Goal: Task Accomplishment & Management: Use online tool/utility

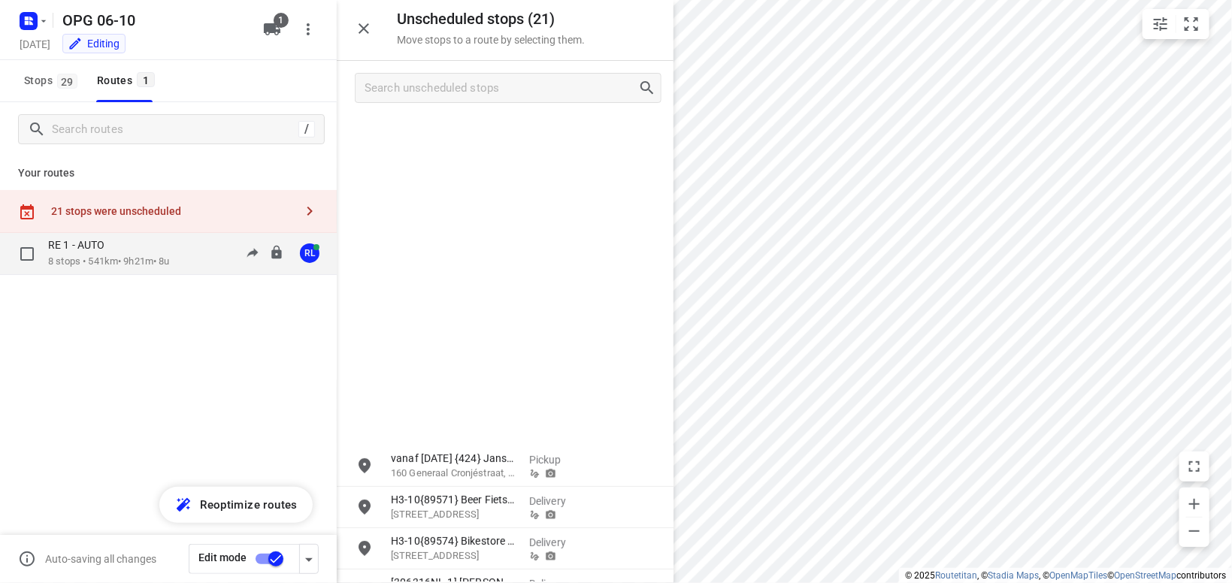
scroll to position [404, 0]
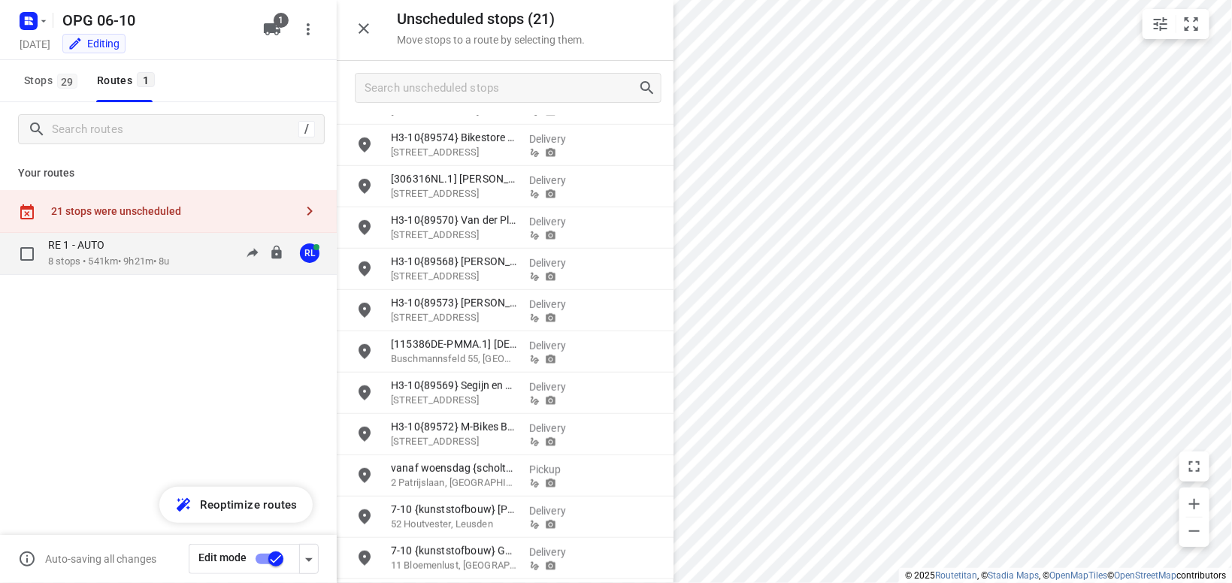
click at [155, 258] on p "8 stops • 541km • 9h21m • 8u" at bounding box center [109, 262] width 122 height 14
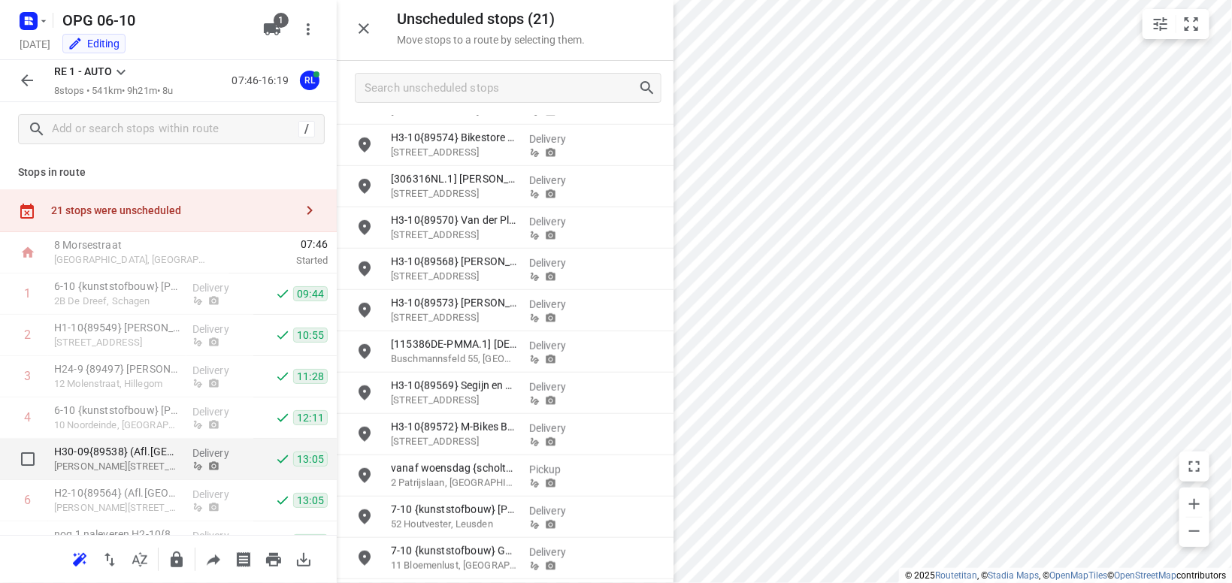
scroll to position [0, 0]
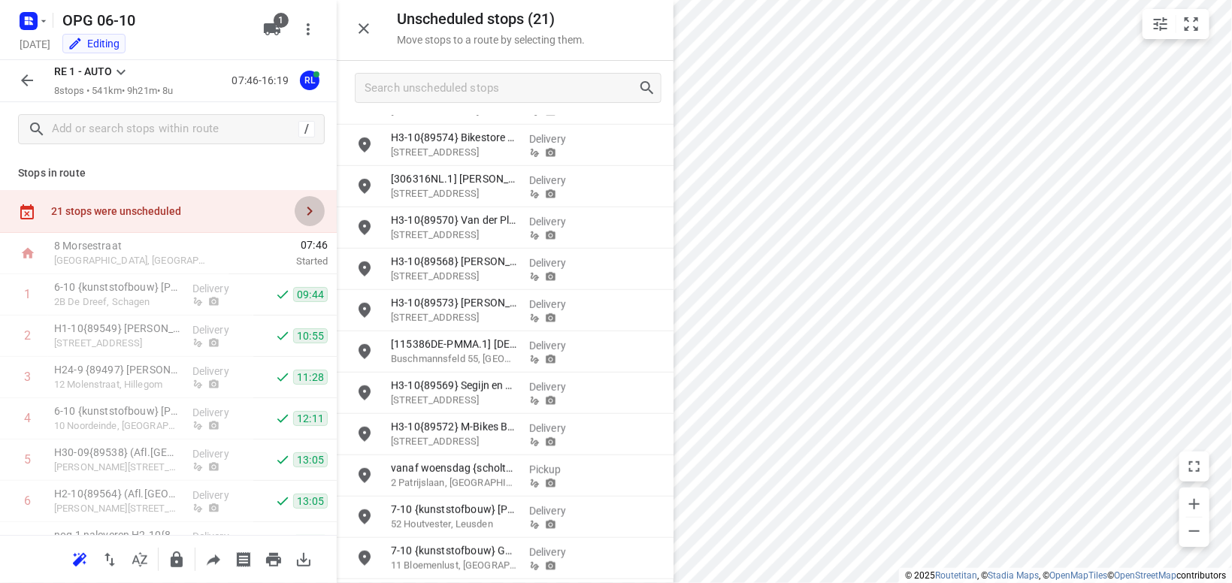
click at [308, 211] on icon "button" at bounding box center [310, 211] width 18 height 18
click at [308, 210] on icon "button" at bounding box center [310, 211] width 18 height 18
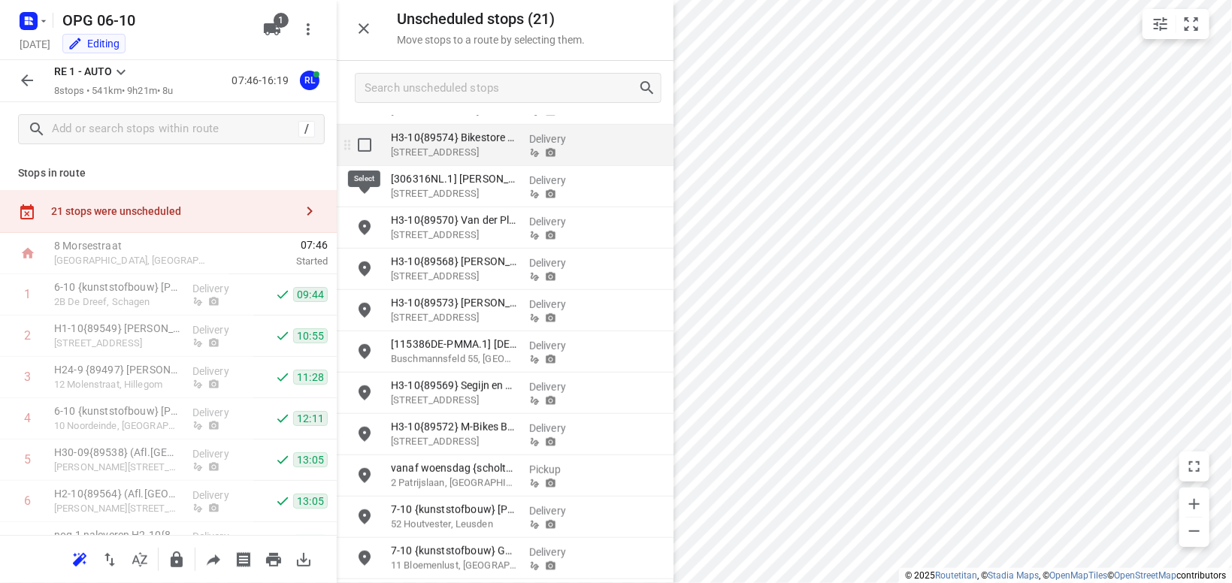
click at [367, 146] on input "grid" at bounding box center [365, 145] width 30 height 30
checkbox input "true"
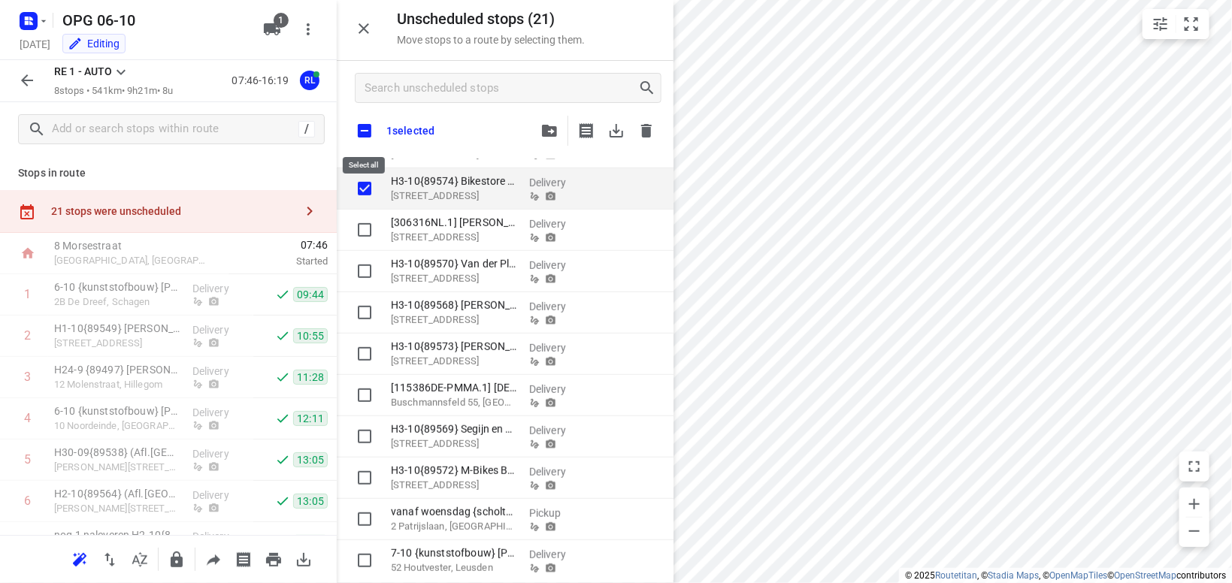
click at [365, 127] on input "checkbox" at bounding box center [365, 131] width 32 height 32
checkbox input "true"
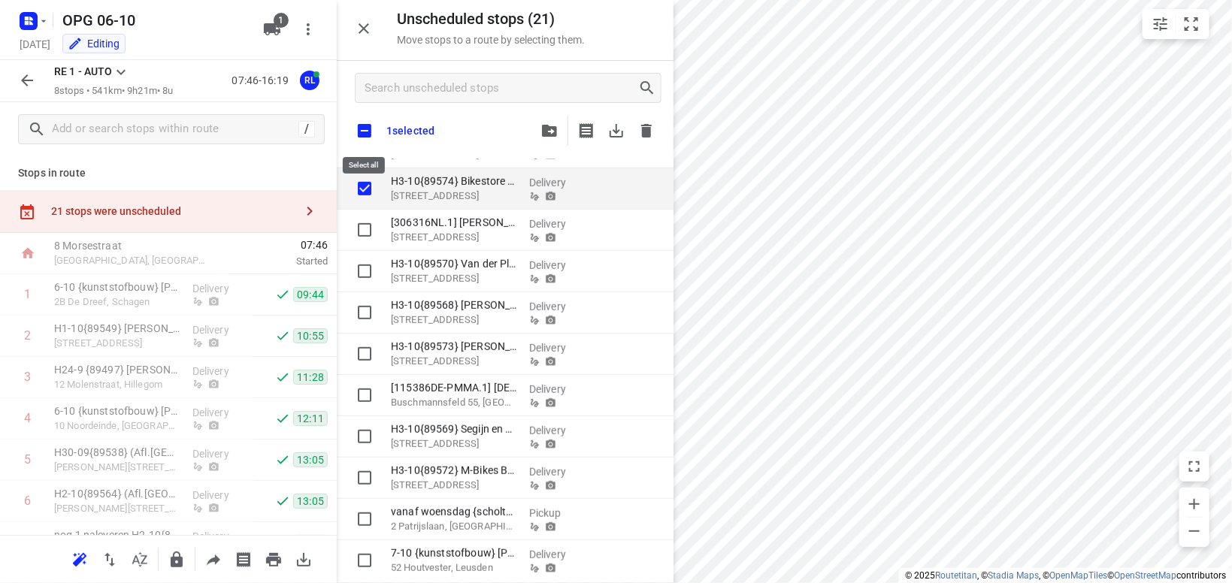
checkbox input "true"
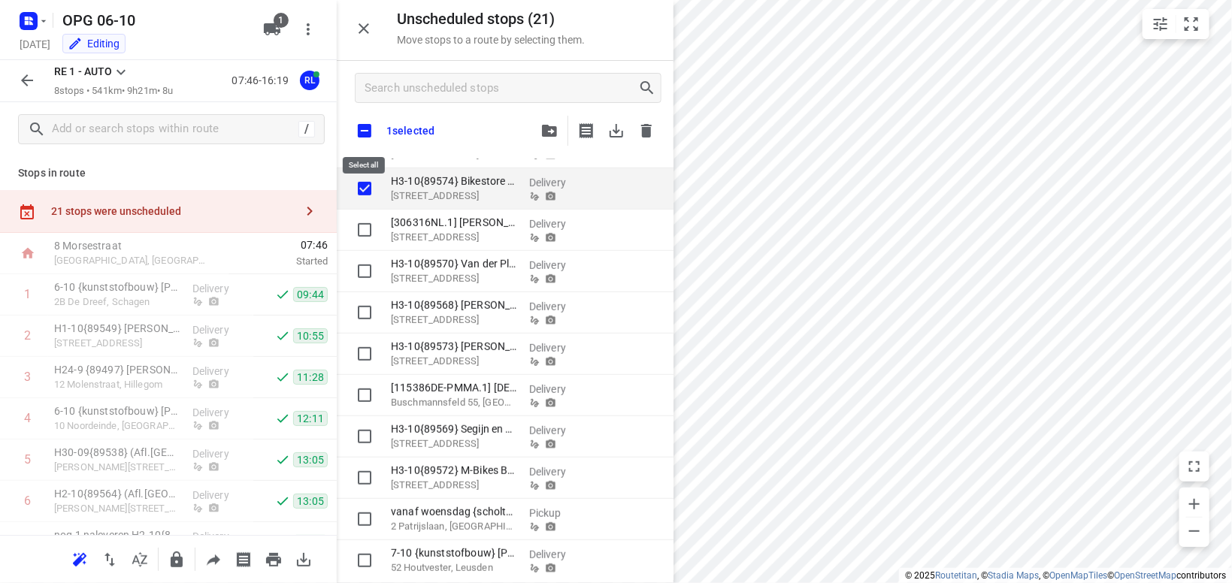
checkbox input "true"
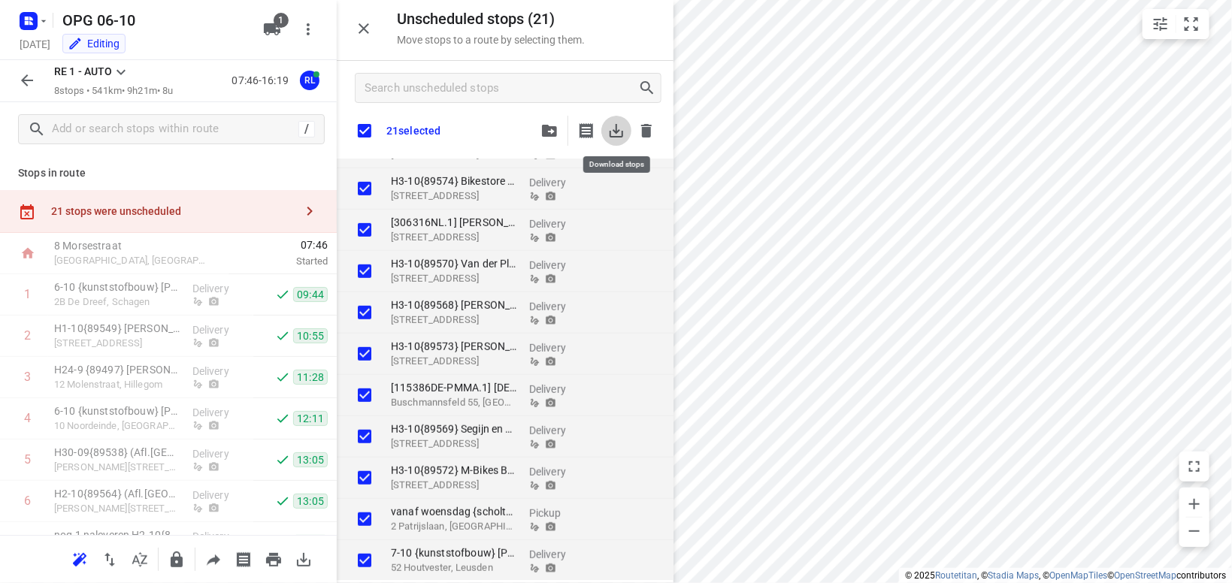
click at [614, 131] on icon "button" at bounding box center [617, 131] width 14 height 14
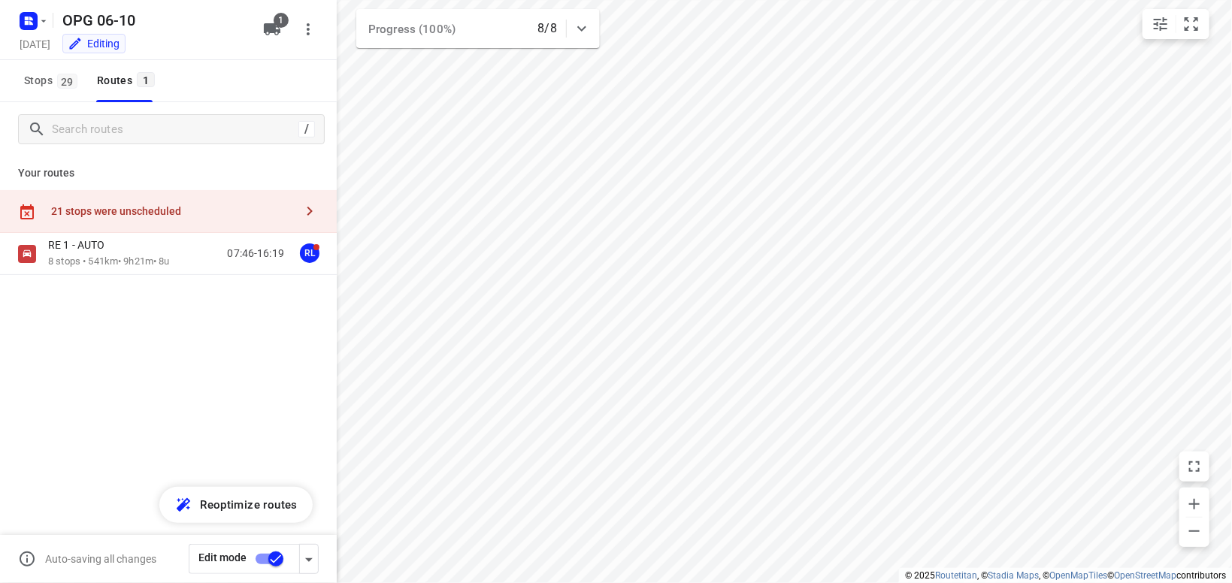
type input "distance"
click at [47, 19] on icon "button" at bounding box center [44, 21] width 12 height 12
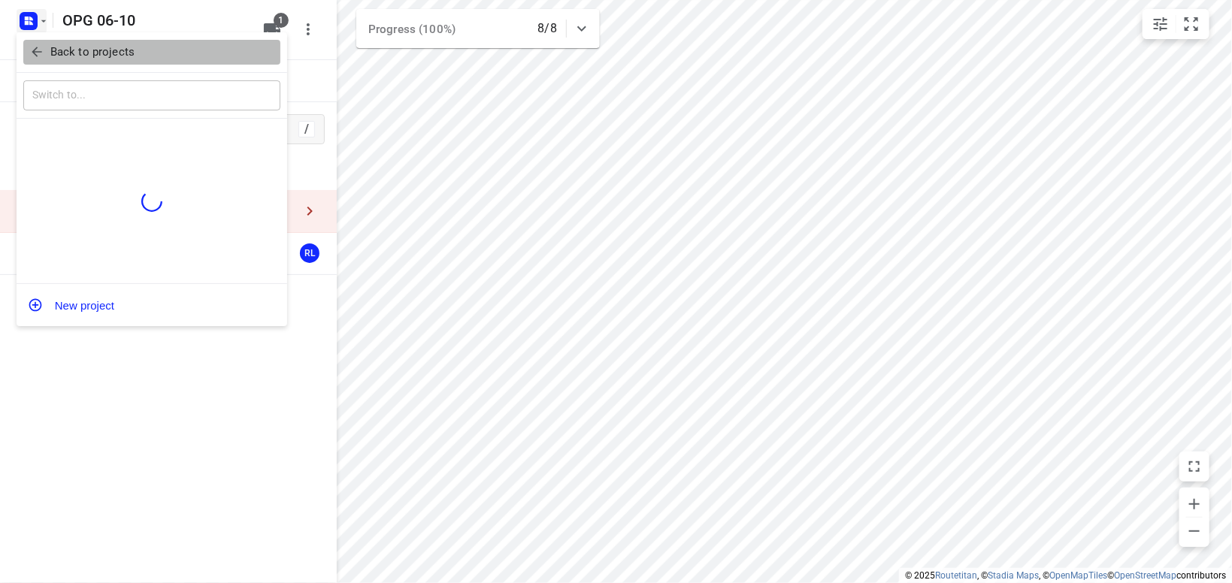
click at [79, 49] on p "Back to projects" at bounding box center [92, 52] width 84 height 17
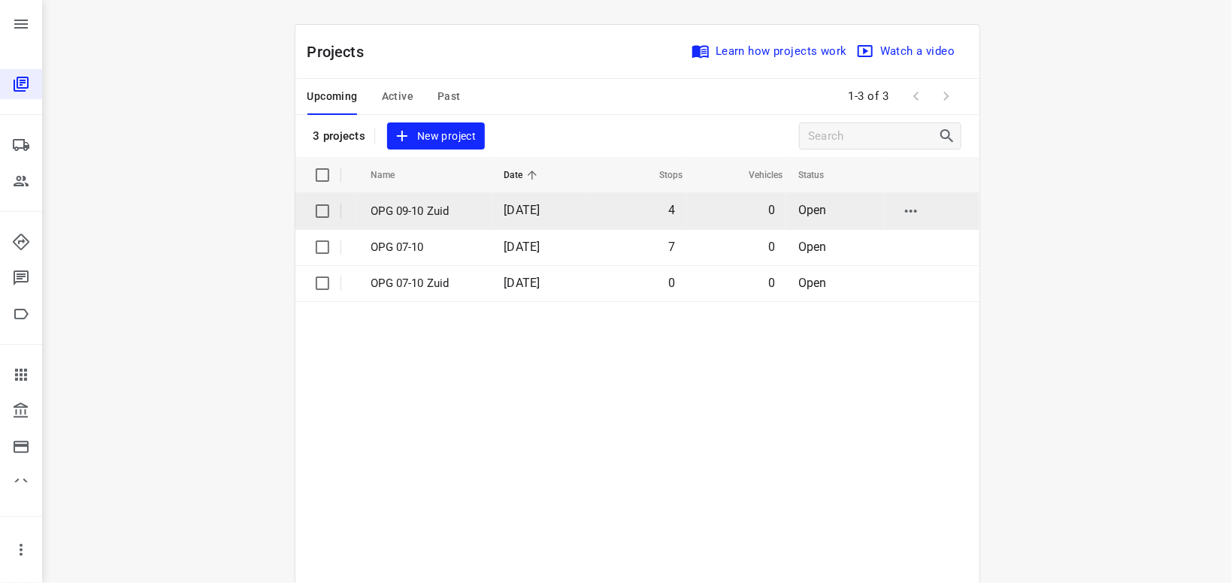
click at [386, 213] on p "OPG 09-10 Zuid" at bounding box center [426, 211] width 111 height 17
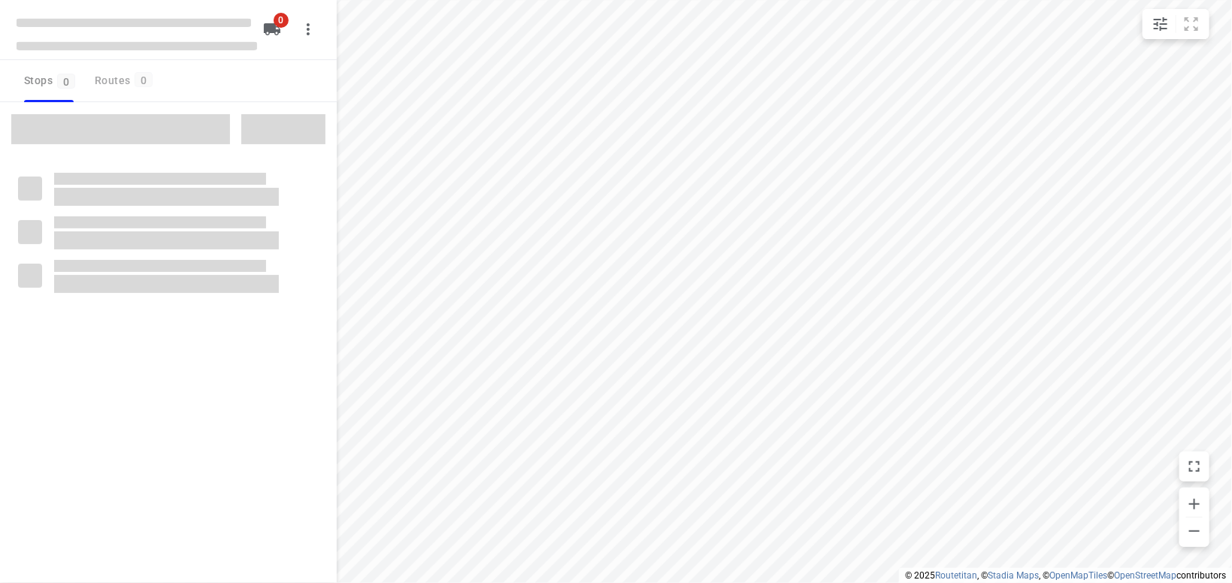
type input "distance"
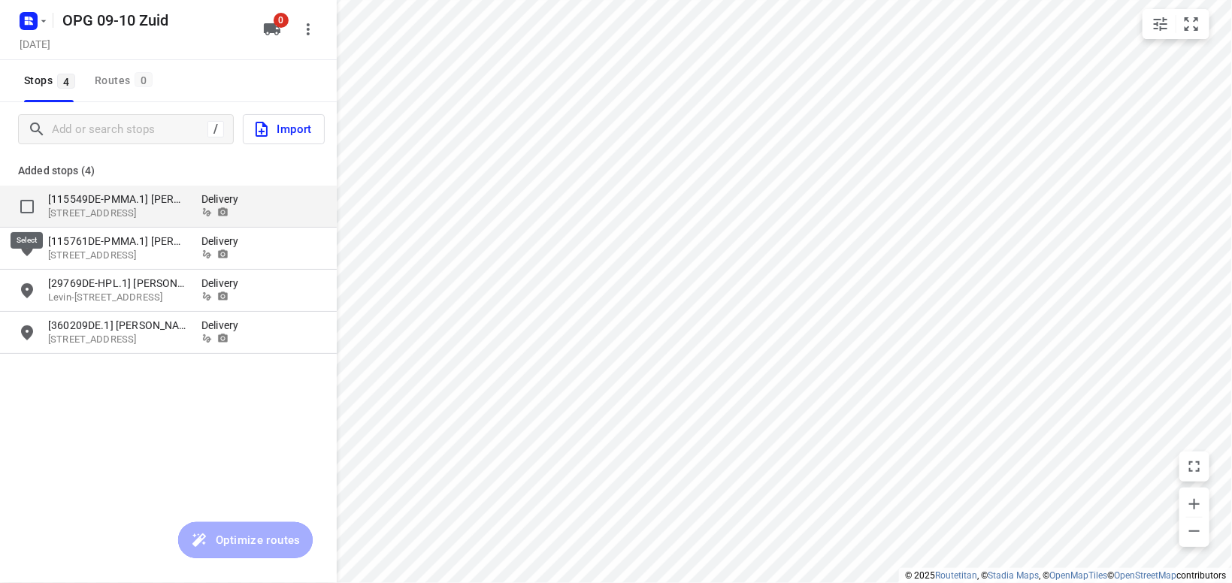
click at [26, 201] on input "grid" at bounding box center [27, 207] width 30 height 30
checkbox input "true"
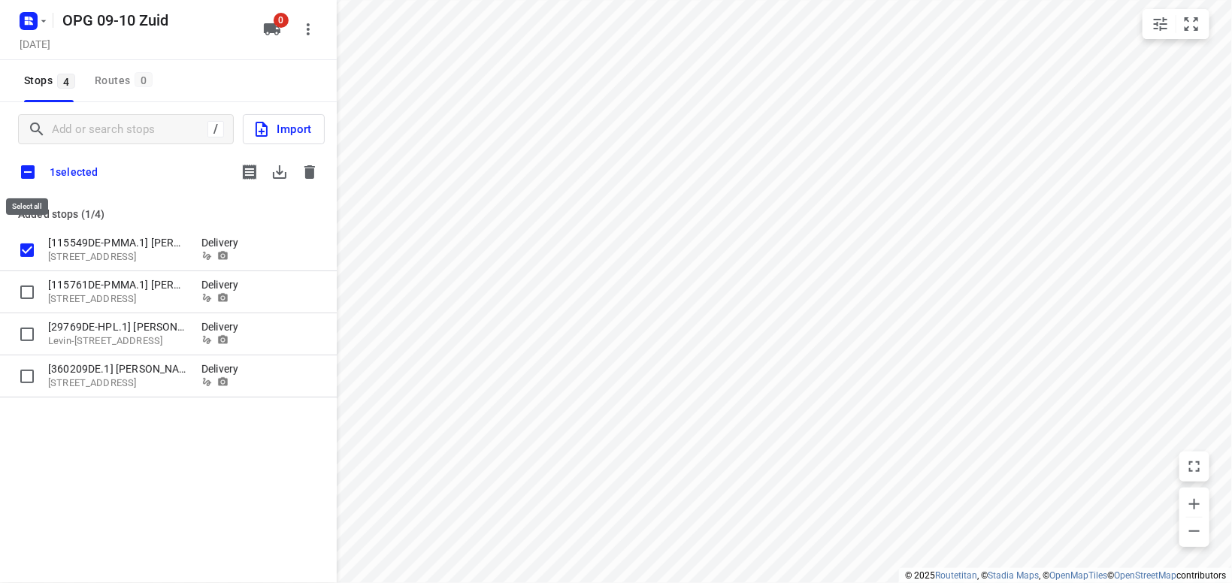
click at [25, 171] on input "checkbox" at bounding box center [28, 172] width 32 height 32
checkbox input "true"
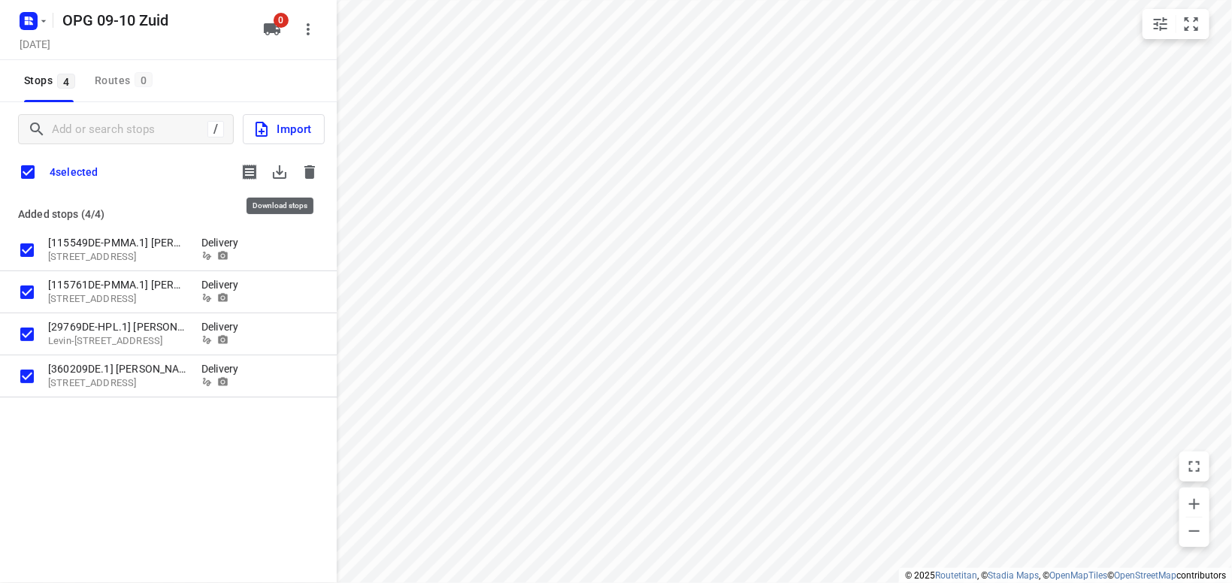
click at [278, 168] on icon "button" at bounding box center [280, 172] width 18 height 18
click at [311, 170] on icon "button" at bounding box center [310, 172] width 11 height 14
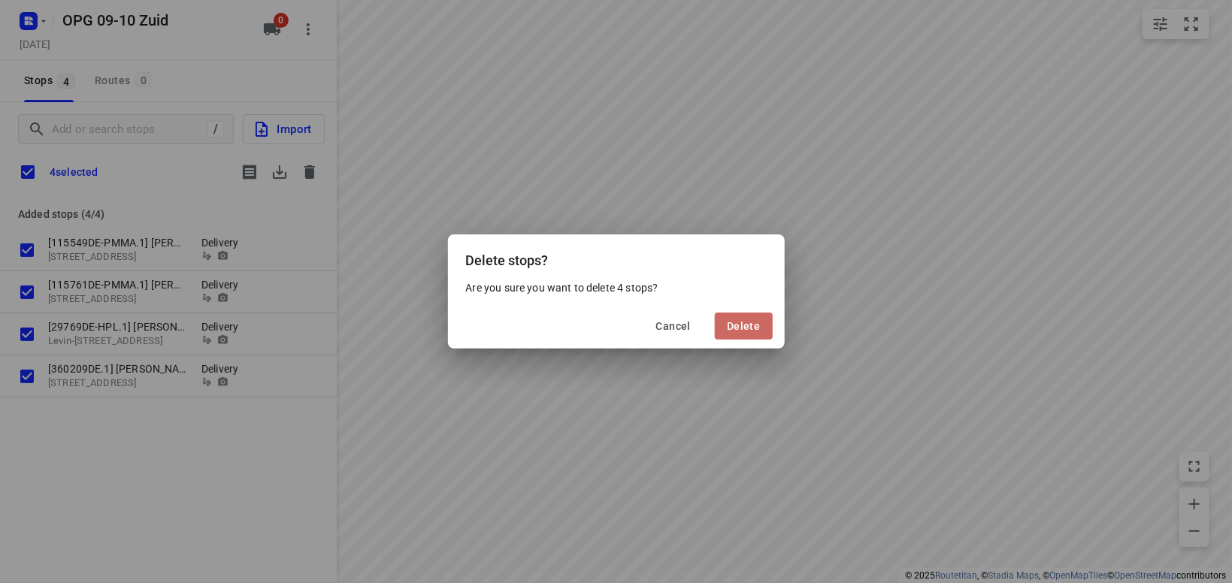
click at [744, 328] on span "Delete" at bounding box center [743, 326] width 33 height 12
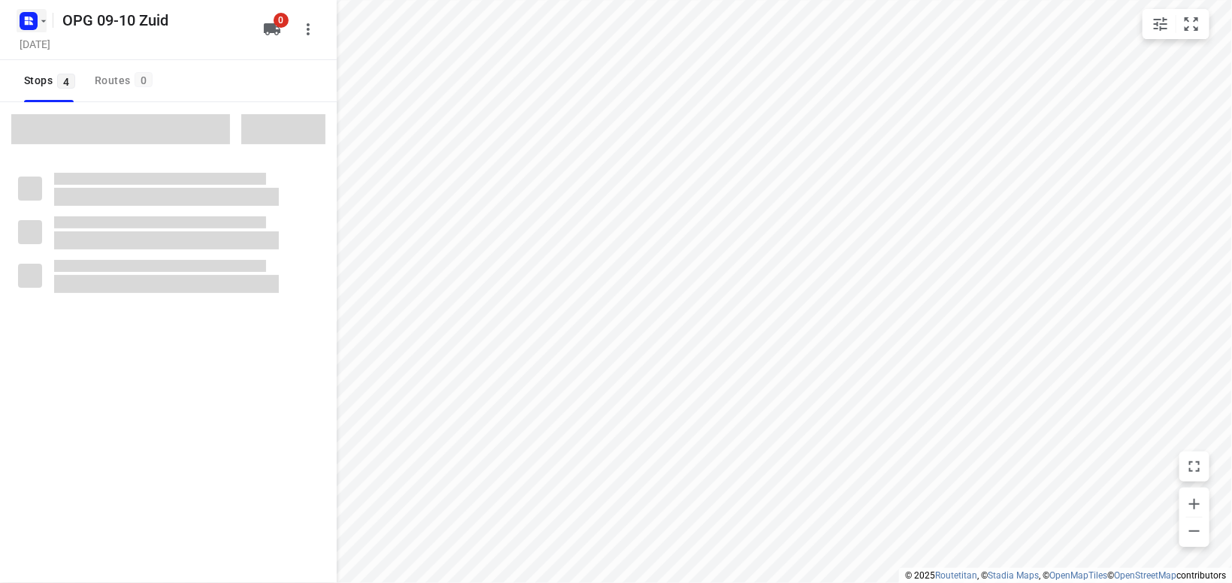
click at [46, 23] on icon "button" at bounding box center [44, 21] width 12 height 12
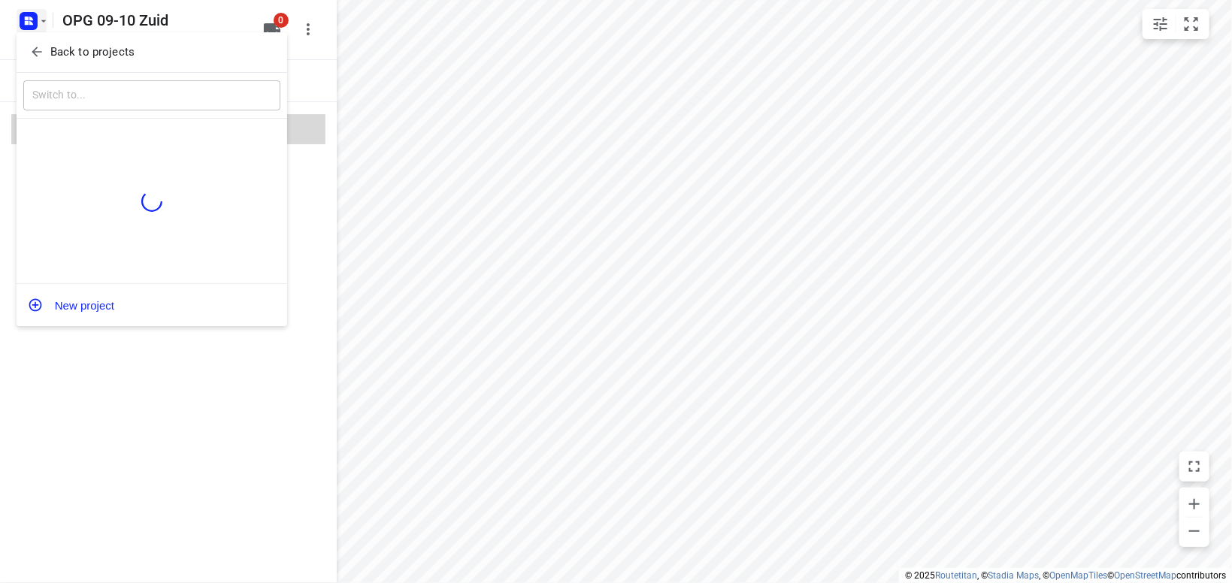
click at [77, 46] on p "Back to projects" at bounding box center [92, 52] width 84 height 17
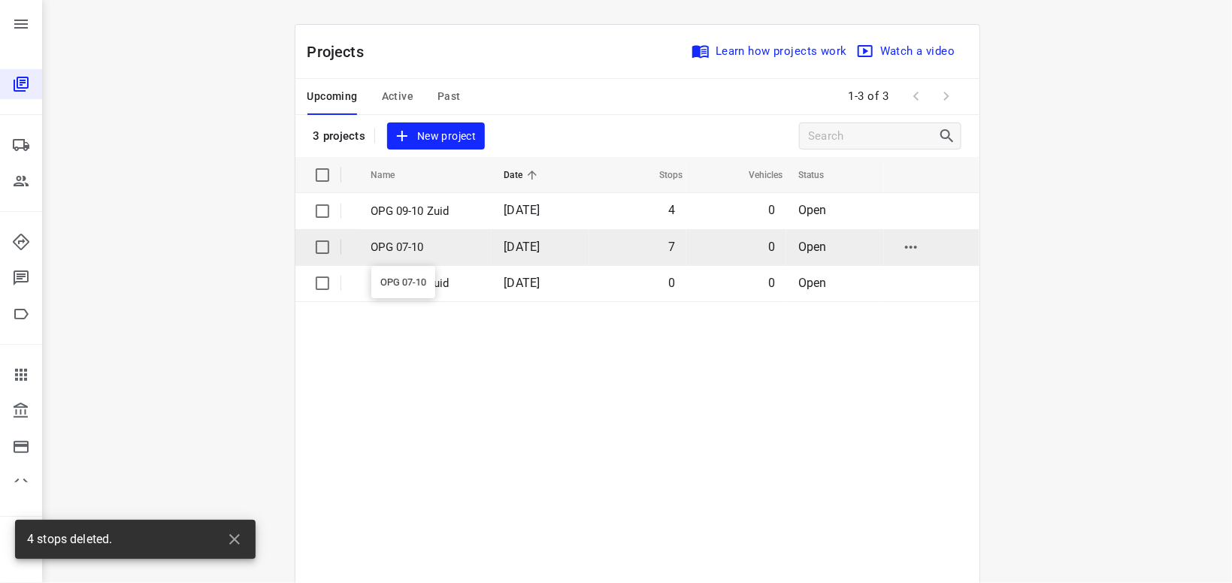
click at [398, 247] on p "OPG 07-10" at bounding box center [426, 247] width 111 height 17
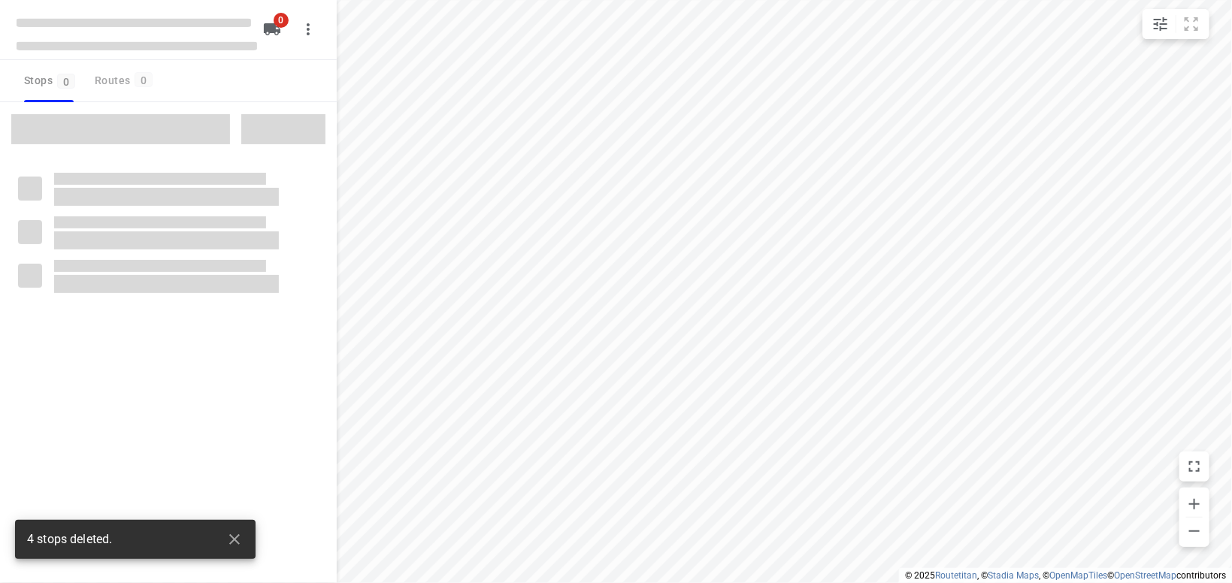
type input "distance"
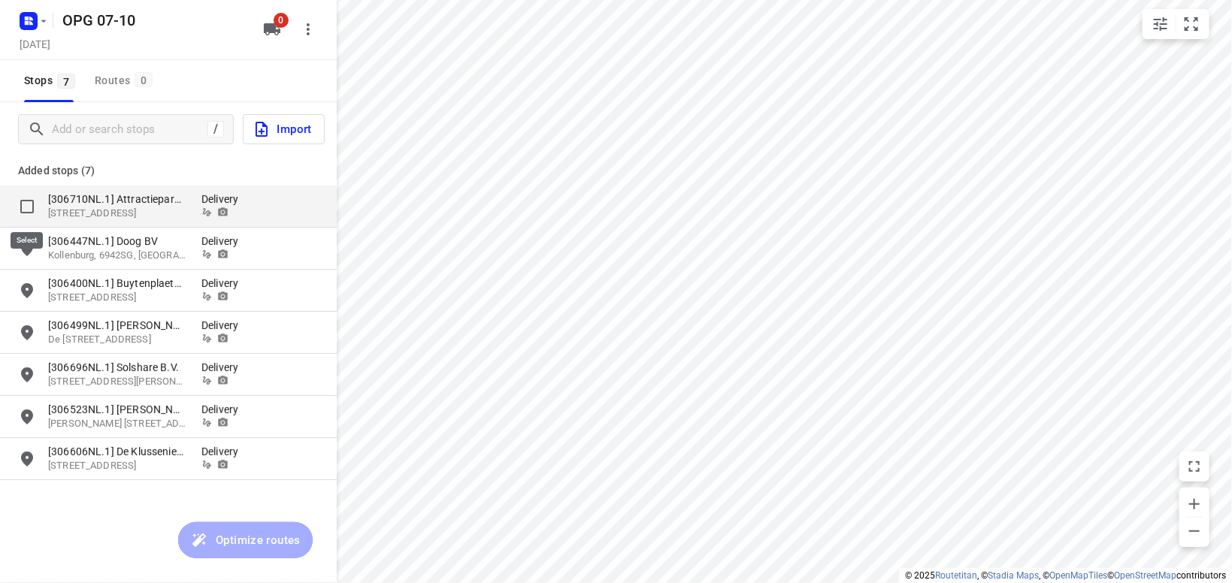
click at [30, 204] on input "grid" at bounding box center [27, 207] width 30 height 30
checkbox input "true"
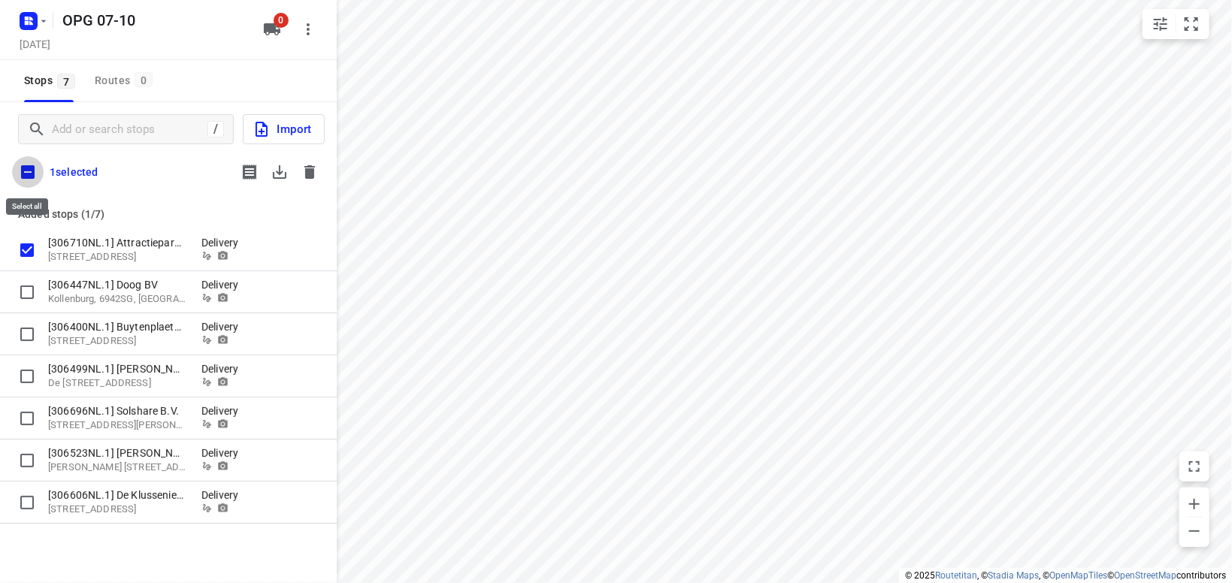
click at [30, 175] on input "checkbox" at bounding box center [28, 172] width 32 height 32
checkbox input "true"
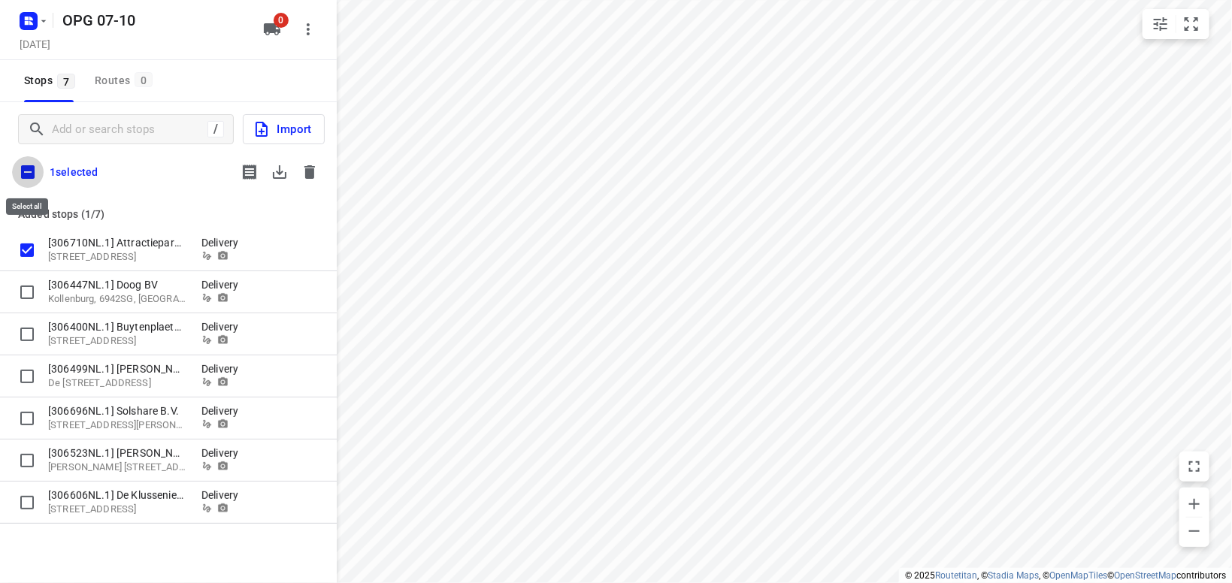
checkbox input "true"
click at [282, 171] on icon "button" at bounding box center [280, 172] width 18 height 18
click at [313, 168] on icon "button" at bounding box center [310, 172] width 18 height 18
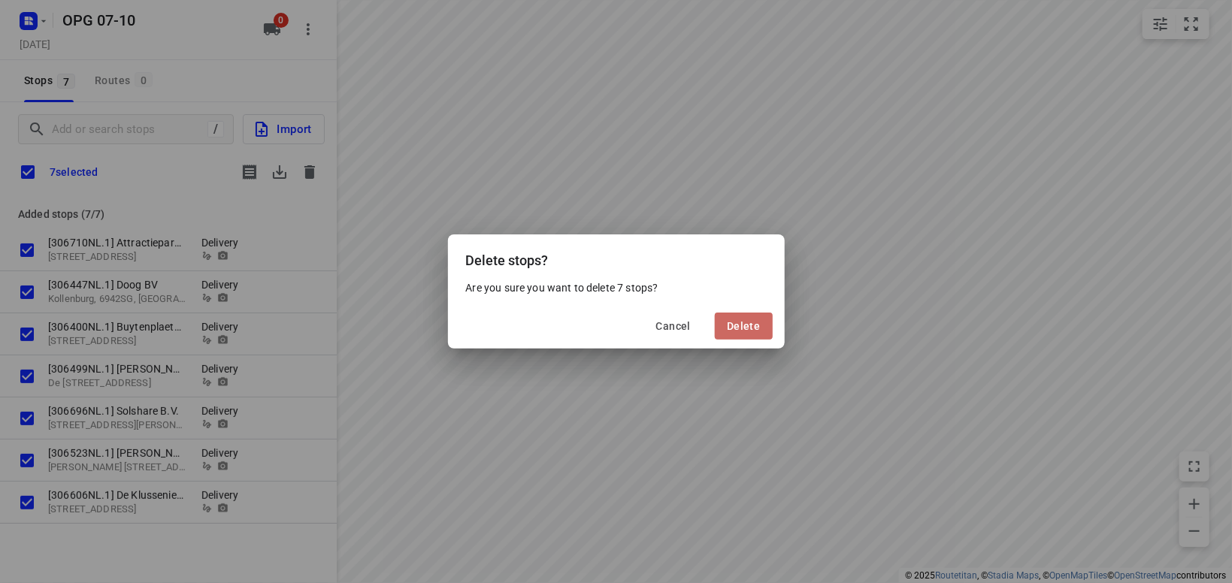
click at [749, 329] on span "Delete" at bounding box center [743, 326] width 33 height 12
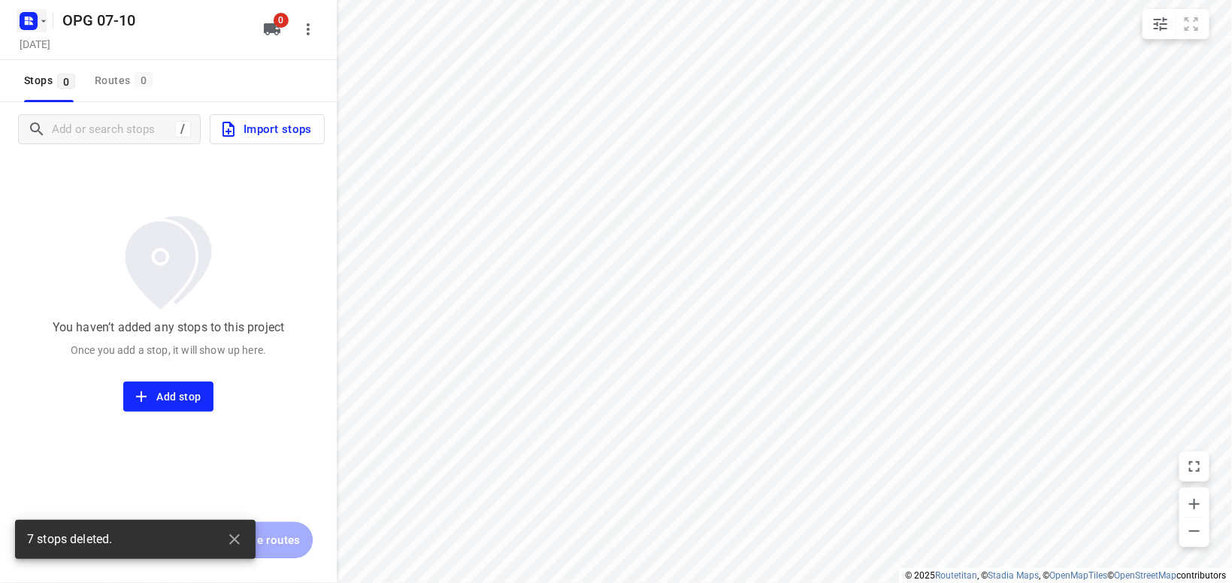
click at [48, 21] on icon "button" at bounding box center [44, 21] width 12 height 12
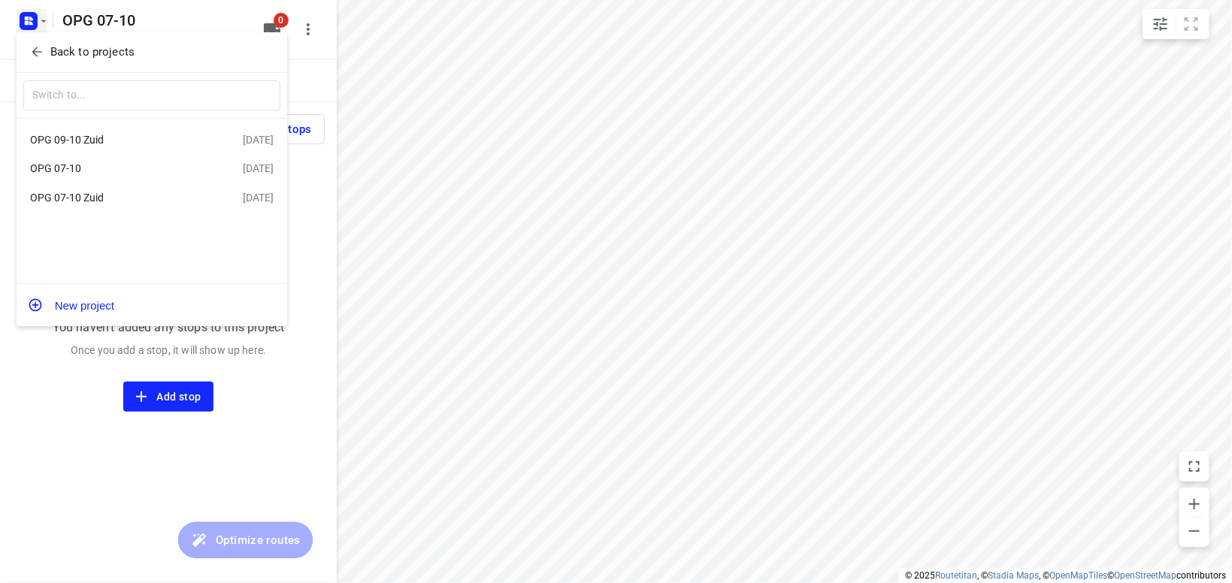
click at [393, 144] on div at bounding box center [616, 291] width 1232 height 583
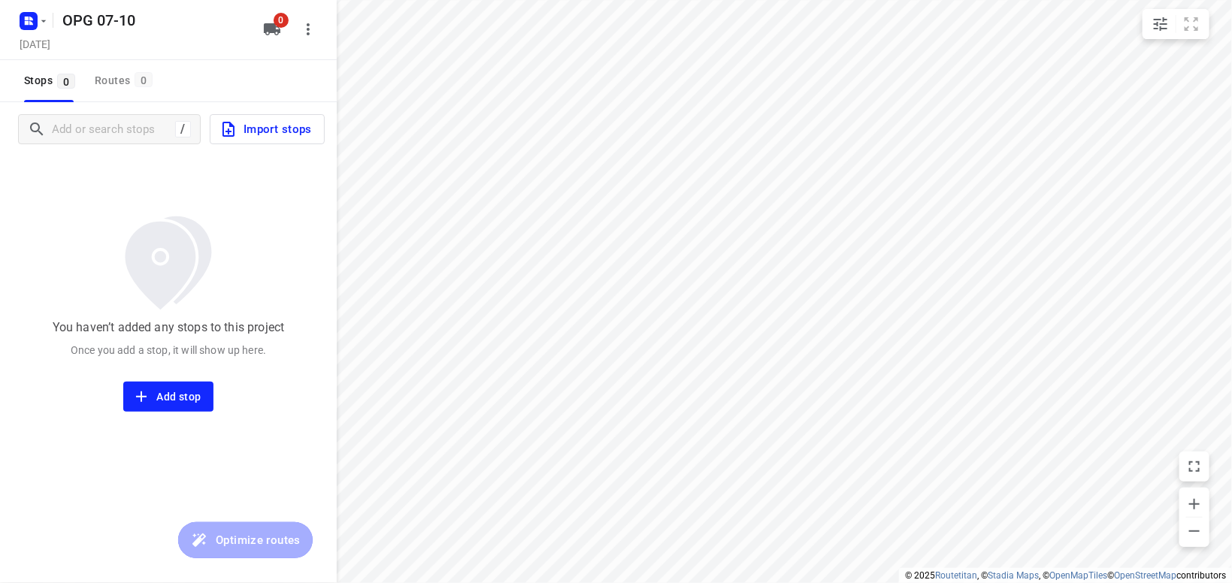
click at [274, 124] on span "Import stops" at bounding box center [266, 130] width 92 height 20
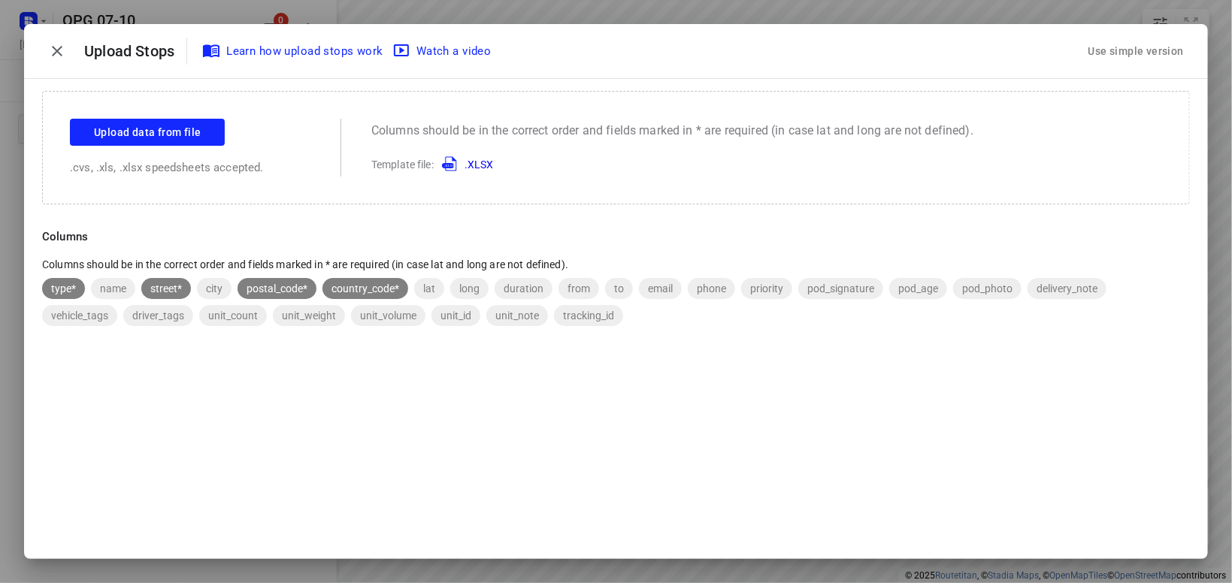
click at [1139, 49] on div "Use simple version" at bounding box center [1137, 51] width 102 height 25
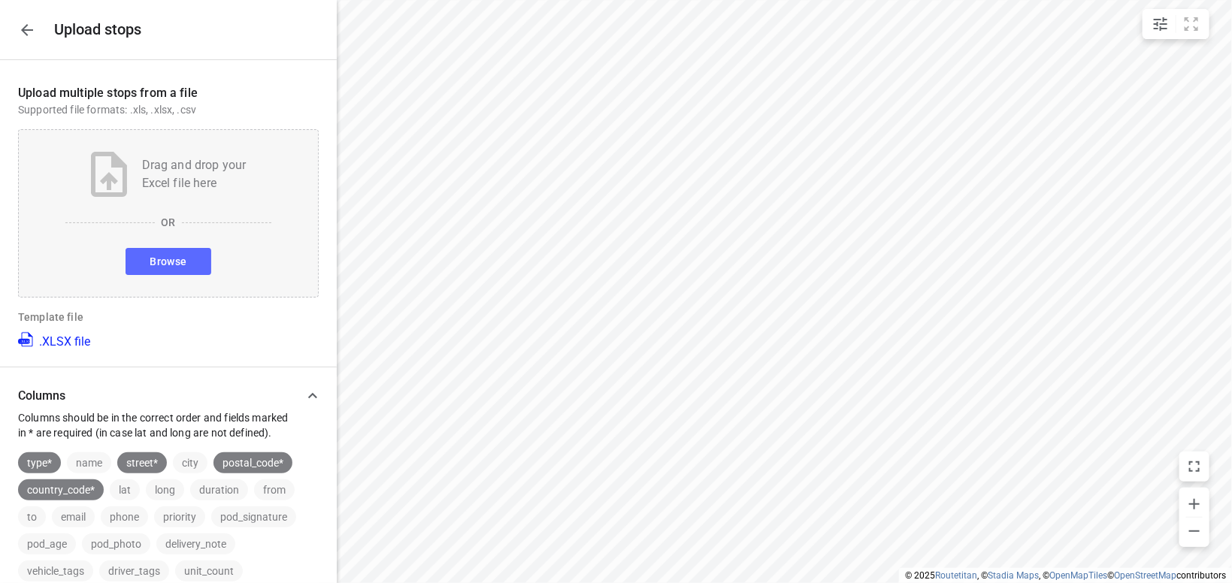
click at [173, 254] on span "Browse" at bounding box center [168, 262] width 37 height 19
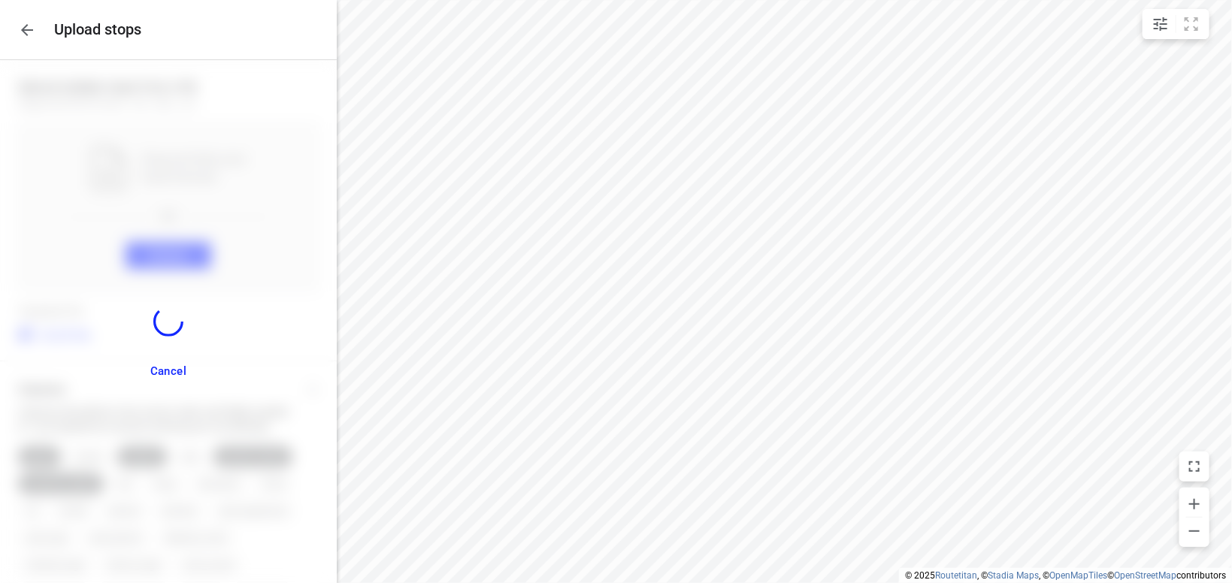
scroll to position [1015, 0]
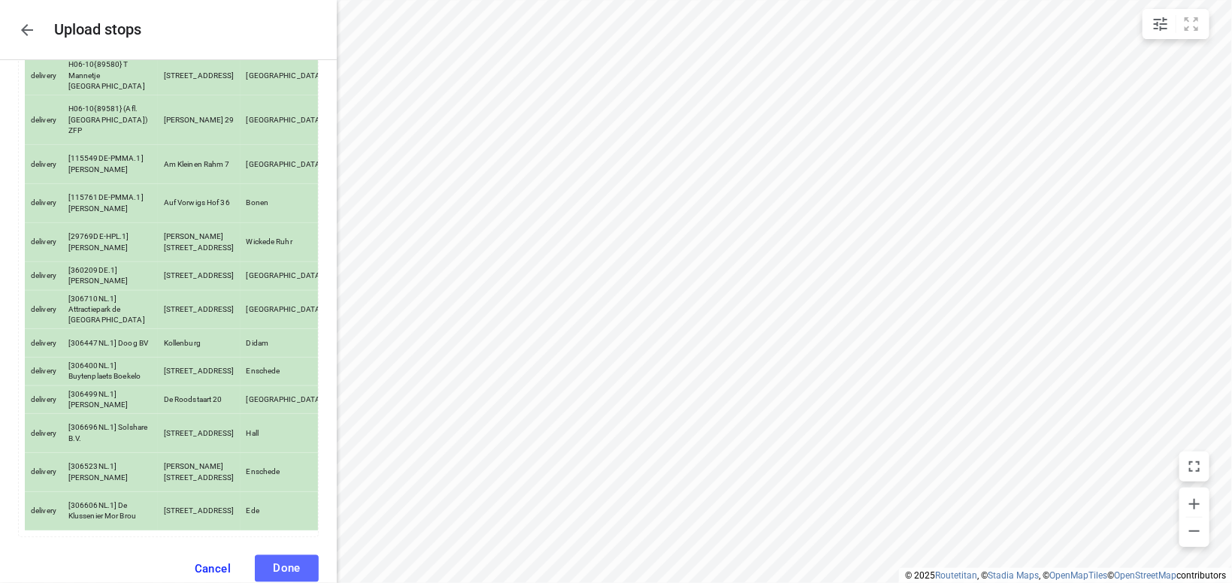
click at [280, 562] on span "Done" at bounding box center [287, 569] width 28 height 14
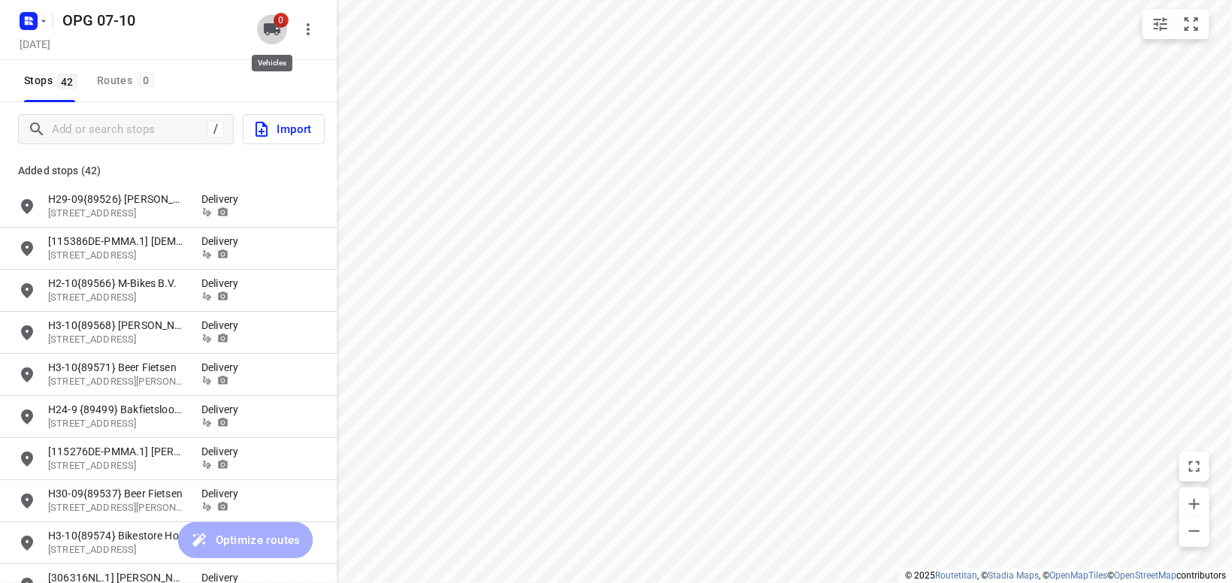
click at [276, 25] on span "0" at bounding box center [281, 20] width 15 height 15
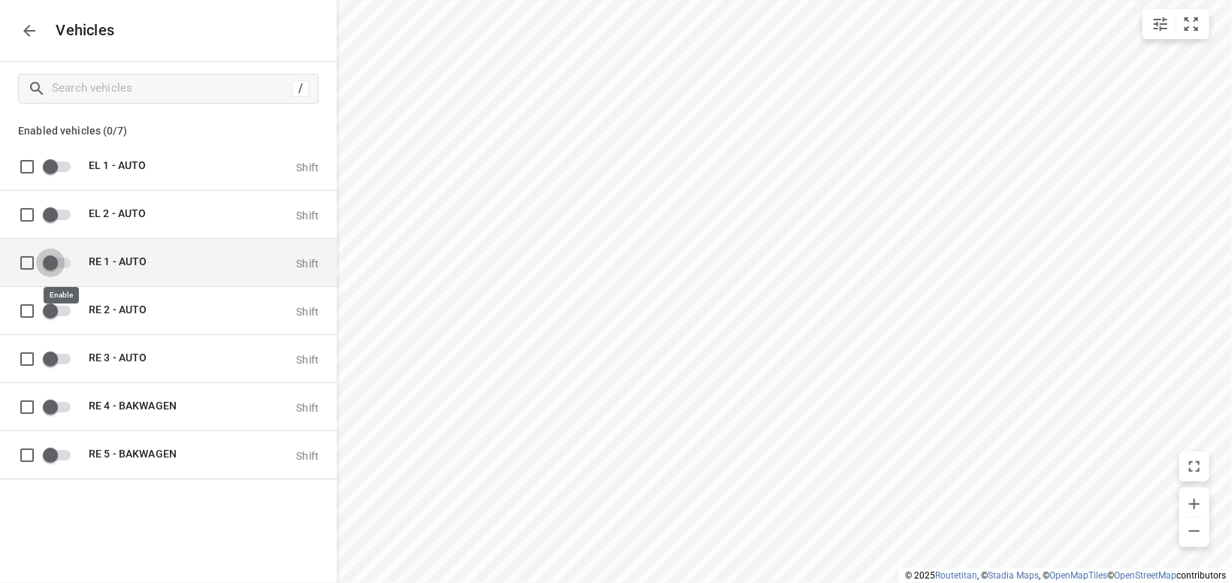
click at [69, 265] on input "grid" at bounding box center [51, 262] width 86 height 29
checkbox input "true"
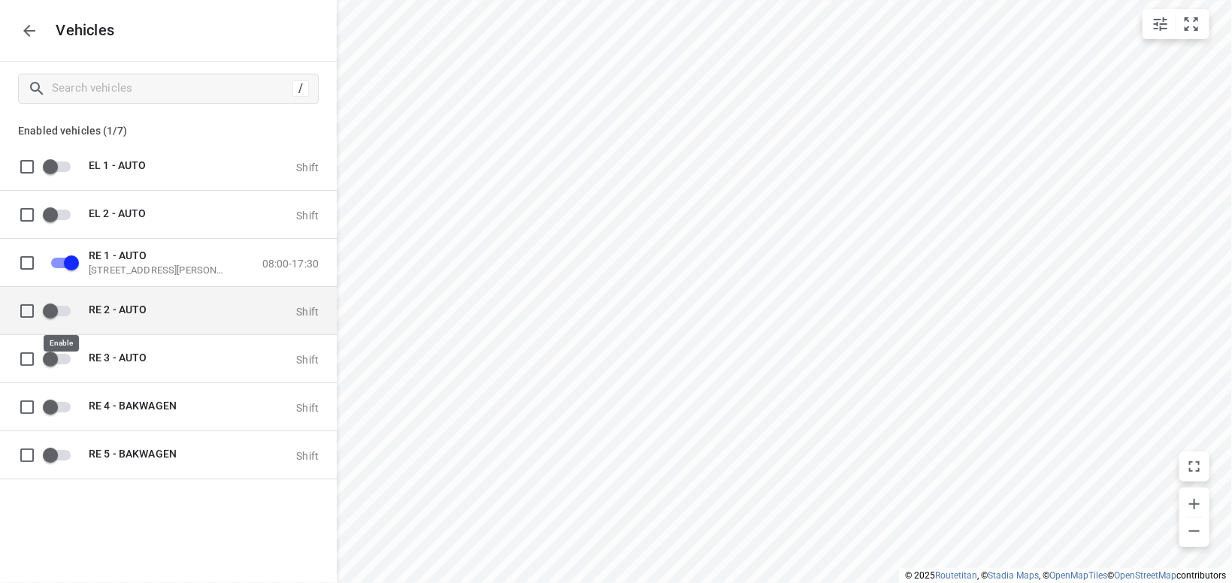
click at [68, 305] on input "grid" at bounding box center [51, 310] width 86 height 29
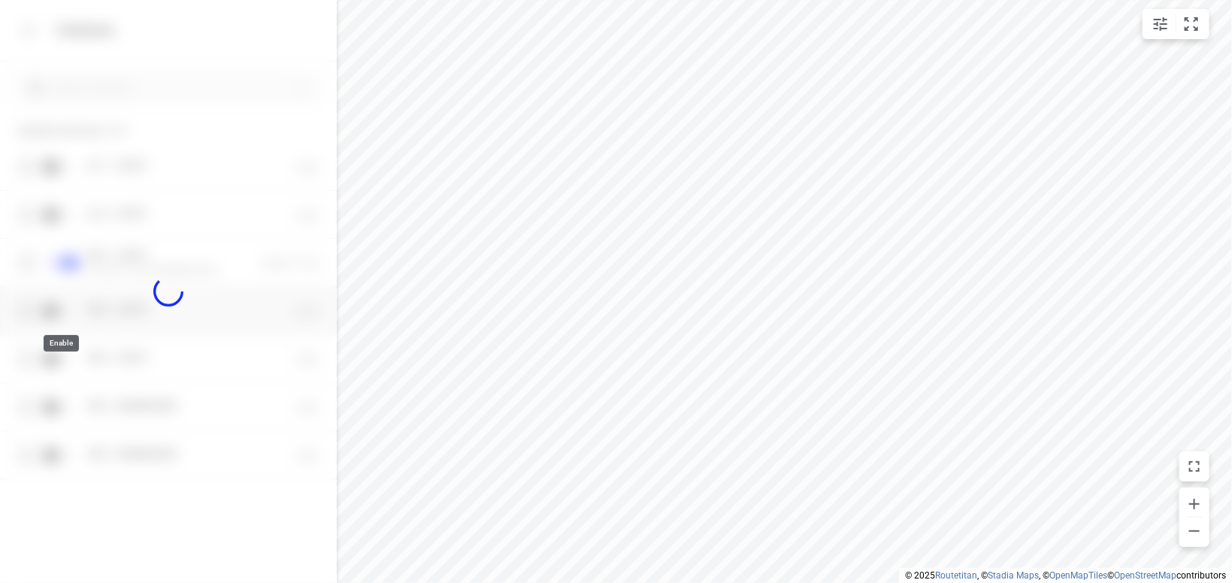
checkbox input "true"
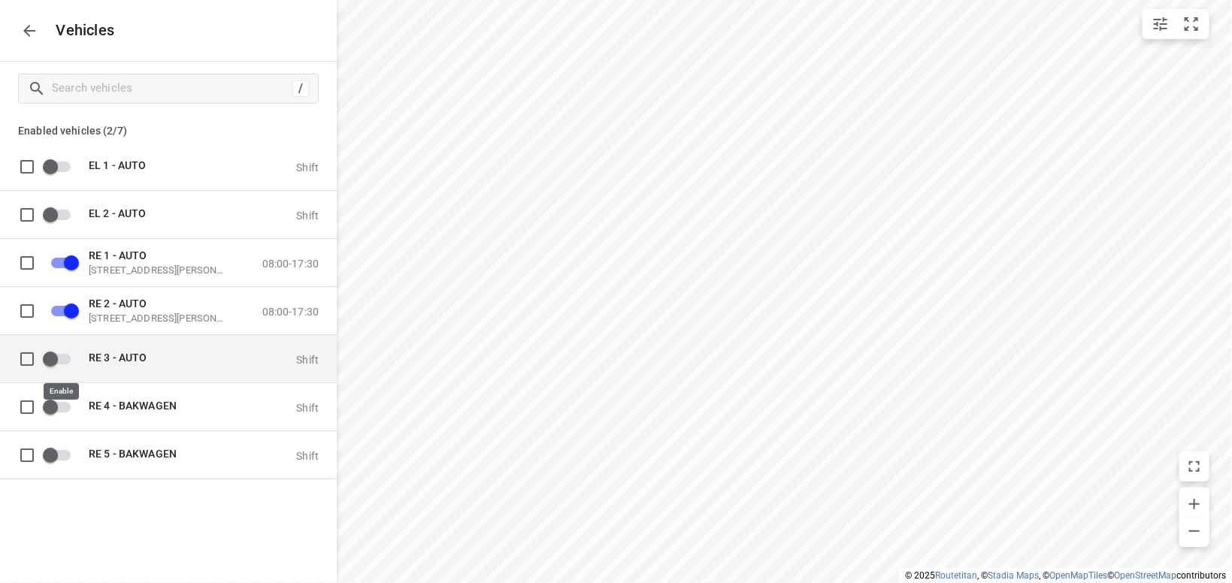
click at [72, 356] on input "grid" at bounding box center [51, 358] width 86 height 29
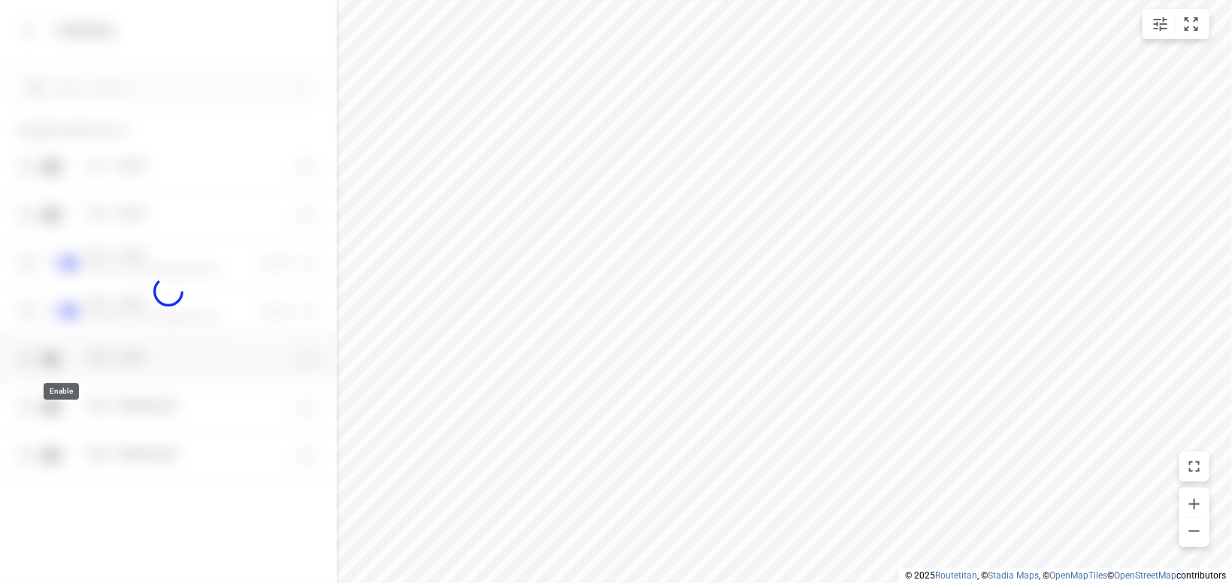
checkbox input "true"
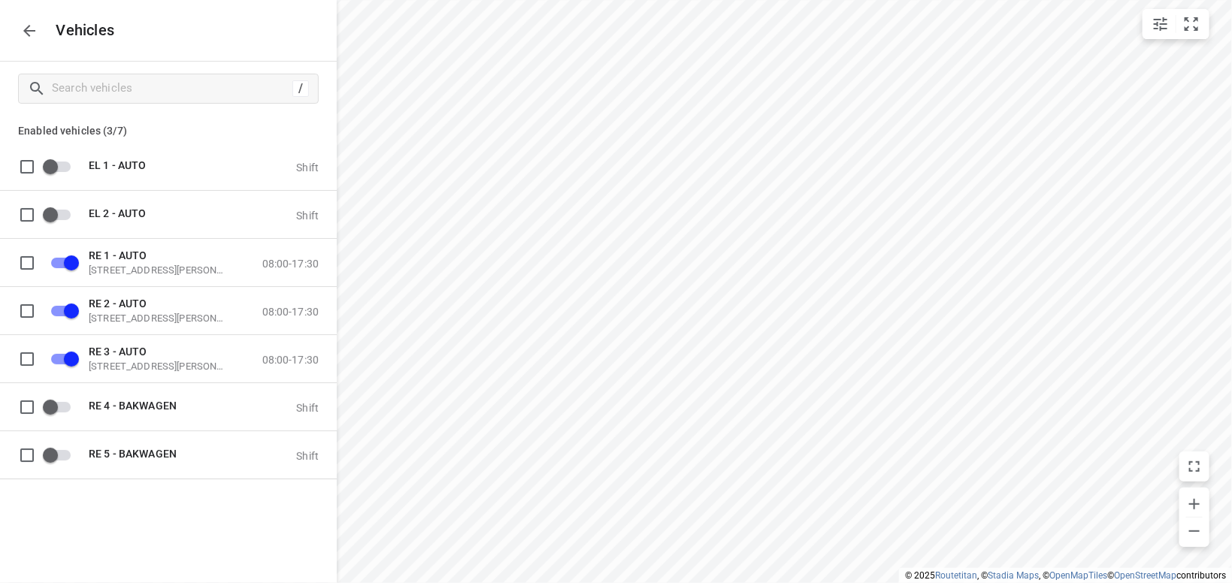
click at [37, 20] on button "button" at bounding box center [29, 31] width 30 height 30
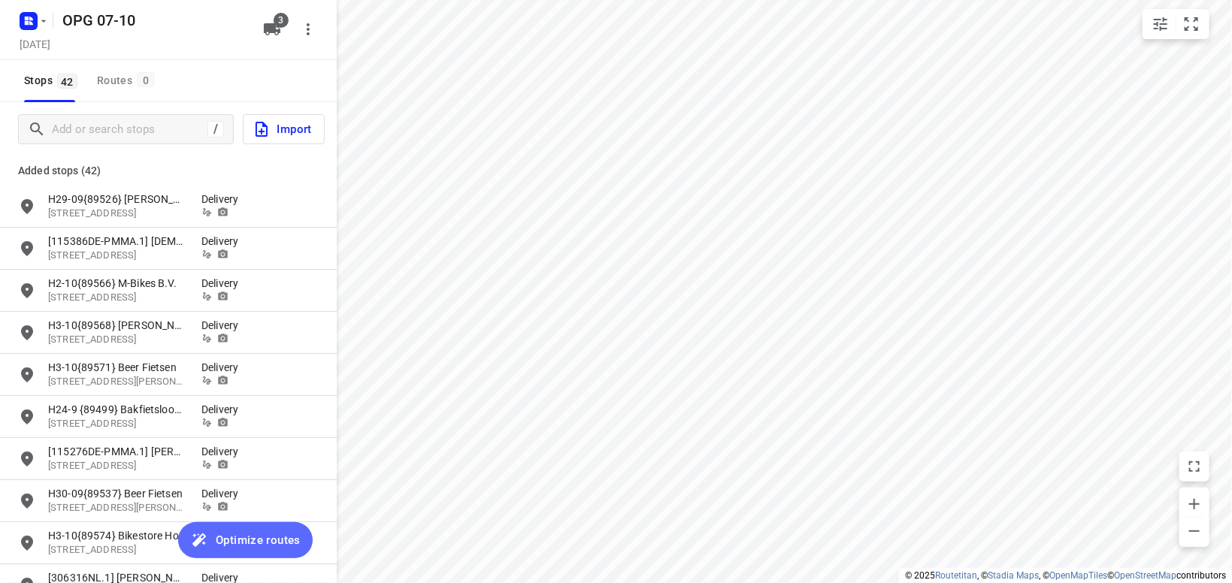
click at [220, 528] on button "Optimize routes" at bounding box center [245, 541] width 135 height 36
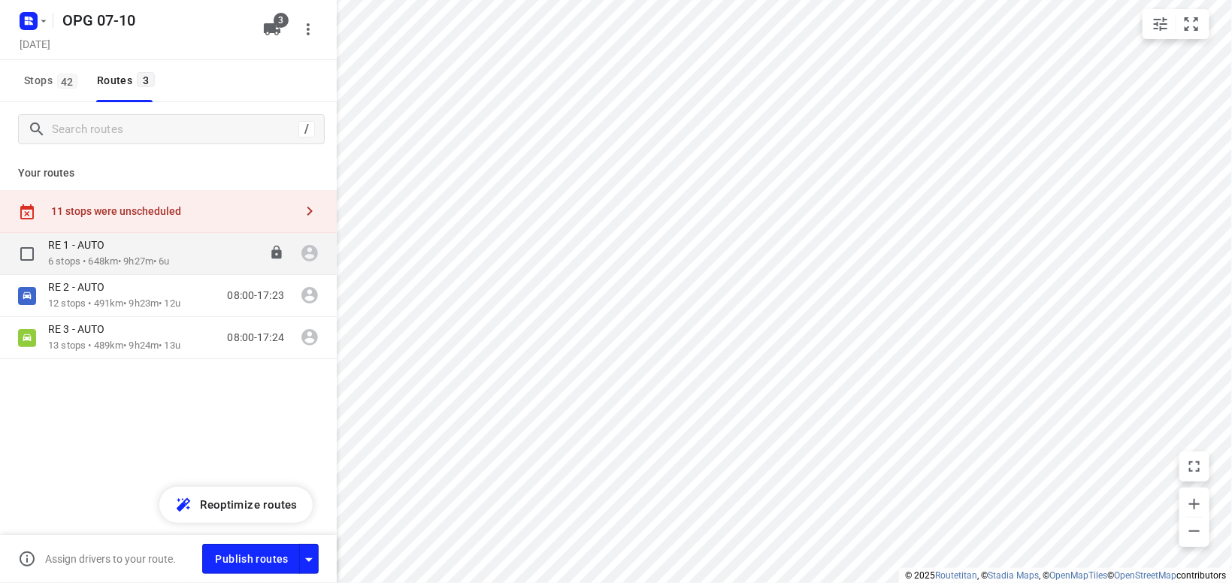
click at [137, 248] on div "RE 1 - AUTO" at bounding box center [109, 246] width 122 height 17
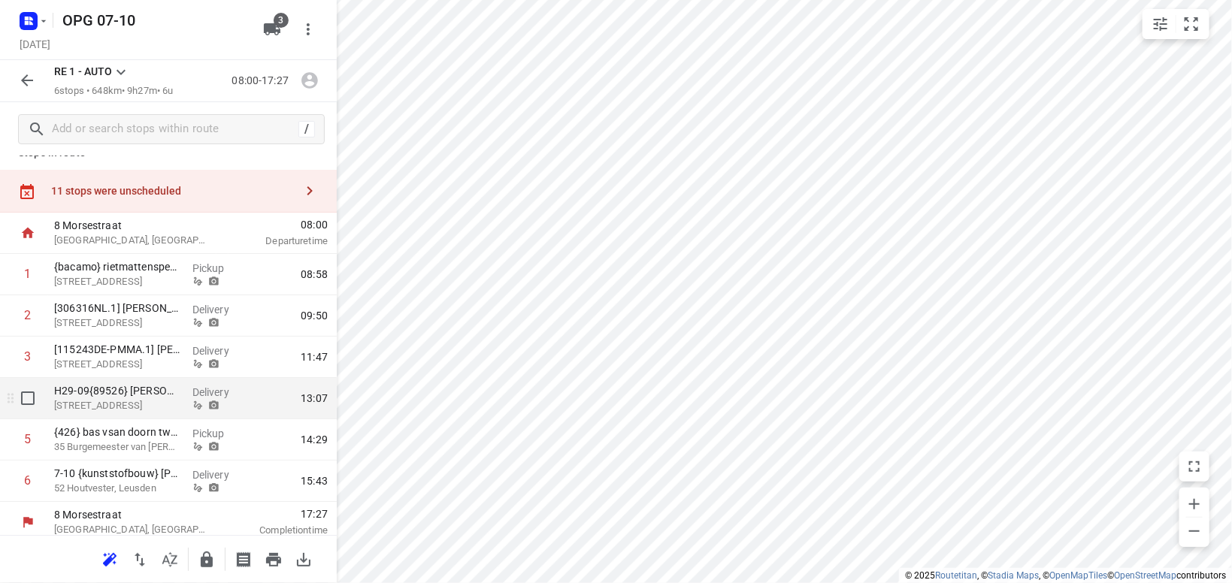
scroll to position [28, 0]
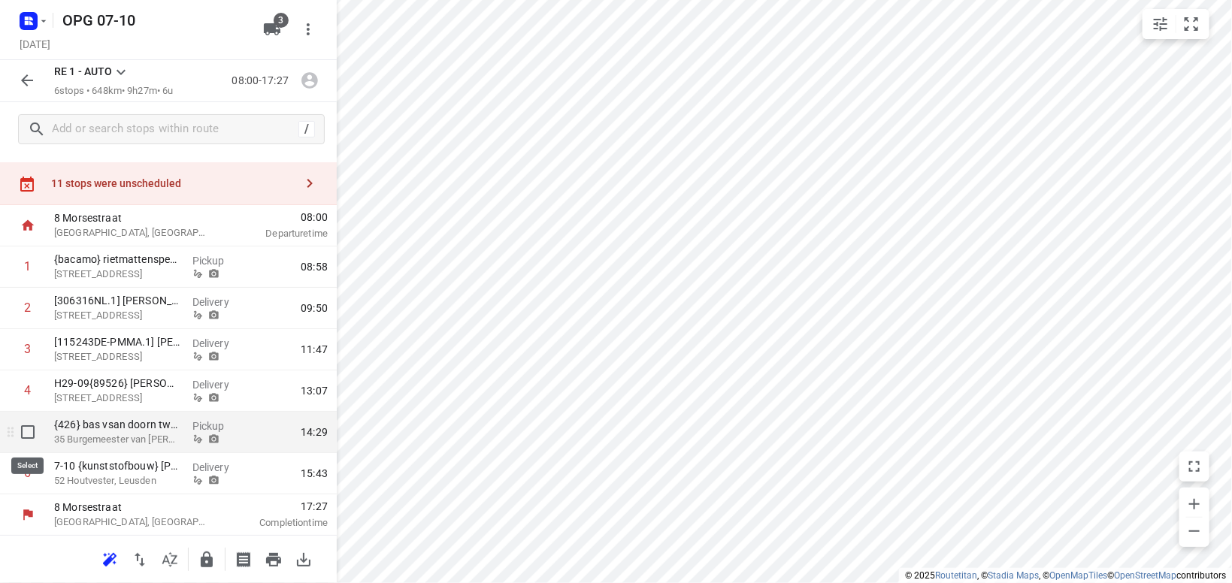
click at [27, 432] on input "checkbox" at bounding box center [28, 432] width 30 height 30
checkbox input "true"
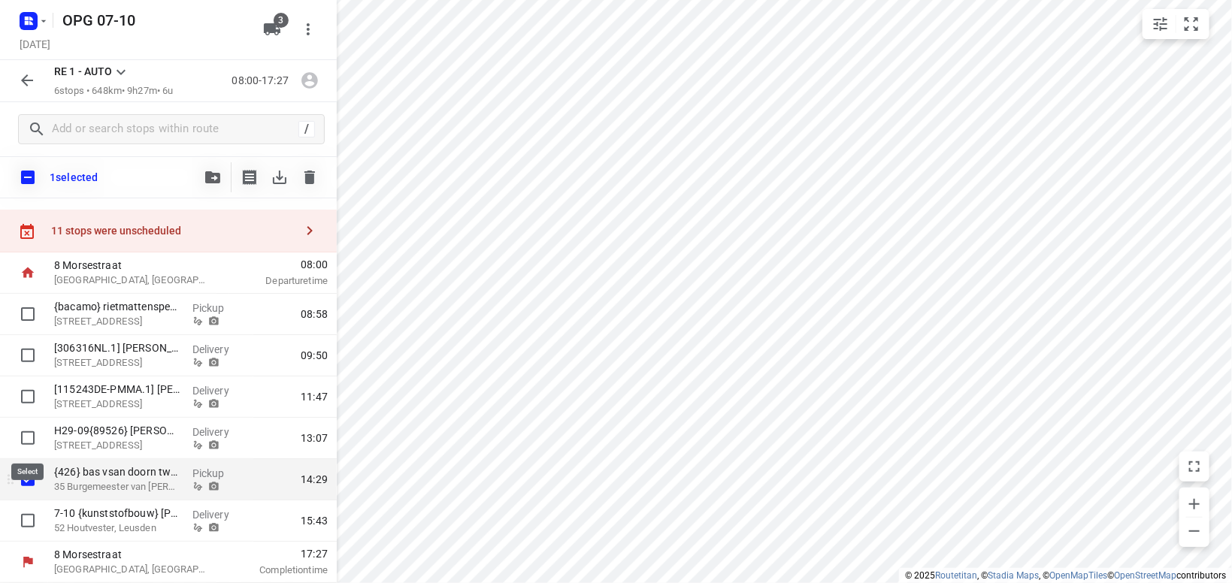
scroll to position [23, 0]
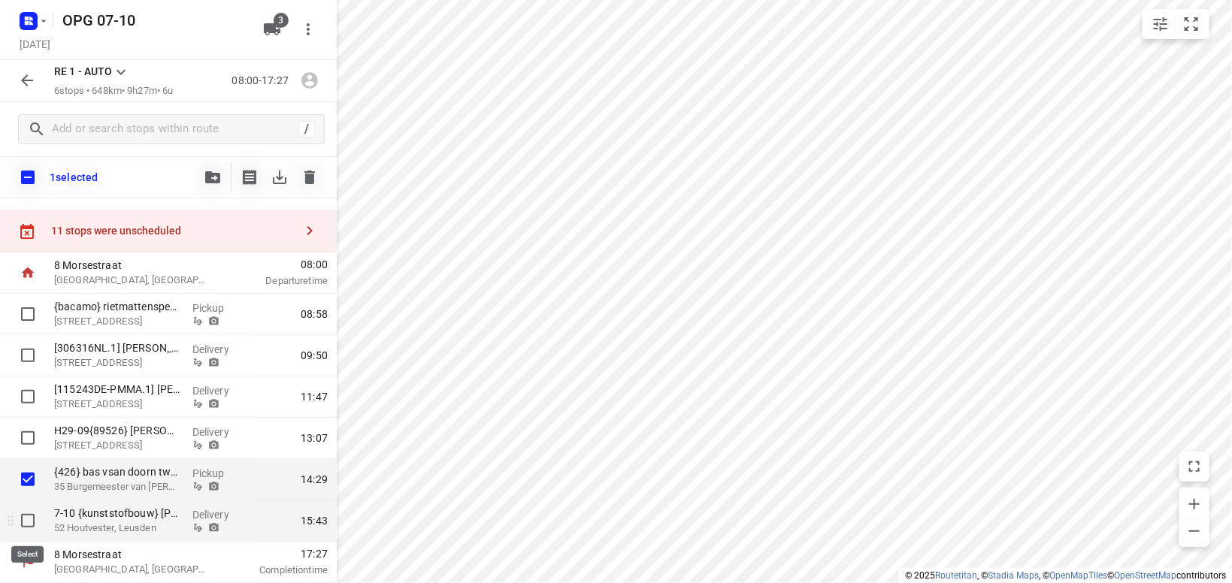
click at [32, 523] on input "checkbox" at bounding box center [28, 521] width 30 height 30
checkbox input "true"
click at [206, 170] on button "button" at bounding box center [213, 177] width 30 height 30
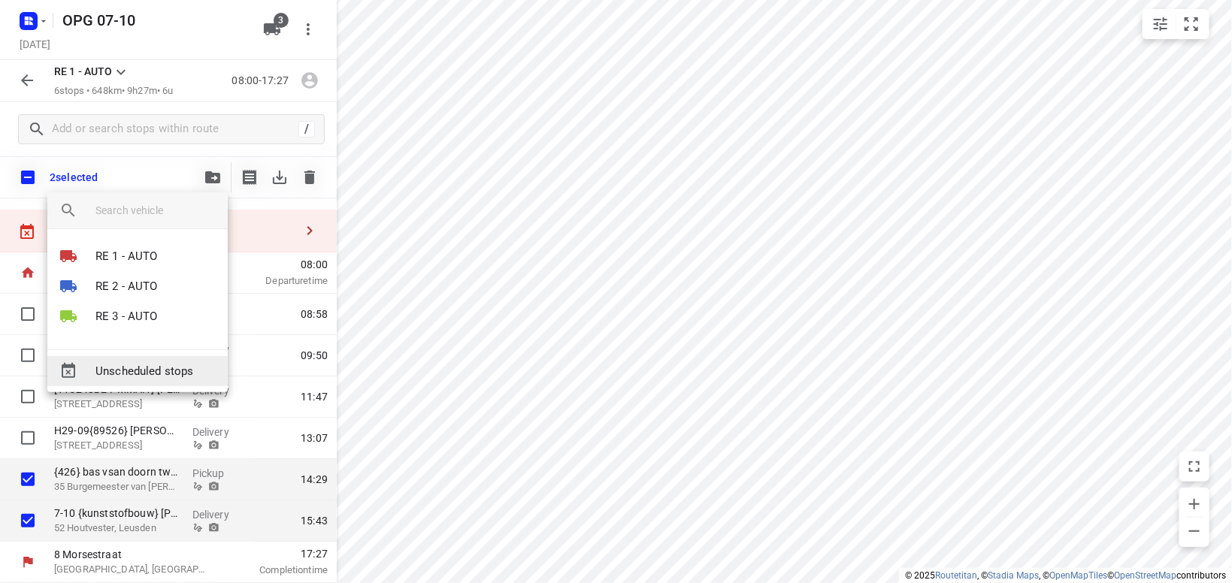
click at [174, 374] on span "Unscheduled stops" at bounding box center [155, 371] width 120 height 17
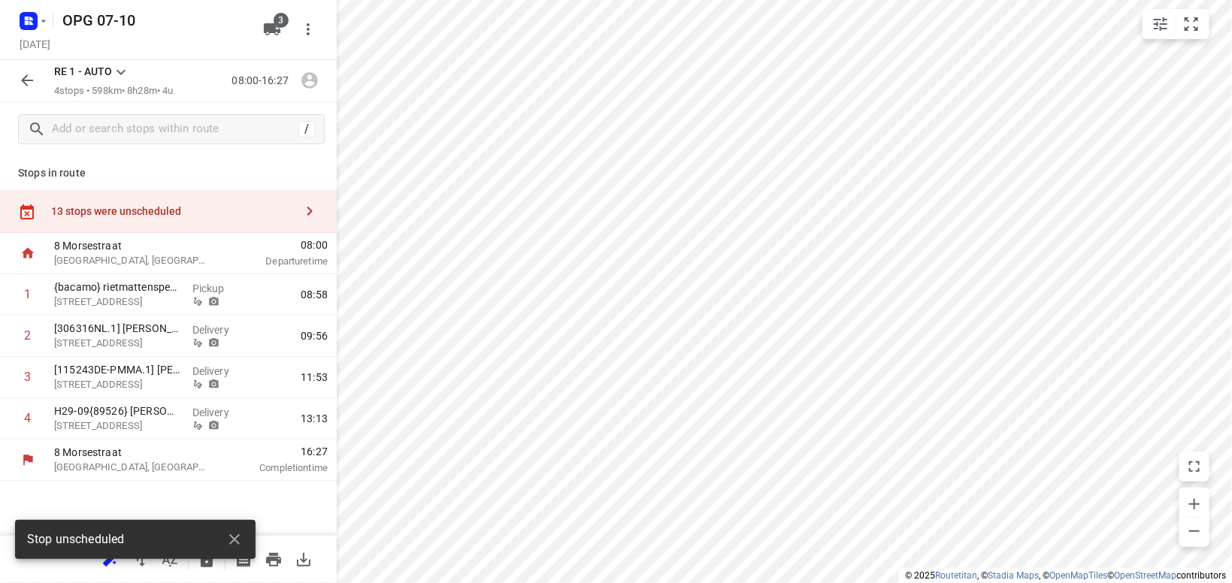
scroll to position [0, 0]
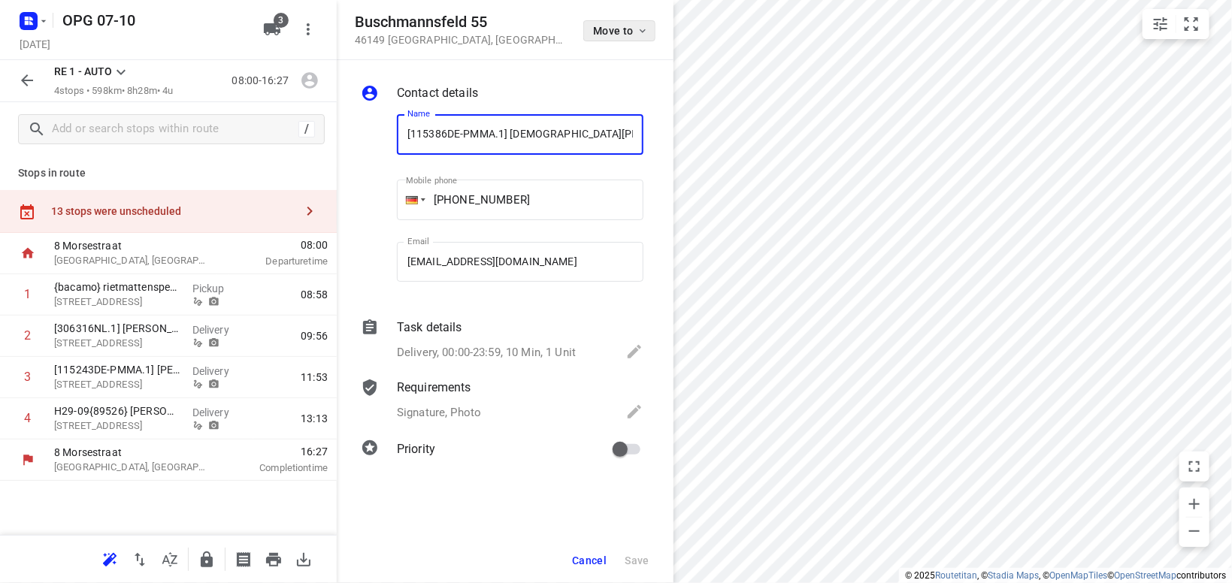
click at [623, 25] on span "Move to" at bounding box center [621, 31] width 56 height 12
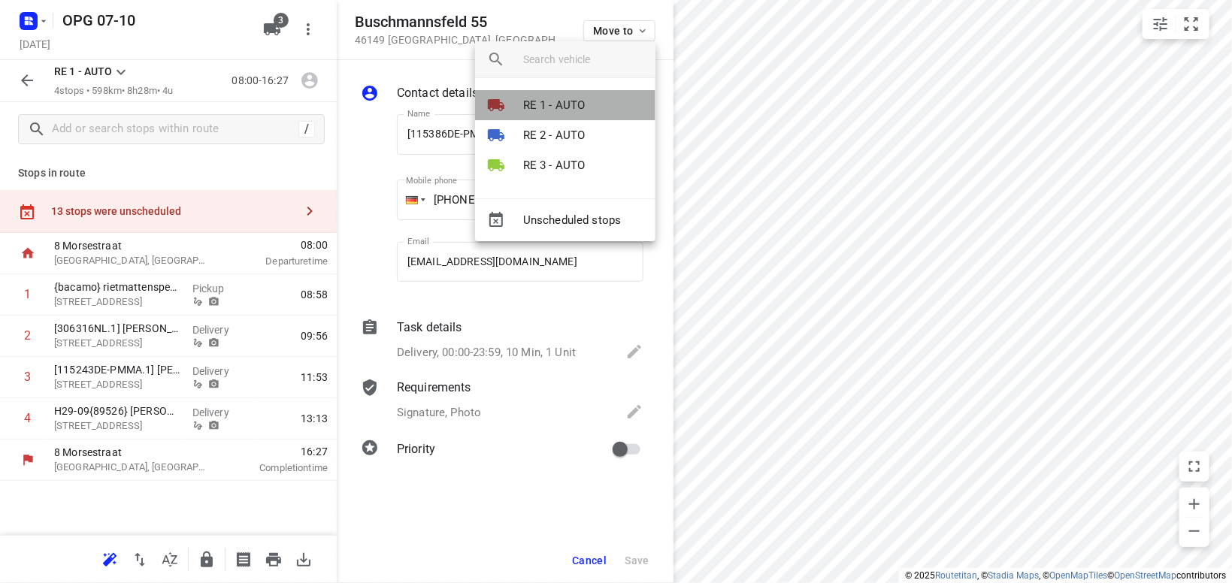
click at [578, 107] on p "RE 1 - AUTO" at bounding box center [554, 105] width 62 height 17
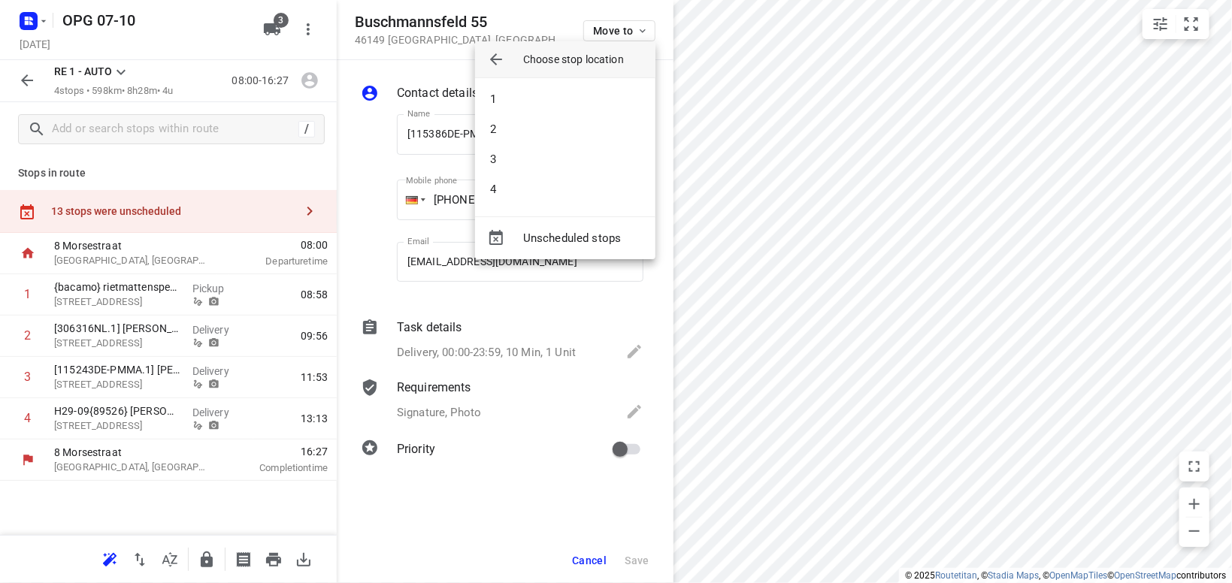
click at [578, 107] on li "1" at bounding box center [565, 99] width 180 height 30
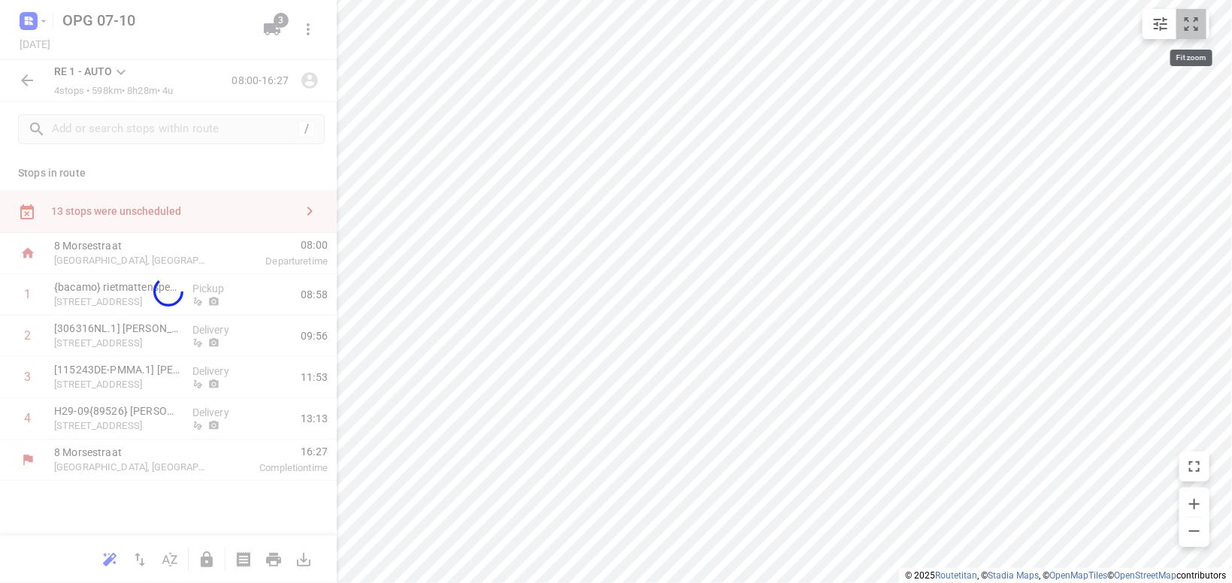
click at [1192, 26] on icon "small contained button group" at bounding box center [1192, 24] width 18 height 18
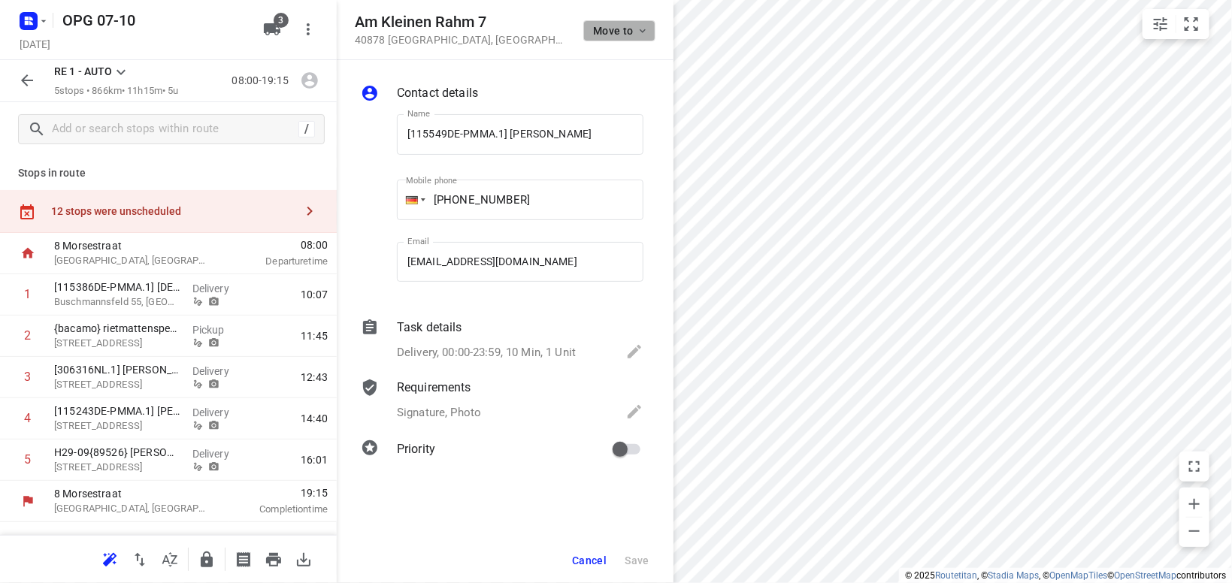
click at [641, 37] on icon "button" at bounding box center [643, 31] width 12 height 12
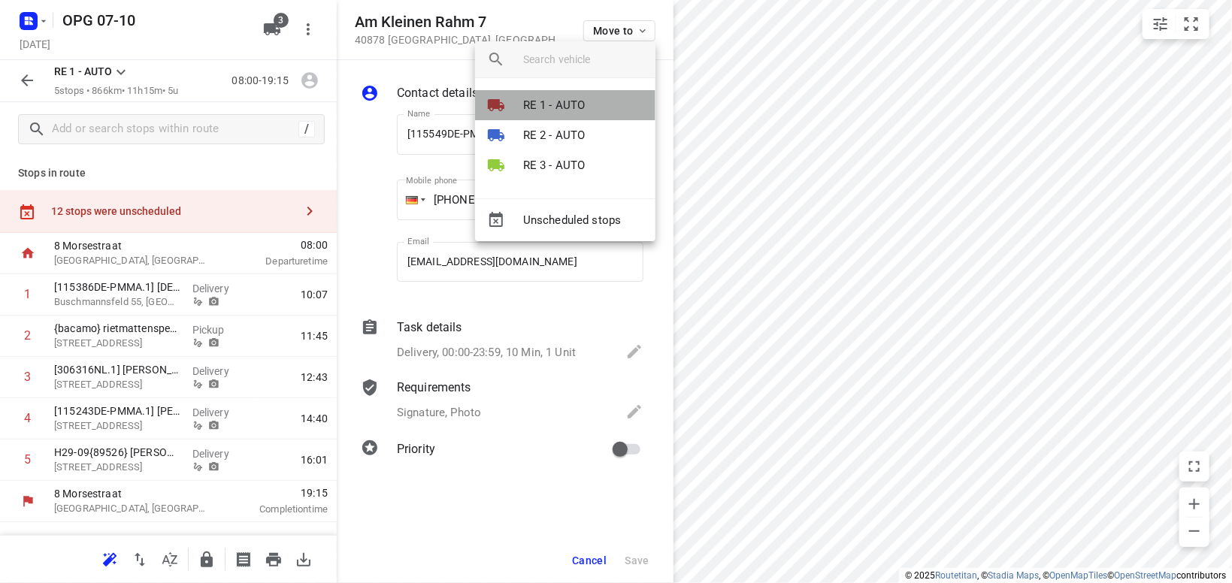
click at [550, 102] on p "RE 1 - AUTO" at bounding box center [554, 105] width 62 height 17
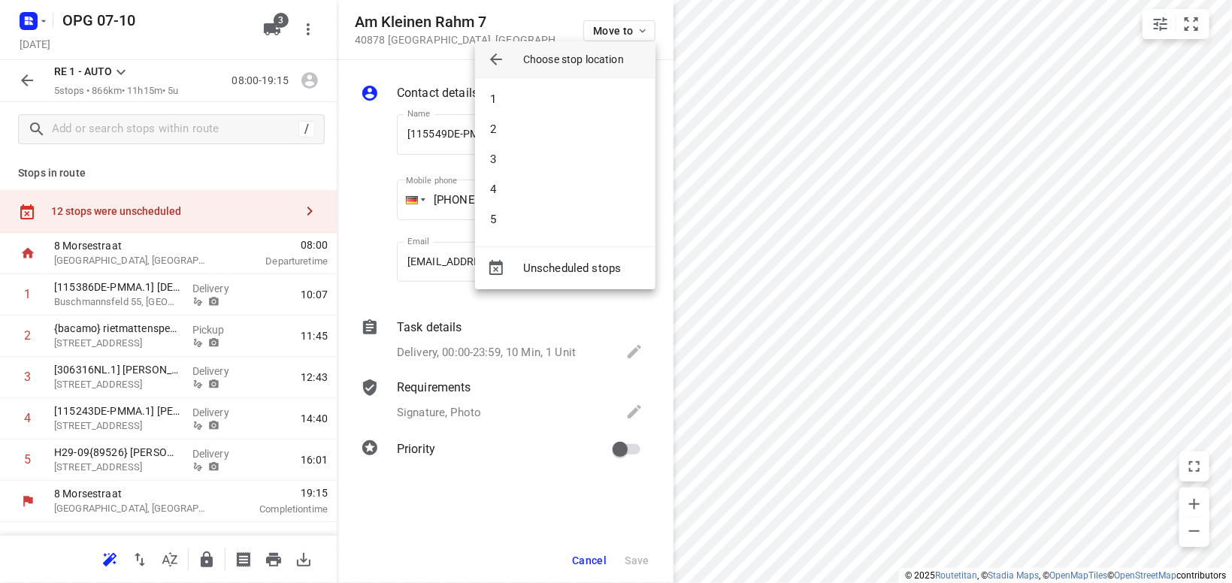
click at [553, 103] on li "1" at bounding box center [565, 99] width 180 height 30
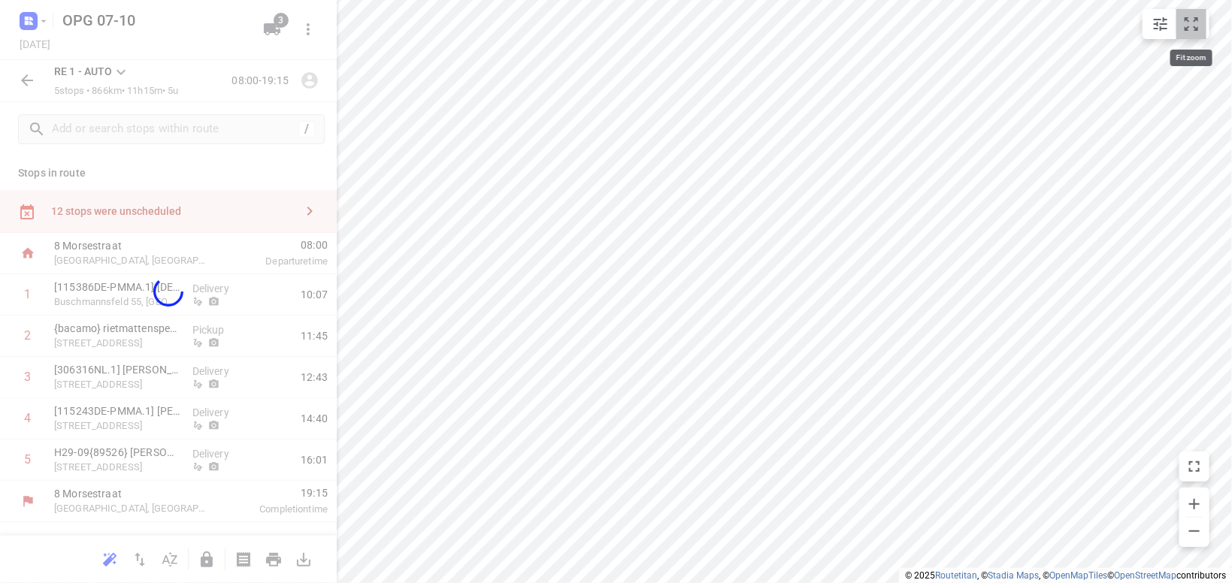
click at [1189, 27] on icon "small contained button group" at bounding box center [1192, 24] width 18 height 18
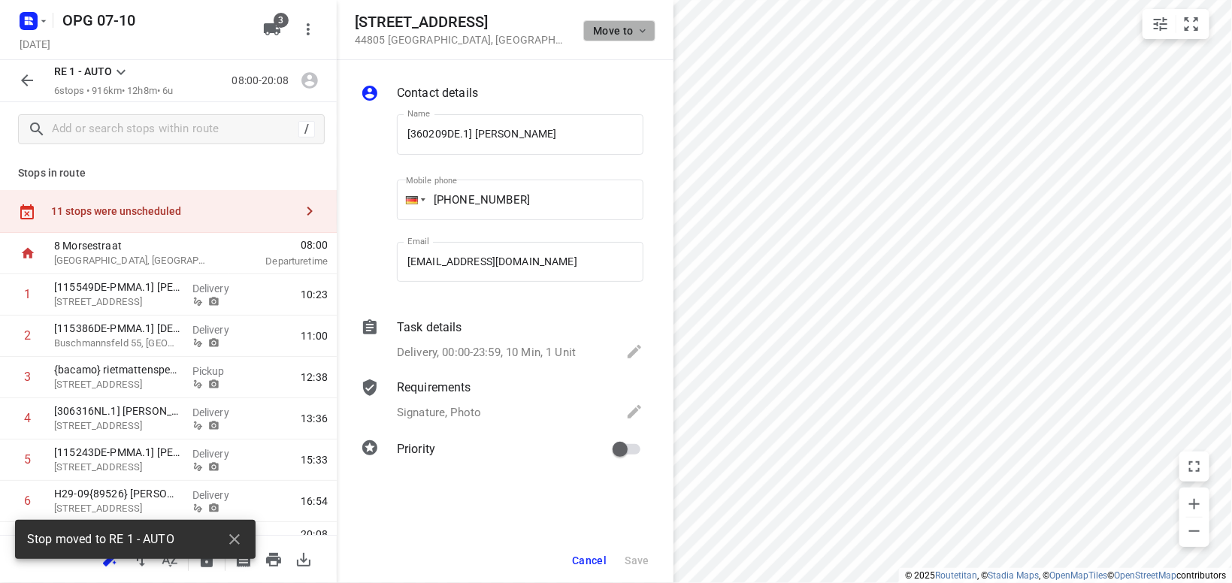
click at [645, 34] on icon "button" at bounding box center [643, 31] width 12 height 12
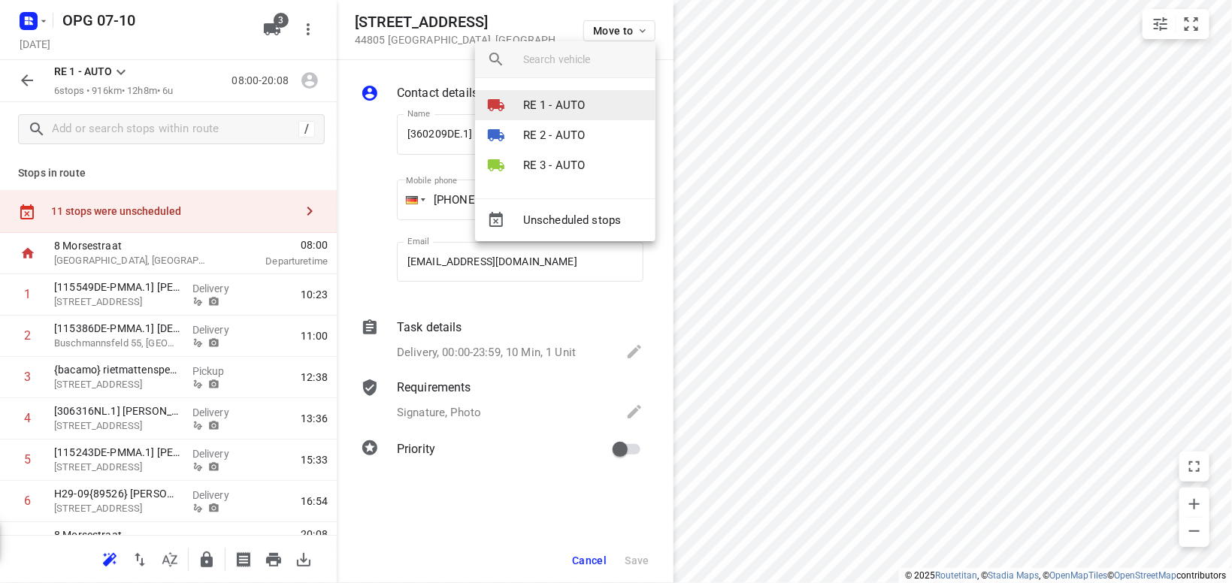
click at [615, 105] on li "RE 1 - AUTO" at bounding box center [565, 105] width 180 height 30
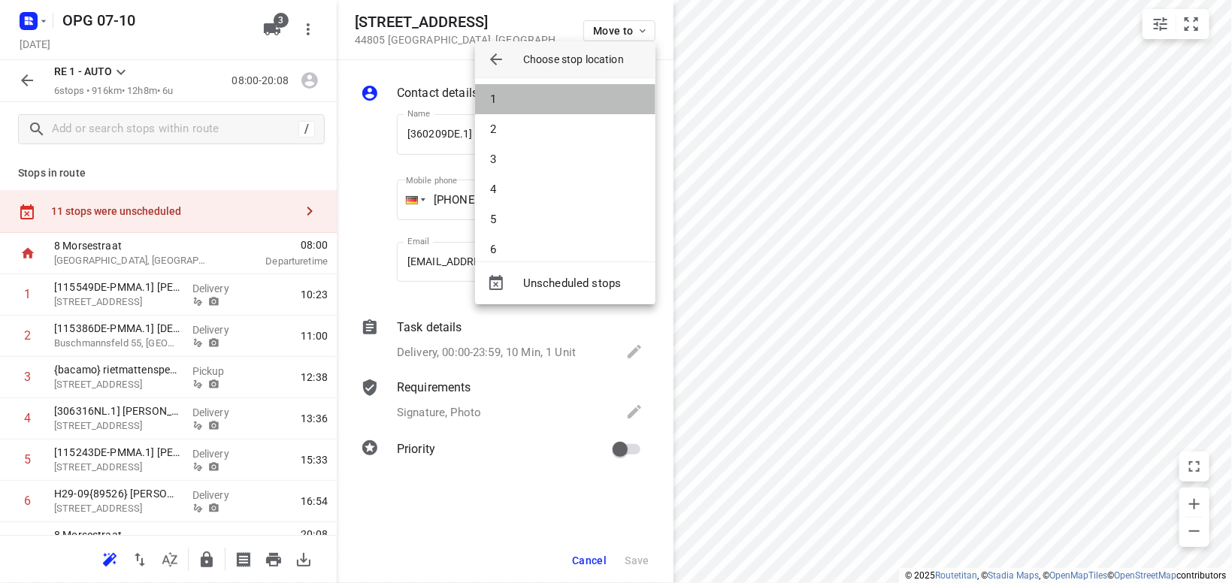
click at [615, 105] on li "1" at bounding box center [565, 99] width 180 height 30
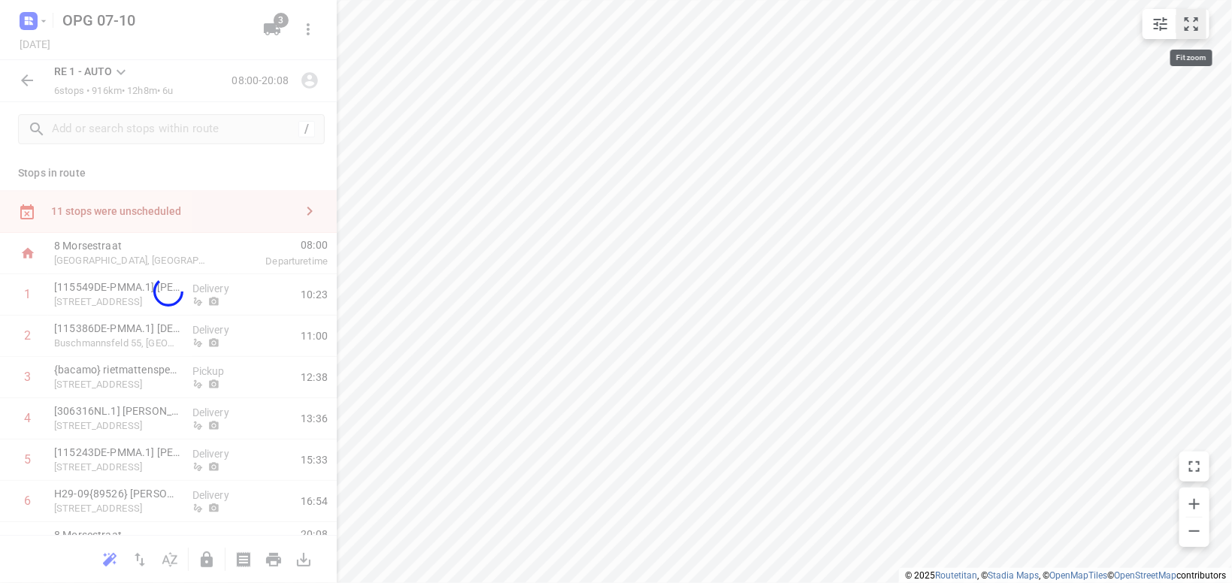
click at [1182, 23] on button "small contained button group" at bounding box center [1192, 24] width 30 height 30
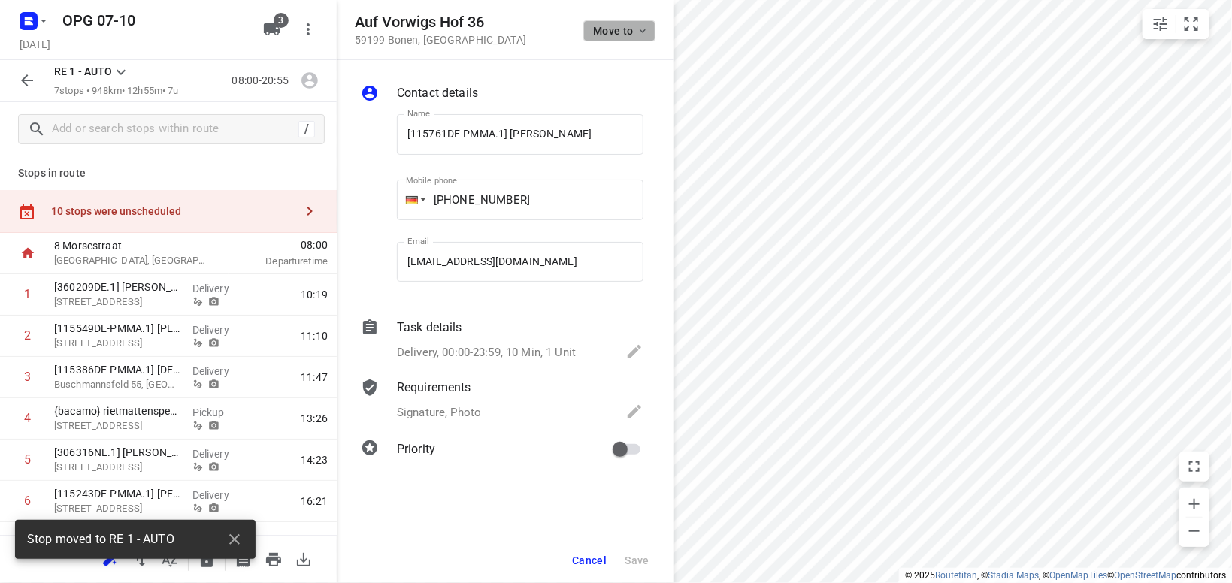
click at [650, 26] on button "Move to" at bounding box center [619, 30] width 72 height 21
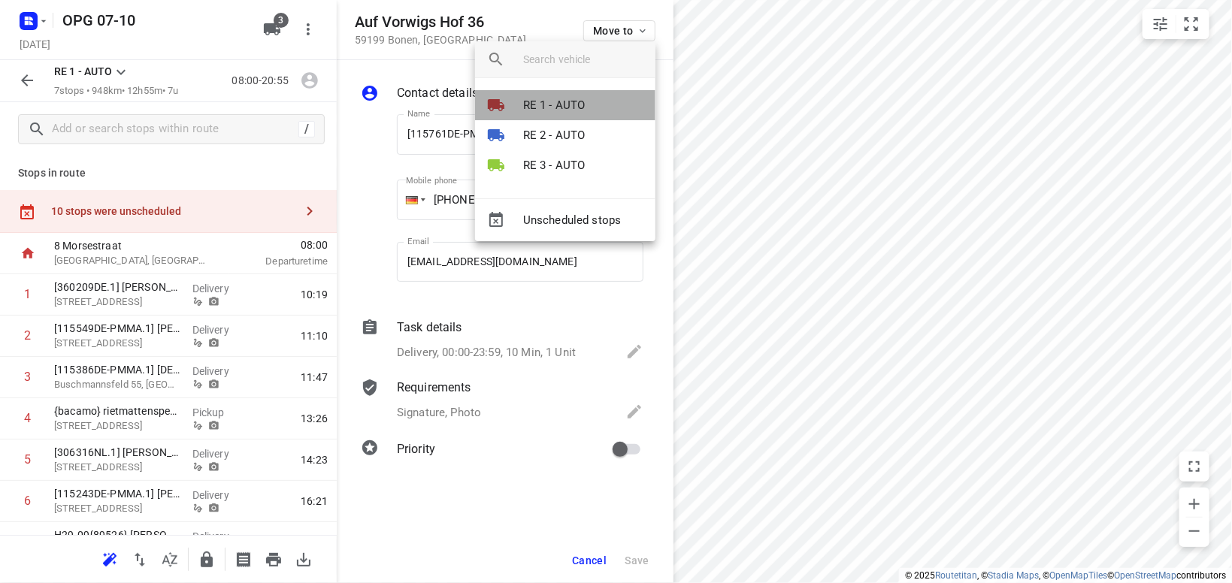
click at [608, 103] on li "RE 1 - AUTO" at bounding box center [565, 105] width 180 height 30
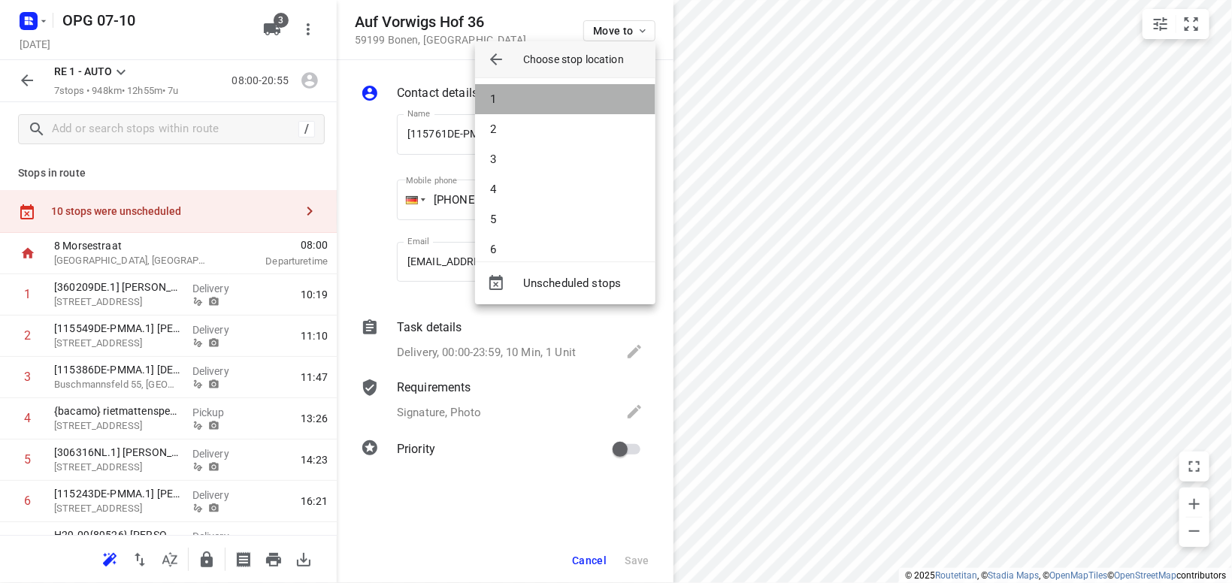
click at [614, 103] on li "1" at bounding box center [565, 99] width 180 height 30
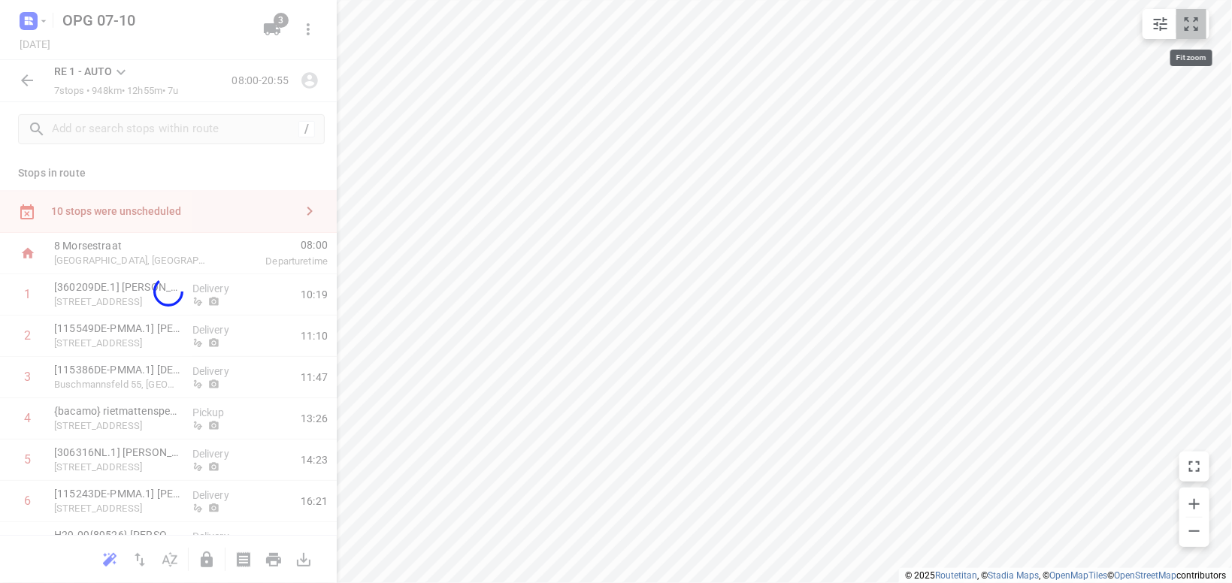
click at [1194, 23] on icon "small contained button group" at bounding box center [1192, 24] width 18 height 18
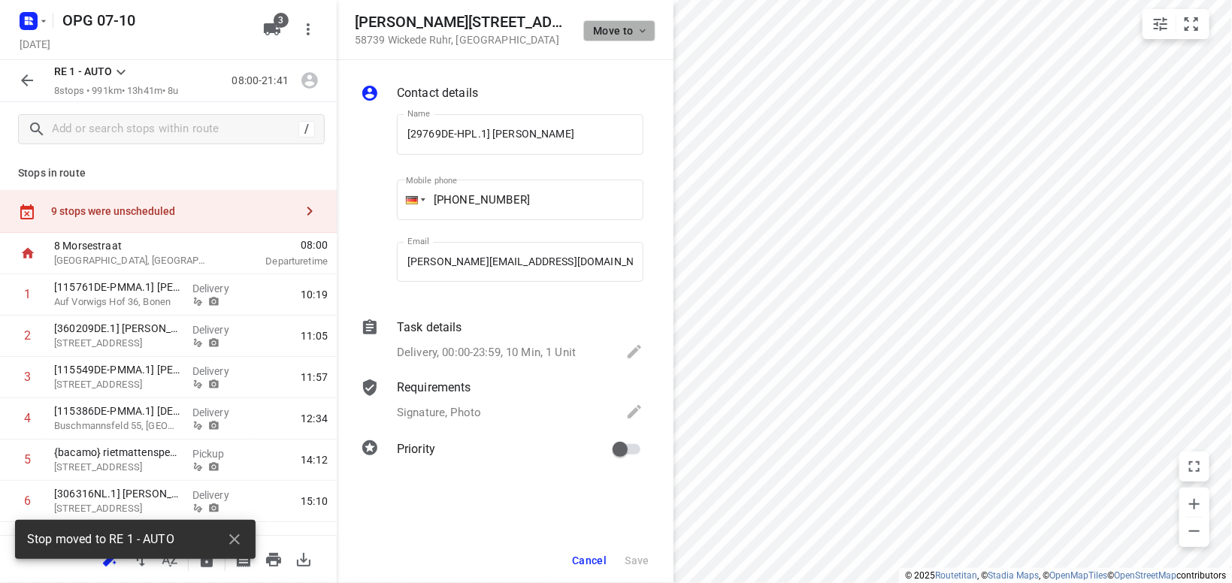
click at [634, 26] on span "Move to" at bounding box center [621, 31] width 56 height 12
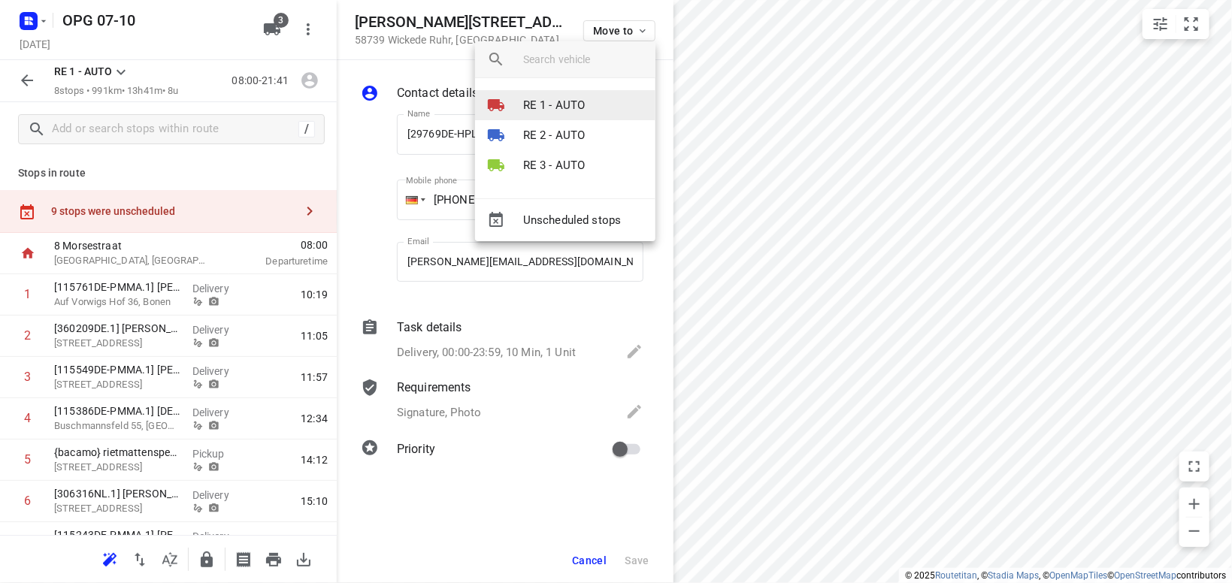
click at [588, 106] on li "RE 1 - AUTO" at bounding box center [565, 105] width 180 height 30
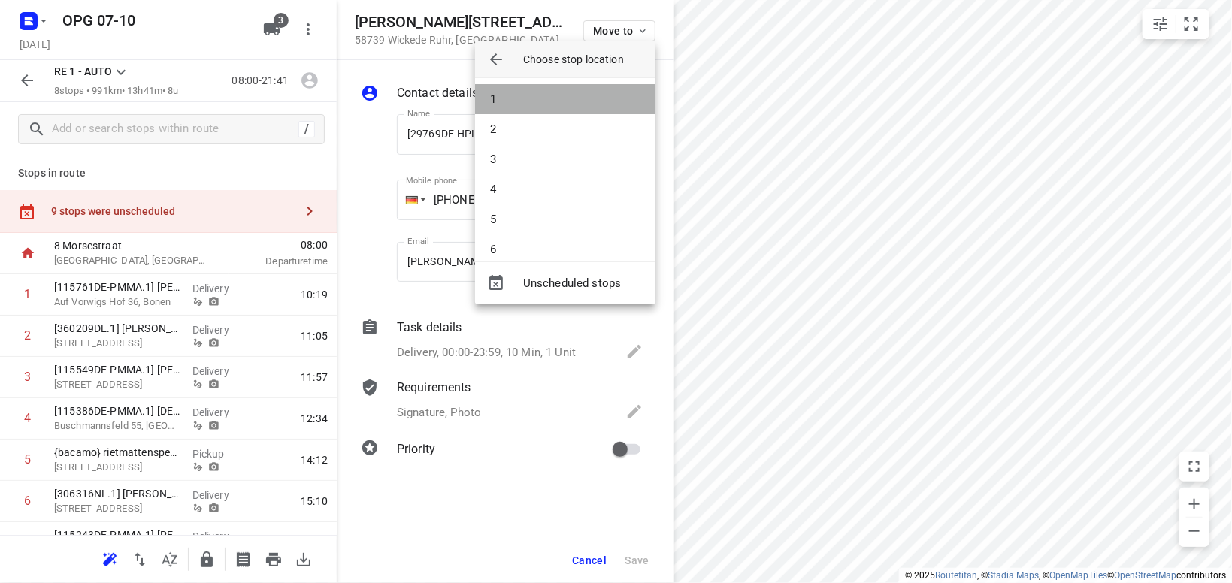
click at [590, 105] on li "1" at bounding box center [565, 99] width 180 height 30
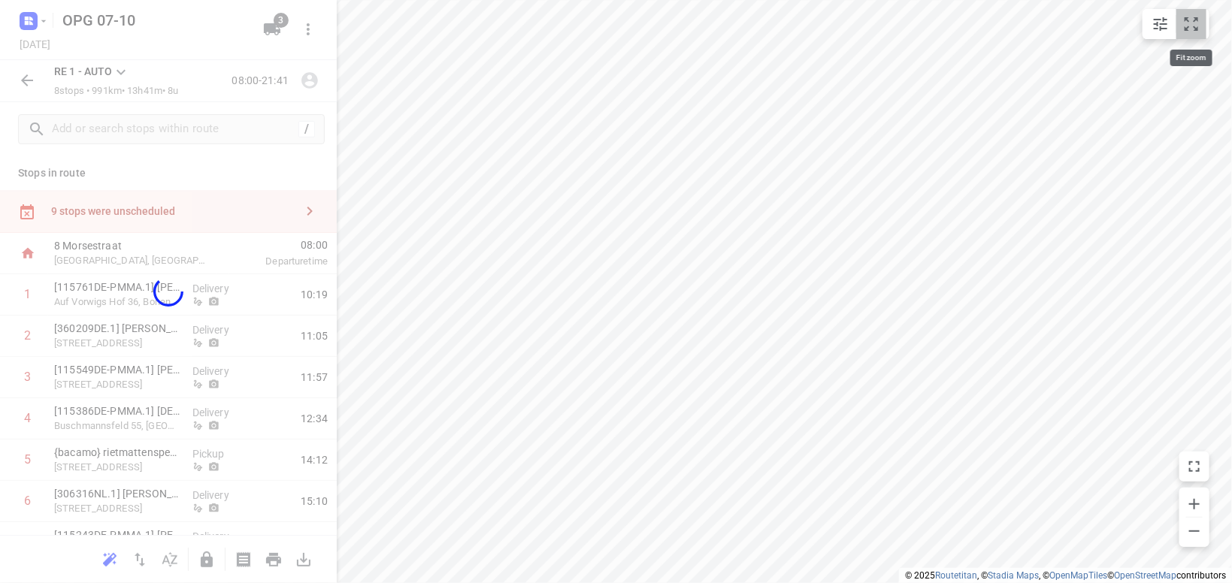
click at [1187, 23] on icon "small contained button group" at bounding box center [1192, 24] width 18 height 18
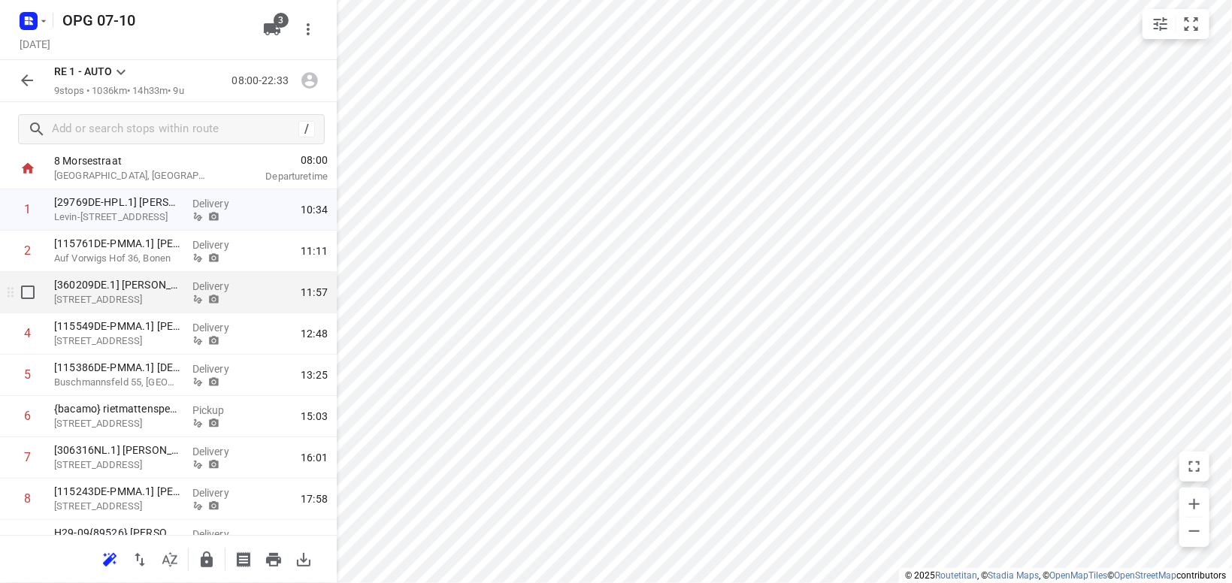
scroll to position [152, 0]
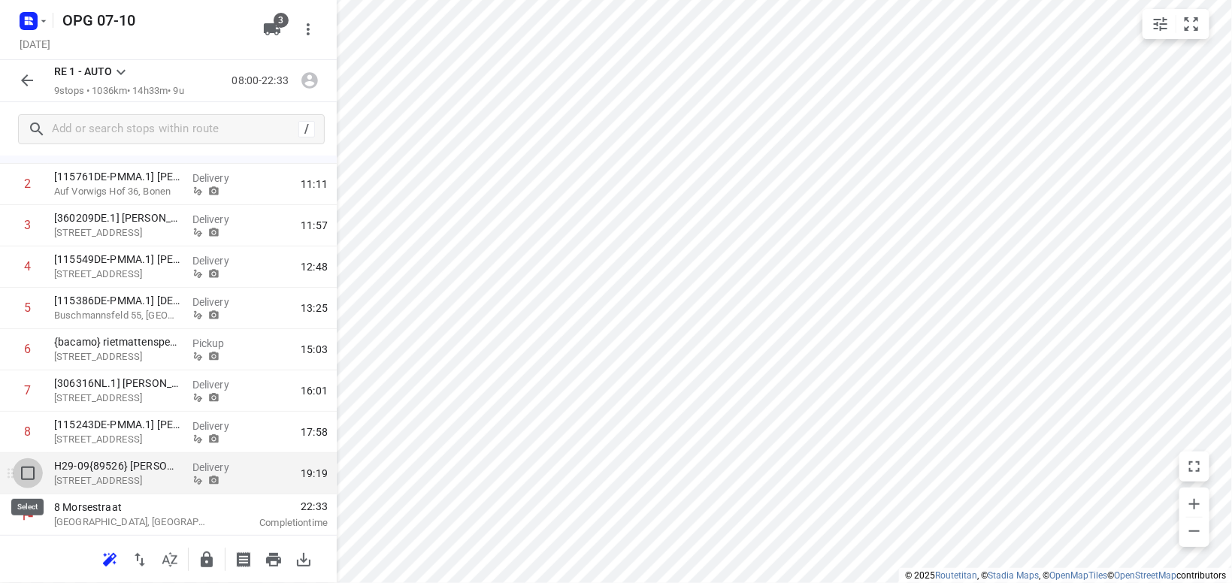
click at [26, 475] on input "checkbox" at bounding box center [28, 474] width 30 height 30
checkbox input "true"
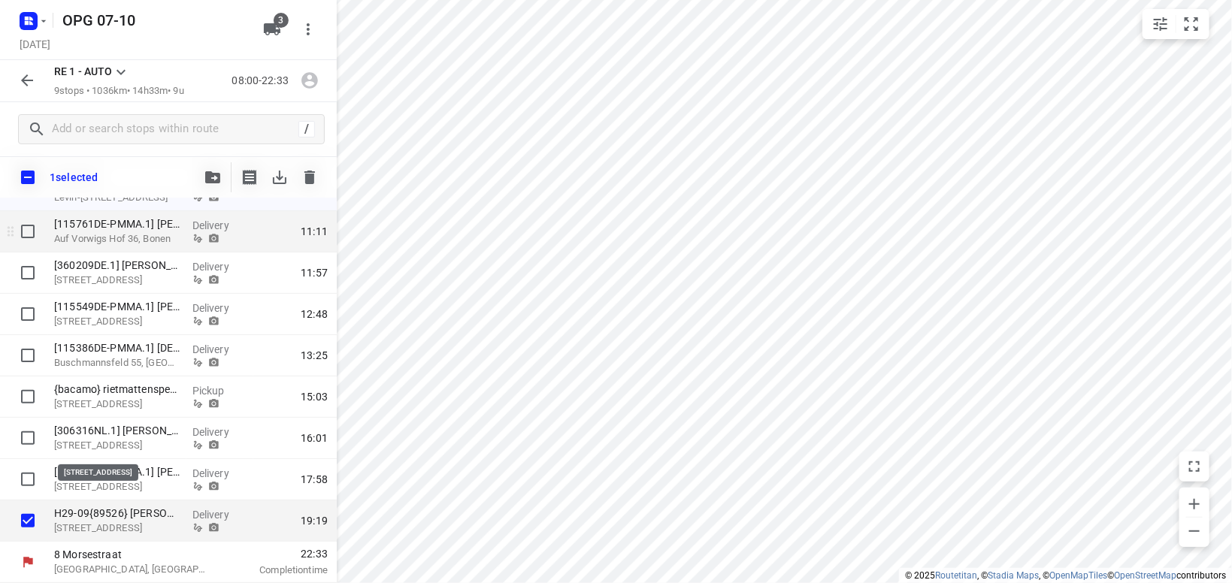
scroll to position [146, 0]
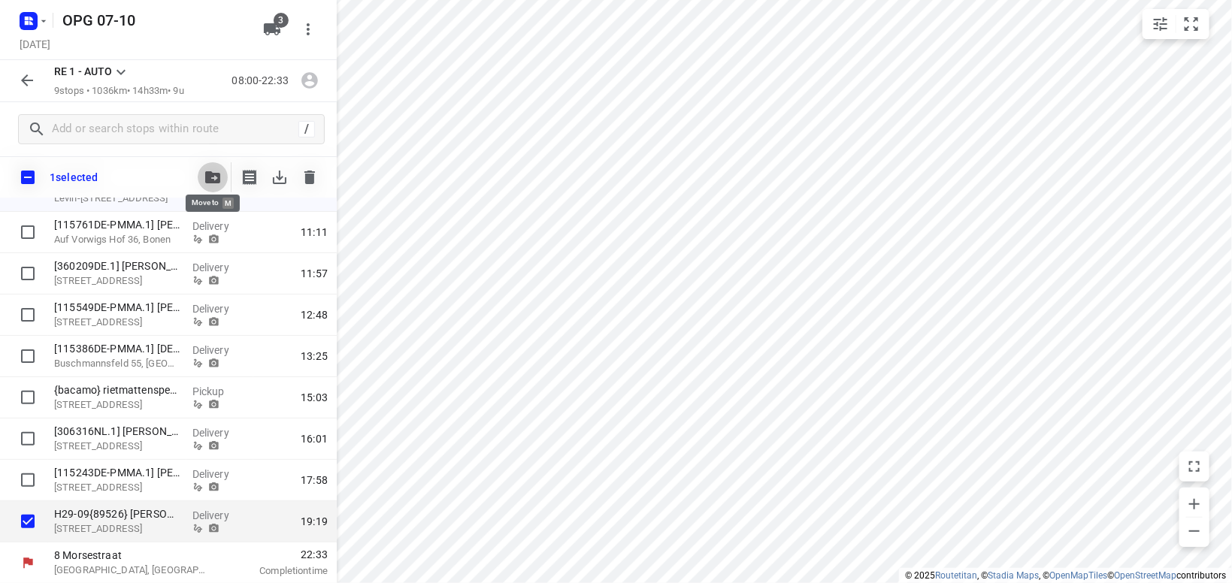
click at [210, 177] on icon "button" at bounding box center [212, 177] width 15 height 12
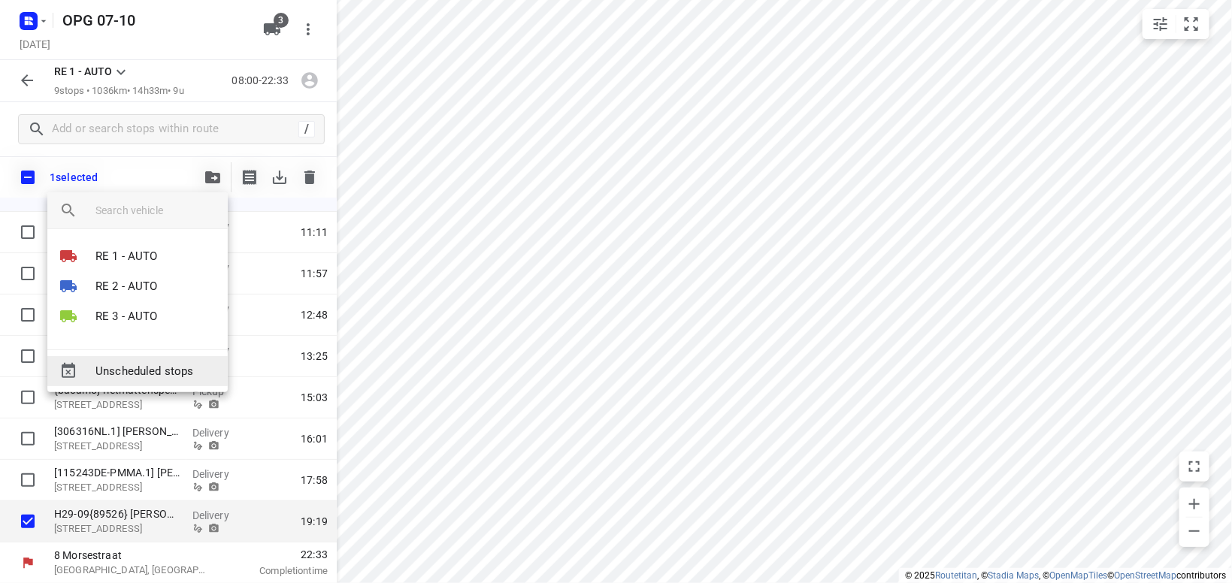
click at [174, 365] on span "Unscheduled stops" at bounding box center [155, 371] width 120 height 17
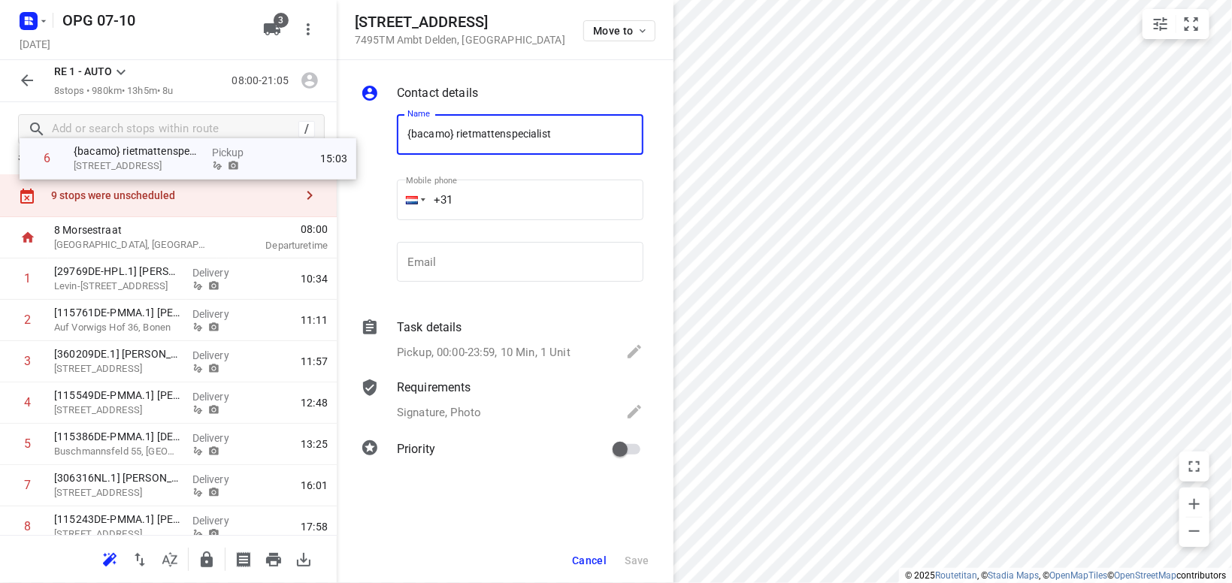
scroll to position [0, 0]
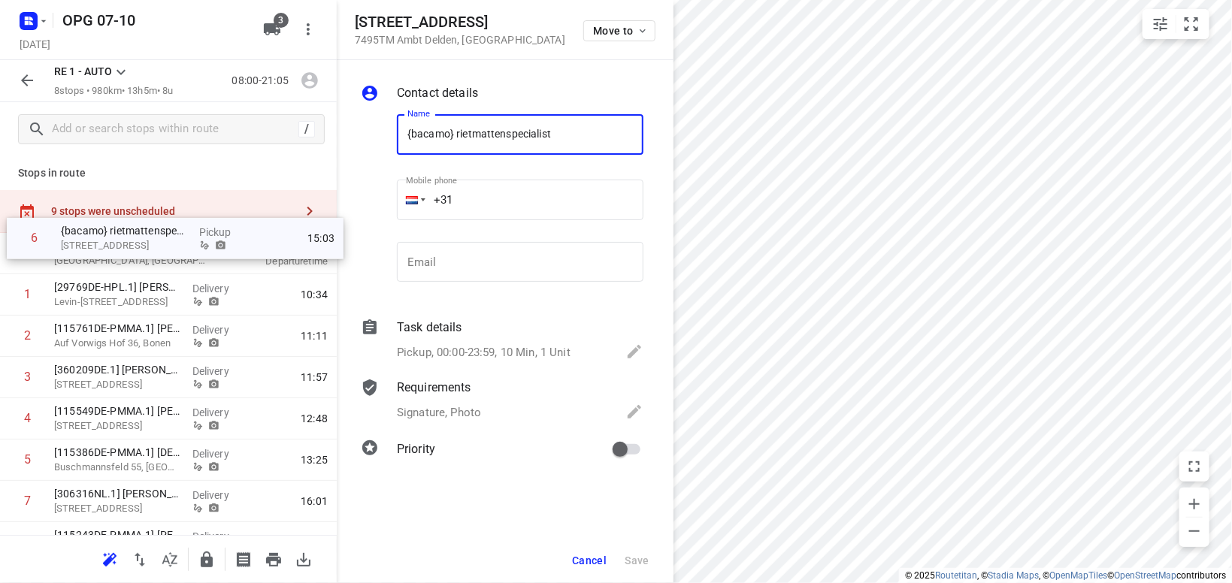
drag, startPoint x: 152, startPoint y: 399, endPoint x: 184, endPoint y: 247, distance: 156.0
click at [161, 238] on div "8 Morsestraat [GEOGRAPHIC_DATA], [GEOGRAPHIC_DATA] 08:00 Departure time 1 [2976…" at bounding box center [168, 440] width 337 height 414
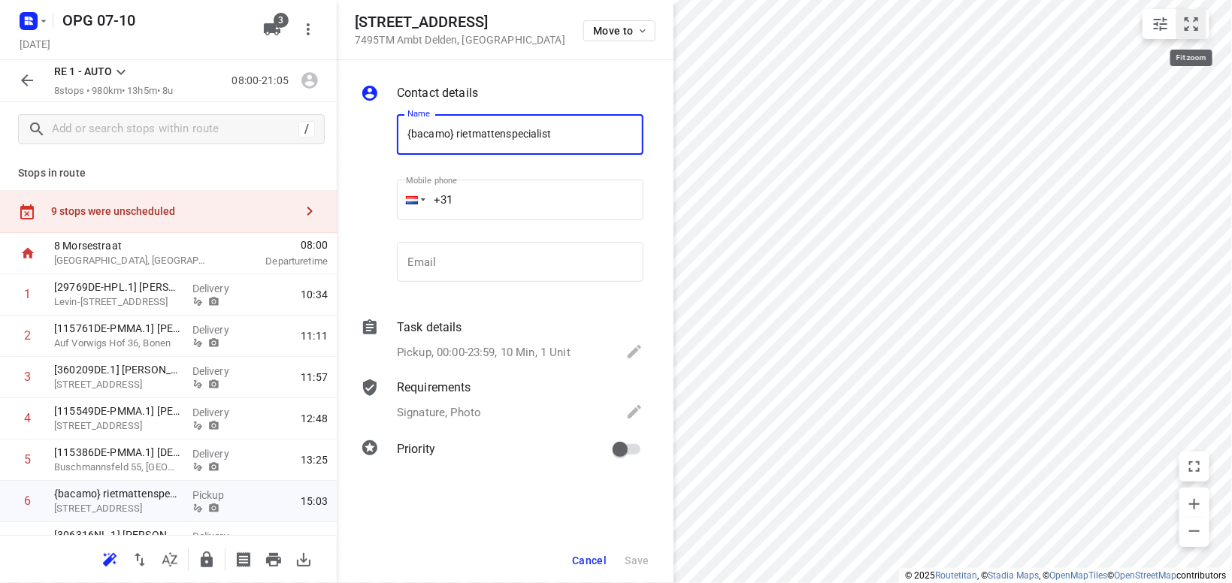
click at [1190, 23] on icon "small contained button group" at bounding box center [1192, 24] width 18 height 18
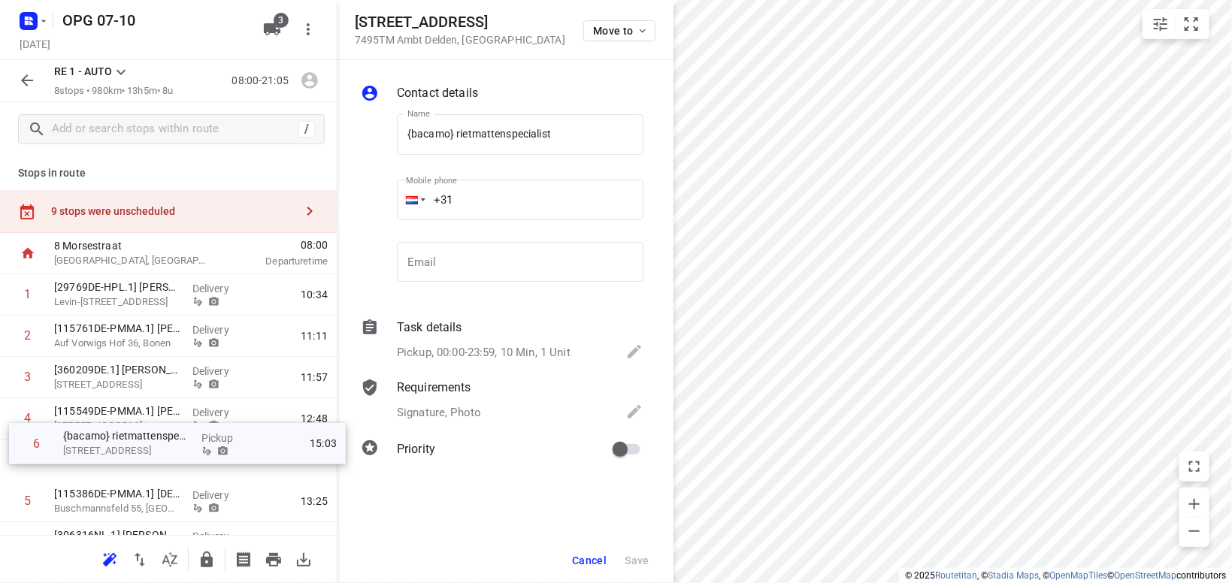
scroll to position [5, 0]
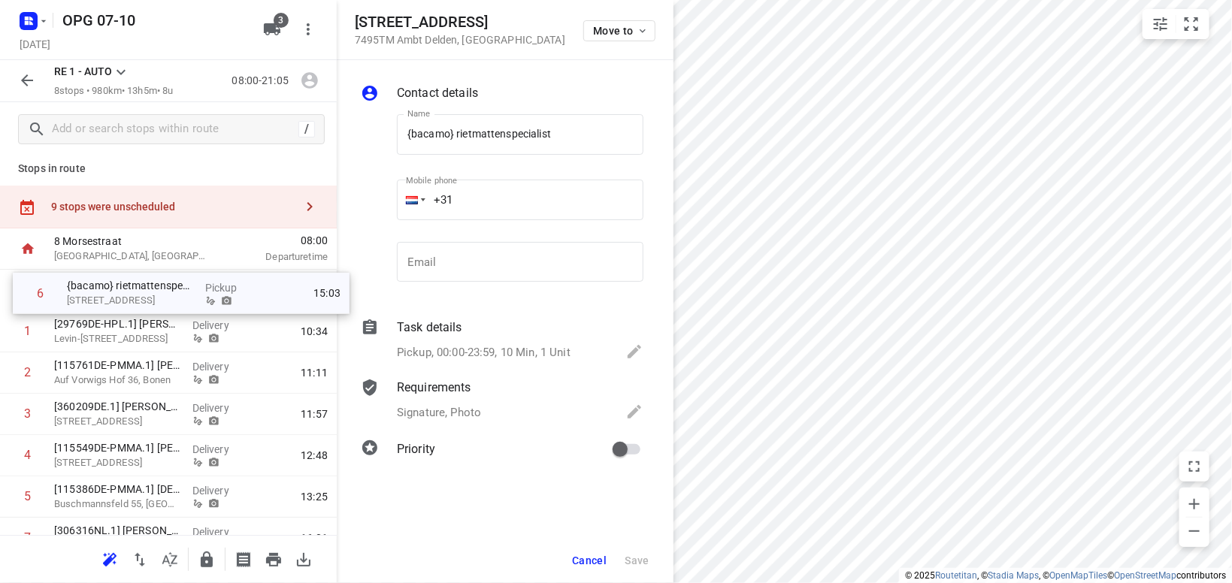
drag, startPoint x: 140, startPoint y: 500, endPoint x: 153, endPoint y: 286, distance: 213.9
click at [153, 286] on div "1 [29769DE-HPL.1] [PERSON_NAME] [PERSON_NAME][STREET_ADDRESS], Wickede Ruhr Del…" at bounding box center [168, 435] width 337 height 331
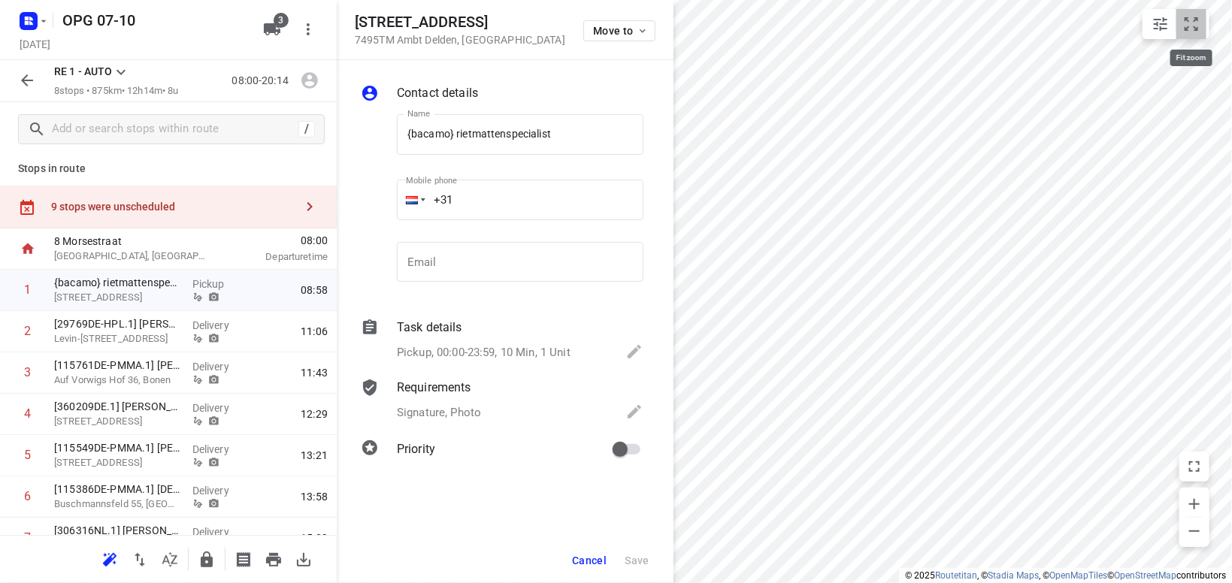
click at [1187, 20] on icon "small contained button group" at bounding box center [1192, 24] width 14 height 14
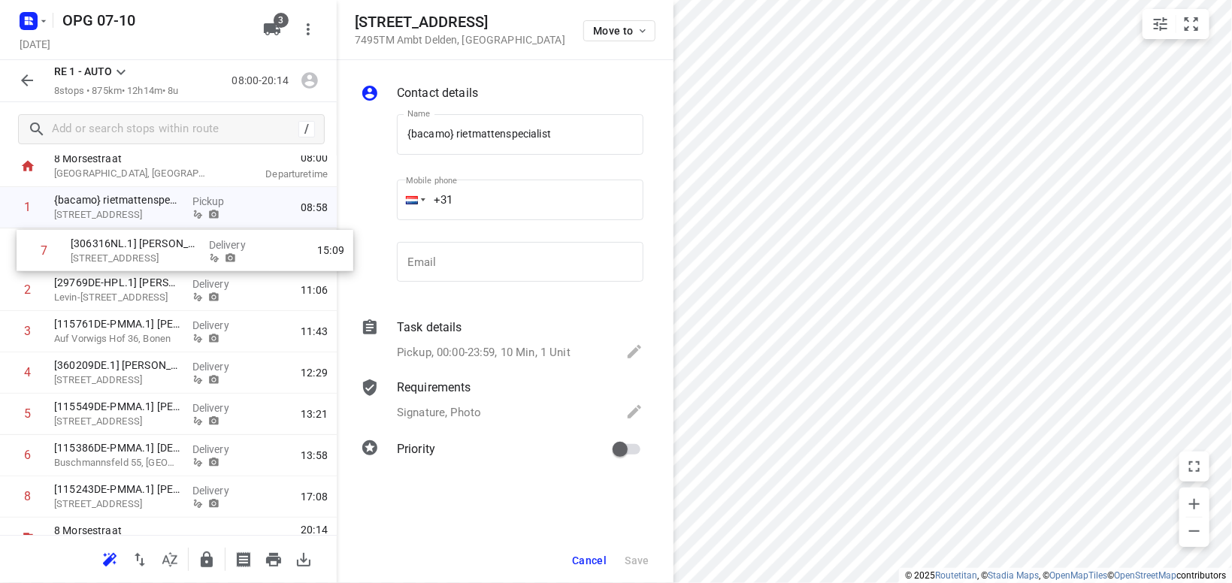
scroll to position [81, 0]
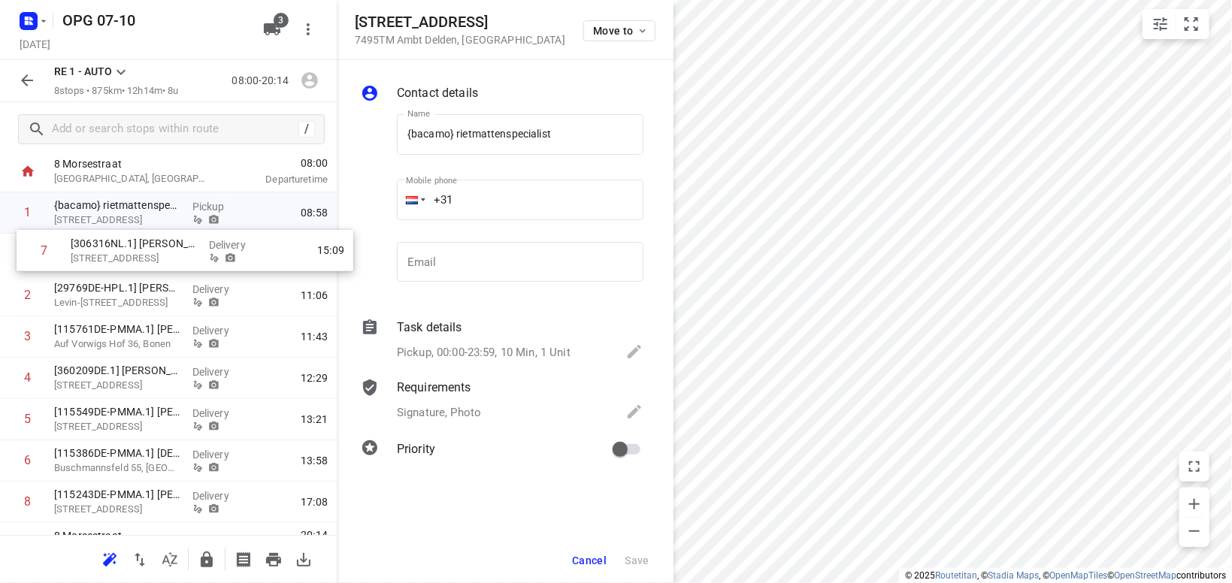
drag, startPoint x: 111, startPoint y: 456, endPoint x: 132, endPoint y: 253, distance: 204.1
click at [133, 253] on div "1 {bacamo} rietmattenspecialist Stovelerweg 4, Ambt Delden Pickup 08:58 2 [2976…" at bounding box center [168, 357] width 337 height 331
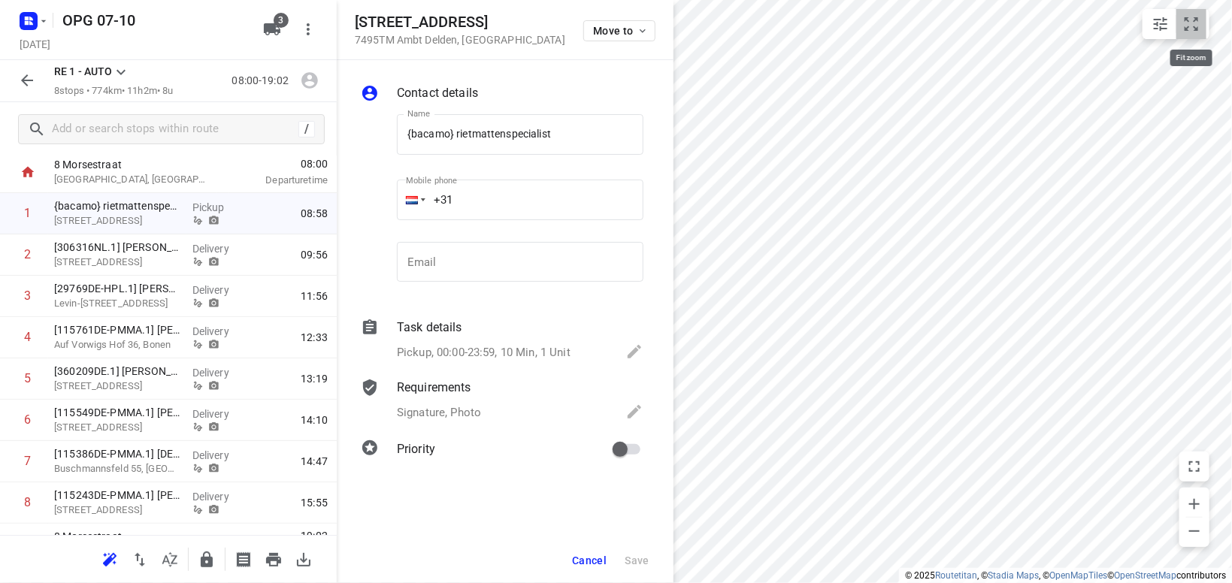
click at [1193, 29] on icon "small contained button group" at bounding box center [1192, 24] width 18 height 18
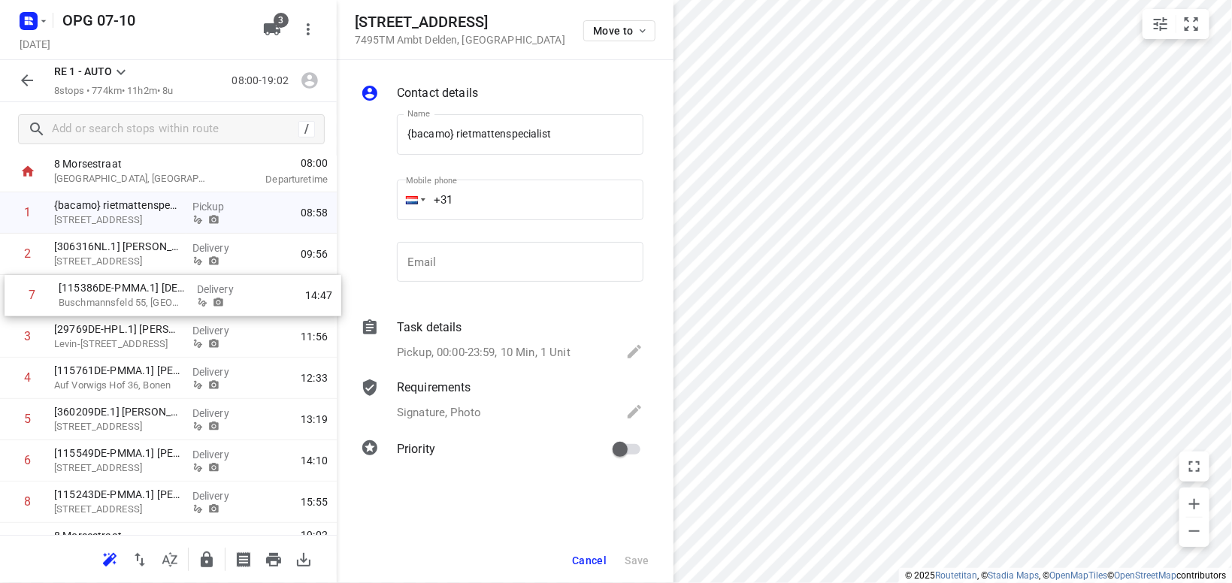
drag, startPoint x: 108, startPoint y: 466, endPoint x: 117, endPoint y: 300, distance: 166.4
click at [117, 300] on div "1 {bacamo} rietmattenspecialist [STREET_ADDRESS] Delden Pickup 08:58 2 [306316N…" at bounding box center [168, 357] width 337 height 331
click at [1193, 28] on icon "small contained button group" at bounding box center [1192, 24] width 18 height 18
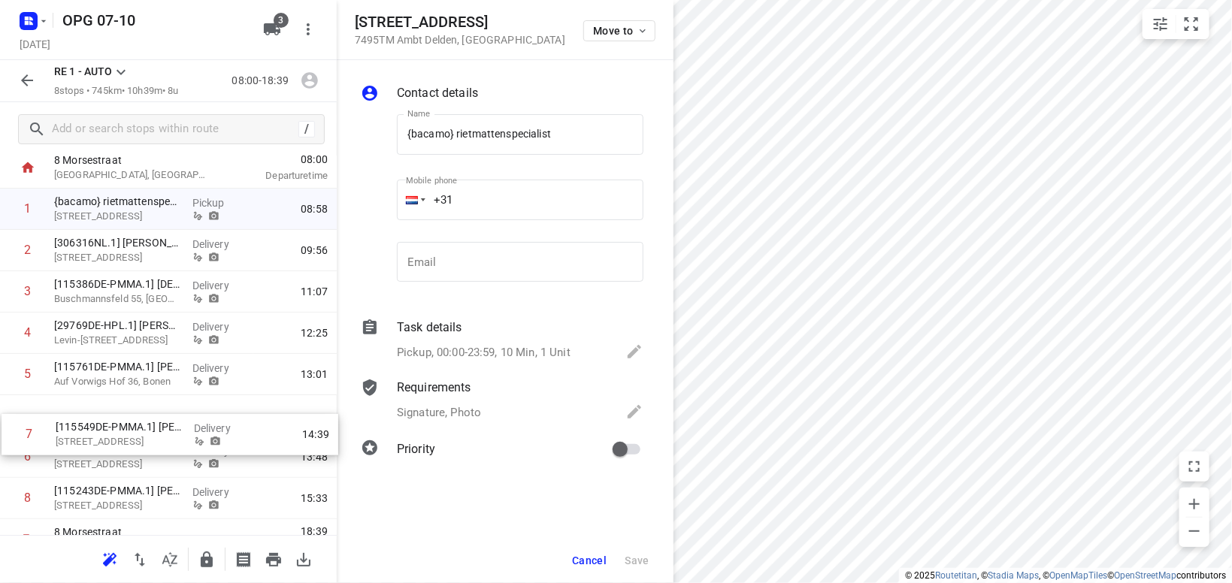
scroll to position [86, 0]
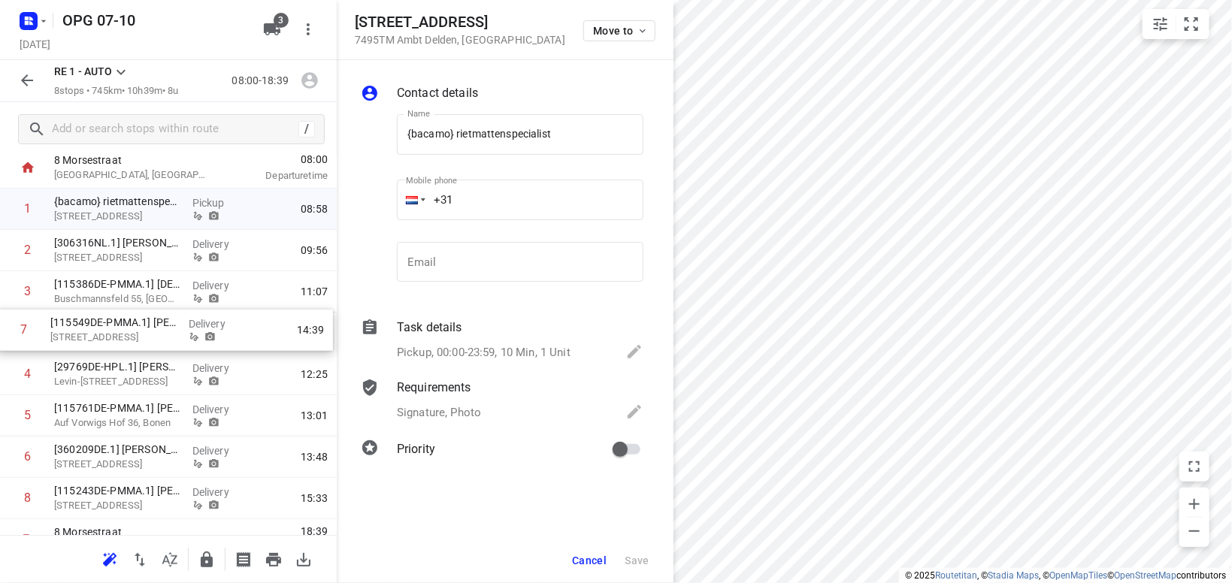
drag, startPoint x: 138, startPoint y: 456, endPoint x: 132, endPoint y: 348, distance: 107.7
click at [135, 322] on div "1 {bacamo} rietmattenspecialist [STREET_ADDRESS], Ambt Delden Pickup 08:58 2 [3…" at bounding box center [168, 354] width 337 height 331
click at [1196, 23] on icon "small contained button group" at bounding box center [1192, 24] width 18 height 18
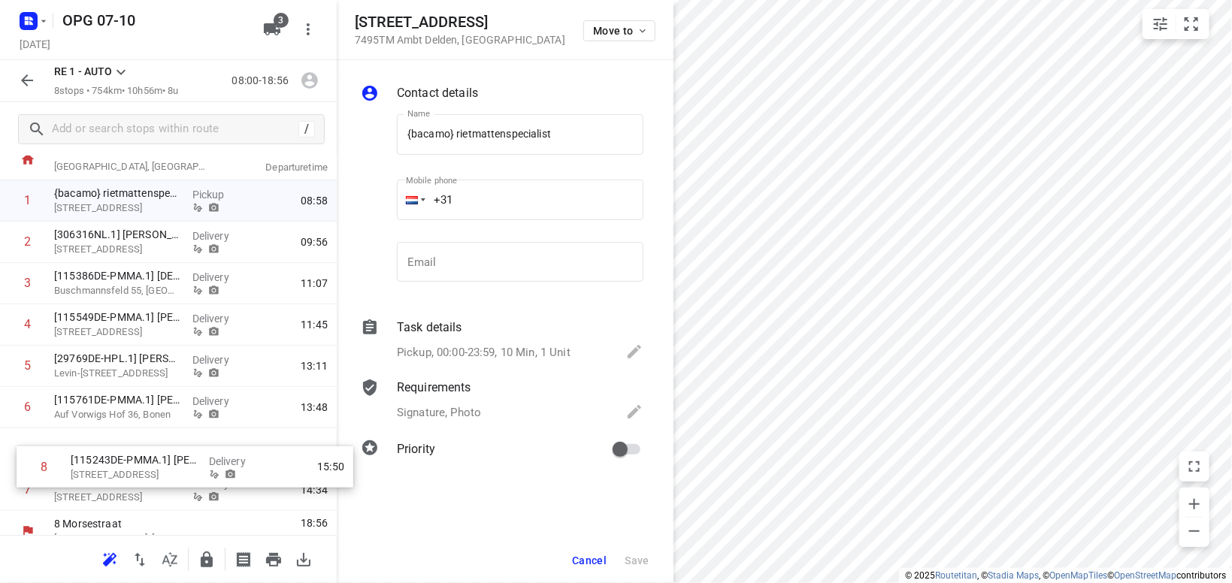
scroll to position [96, 0]
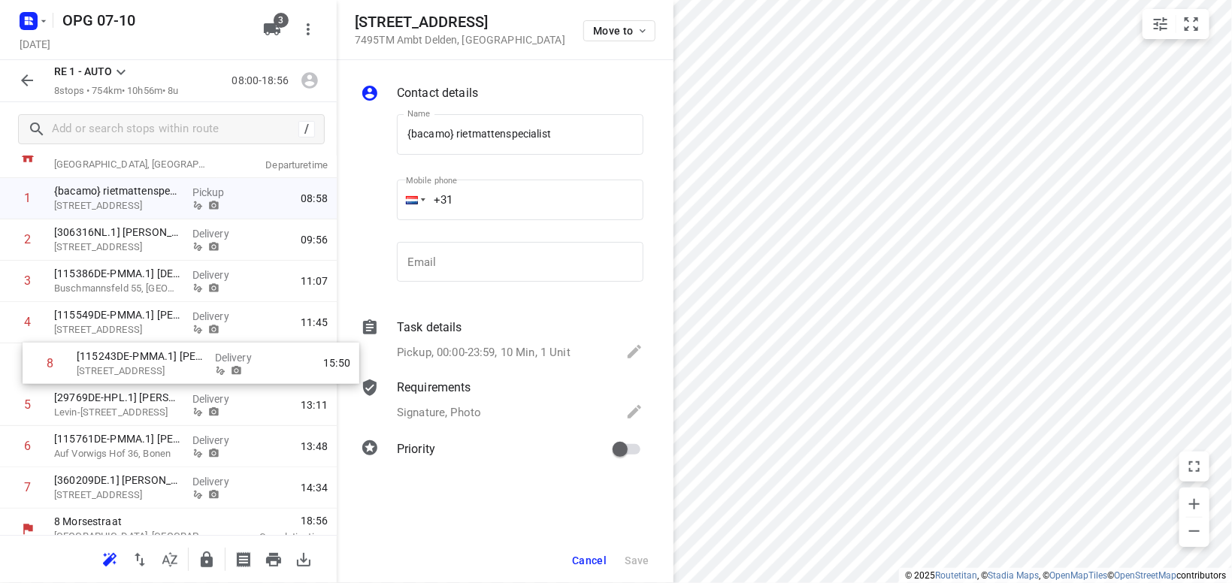
drag, startPoint x: 168, startPoint y: 496, endPoint x: 191, endPoint y: 359, distance: 138.1
click at [192, 360] on div "1 {bacamo} rietmattenspecialist [STREET_ADDRESS] Delden Pickup 08:58 2 [306316N…" at bounding box center [168, 343] width 337 height 331
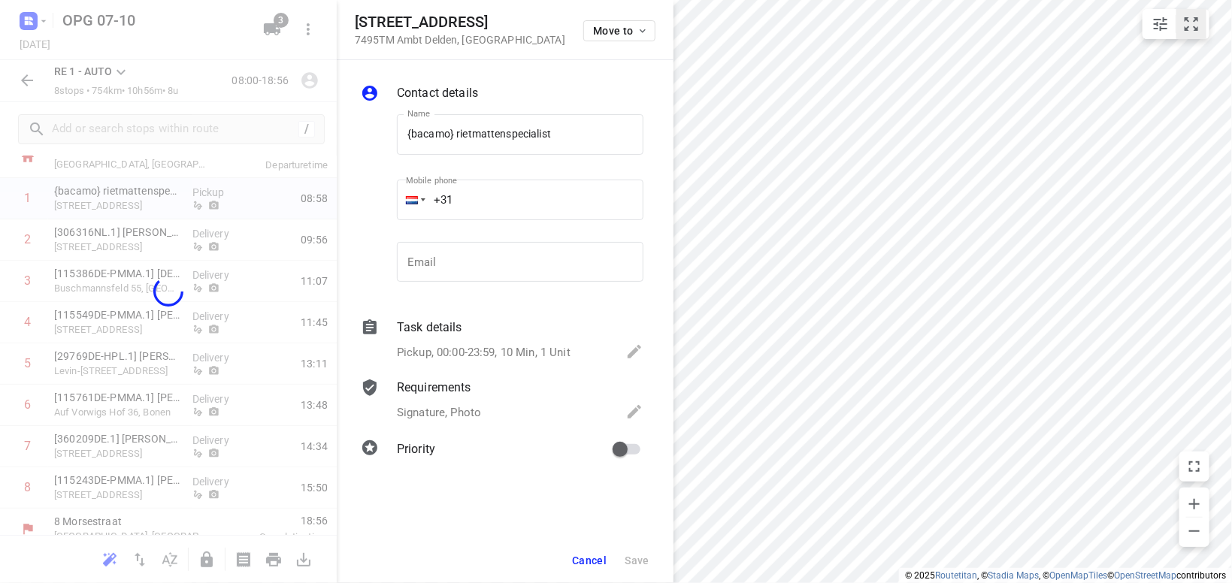
click at [1195, 21] on icon "small contained button group" at bounding box center [1192, 24] width 14 height 14
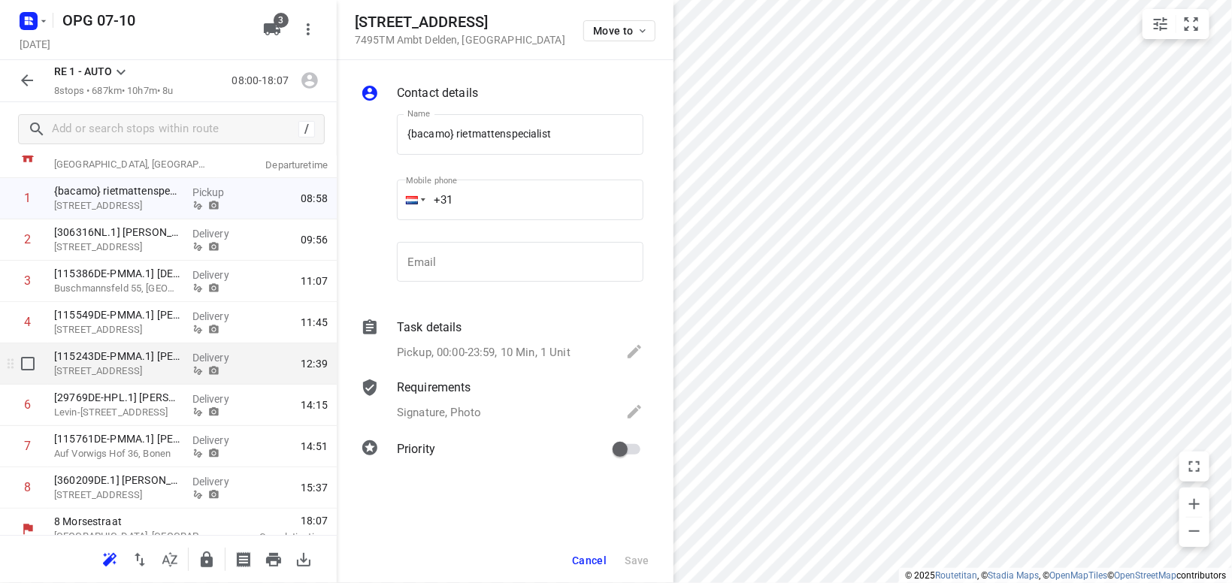
scroll to position [111, 0]
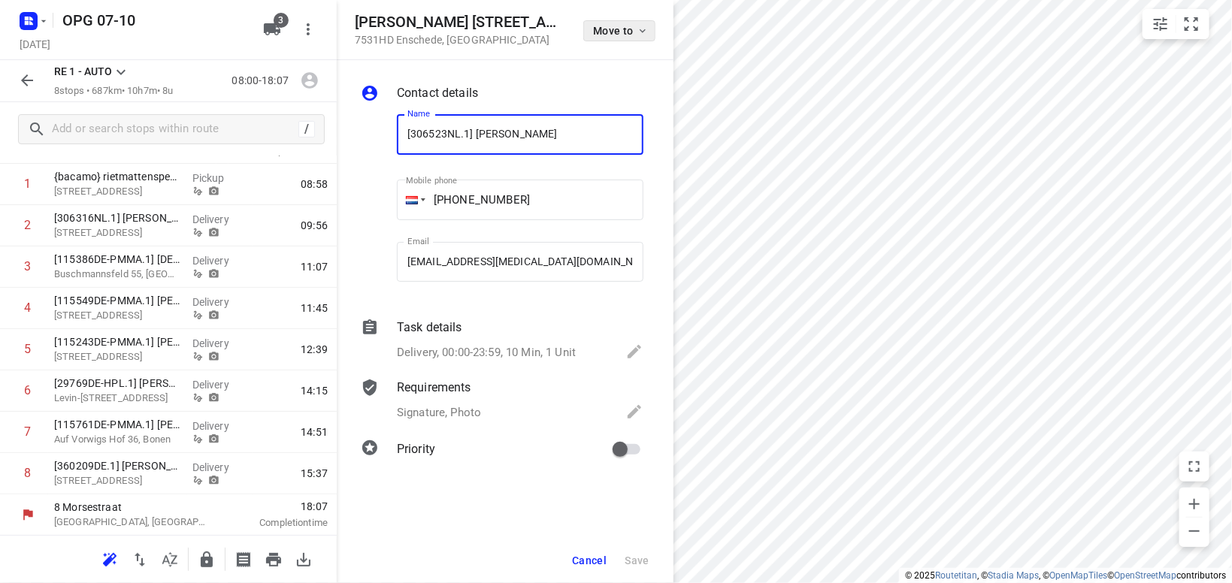
click at [639, 27] on icon "button" at bounding box center [643, 31] width 12 height 12
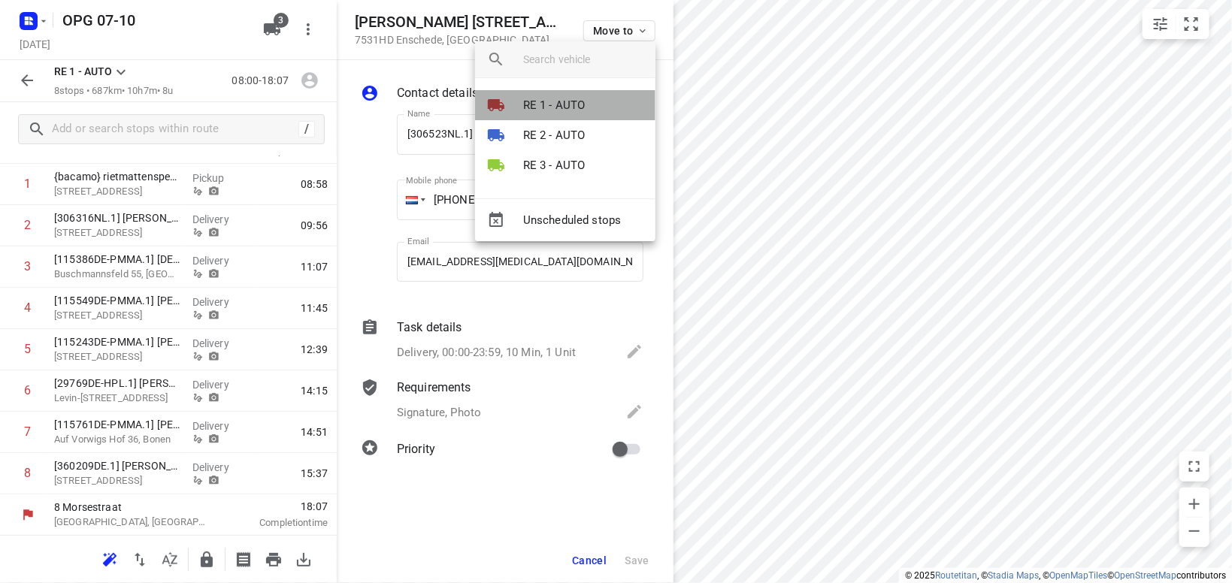
click at [580, 108] on p "RE 1 - AUTO" at bounding box center [554, 105] width 62 height 17
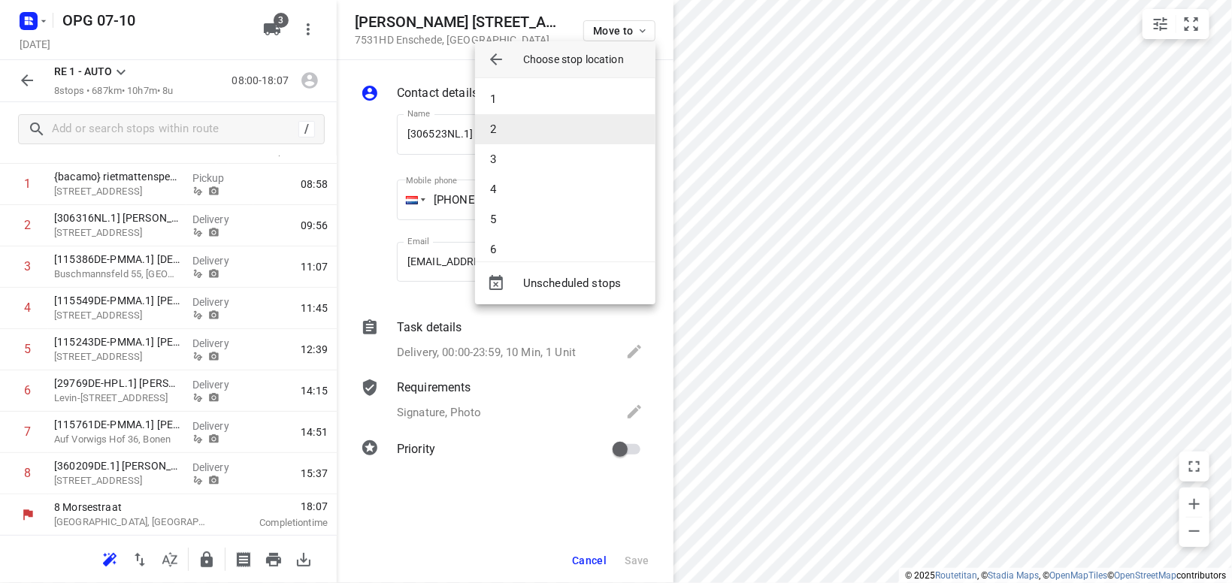
click at [574, 130] on li "2" at bounding box center [565, 129] width 180 height 30
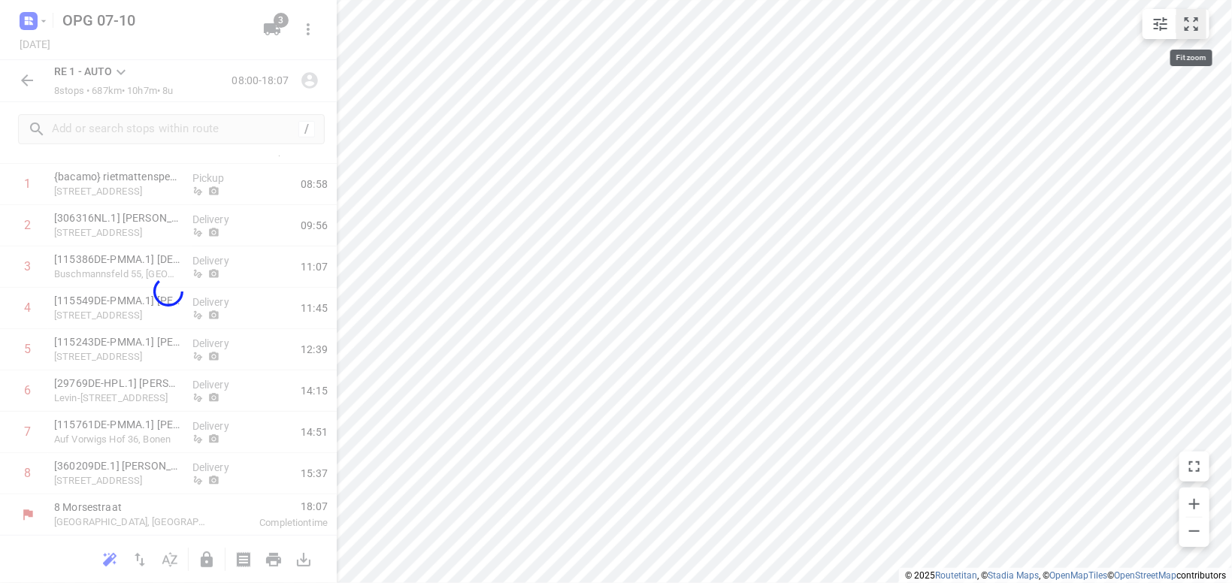
click at [1184, 25] on icon "small contained button group" at bounding box center [1192, 24] width 18 height 18
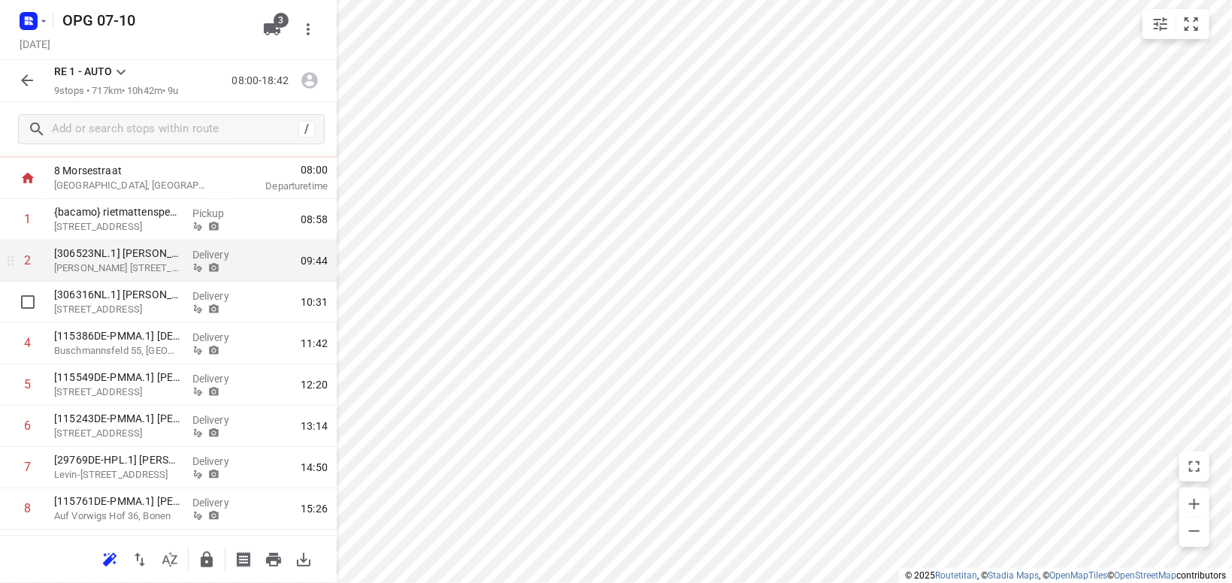
scroll to position [0, 0]
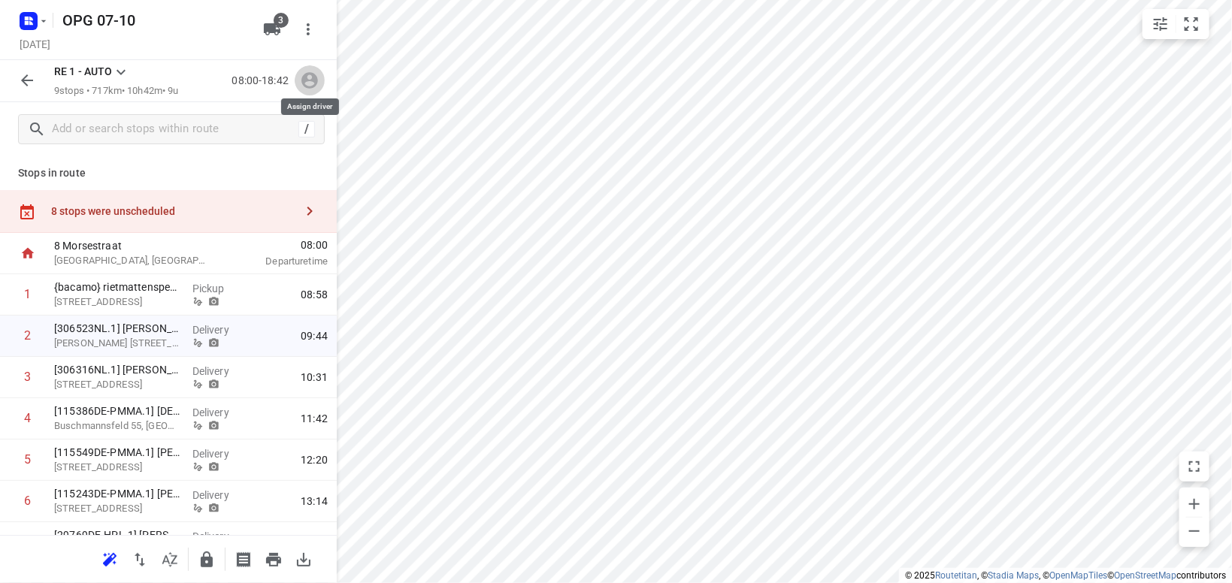
click at [314, 81] on icon "button" at bounding box center [310, 81] width 17 height 17
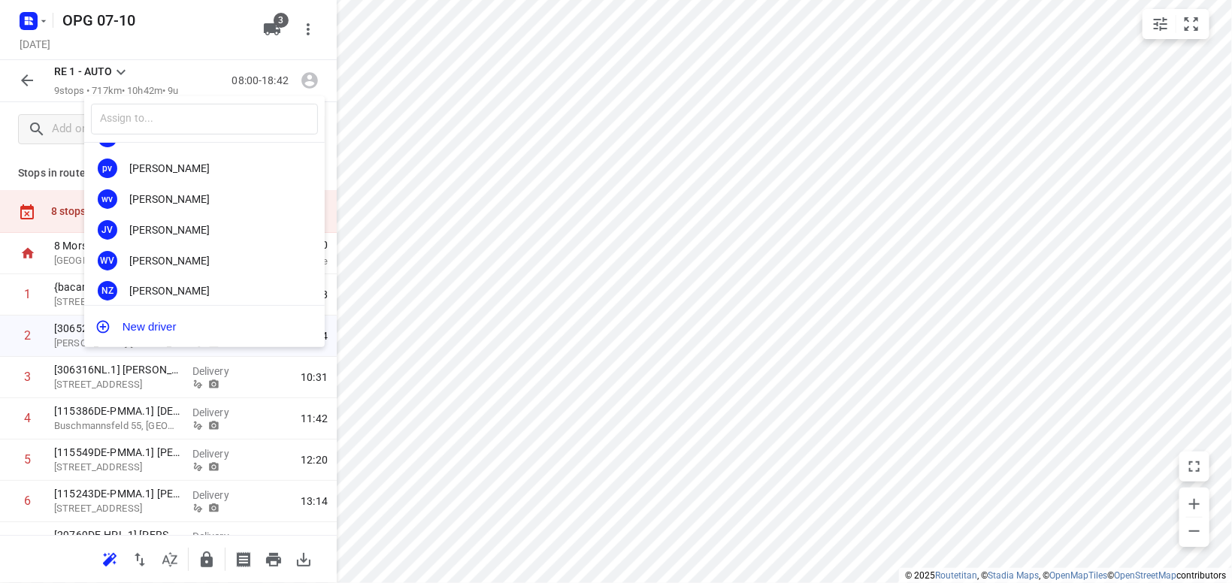
scroll to position [279, 0]
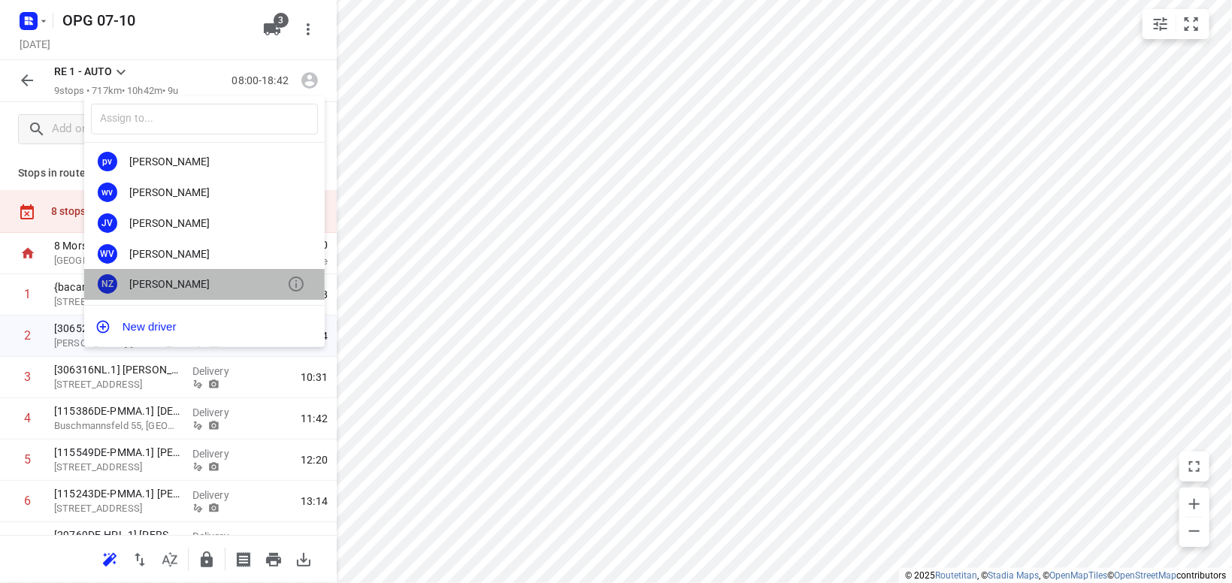
click at [177, 280] on div "[PERSON_NAME]" at bounding box center [208, 284] width 158 height 12
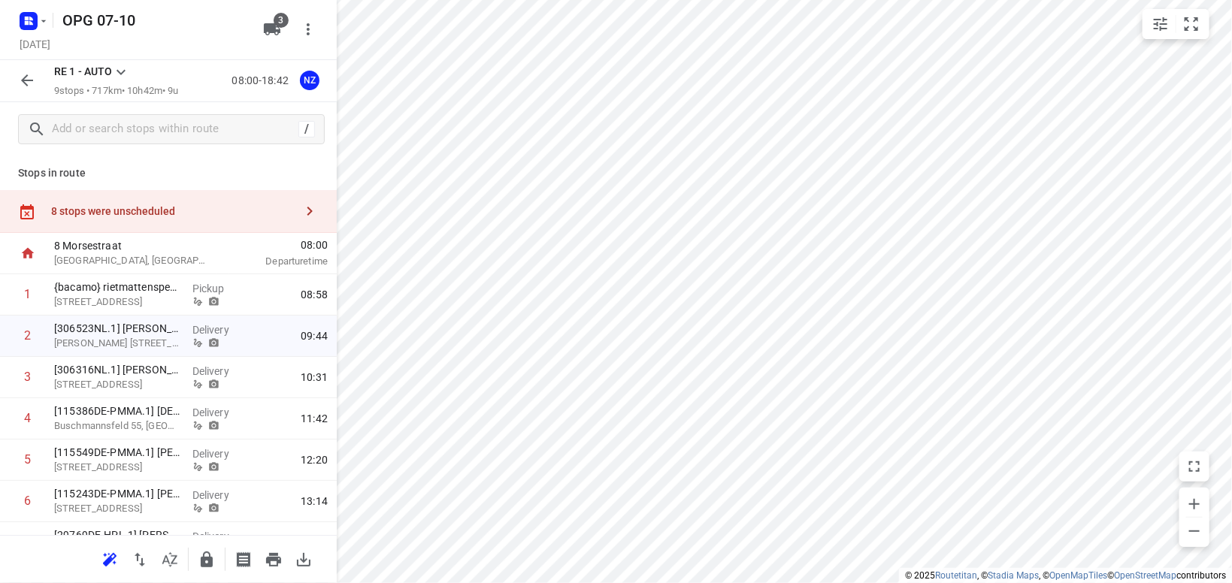
click at [125, 71] on icon at bounding box center [121, 72] width 9 height 5
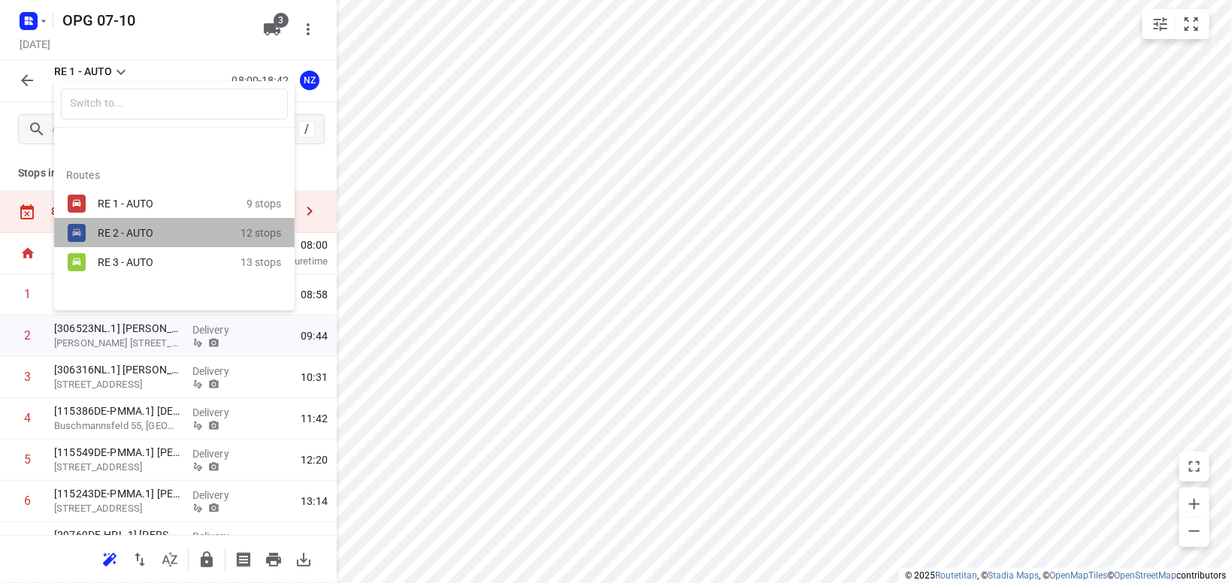
click at [124, 234] on div "RE 2 - AUTO" at bounding box center [162, 233] width 128 height 12
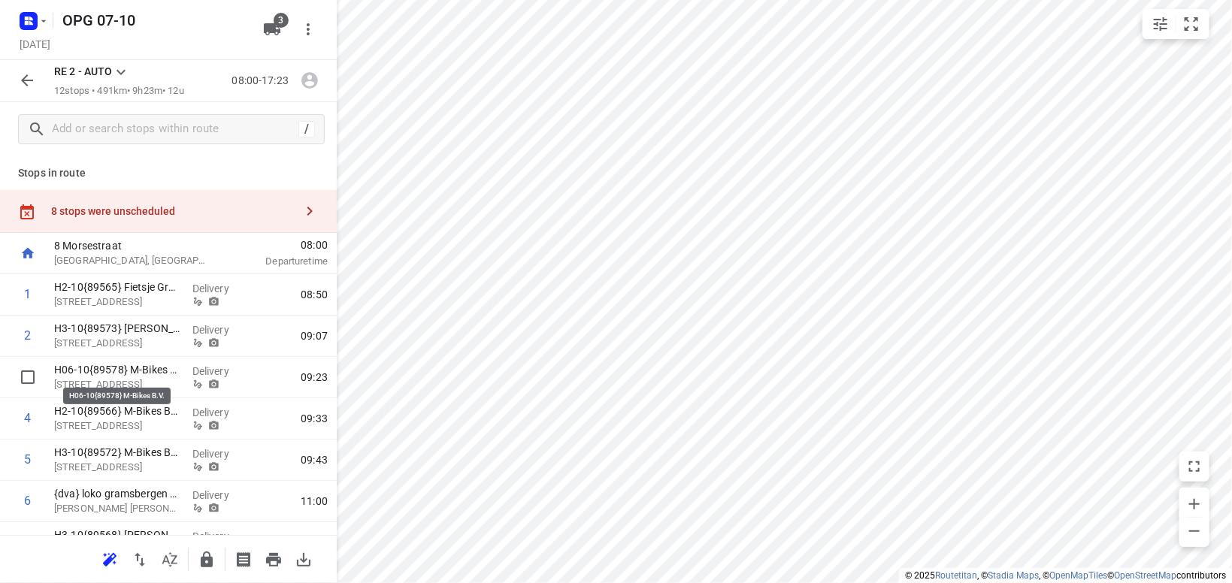
scroll to position [0, 0]
click at [114, 73] on icon at bounding box center [121, 72] width 18 height 18
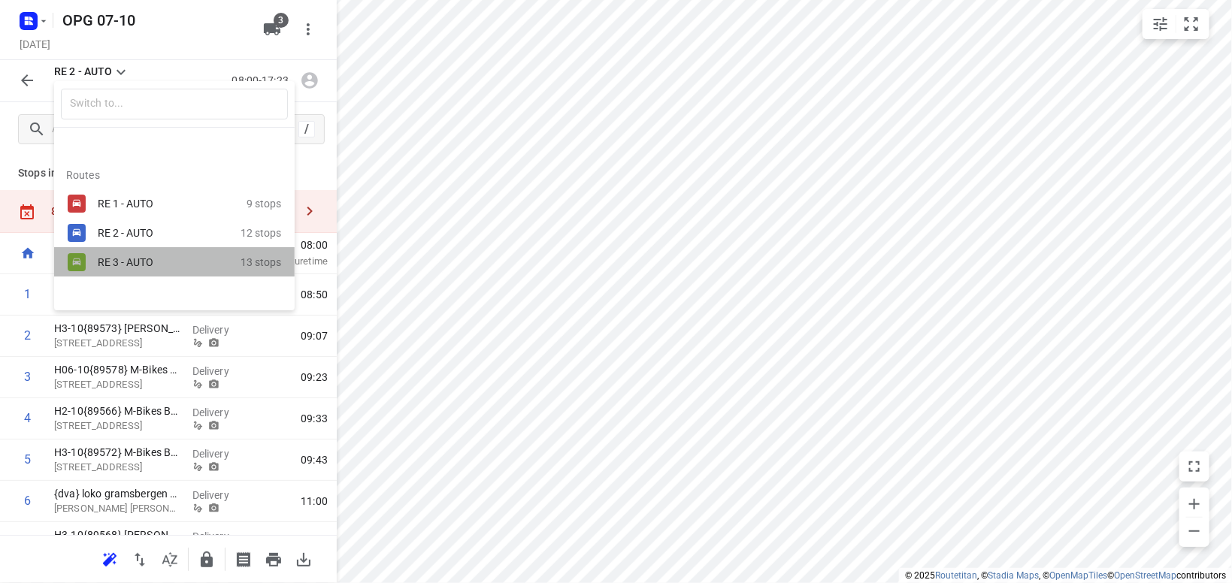
click at [128, 265] on div "RE 3 - AUTO" at bounding box center [162, 262] width 128 height 12
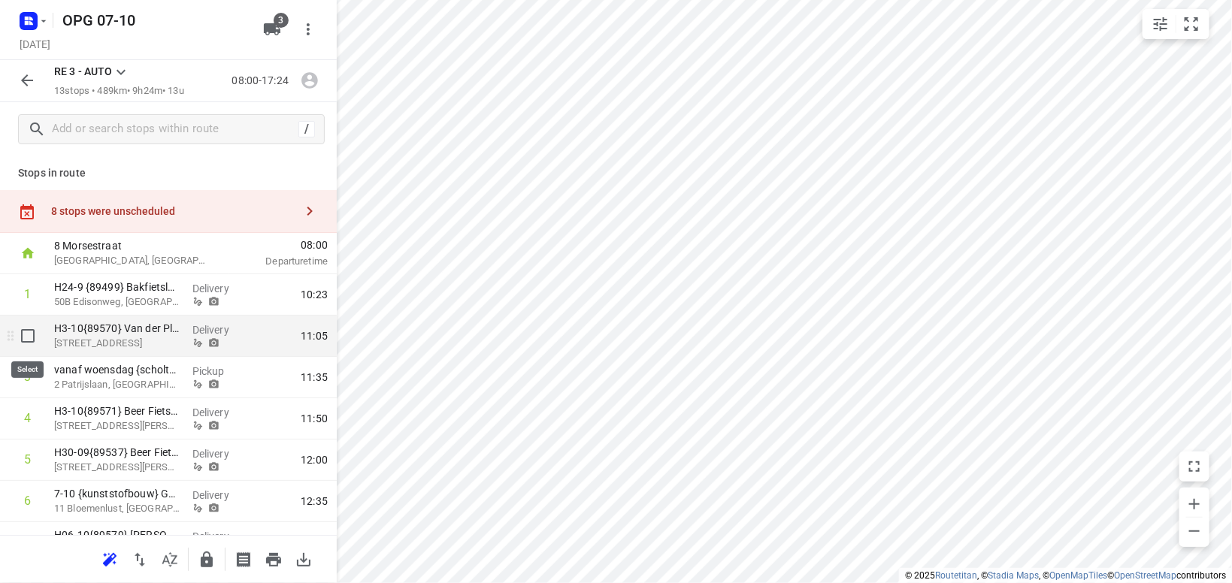
click at [32, 333] on input "checkbox" at bounding box center [28, 336] width 30 height 30
checkbox input "true"
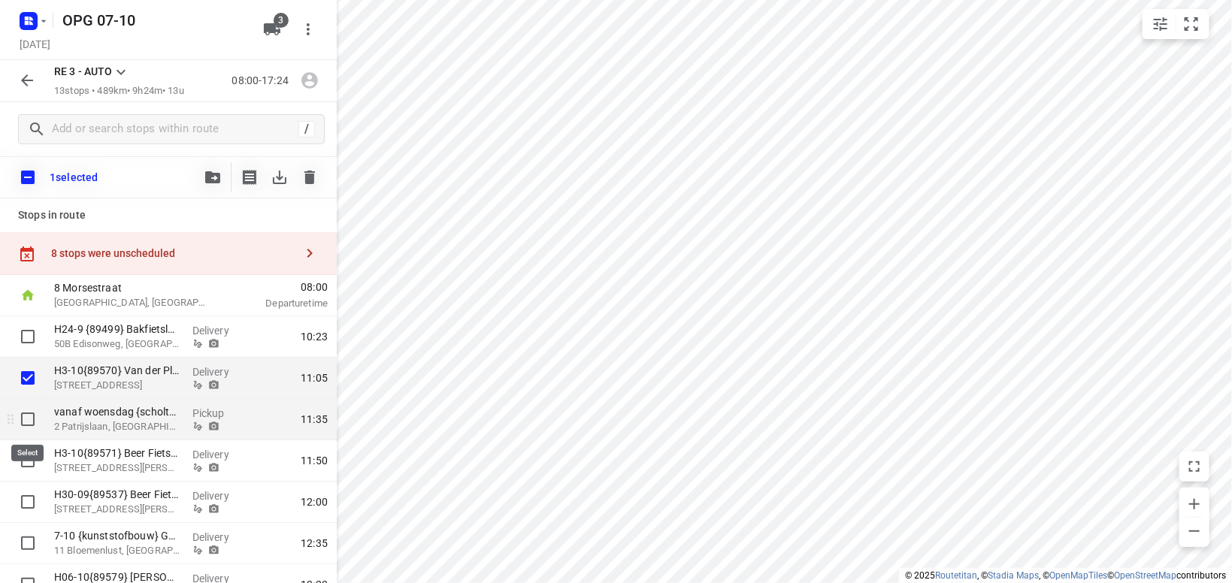
click at [27, 423] on input "checkbox" at bounding box center [28, 420] width 30 height 30
checkbox input "true"
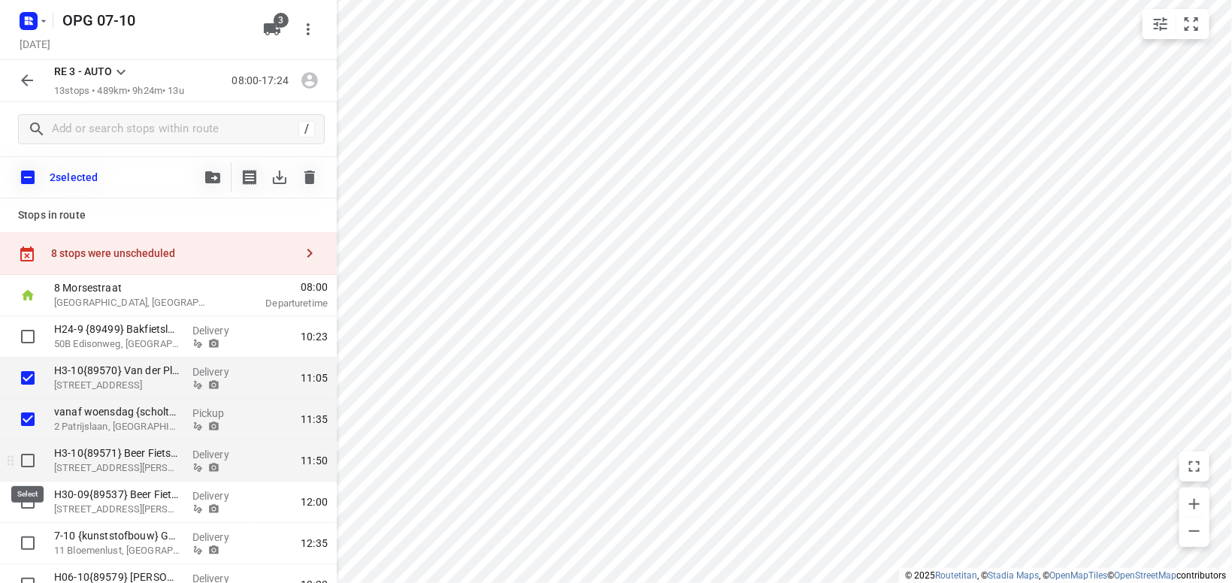
click at [18, 458] on input "checkbox" at bounding box center [28, 461] width 30 height 30
checkbox input "true"
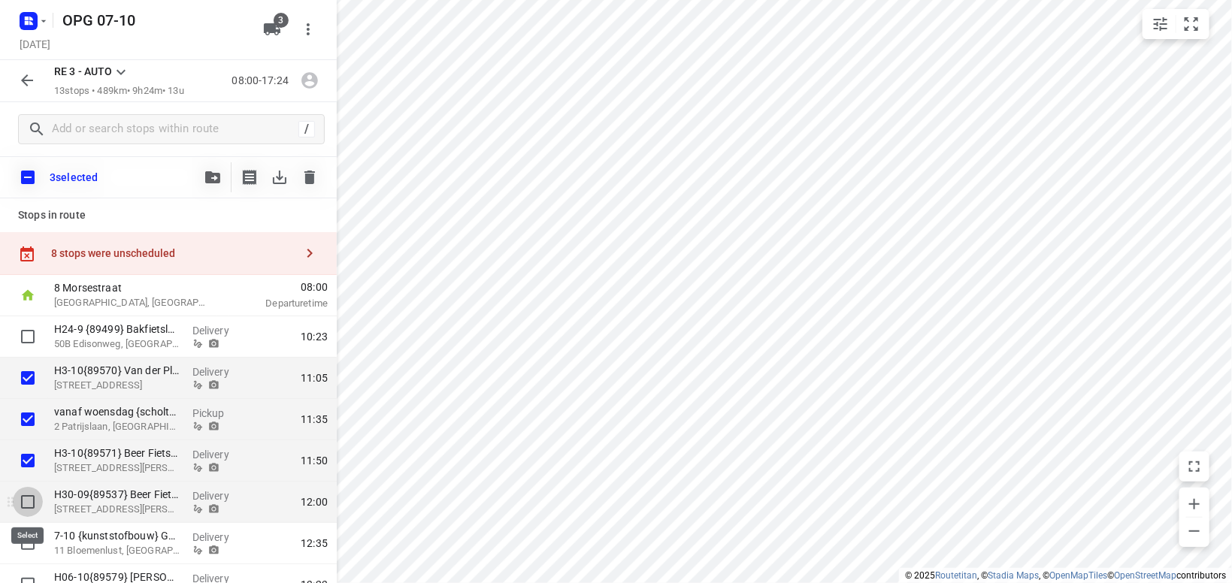
click at [20, 501] on input "checkbox" at bounding box center [28, 502] width 30 height 30
checkbox input "true"
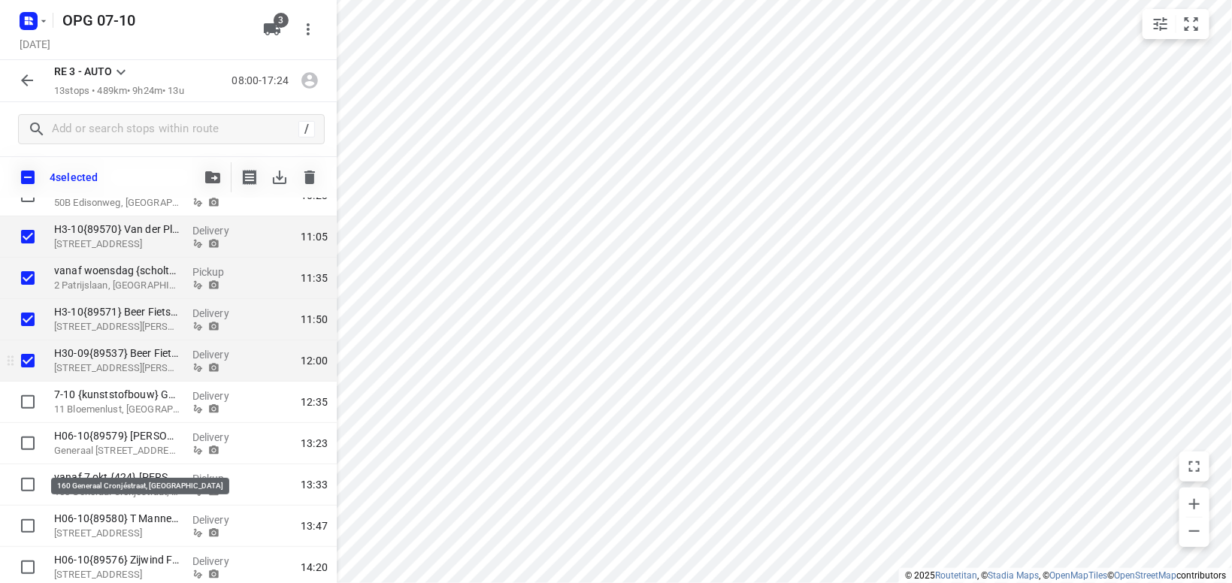
scroll to position [175, 0]
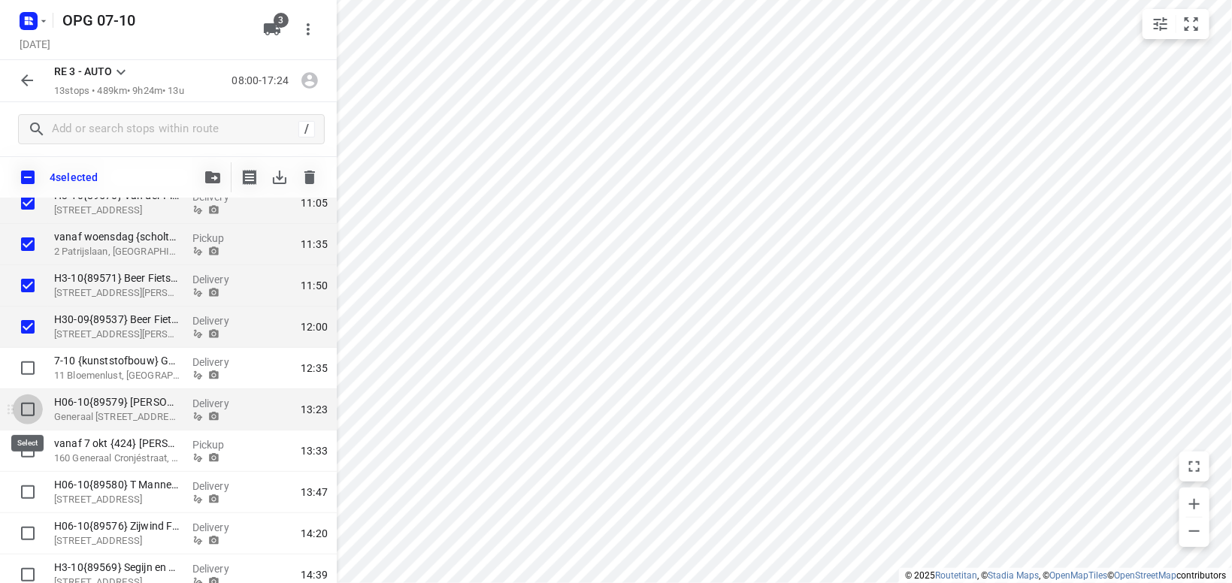
drag, startPoint x: 30, startPoint y: 411, endPoint x: 32, endPoint y: 423, distance: 11.4
click at [30, 411] on input "checkbox" at bounding box center [28, 410] width 30 height 30
checkbox input "true"
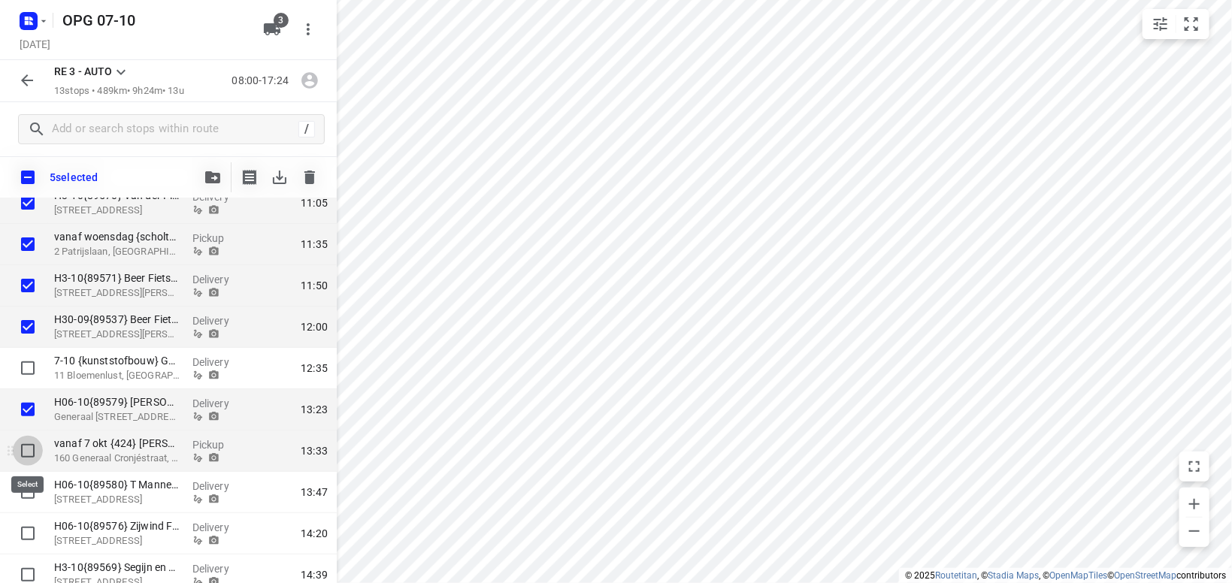
click at [26, 451] on input "checkbox" at bounding box center [28, 451] width 30 height 30
checkbox input "true"
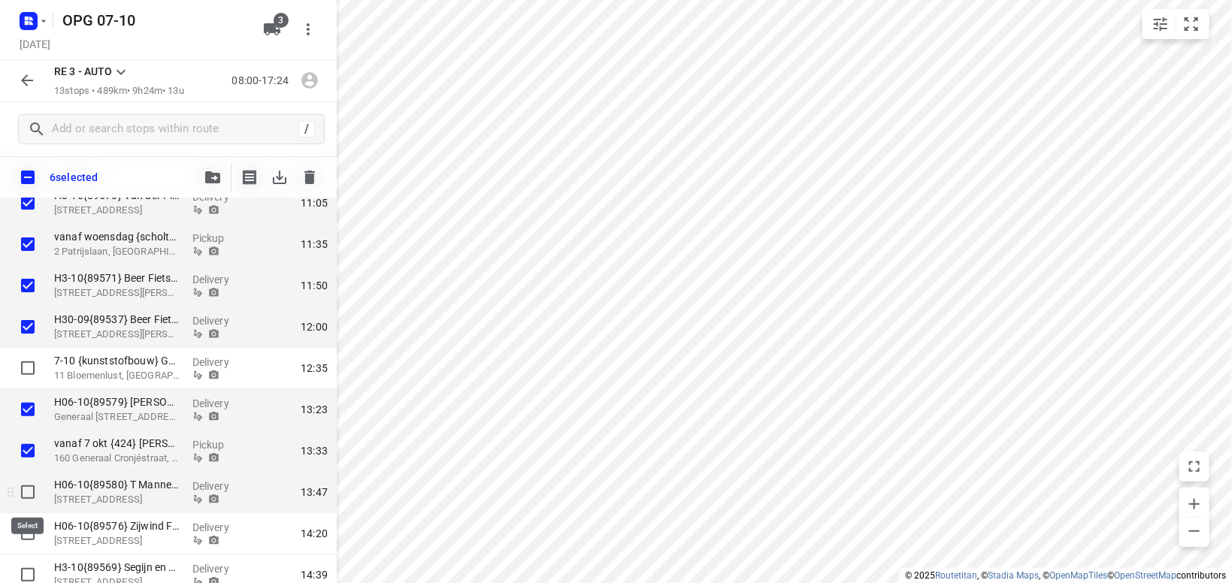
click at [26, 492] on input "checkbox" at bounding box center [28, 492] width 30 height 30
checkbox input "true"
click at [32, 538] on input "checkbox" at bounding box center [28, 534] width 30 height 30
checkbox input "true"
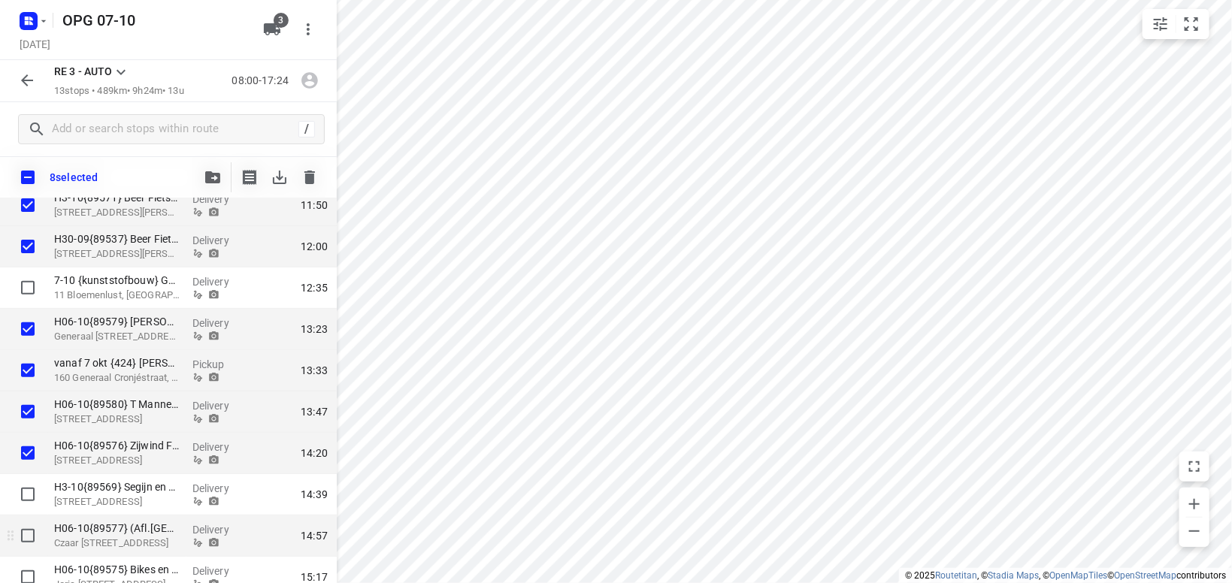
scroll to position [311, 0]
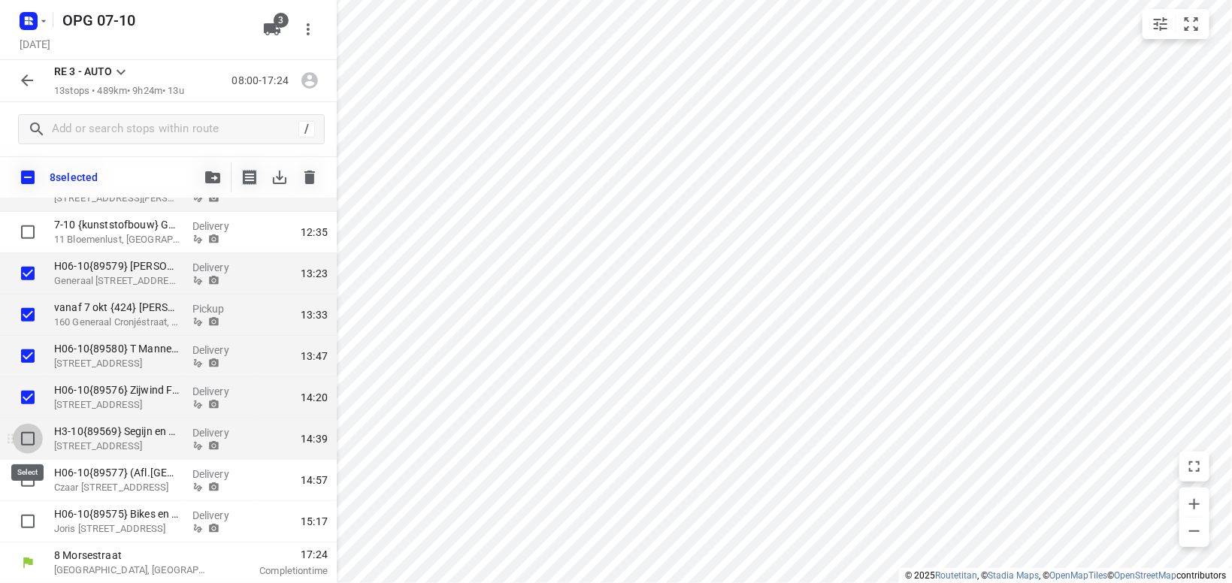
click at [32, 441] on input "checkbox" at bounding box center [28, 439] width 30 height 30
checkbox input "true"
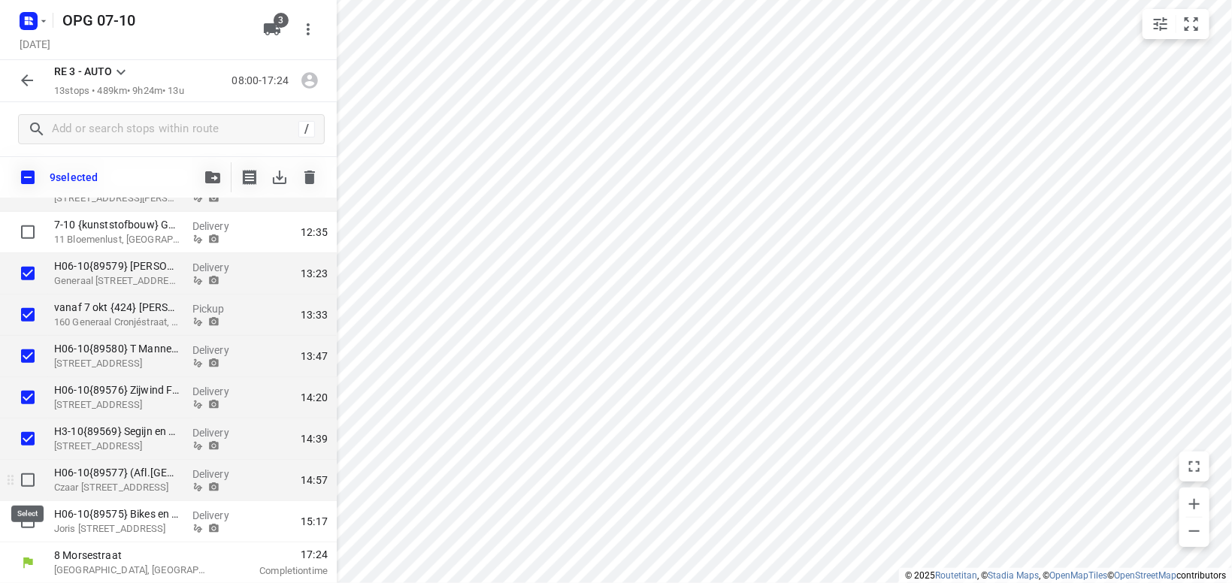
click at [29, 481] on input "checkbox" at bounding box center [28, 480] width 30 height 30
checkbox input "true"
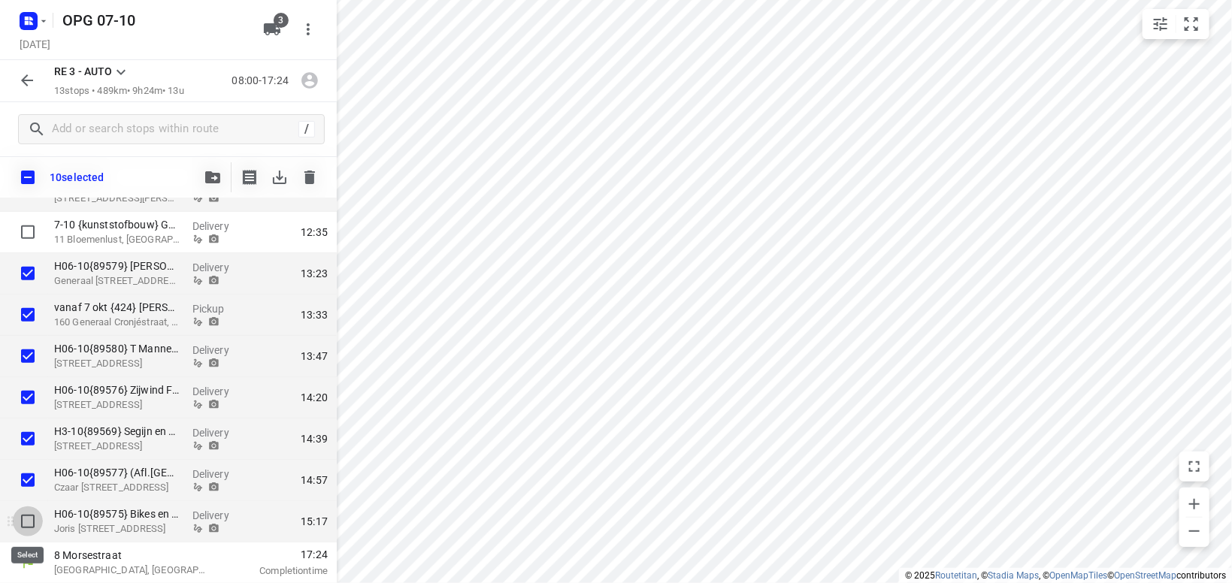
click at [32, 526] on input "checkbox" at bounding box center [28, 522] width 30 height 30
checkbox input "true"
click at [209, 180] on icon "button" at bounding box center [212, 177] width 15 height 12
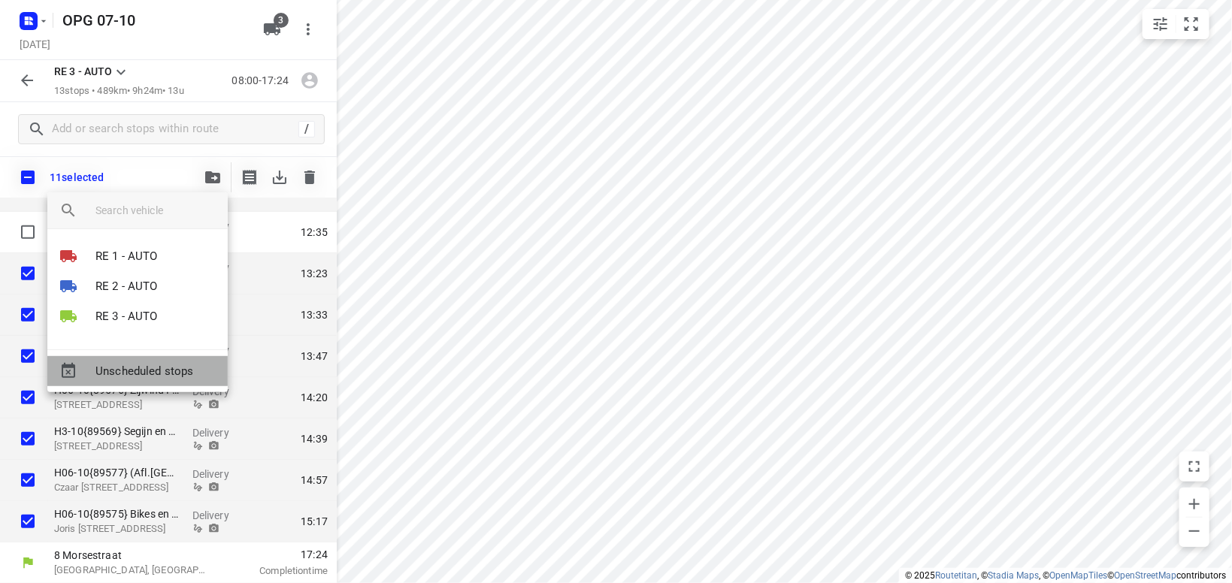
click at [136, 381] on div "Unscheduled stops" at bounding box center [137, 371] width 180 height 30
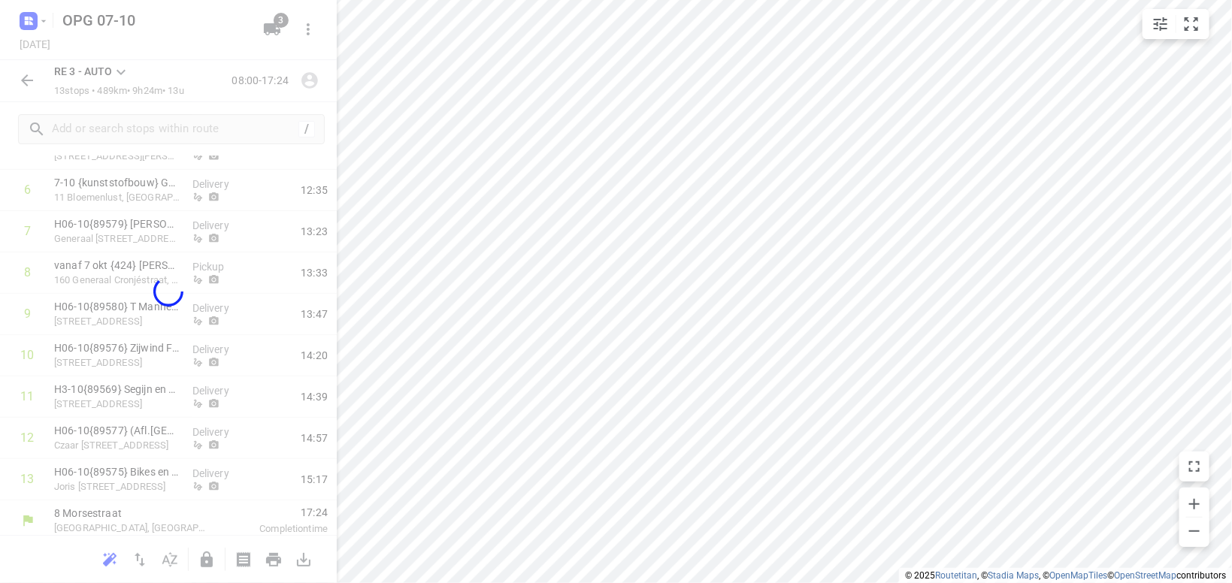
scroll to position [0, 0]
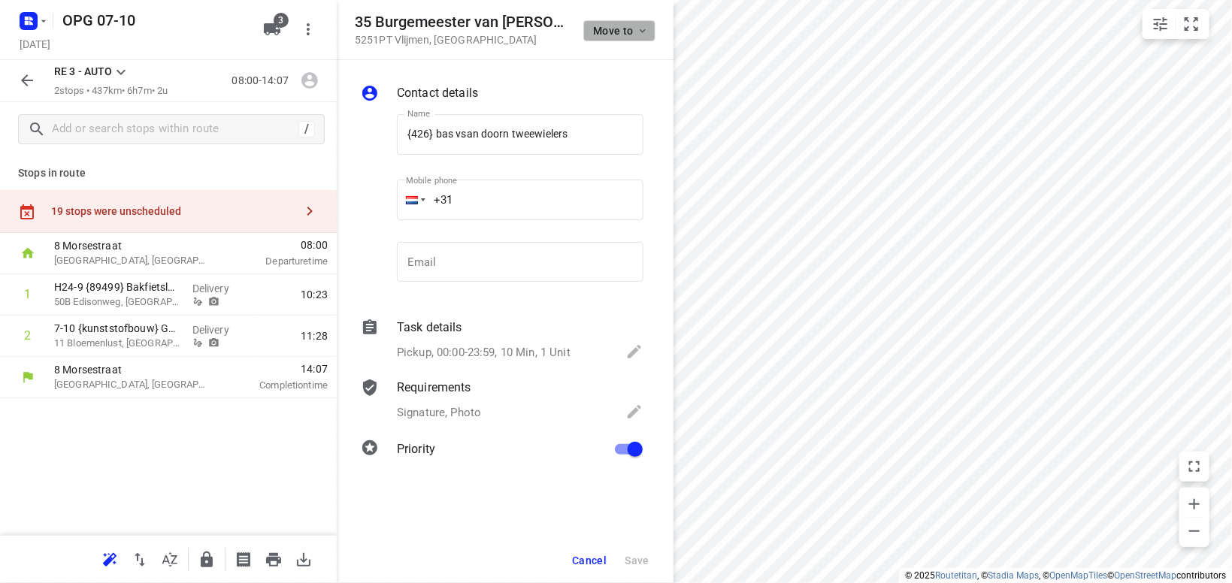
click at [638, 26] on icon "button" at bounding box center [643, 31] width 12 height 12
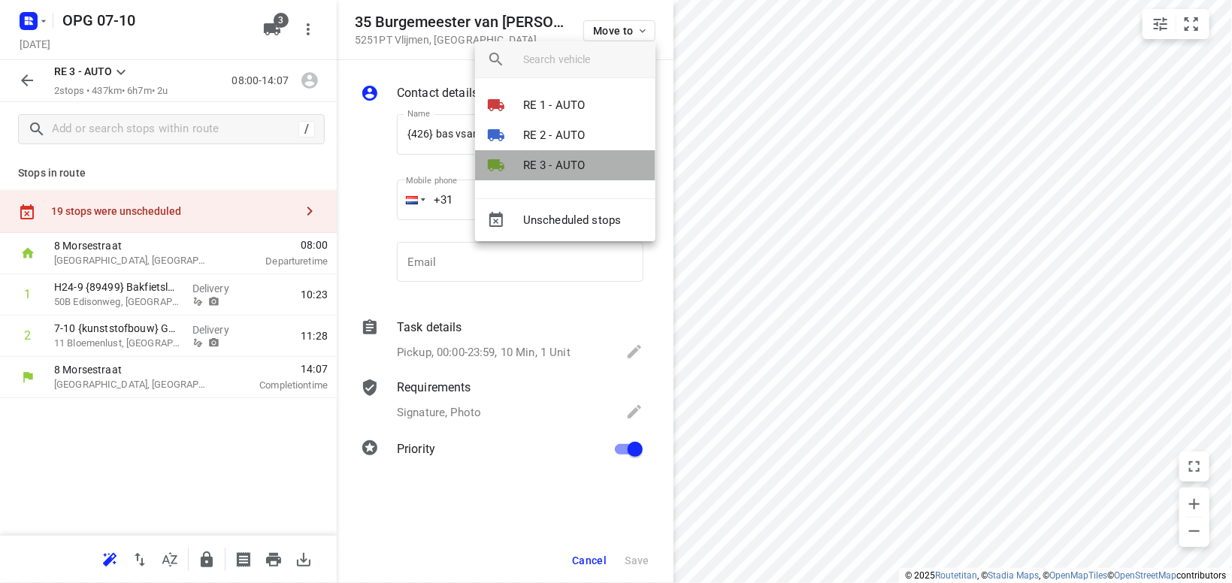
click at [582, 166] on p "RE 3 - AUTO" at bounding box center [554, 165] width 62 height 17
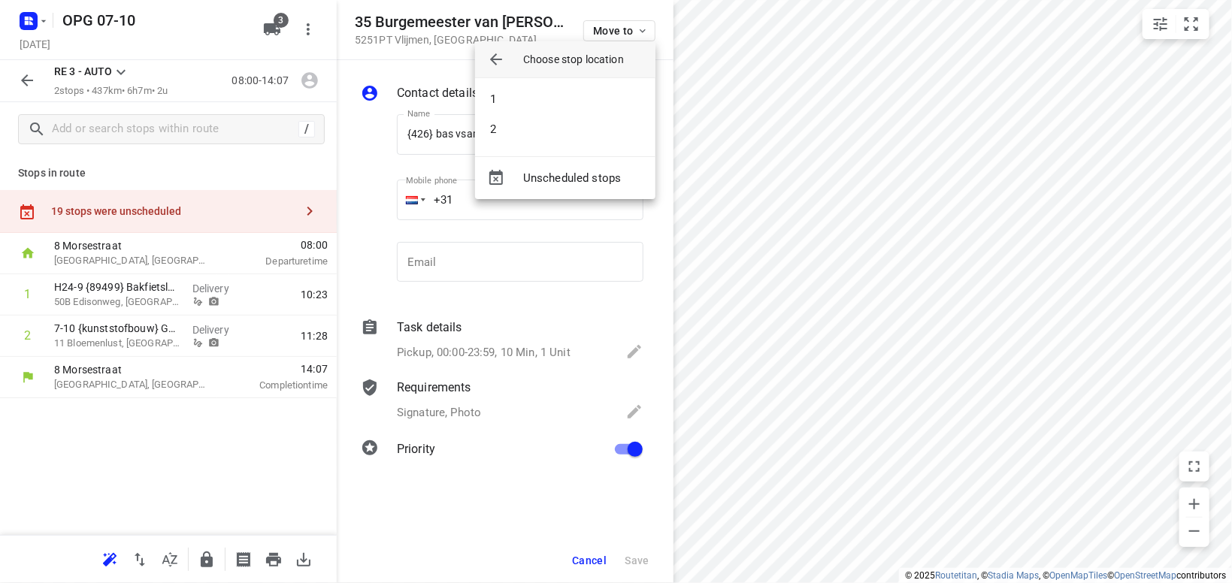
click at [585, 166] on div "Unscheduled stops" at bounding box center [565, 177] width 180 height 43
click at [596, 127] on li "2" at bounding box center [565, 129] width 180 height 30
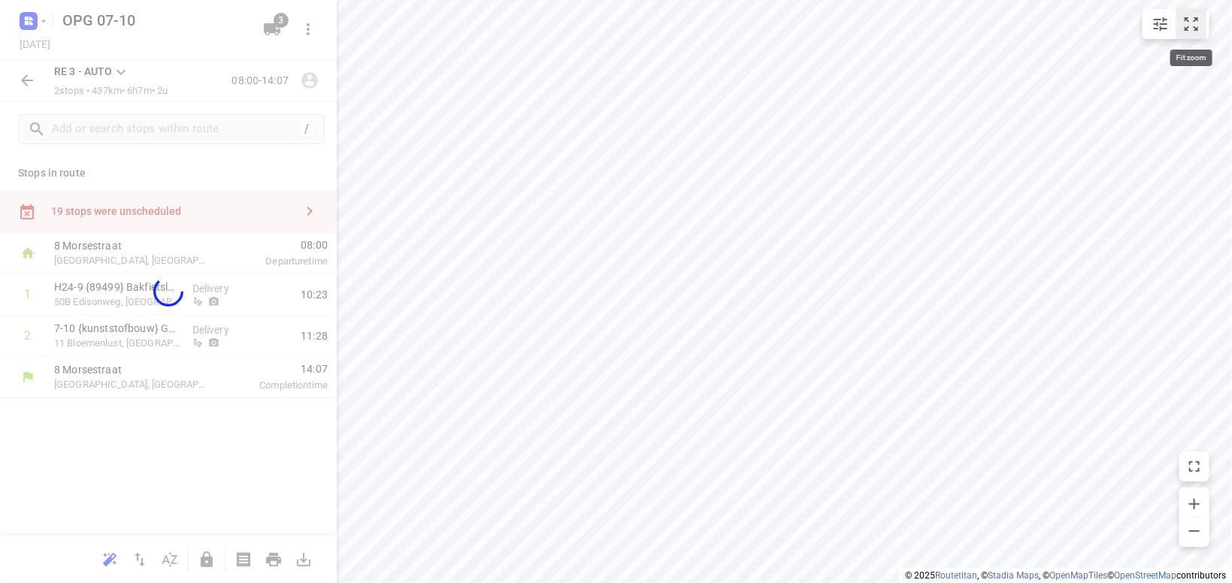
click at [1181, 27] on button "small contained button group" at bounding box center [1192, 24] width 30 height 30
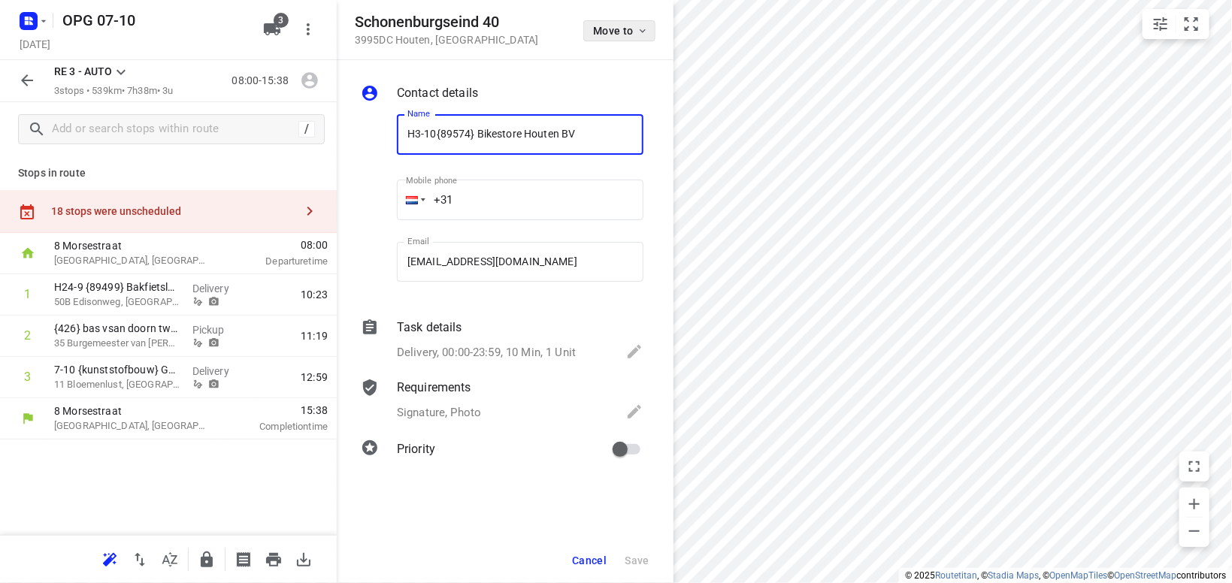
click at [644, 29] on icon "button" at bounding box center [643, 31] width 12 height 12
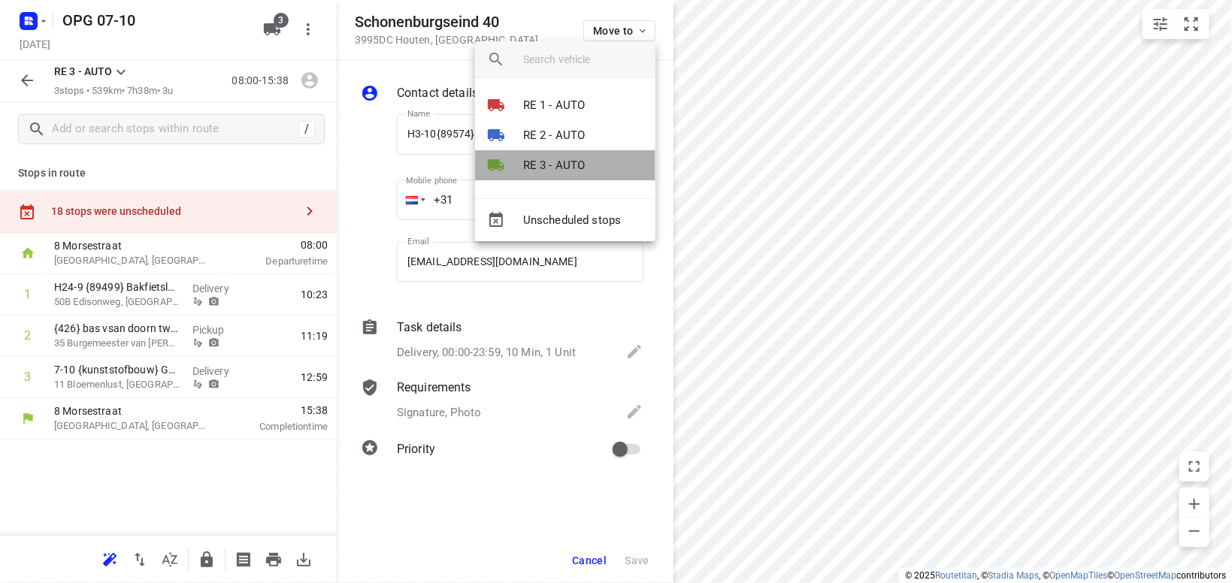
click at [574, 167] on p "RE 3 - AUTO" at bounding box center [554, 165] width 62 height 17
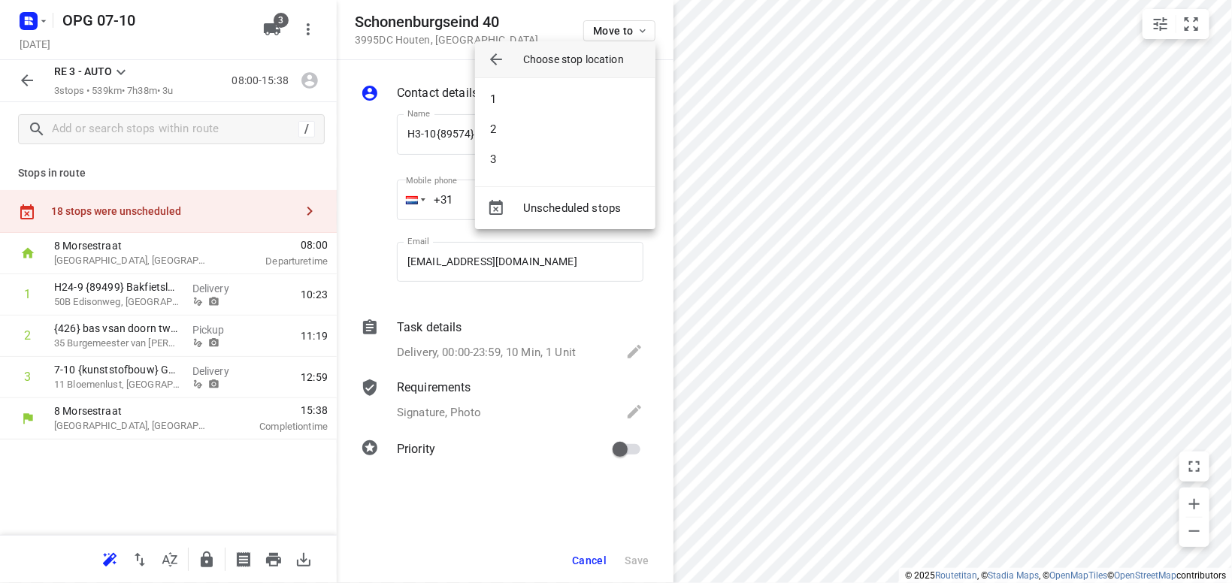
click at [574, 167] on li "3" at bounding box center [565, 159] width 180 height 30
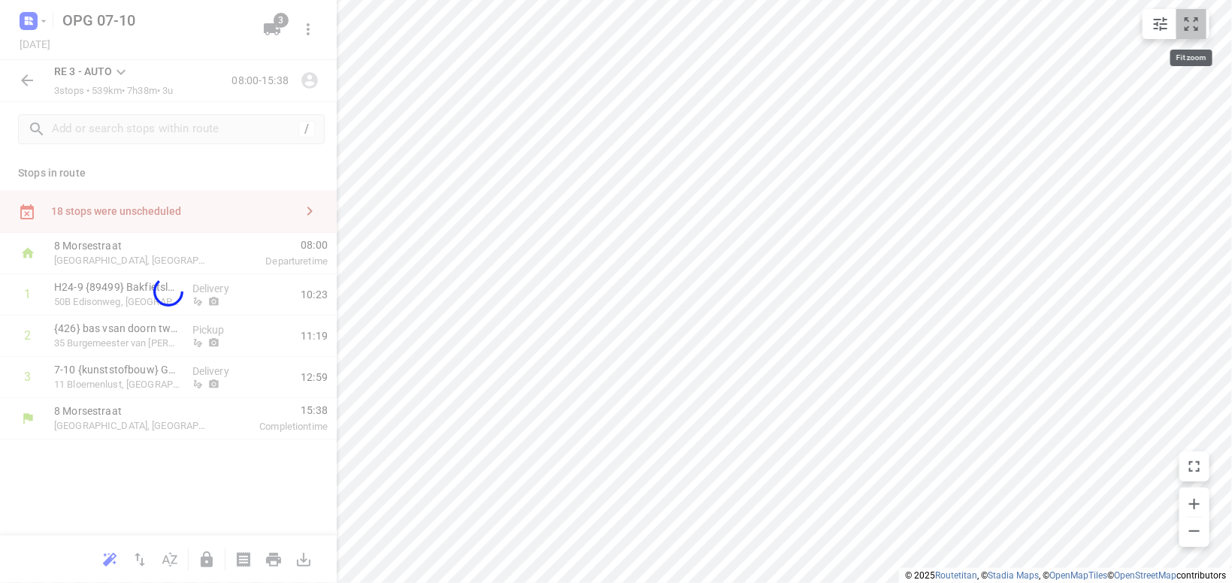
click at [1198, 29] on icon "small contained button group" at bounding box center [1192, 24] width 14 height 14
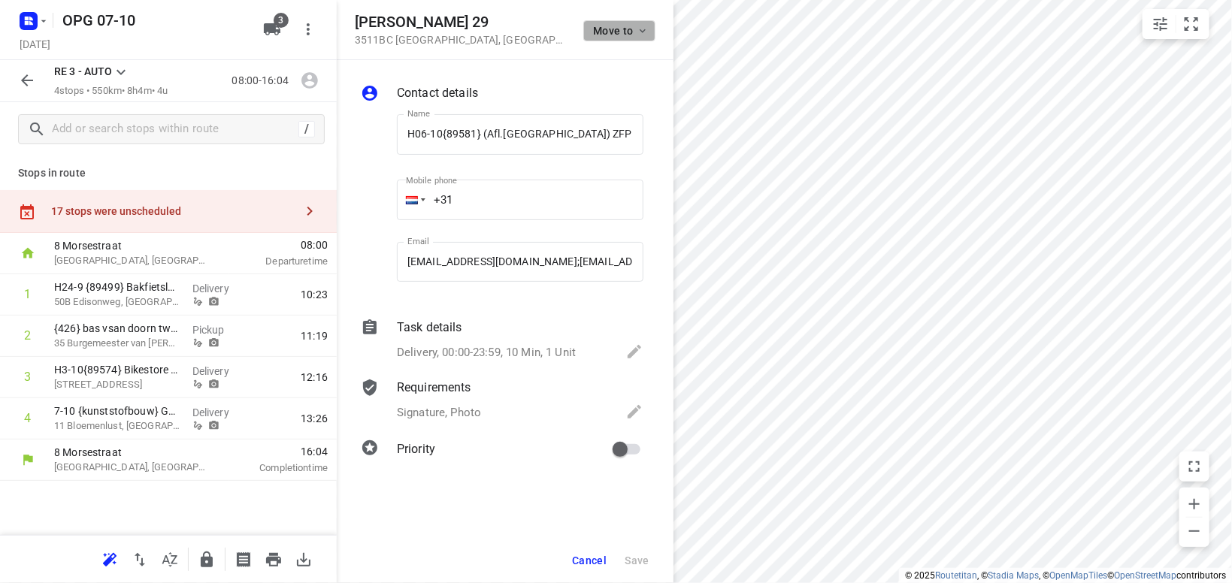
click at [631, 34] on span "Move to" at bounding box center [621, 31] width 56 height 12
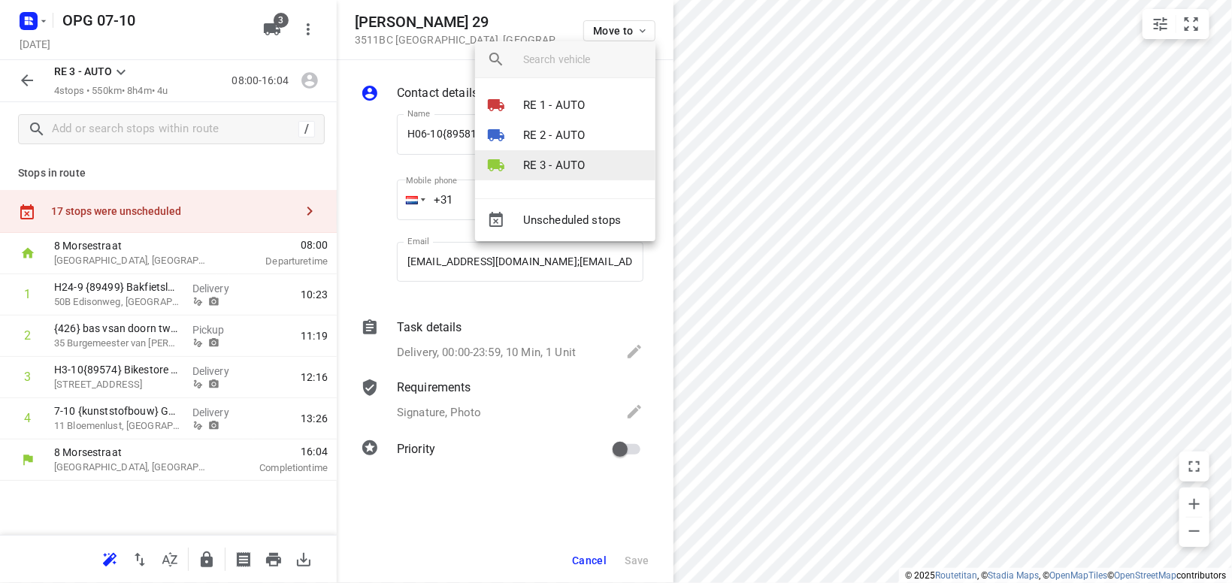
click at [567, 165] on p "RE 3 - AUTO" at bounding box center [554, 165] width 62 height 17
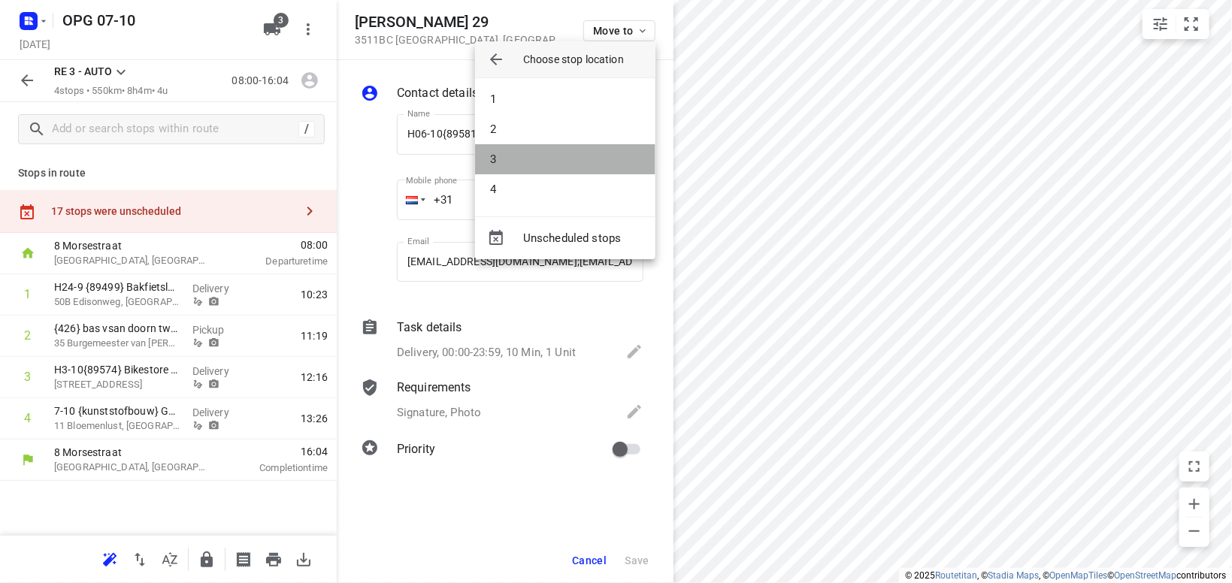
click at [577, 167] on li "3" at bounding box center [565, 159] width 180 height 30
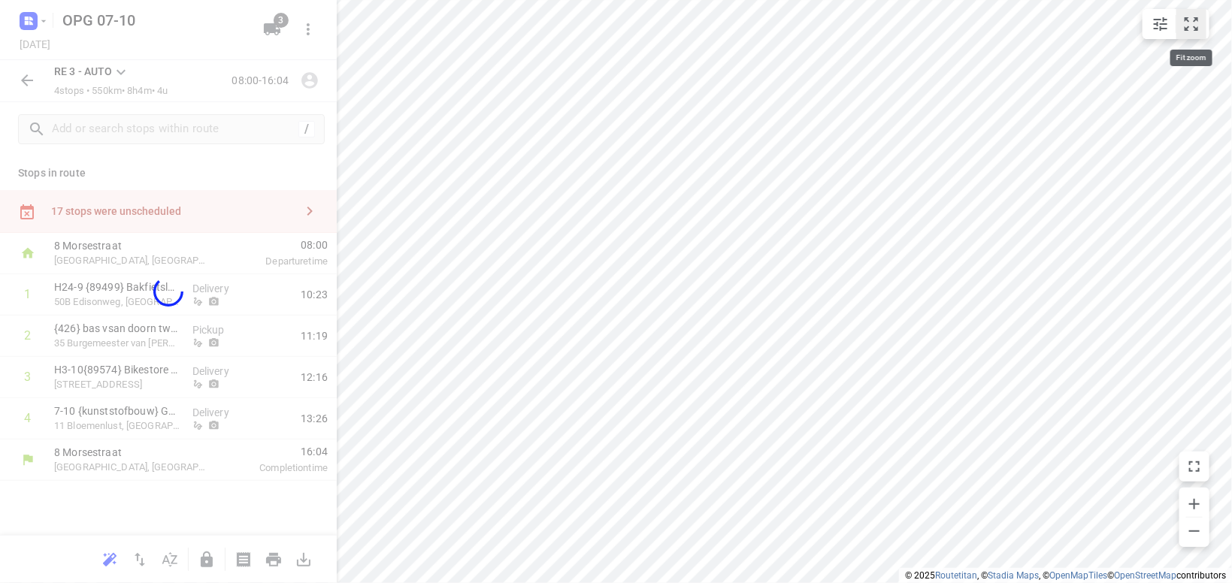
click at [1184, 21] on icon "small contained button group" at bounding box center [1192, 24] width 18 height 18
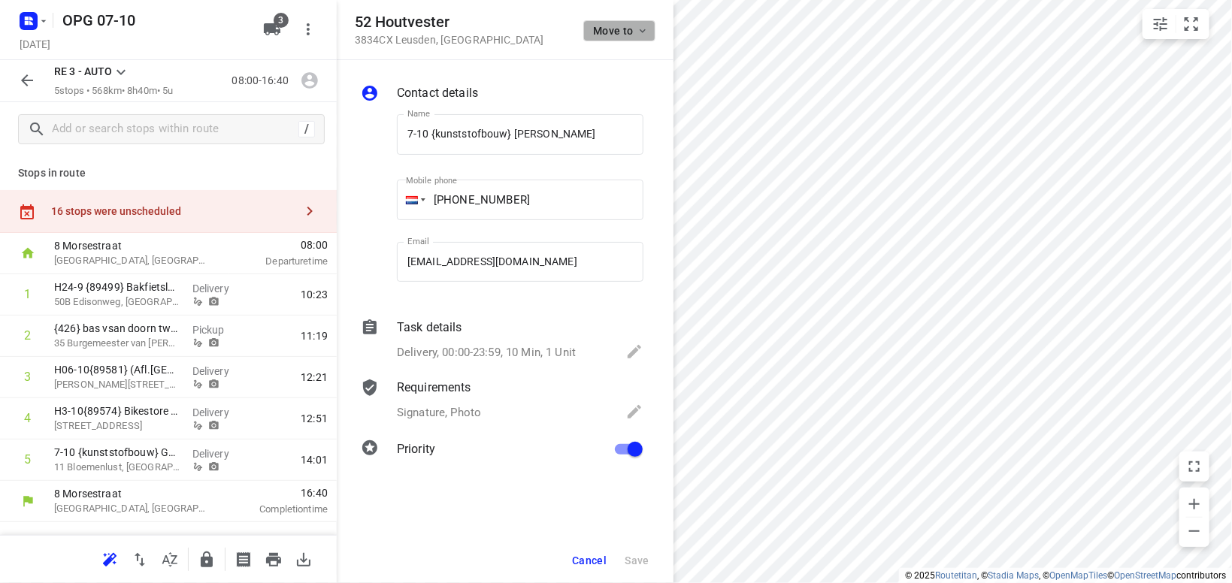
click at [638, 35] on icon "button" at bounding box center [643, 31] width 12 height 12
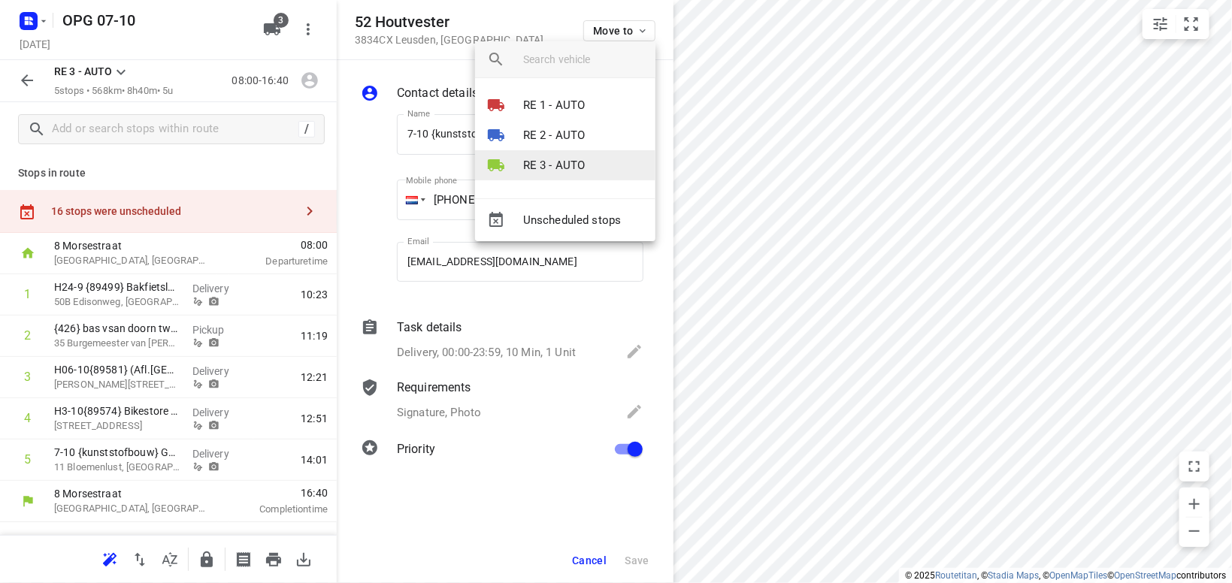
click at [548, 168] on p "RE 3 - AUTO" at bounding box center [554, 165] width 62 height 17
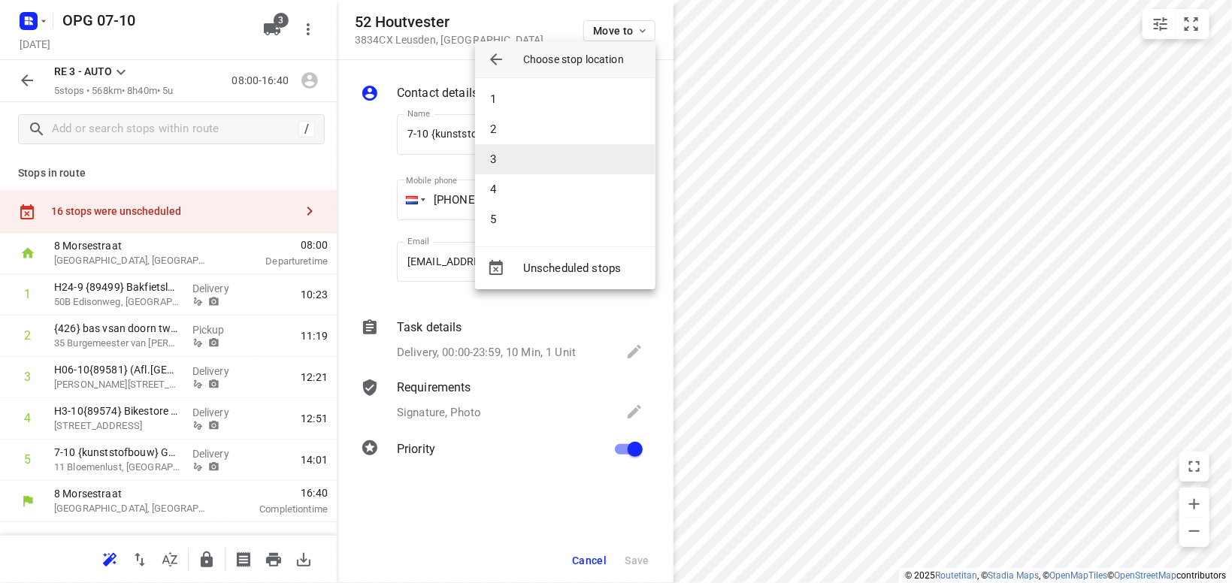
click at [551, 159] on li "3" at bounding box center [565, 159] width 180 height 30
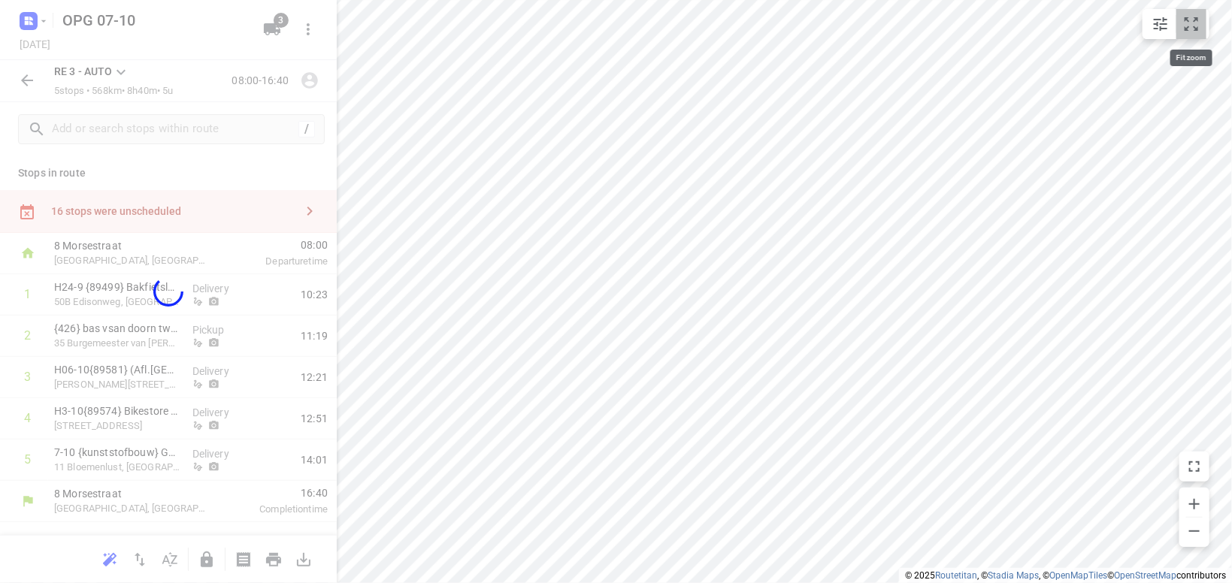
click at [1184, 31] on icon "small contained button group" at bounding box center [1192, 24] width 18 height 18
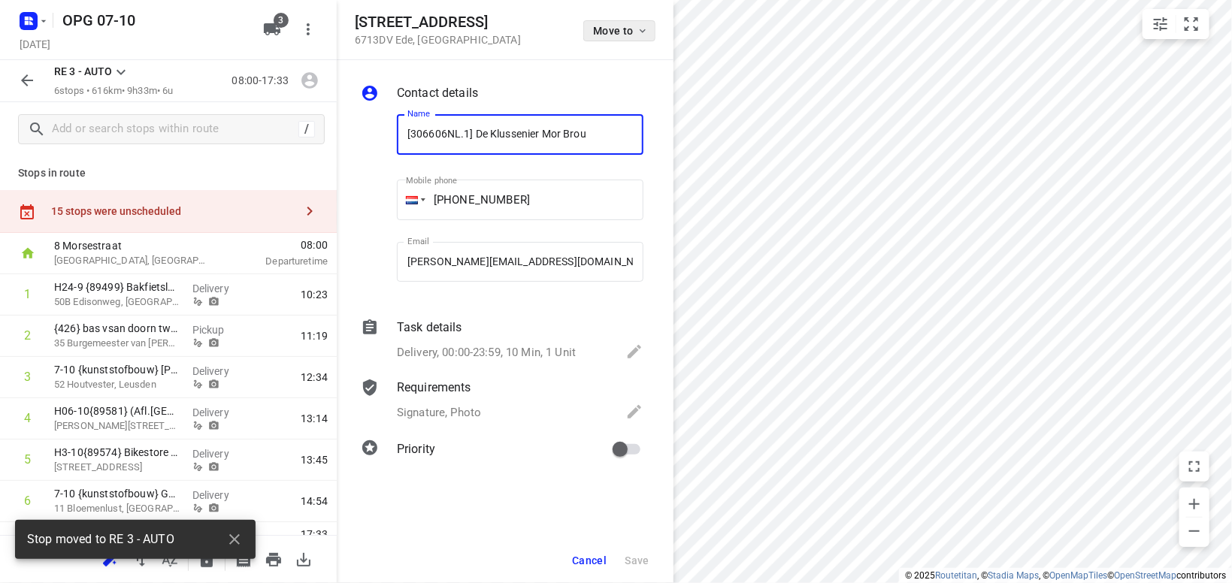
click at [641, 26] on icon "button" at bounding box center [643, 31] width 12 height 12
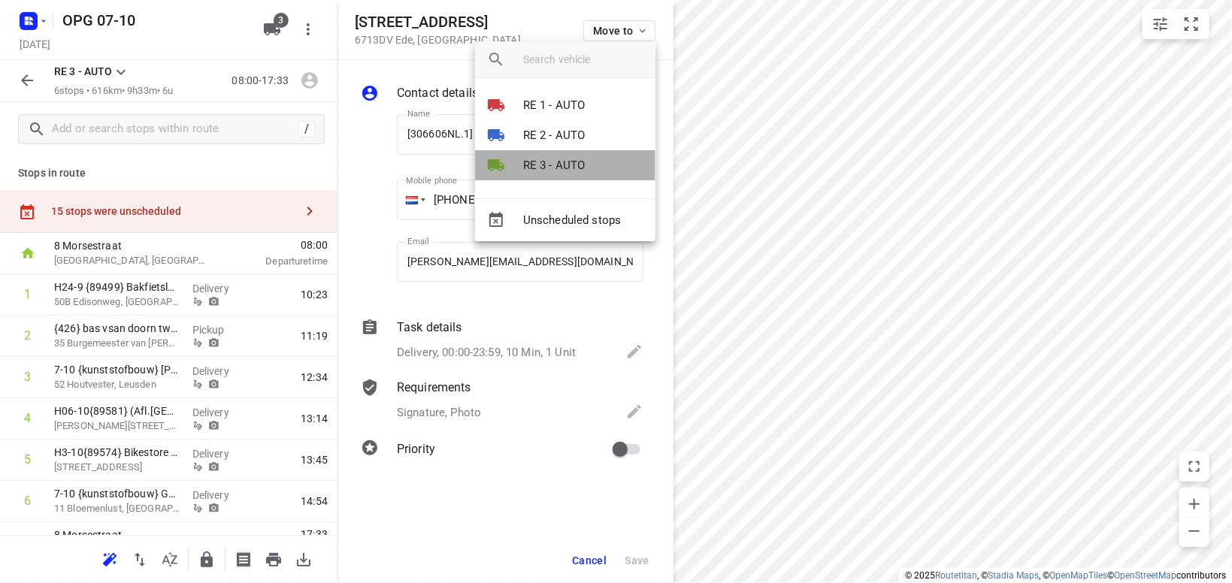
click at [566, 167] on p "RE 3 - AUTO" at bounding box center [554, 165] width 62 height 17
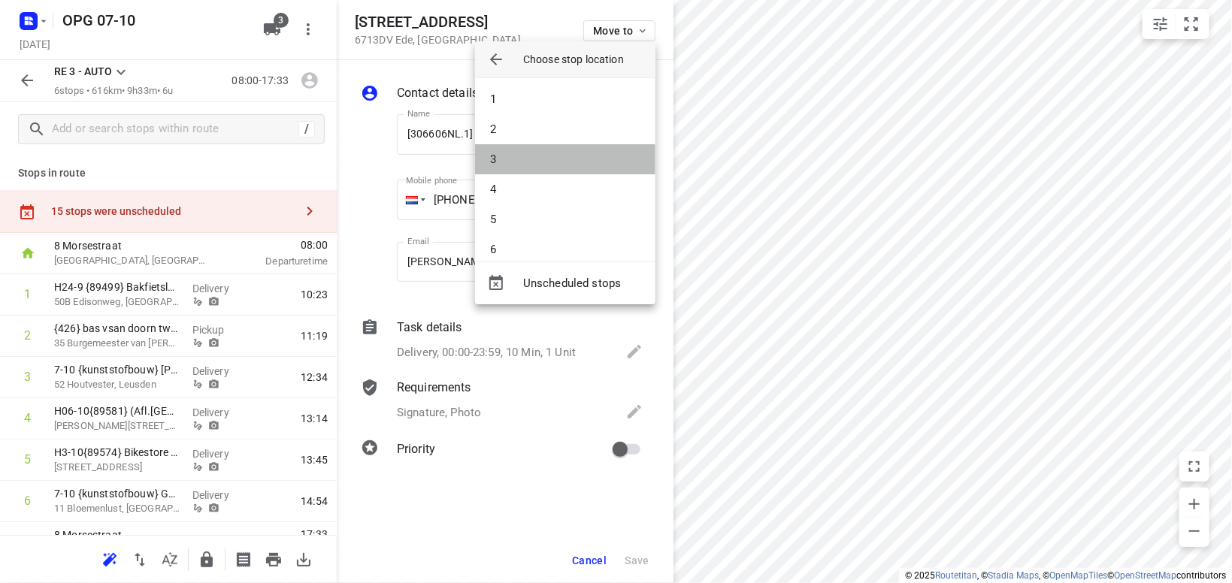
click at [569, 168] on li "3" at bounding box center [565, 159] width 180 height 30
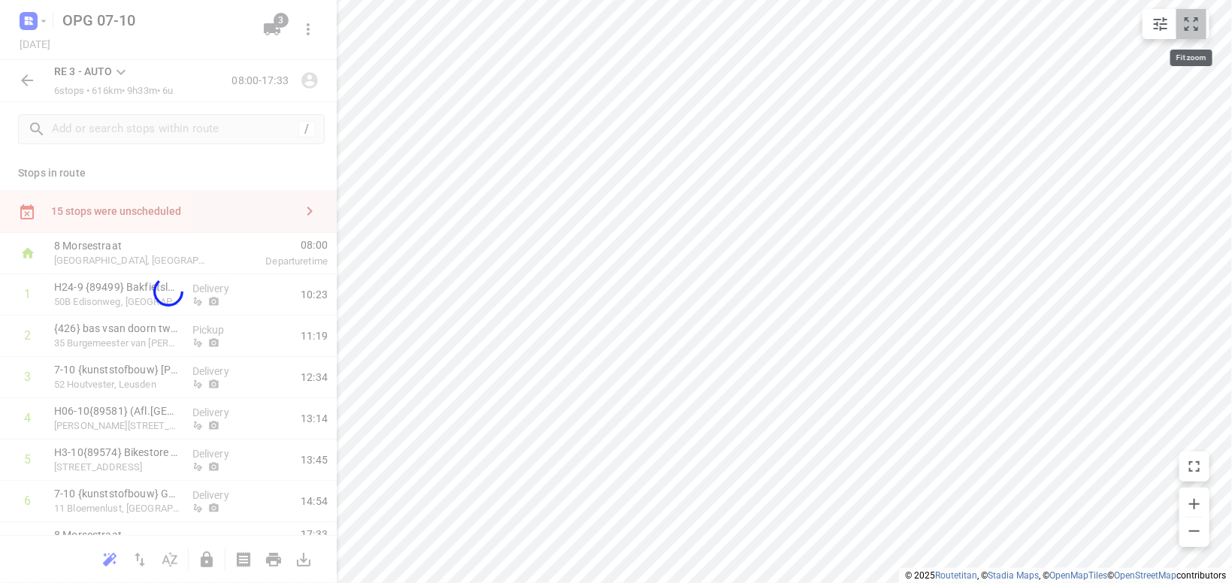
click at [1184, 19] on icon "small contained button group" at bounding box center [1192, 24] width 18 height 18
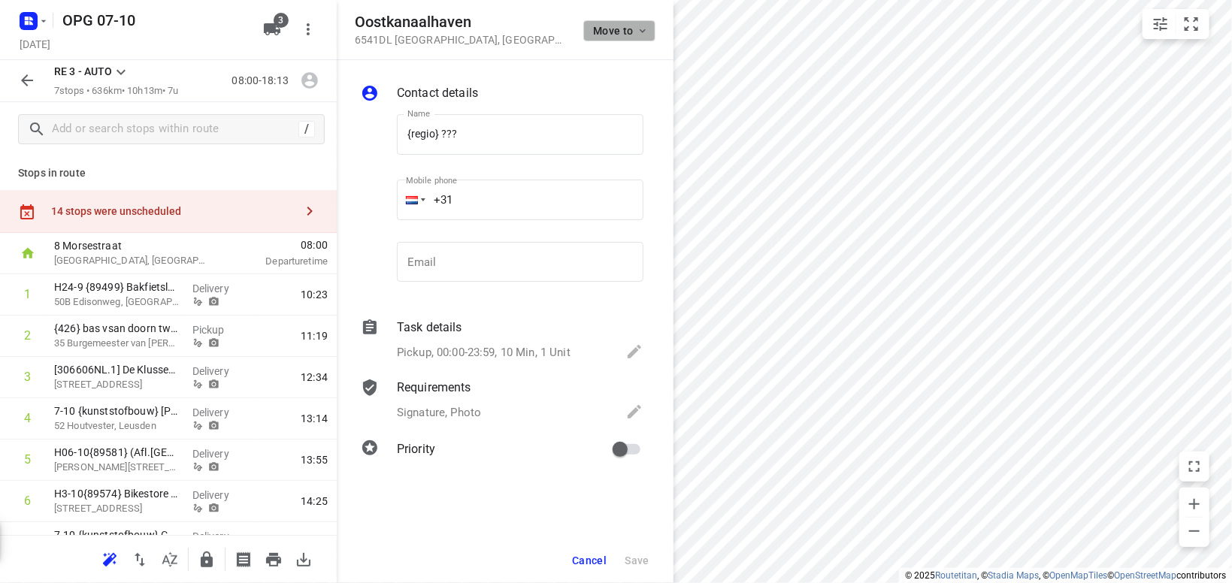
click at [638, 32] on icon "button" at bounding box center [643, 31] width 12 height 12
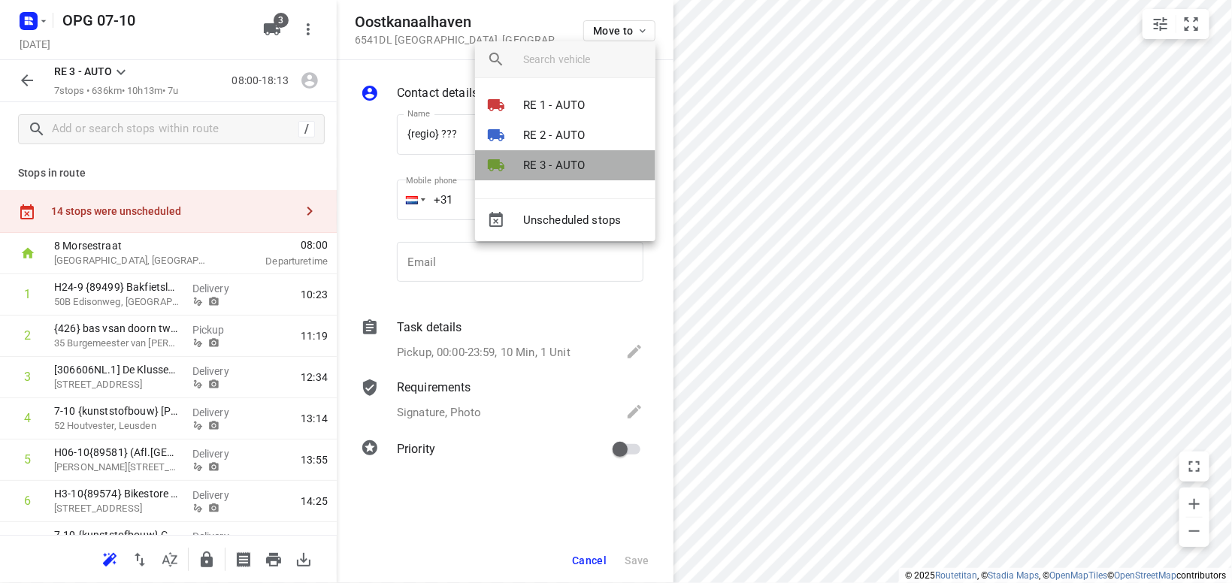
click at [558, 159] on p "RE 3 - AUTO" at bounding box center [554, 165] width 62 height 17
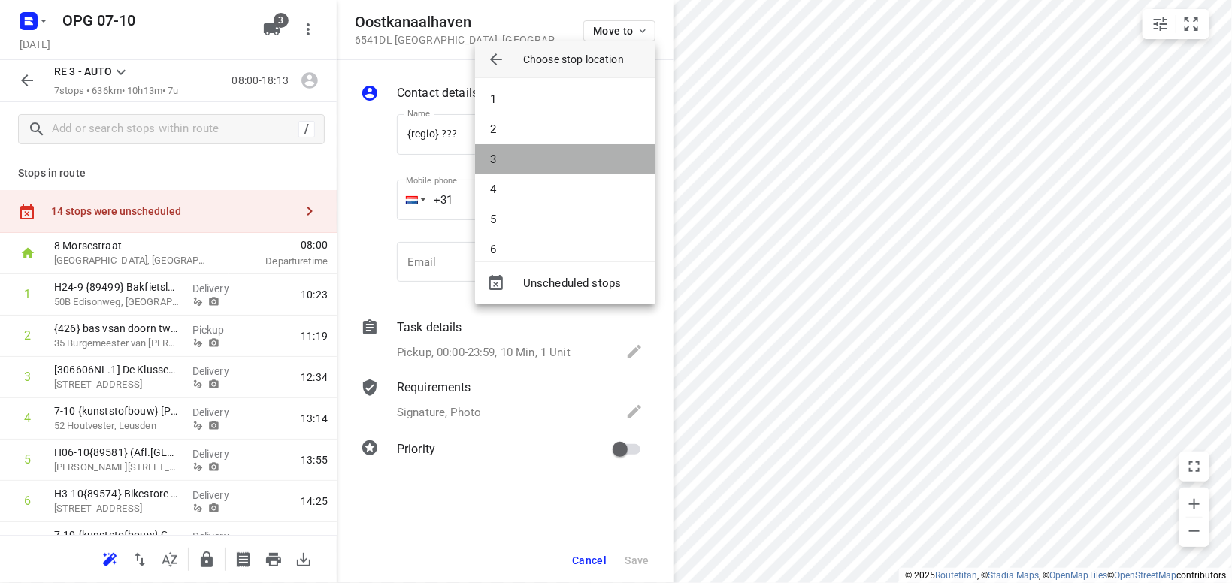
click at [593, 154] on li "3" at bounding box center [565, 159] width 180 height 30
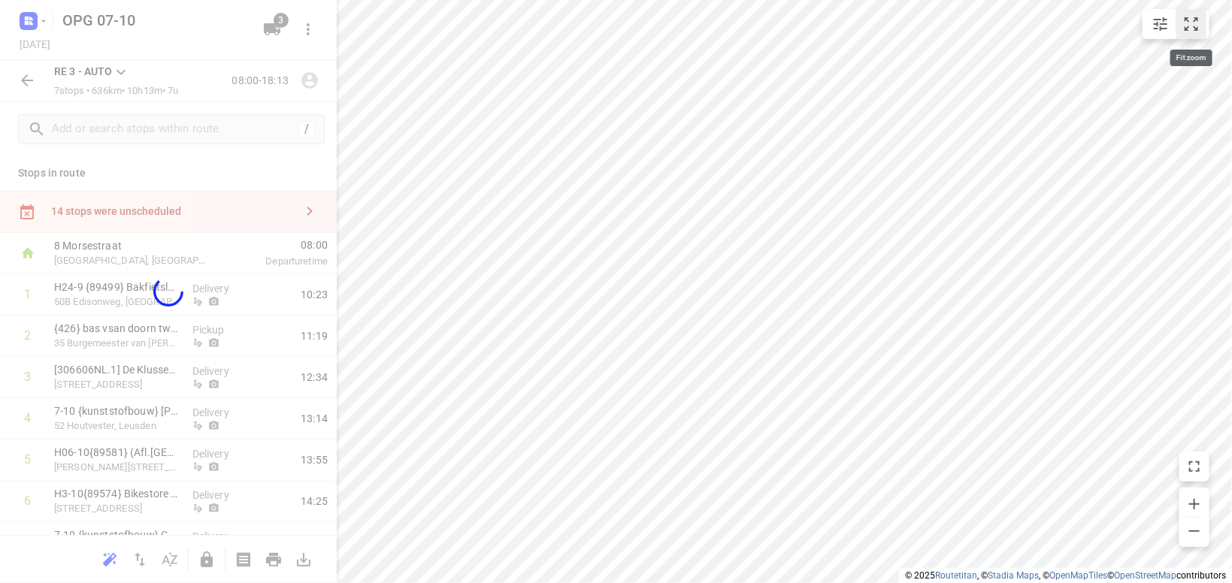
click at [1198, 20] on icon "small contained button group" at bounding box center [1192, 24] width 14 height 14
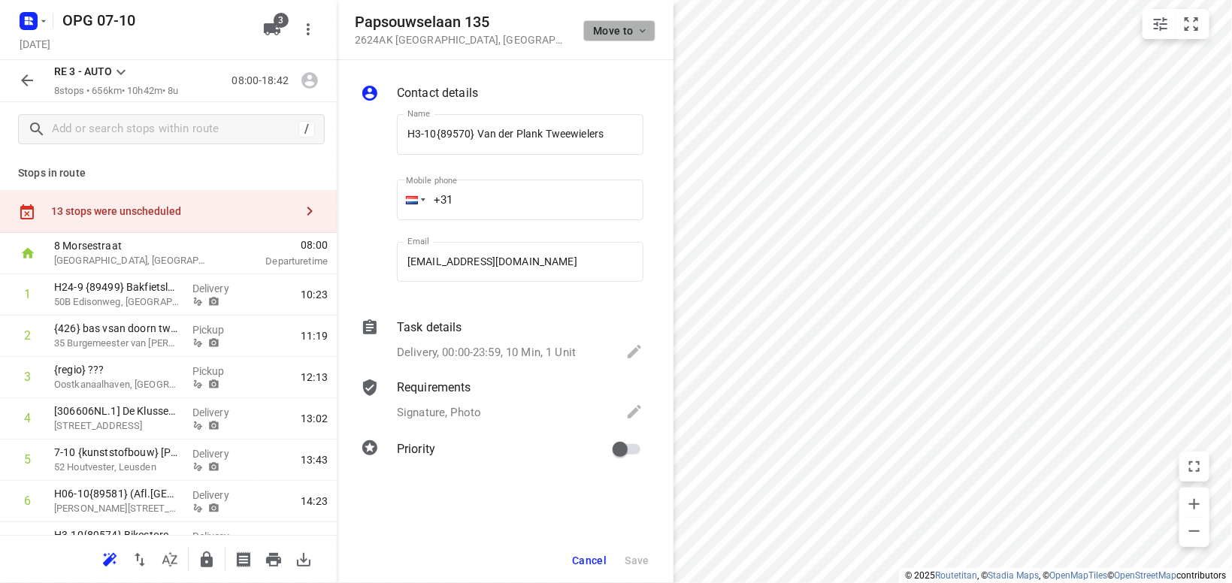
click at [640, 34] on icon "button" at bounding box center [643, 31] width 12 height 12
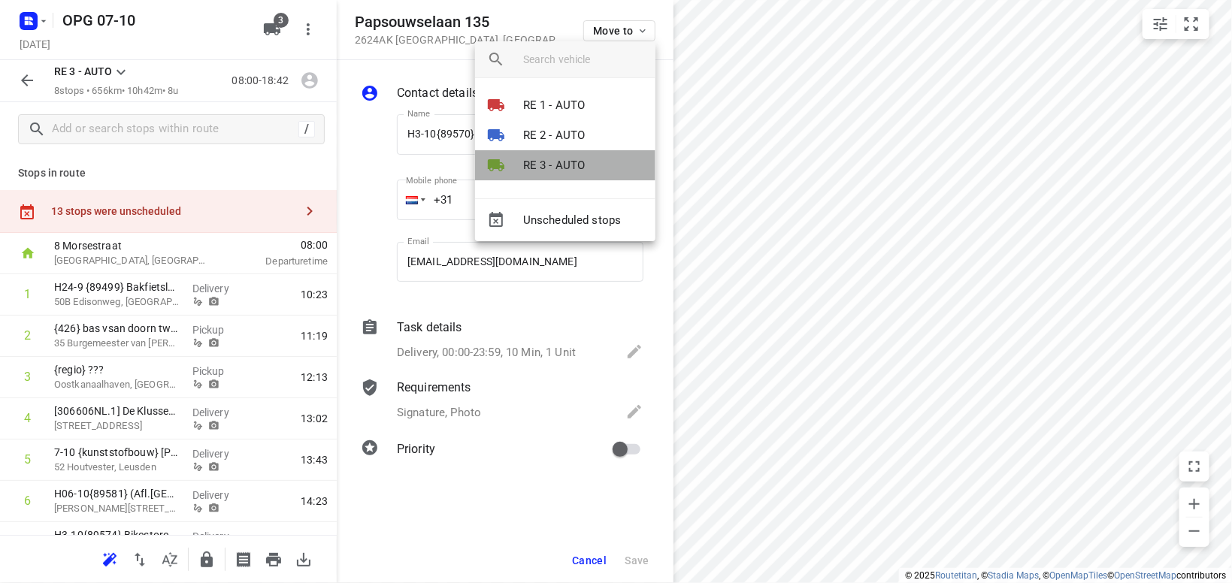
click at [566, 169] on p "RE 3 - AUTO" at bounding box center [554, 165] width 62 height 17
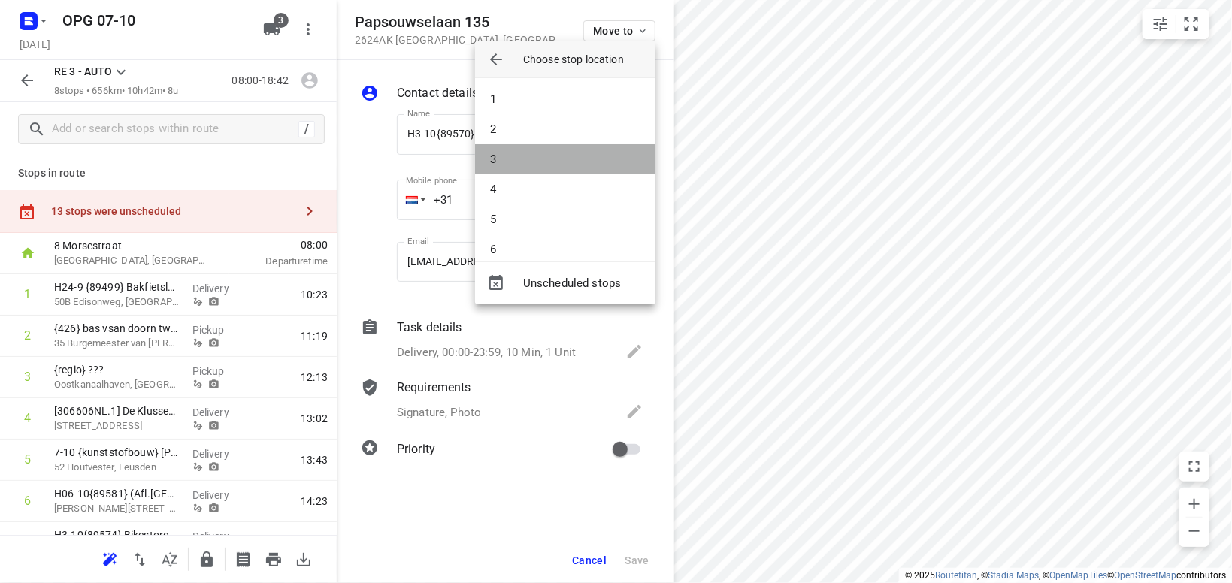
click at [569, 159] on li "3" at bounding box center [565, 159] width 180 height 30
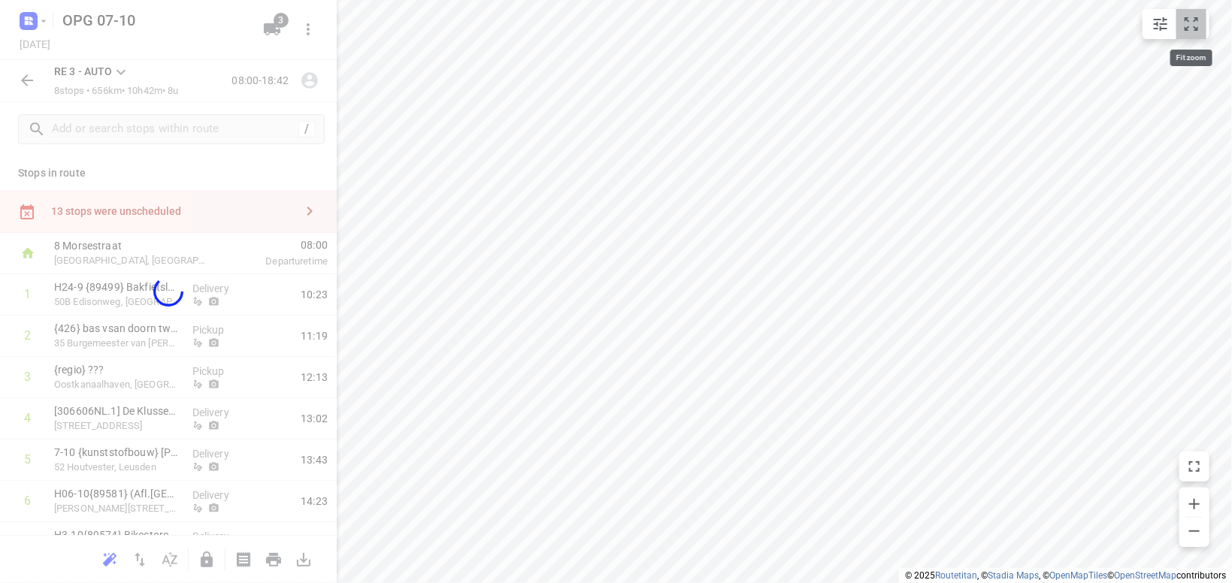
click at [1195, 23] on icon "small contained button group" at bounding box center [1192, 24] width 18 height 18
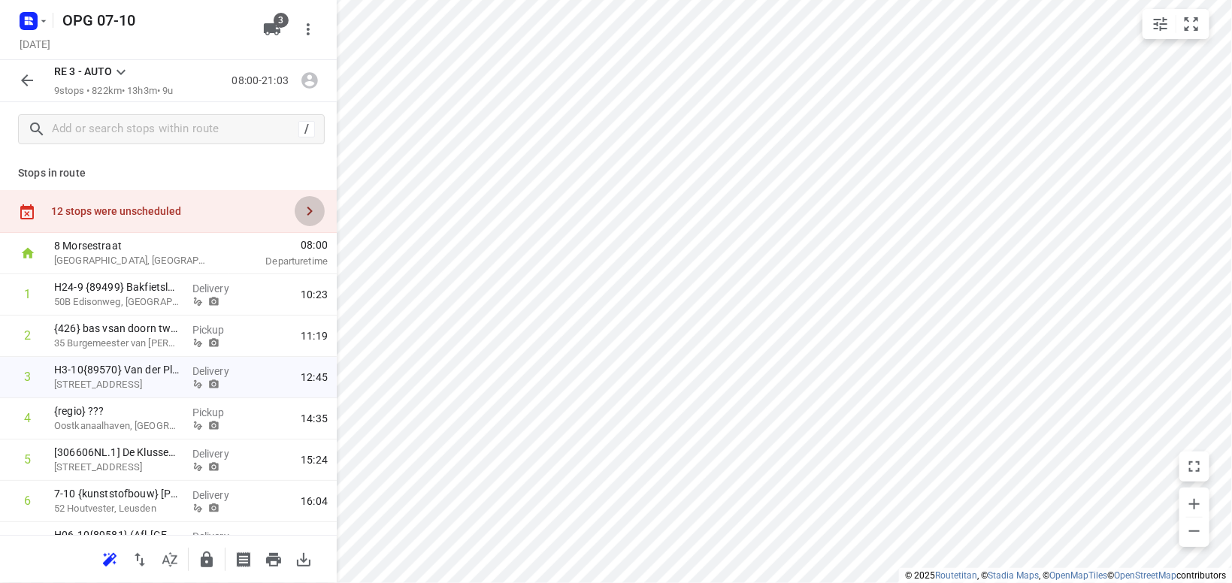
click at [310, 216] on icon "button" at bounding box center [310, 211] width 18 height 18
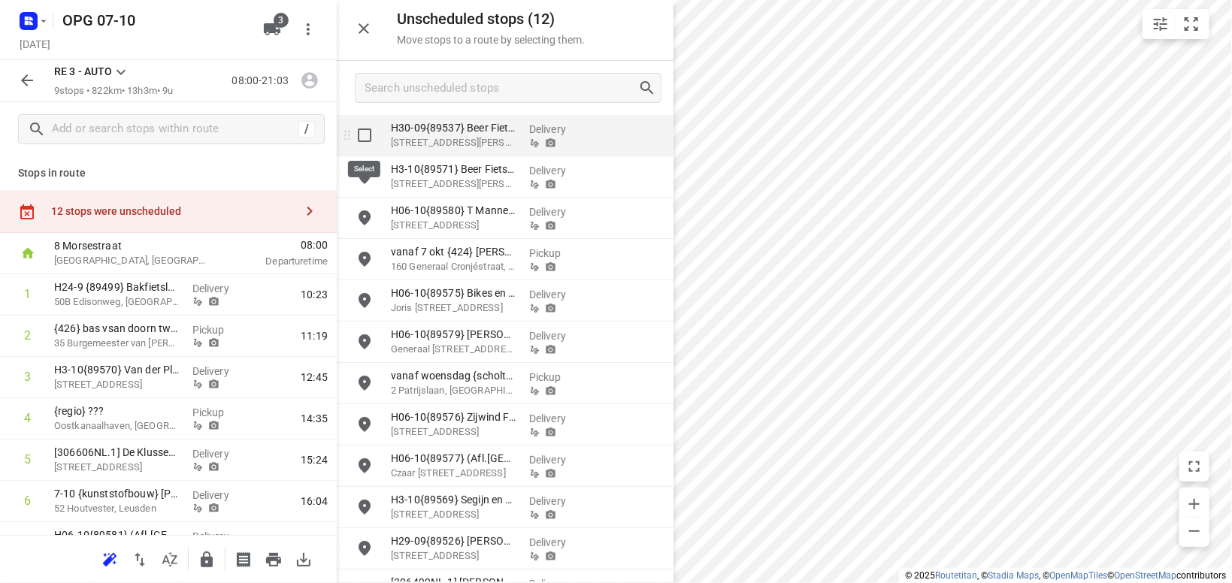
click at [365, 137] on input "grid" at bounding box center [365, 135] width 30 height 30
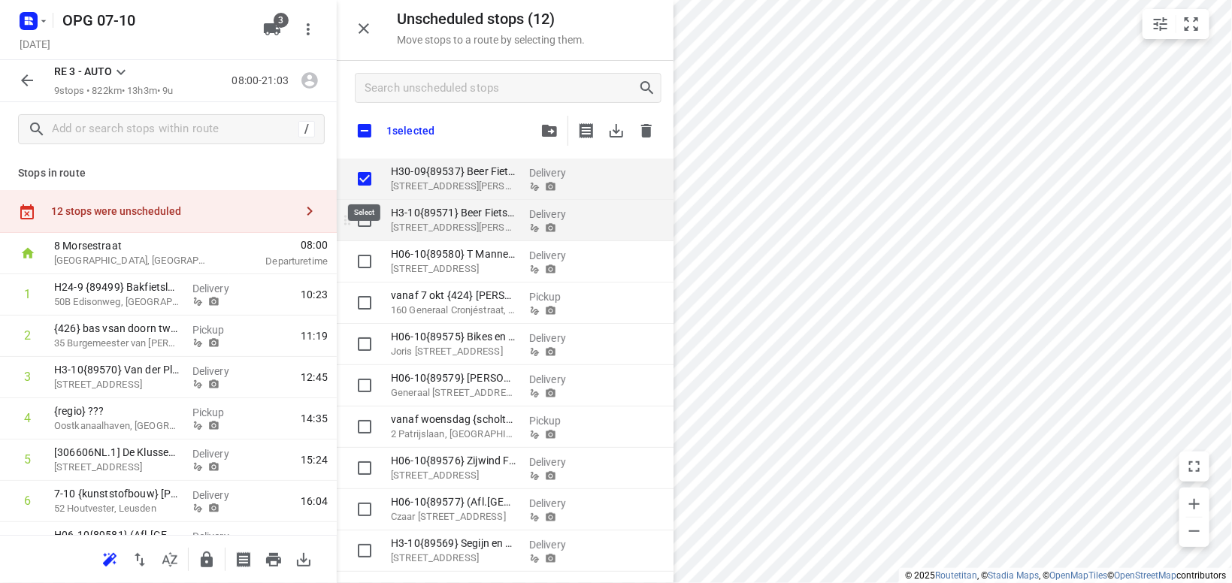
checkbox input "true"
click at [362, 223] on input "grid" at bounding box center [365, 220] width 30 height 30
checkbox input "true"
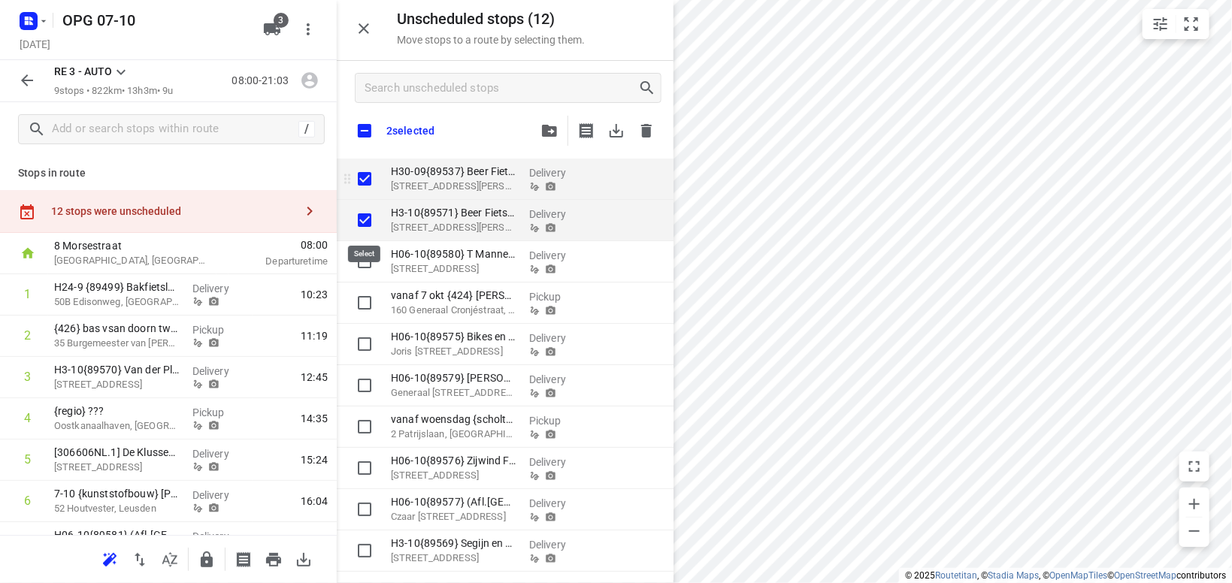
checkbox input "true"
click at [559, 128] on span "button" at bounding box center [550, 131] width 18 height 12
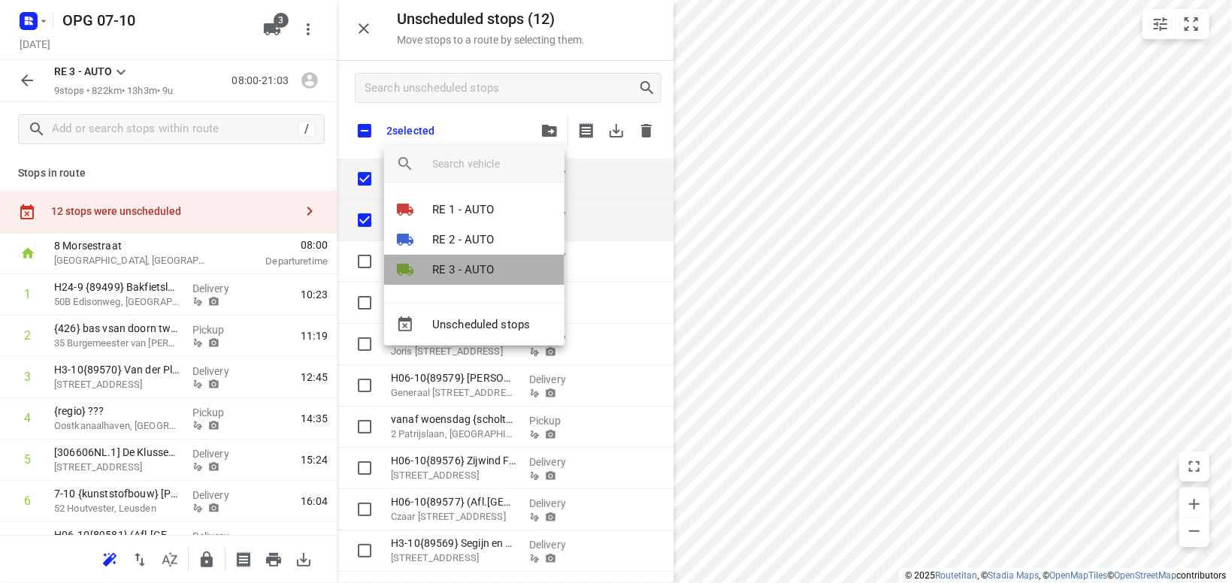
click at [475, 273] on p "RE 3 - AUTO" at bounding box center [463, 270] width 62 height 17
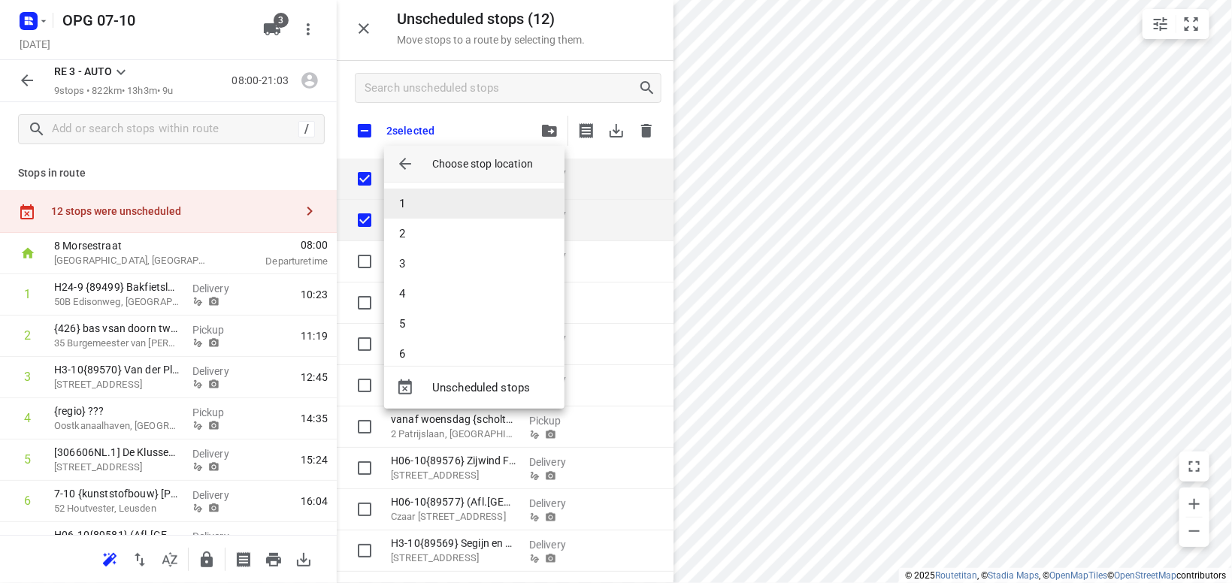
click at [493, 212] on li "1" at bounding box center [474, 204] width 180 height 30
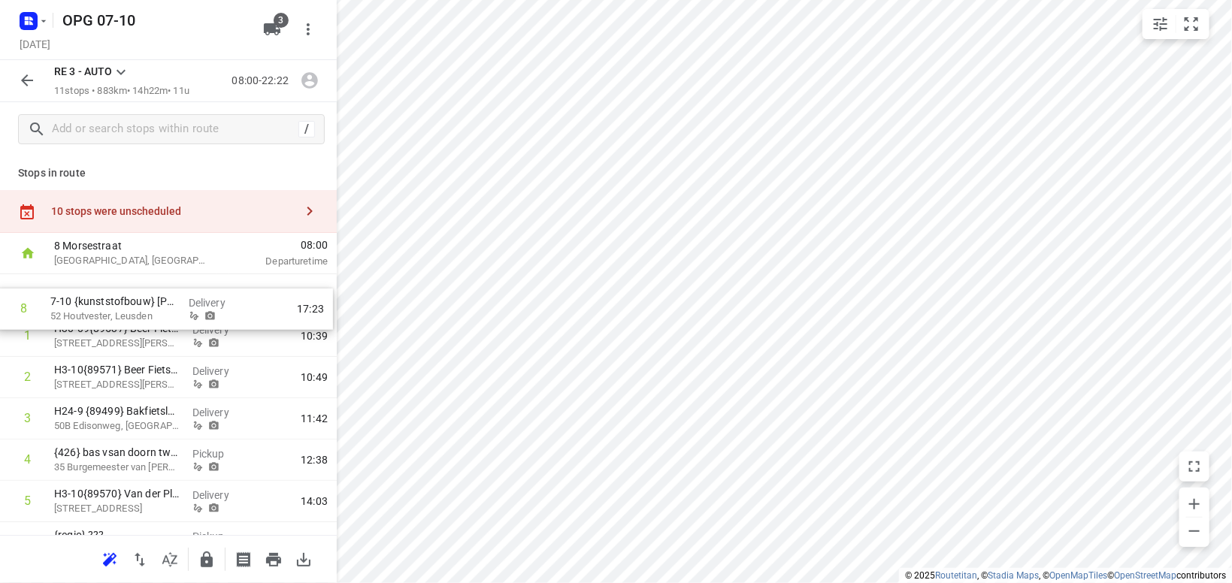
drag, startPoint x: 120, startPoint y: 507, endPoint x: 119, endPoint y: 311, distance: 196.3
click at [121, 311] on div "1 H30-09{89537} [GEOGRAPHIC_DATA][STREET_ADDRESS][PERSON_NAME] Delivery 10:39 2…" at bounding box center [168, 501] width 337 height 455
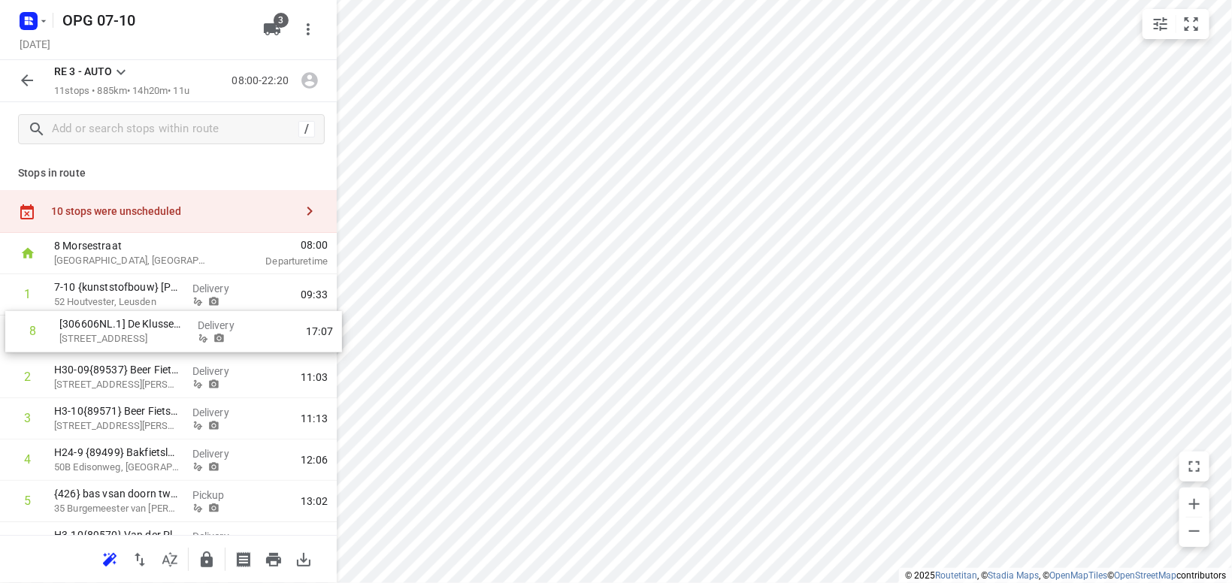
drag, startPoint x: 128, startPoint y: 419, endPoint x: 135, endPoint y: 337, distance: 82.3
click at [137, 338] on div "1 7-10 {kunststofbouw} [PERSON_NAME] 52 Houtvester, Leusden Delivery 09:33 2 H3…" at bounding box center [168, 501] width 337 height 455
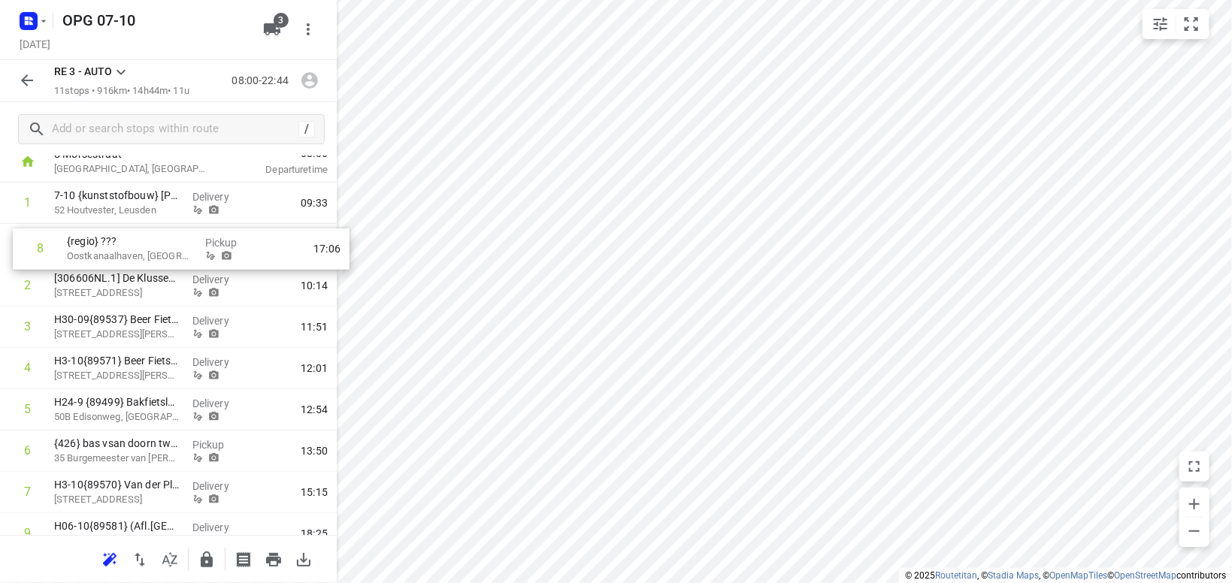
scroll to position [92, 0]
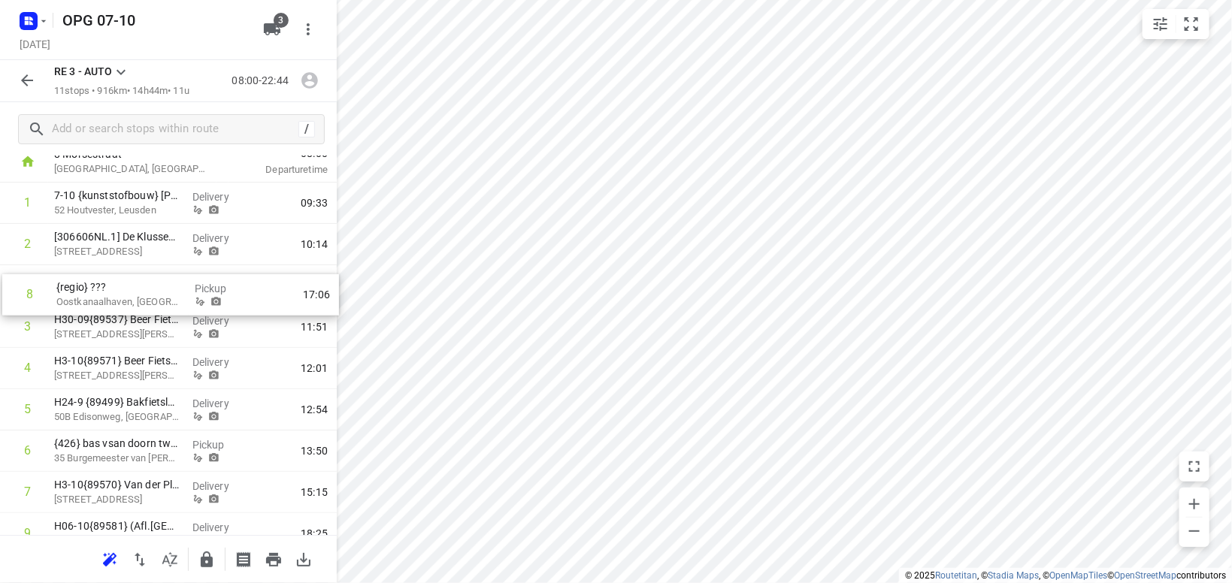
drag, startPoint x: 145, startPoint y: 417, endPoint x: 150, endPoint y: 299, distance: 117.4
click at [150, 299] on div "1 7-10 {kunststofbouw} [PERSON_NAME] 52 Houtvester, Leusden Delivery 09:33 2 [3…" at bounding box center [168, 410] width 337 height 455
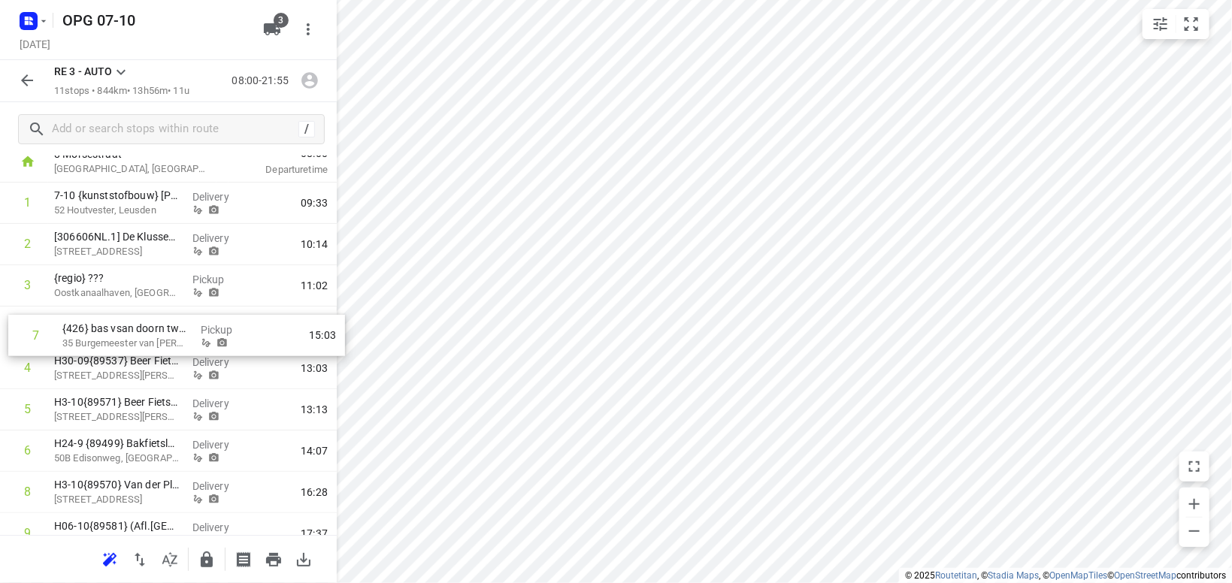
drag, startPoint x: 128, startPoint y: 440, endPoint x: 138, endPoint y: 320, distance: 120.7
click at [139, 320] on div "1 7-10 {kunststofbouw} [PERSON_NAME] 52 Houtvester, Leusden Delivery 09:33 2 [3…" at bounding box center [168, 410] width 337 height 455
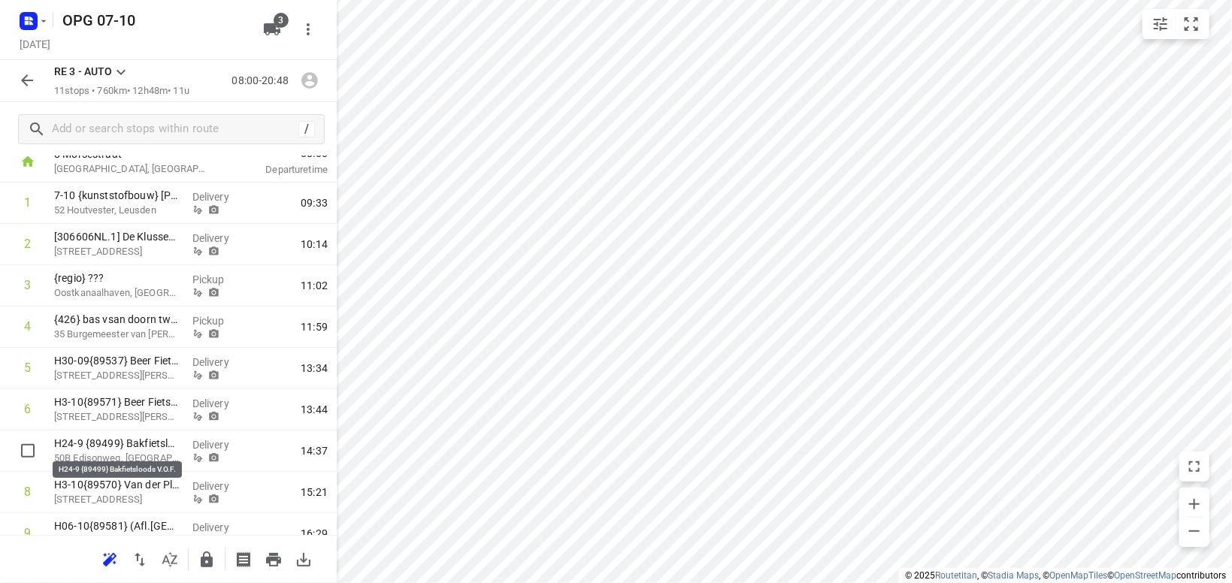
scroll to position [95, 0]
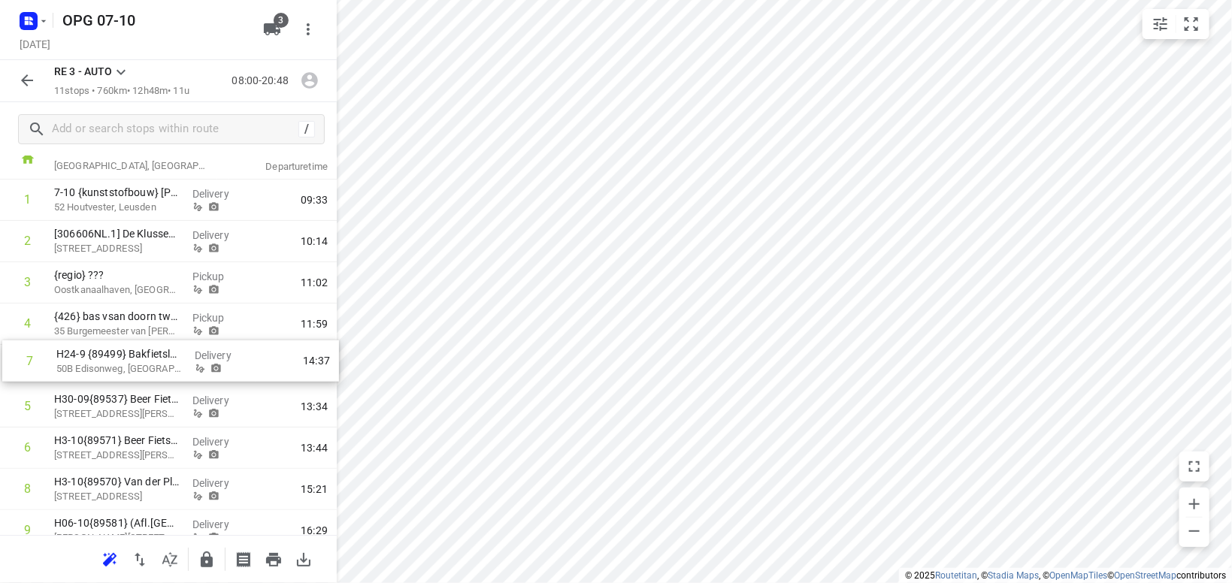
drag, startPoint x: 105, startPoint y: 442, endPoint x: 109, endPoint y: 351, distance: 91.1
click at [111, 351] on div "1 7-10 {kunststofbouw} [PERSON_NAME] 52 Houtvester, Leusden Delivery 09:33 2 [3…" at bounding box center [168, 407] width 337 height 455
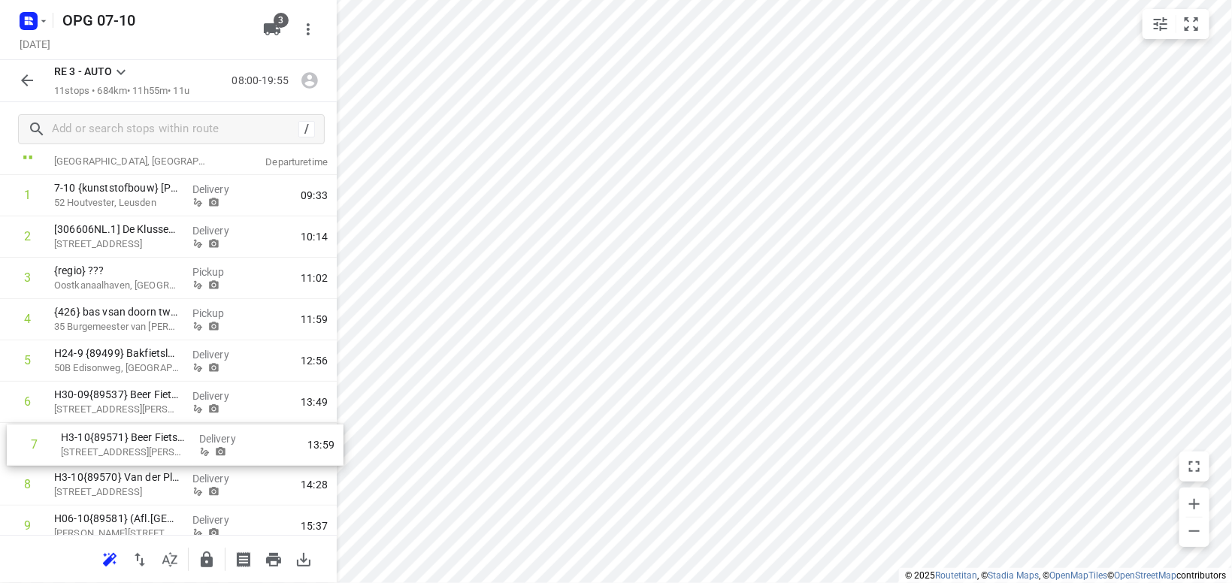
scroll to position [100, 0]
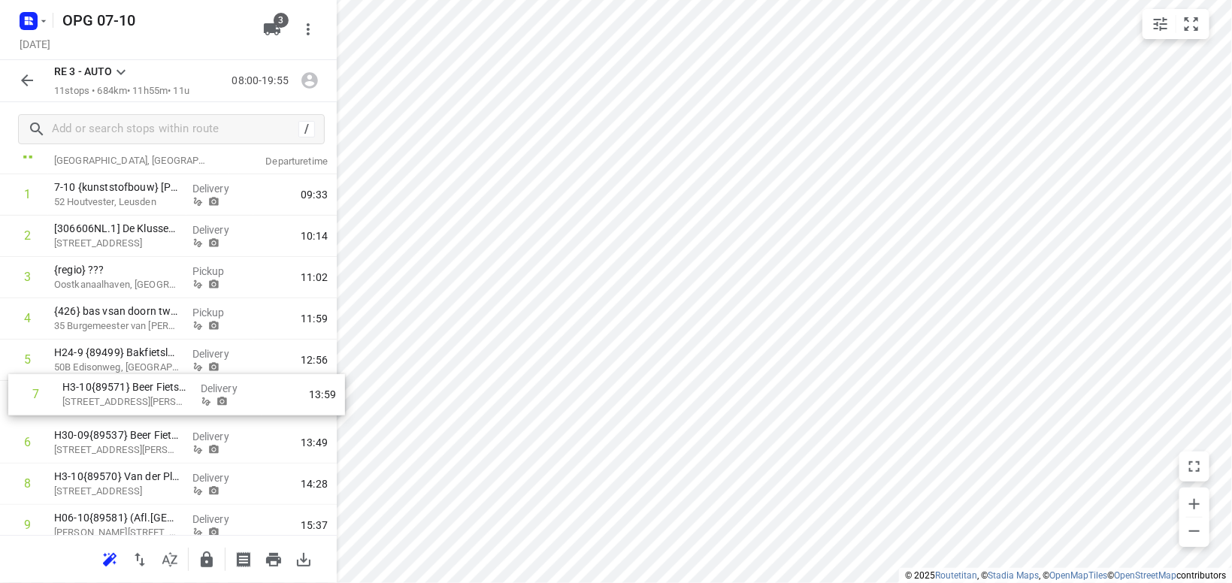
drag, startPoint x: 116, startPoint y: 449, endPoint x: 120, endPoint y: 396, distance: 53.5
click at [125, 393] on div "1 7-10 {kunststofbouw} [PERSON_NAME] 52 Houtvester, Leusden Delivery 09:33 2 [3…" at bounding box center [168, 401] width 337 height 455
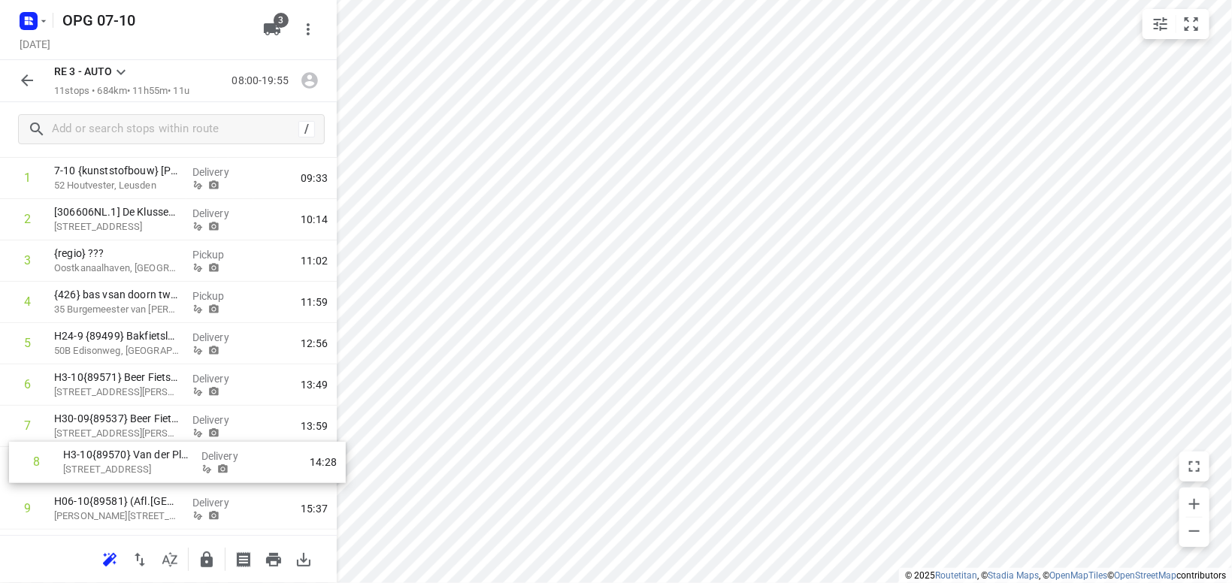
scroll to position [120, 0]
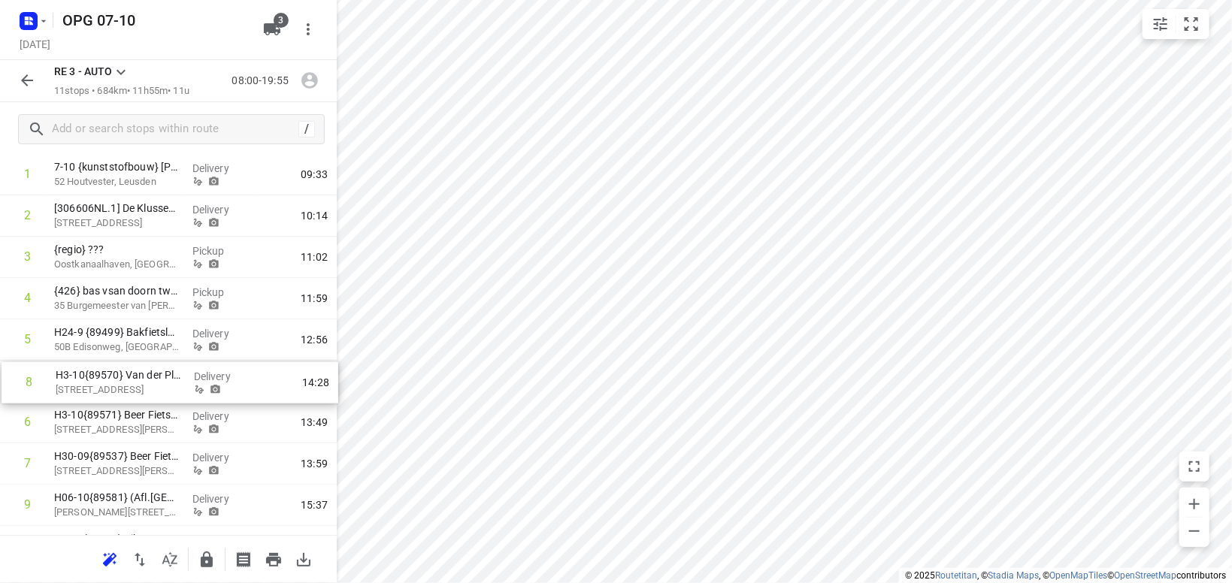
drag, startPoint x: 152, startPoint y: 488, endPoint x: 158, endPoint y: 384, distance: 103.9
click at [158, 384] on div "1 7-10 {kunststofbouw} [PERSON_NAME] 52 Houtvester, Leusden Delivery 09:33 2 [3…" at bounding box center [168, 381] width 337 height 455
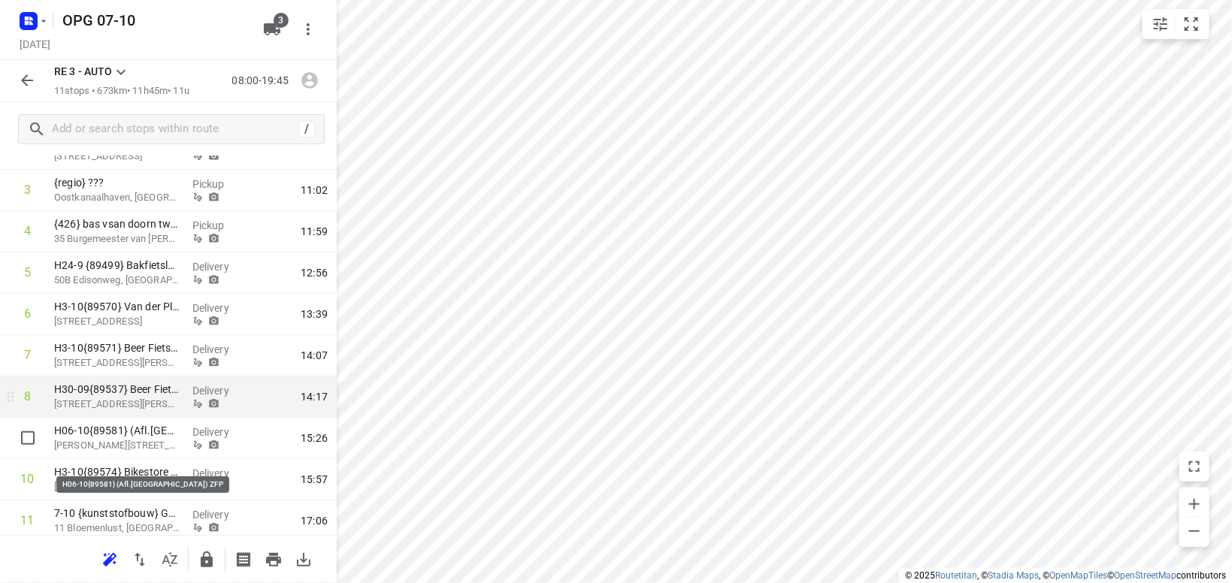
scroll to position [235, 0]
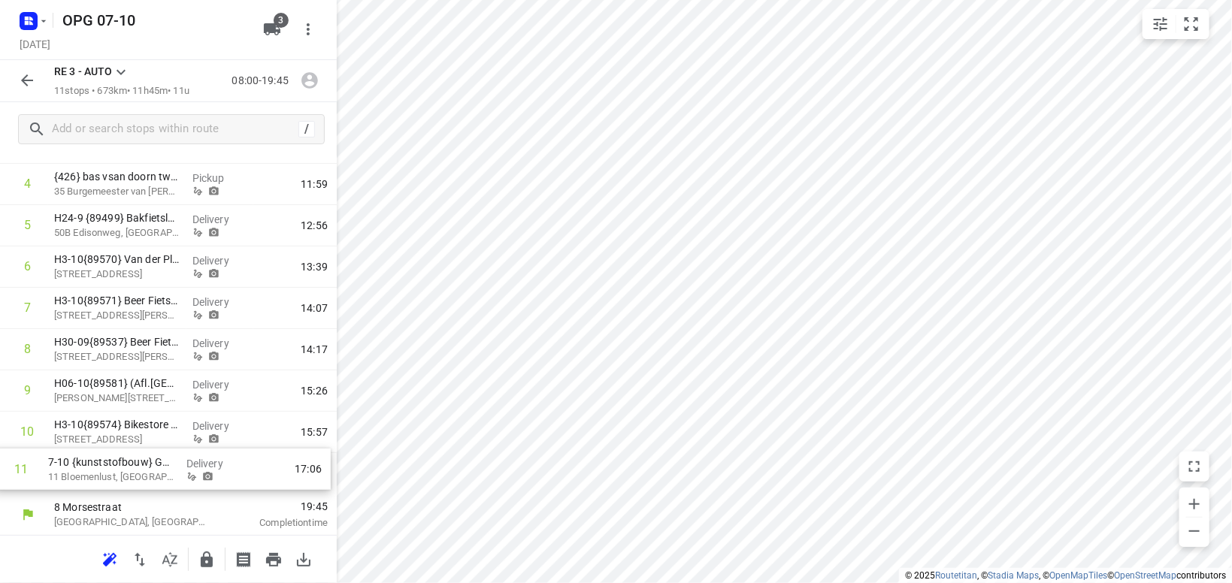
drag, startPoint x: 113, startPoint y: 474, endPoint x: 111, endPoint y: 465, distance: 8.4
click at [111, 467] on div "1 7-10 {kunststofbouw} [PERSON_NAME] 52 Houtvester, Leusden Delivery 09:33 2 [3…" at bounding box center [168, 267] width 337 height 455
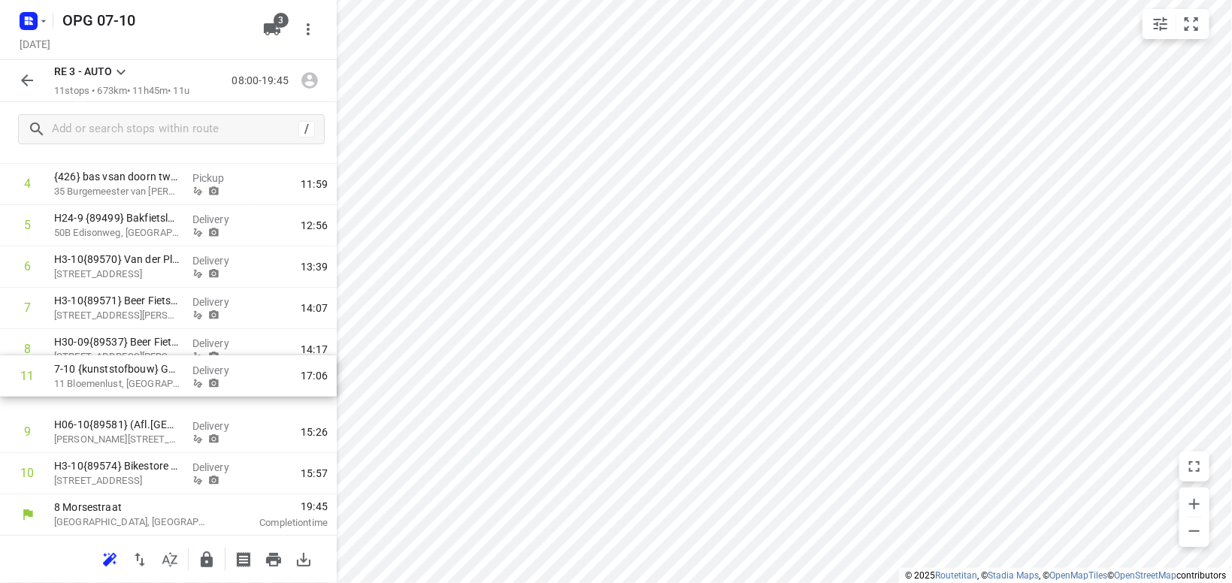
drag, startPoint x: 120, startPoint y: 474, endPoint x: 117, endPoint y: 375, distance: 99.3
click at [119, 377] on div "1 7-10 {kunststofbouw} [PERSON_NAME] 52 Houtvester, Leusden Delivery 09:33 2 [3…" at bounding box center [168, 267] width 337 height 455
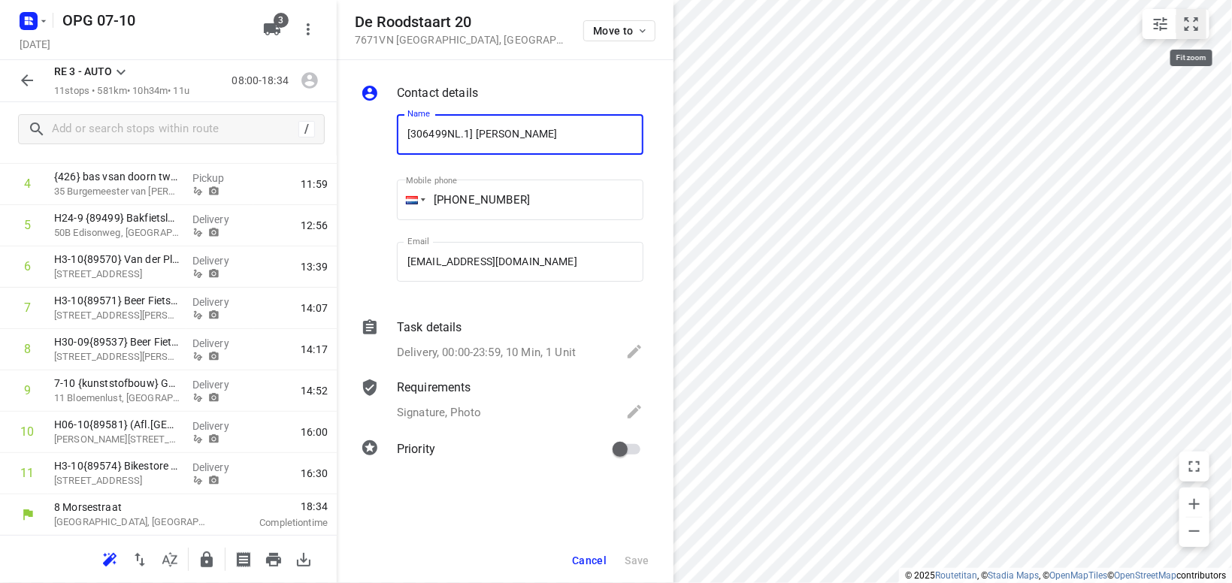
click at [1198, 23] on icon "small contained button group" at bounding box center [1192, 24] width 18 height 18
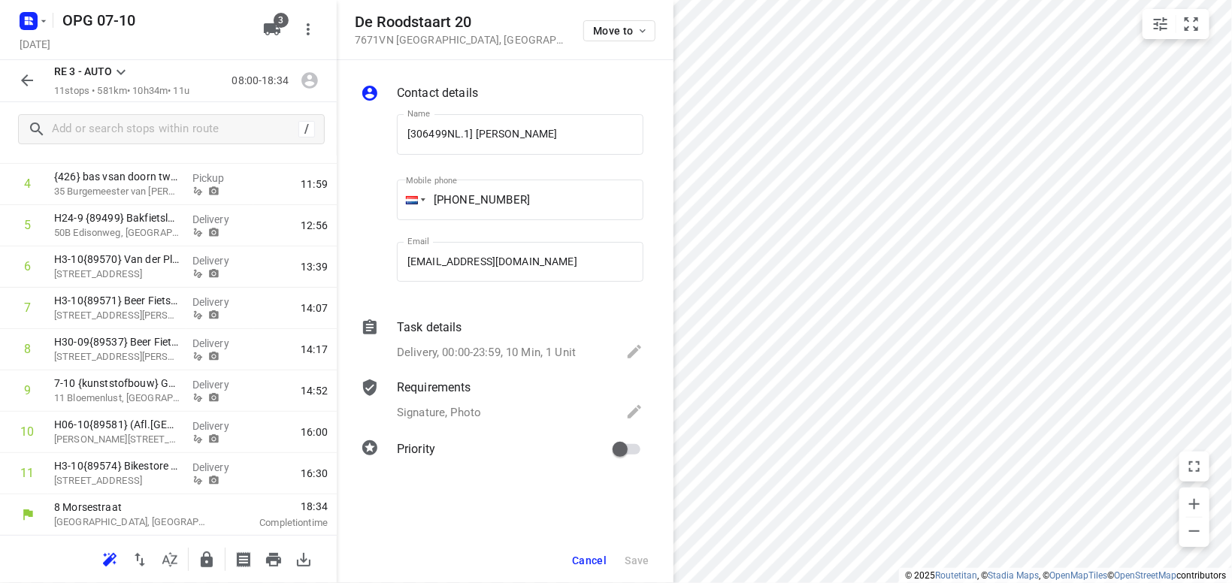
click at [123, 74] on icon at bounding box center [121, 72] width 18 height 18
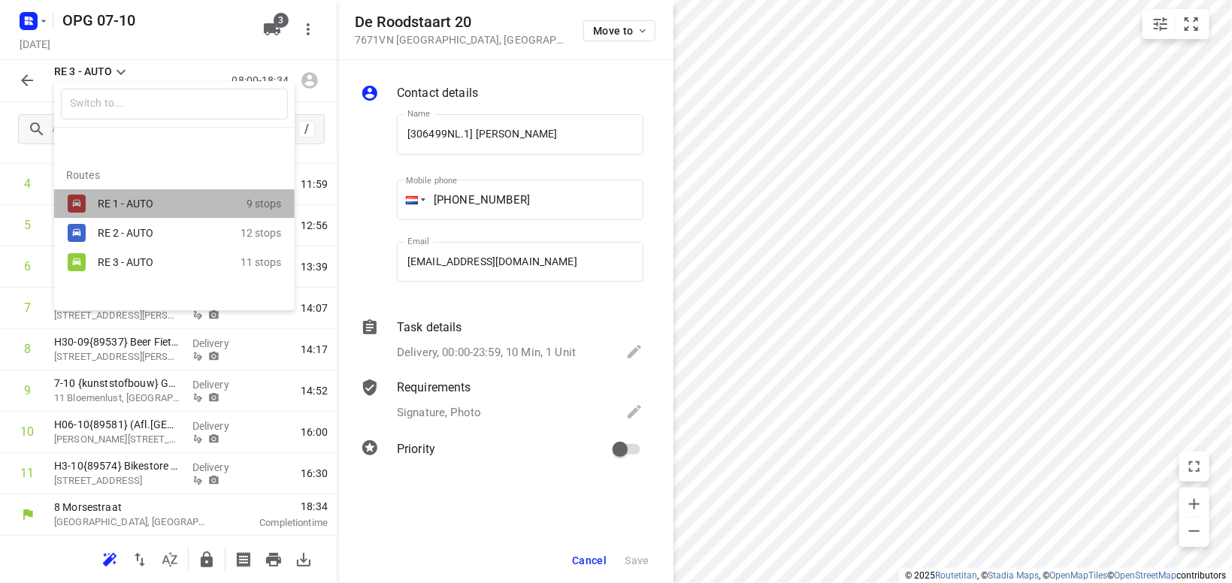
click at [110, 200] on div "RE 1 - AUTO" at bounding box center [162, 204] width 128 height 12
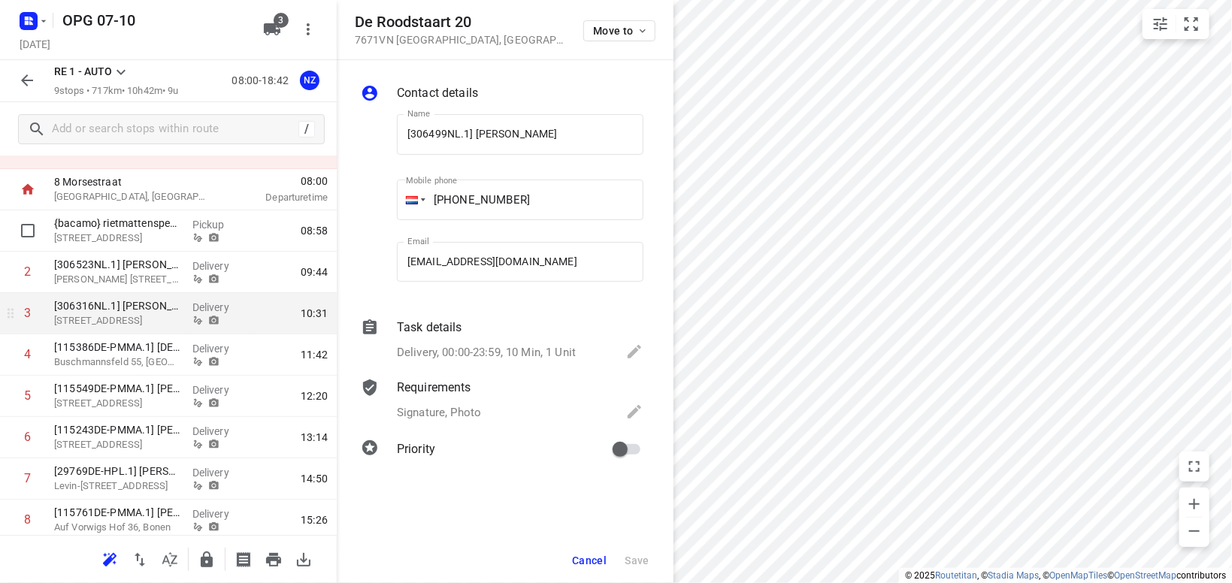
scroll to position [0, 0]
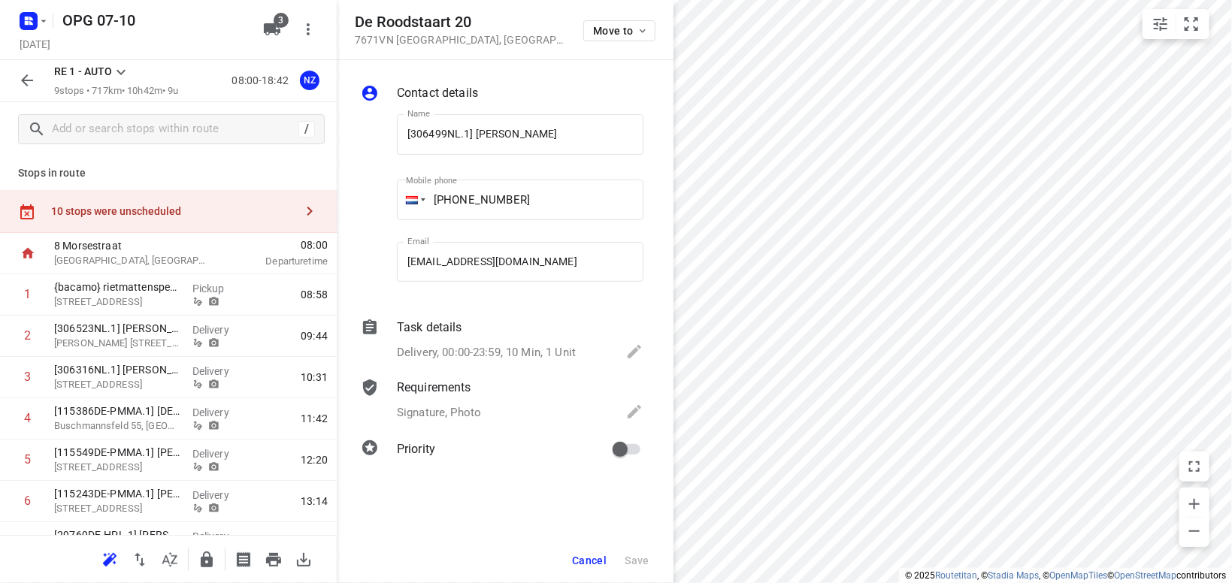
click at [122, 67] on icon at bounding box center [121, 72] width 18 height 18
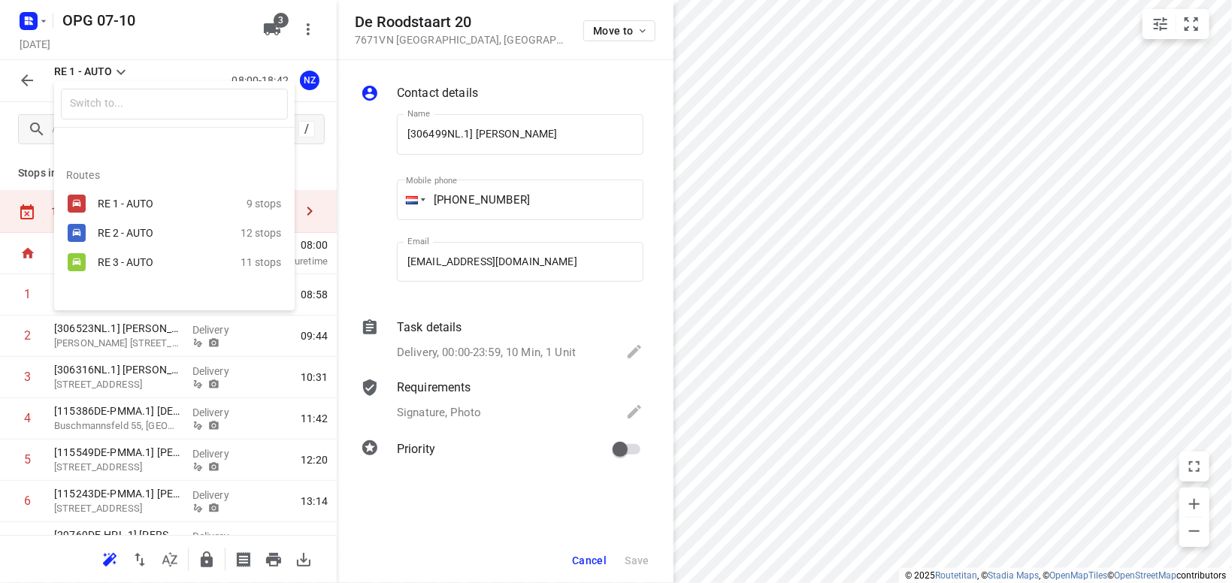
click at [116, 236] on div "RE 2 - AUTO" at bounding box center [162, 233] width 128 height 12
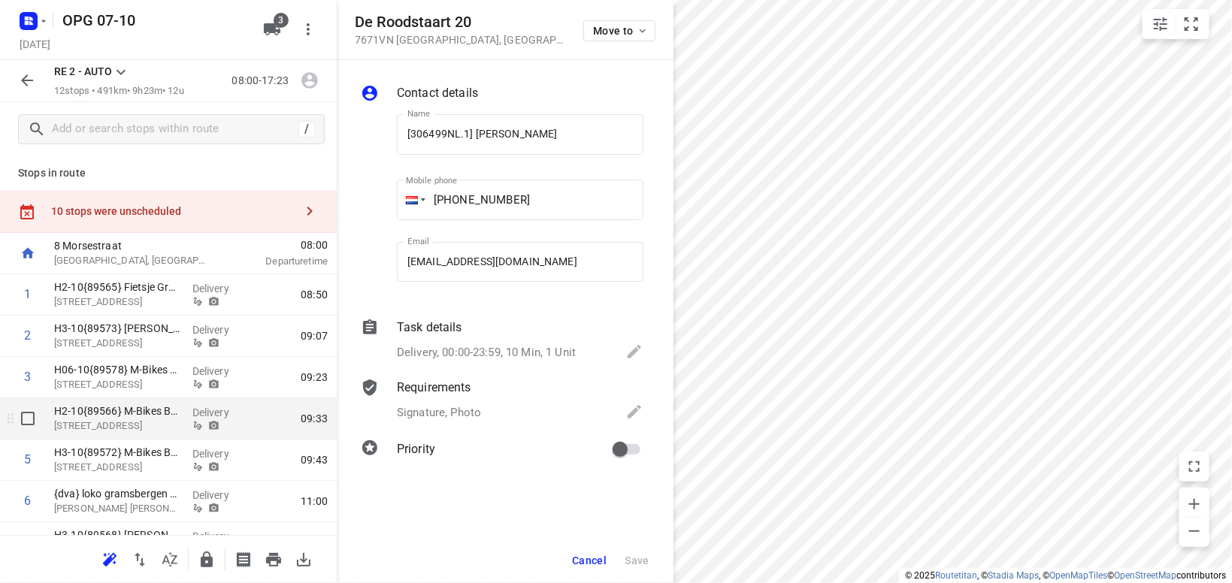
scroll to position [276, 0]
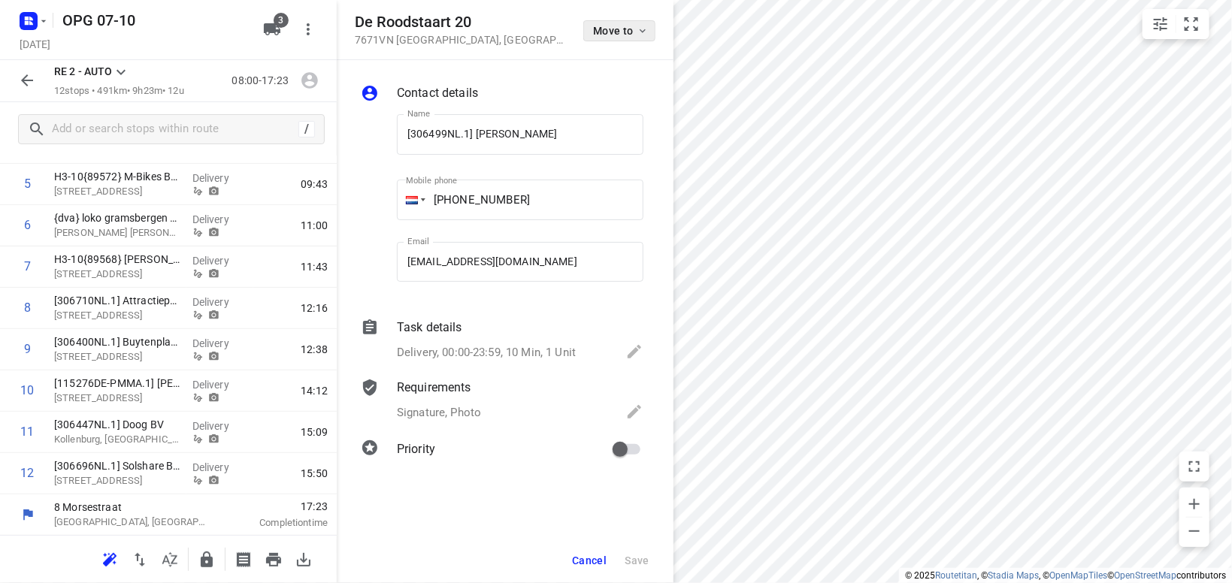
click at [642, 32] on icon "button" at bounding box center [643, 31] width 6 height 4
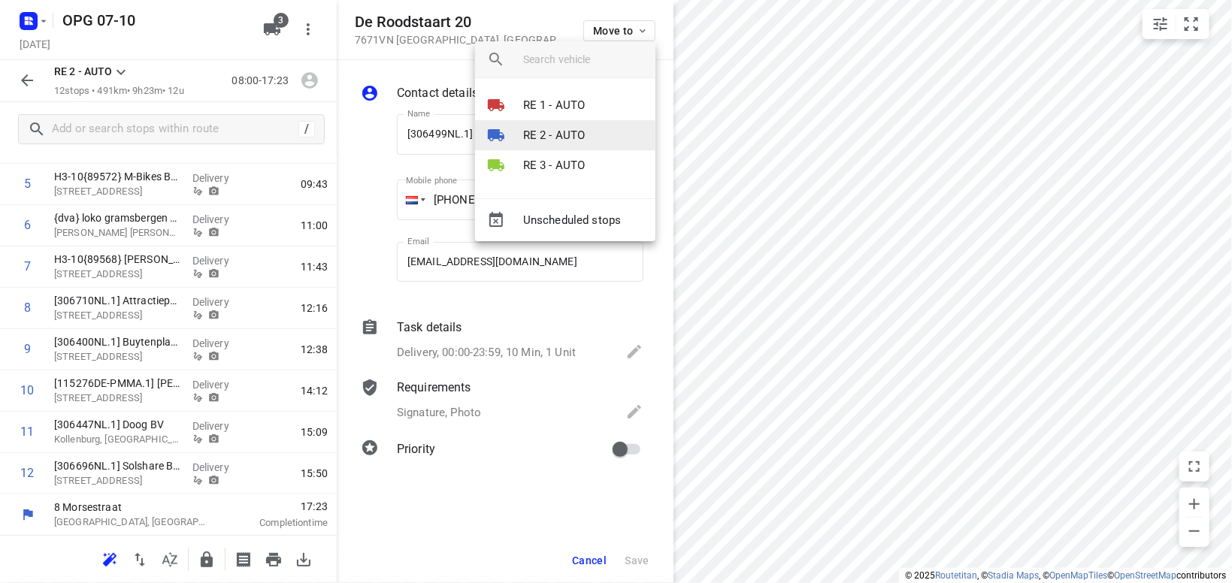
click at [572, 145] on li "RE 2 - AUTO" at bounding box center [565, 135] width 180 height 30
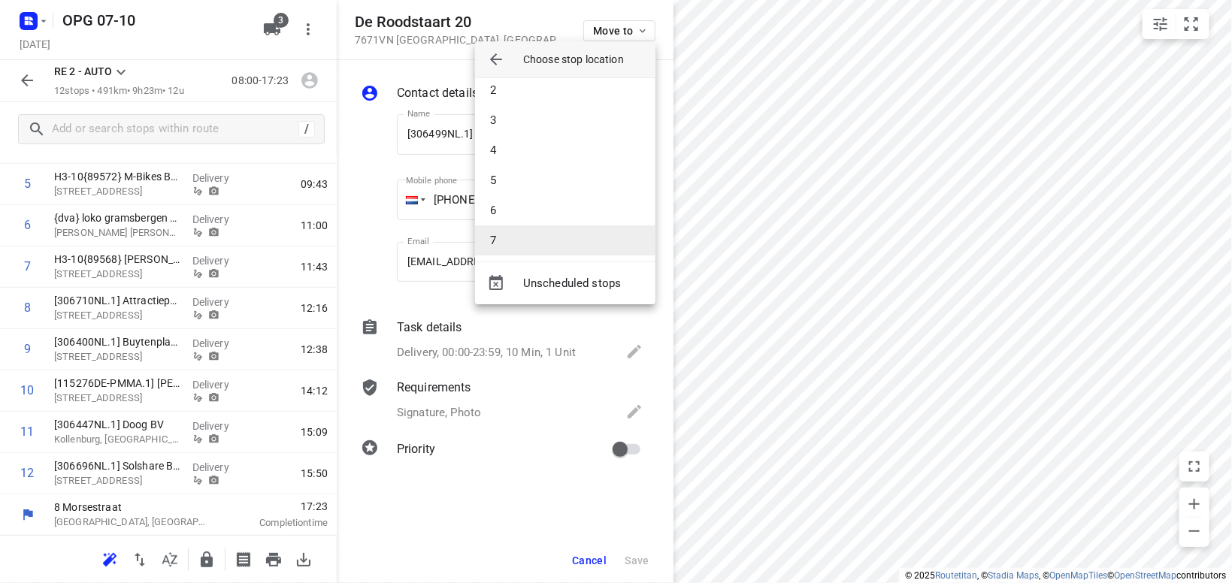
scroll to position [87, 0]
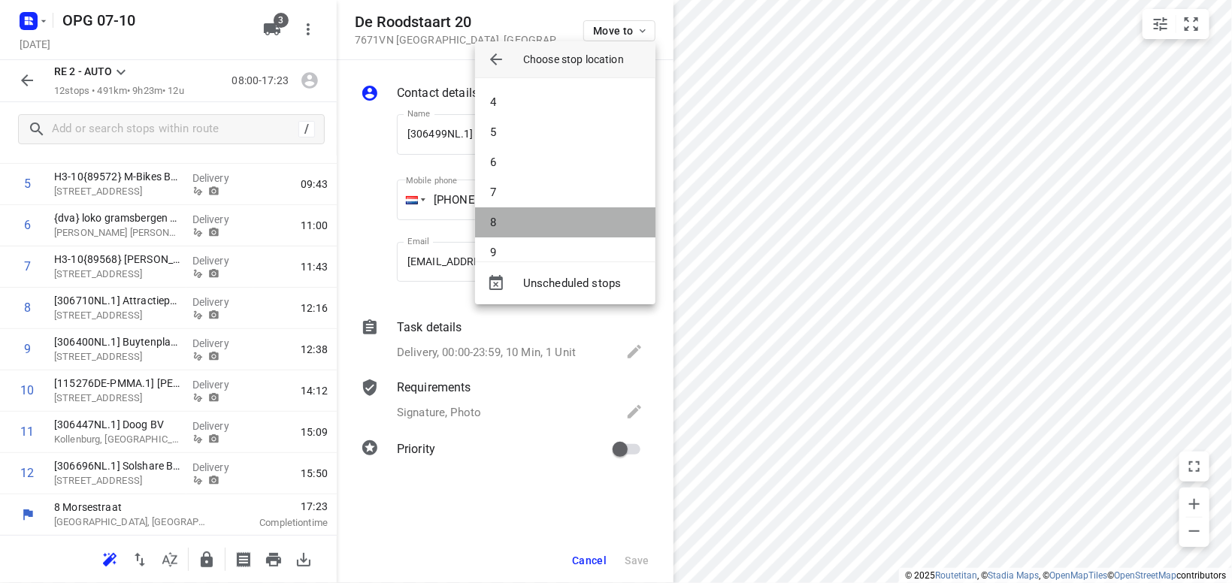
click at [571, 232] on li "8" at bounding box center [565, 223] width 180 height 30
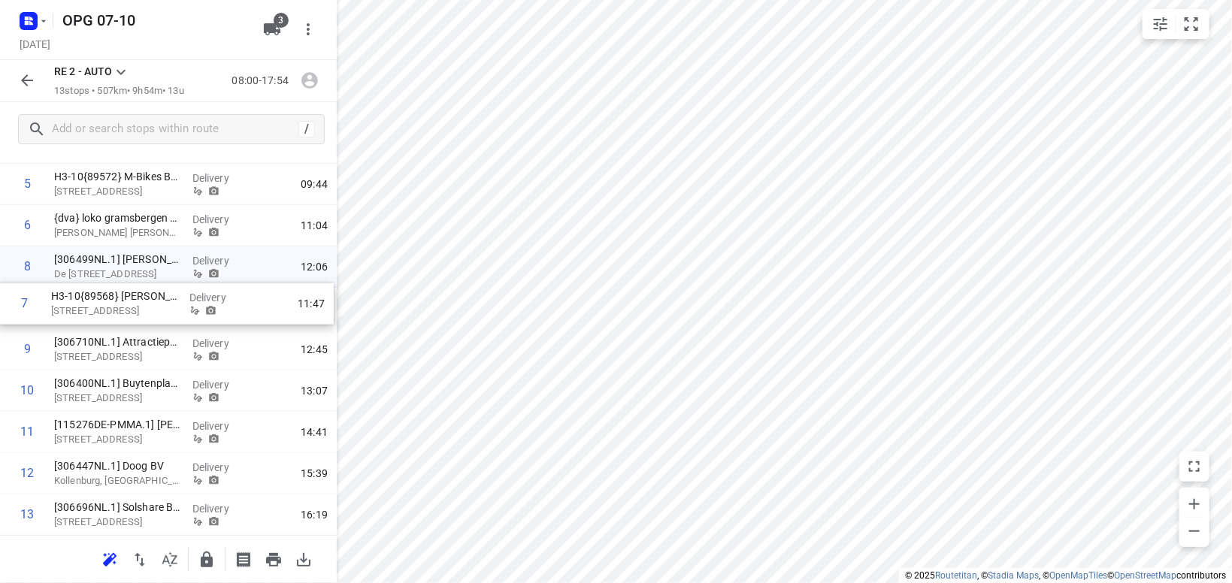
drag, startPoint x: 115, startPoint y: 271, endPoint x: 115, endPoint y: 307, distance: 36.1
click at [113, 313] on div "1 H2-10{89565} Fietsje Groningen (Dumo Fietsen) [STREET_ADDRESS] Delivery 08:50…" at bounding box center [168, 267] width 337 height 538
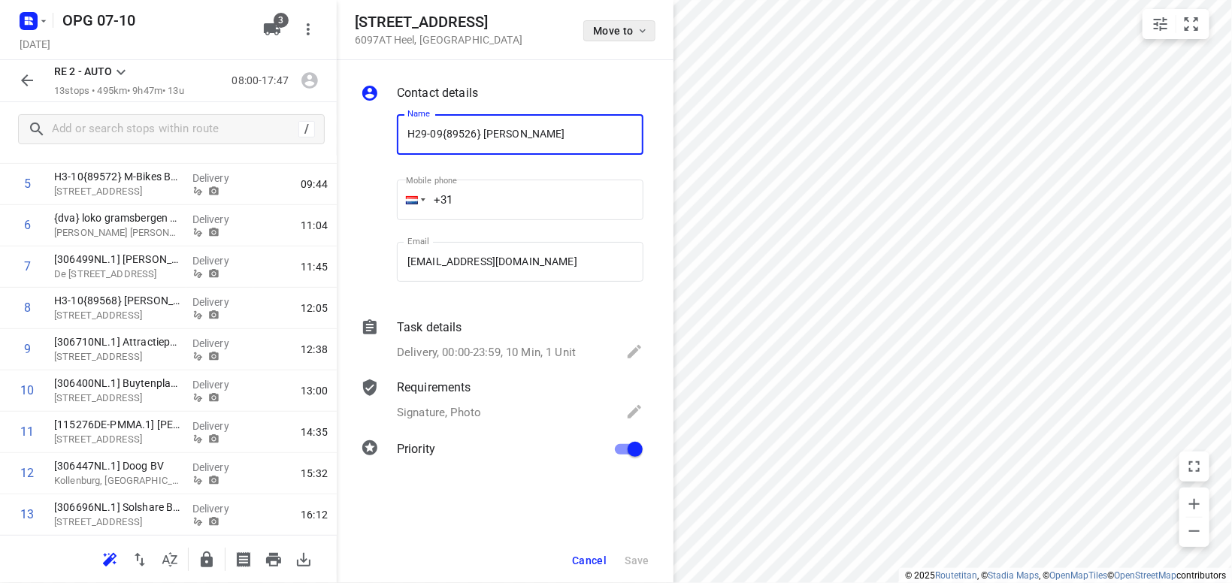
click at [643, 30] on icon "button" at bounding box center [643, 31] width 12 height 12
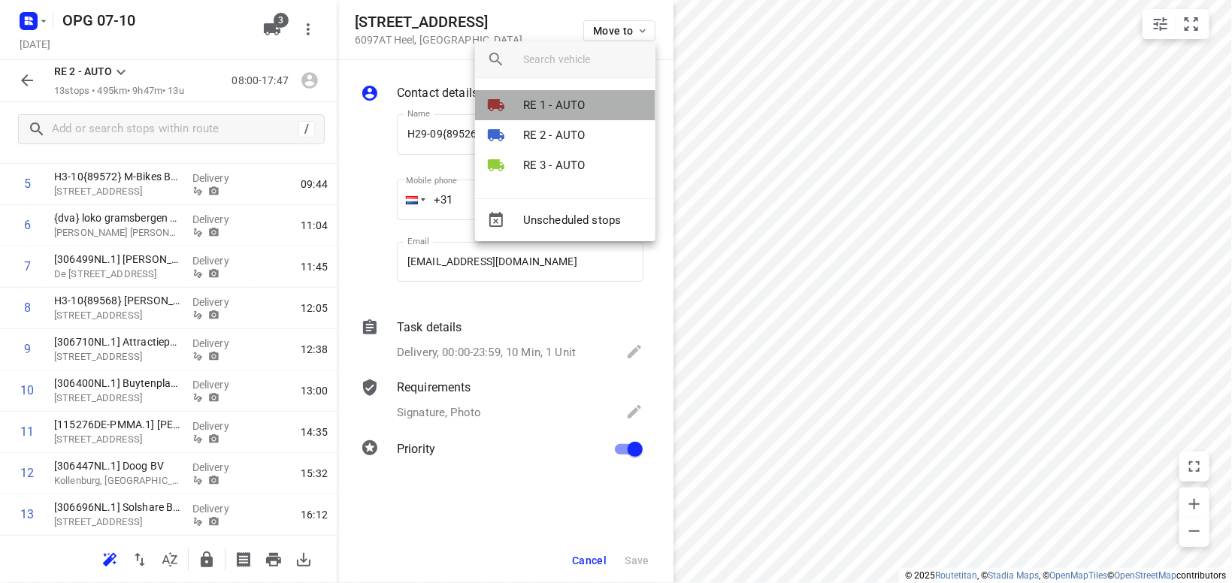
click at [566, 105] on p "RE 1 - AUTO" at bounding box center [554, 105] width 62 height 17
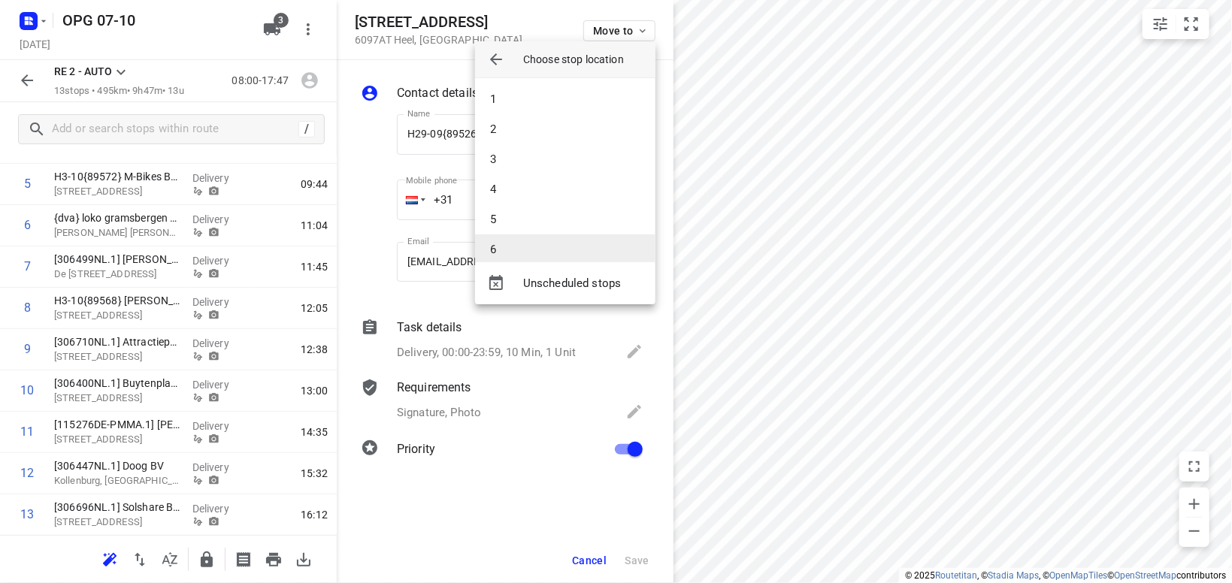
click at [550, 242] on li "6" at bounding box center [565, 250] width 180 height 30
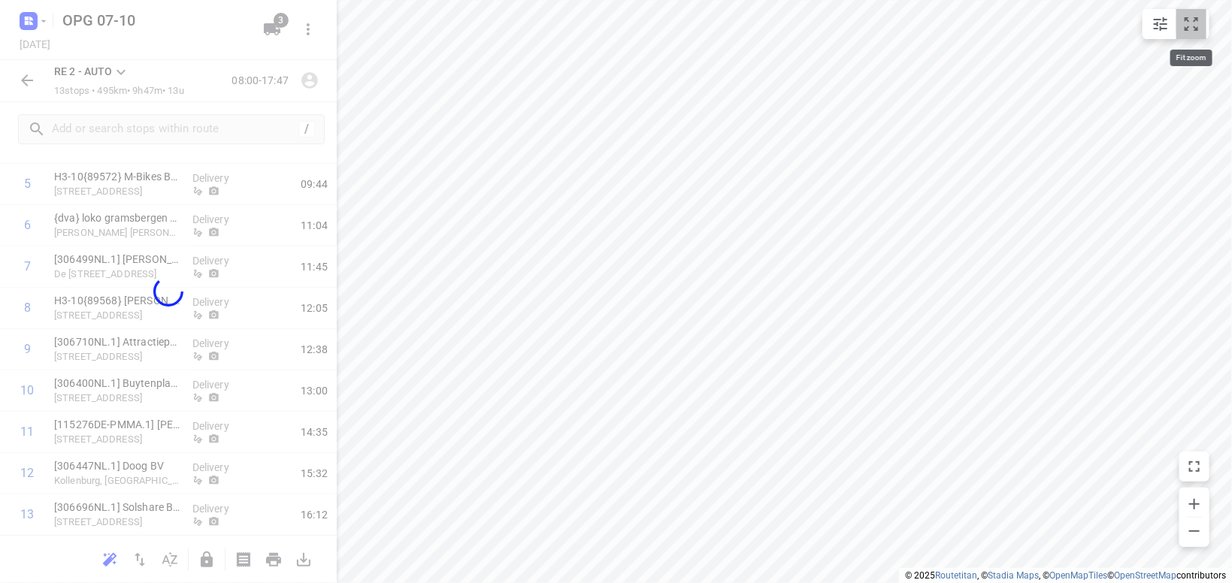
click at [1203, 26] on button "small contained button group" at bounding box center [1192, 24] width 30 height 30
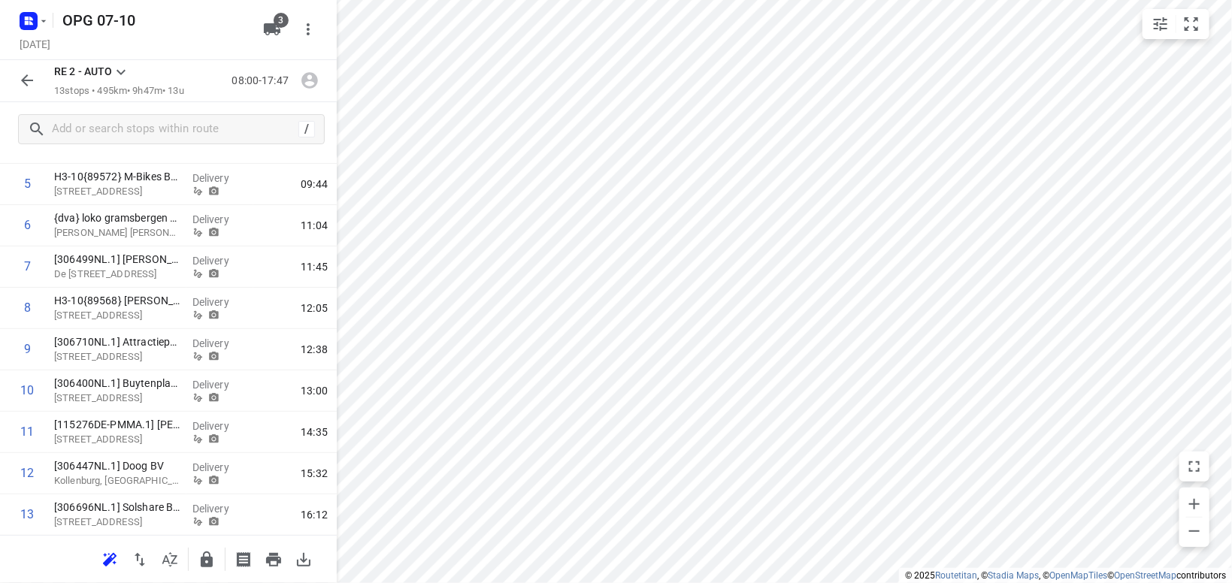
click at [125, 71] on icon at bounding box center [121, 72] width 18 height 18
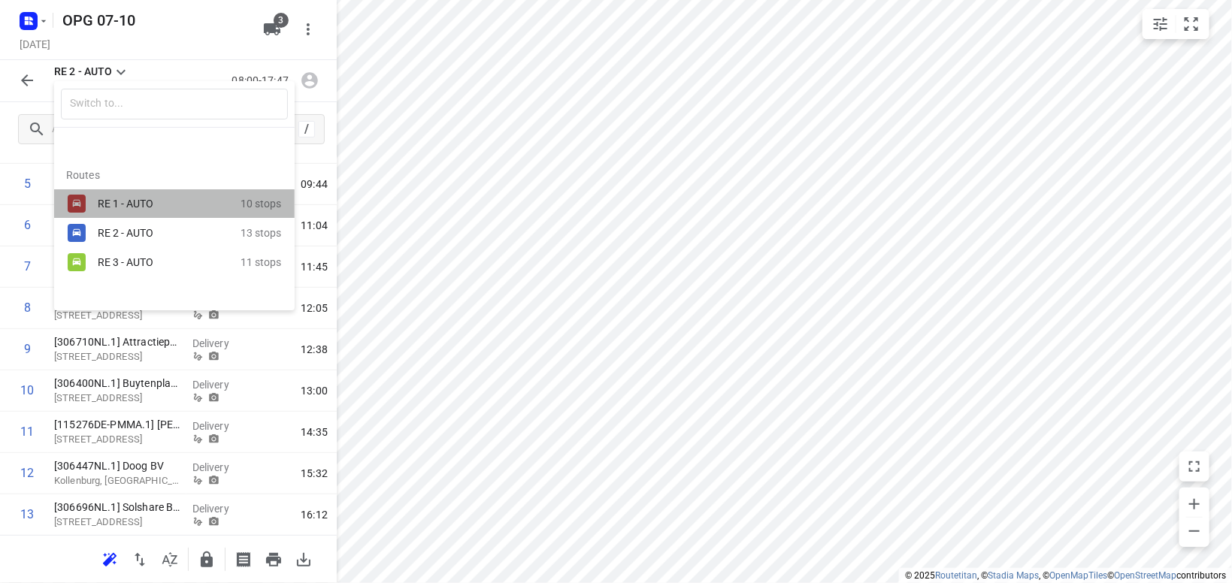
drag, startPoint x: 95, startPoint y: 196, endPoint x: 110, endPoint y: 206, distance: 17.3
click at [95, 197] on div "RE 1 - AUTO 10 stops" at bounding box center [174, 203] width 241 height 29
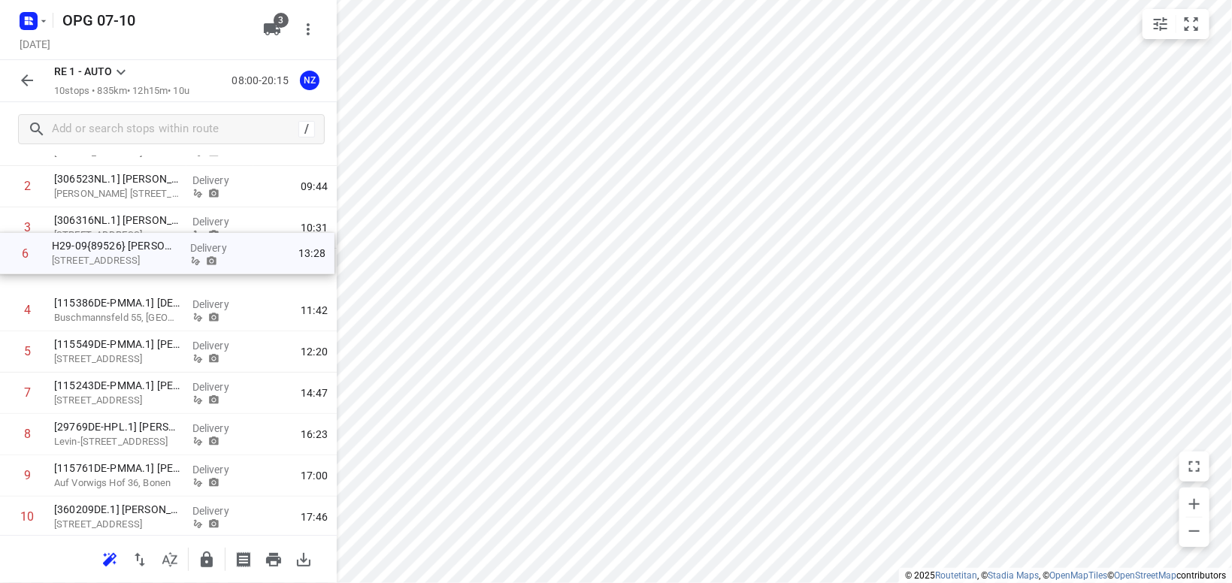
scroll to position [148, 0]
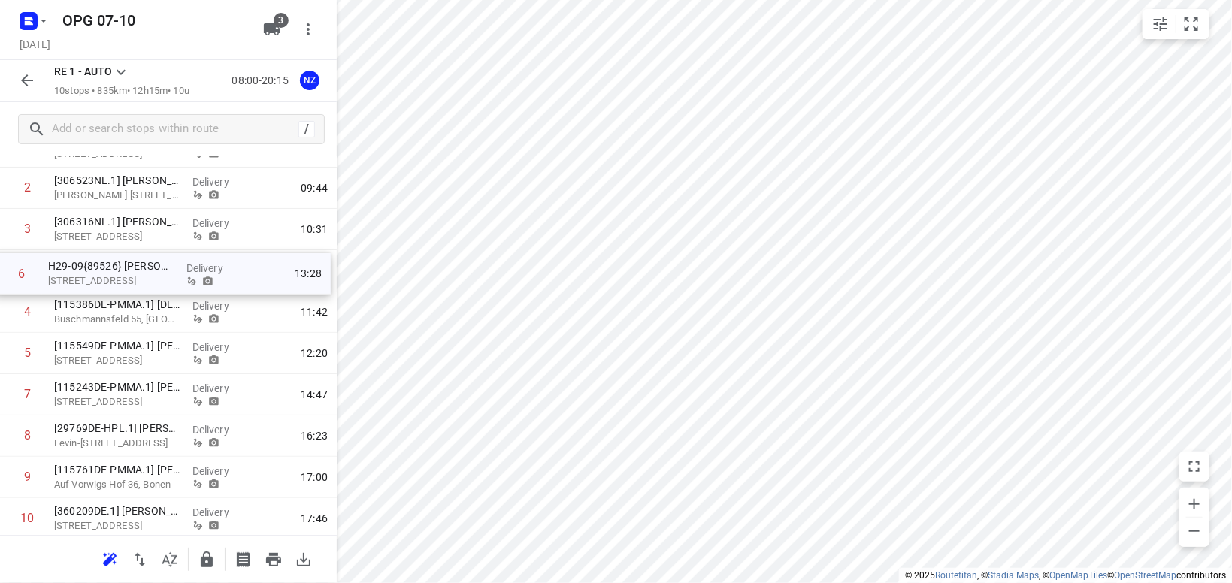
drag, startPoint x: 122, startPoint y: 315, endPoint x: 120, endPoint y: 277, distance: 37.6
click at [120, 277] on div "1 {bacamo} rietmattenspecialist [STREET_ADDRESS], Ambt Delden Pickup 08:58 2 [3…" at bounding box center [168, 333] width 337 height 414
drag, startPoint x: 111, startPoint y: 311, endPoint x: 111, endPoint y: 264, distance: 46.6
click at [111, 264] on div "1 {bacamo} rietmattenspecialist [STREET_ADDRESS] Pickup 08:58 2 [306523NL.1] Ri…" at bounding box center [168, 333] width 337 height 414
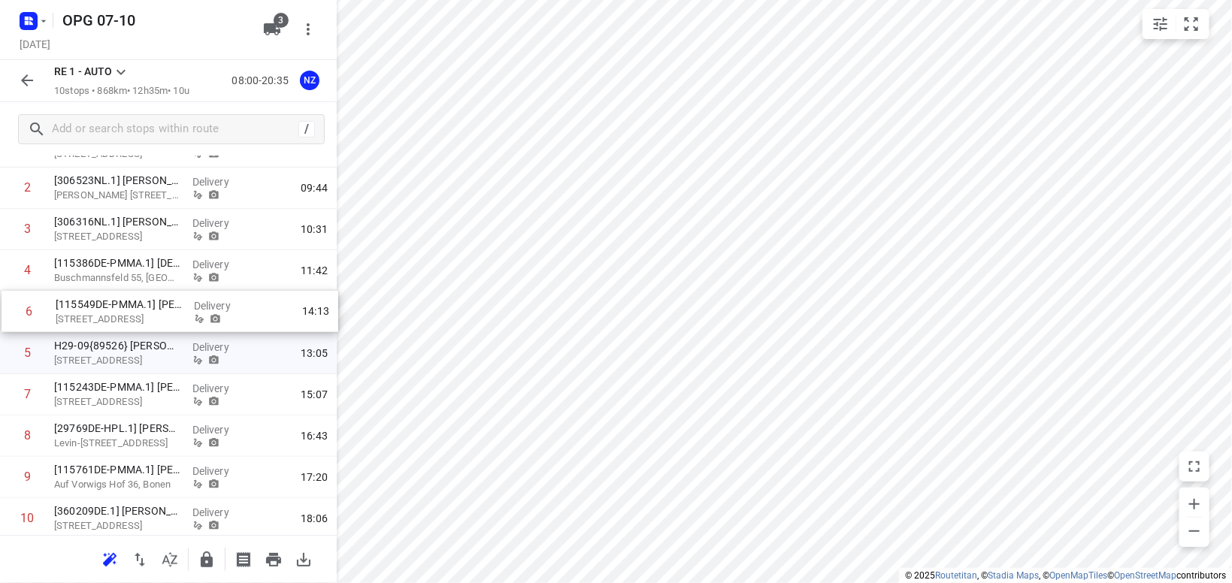
drag, startPoint x: 110, startPoint y: 353, endPoint x: 108, endPoint y: 308, distance: 44.4
click at [111, 308] on div "1 {bacamo} rietmattenspecialist [STREET_ADDRESS] Pickup 08:58 2 [306523NL.1] Ri…" at bounding box center [168, 333] width 337 height 414
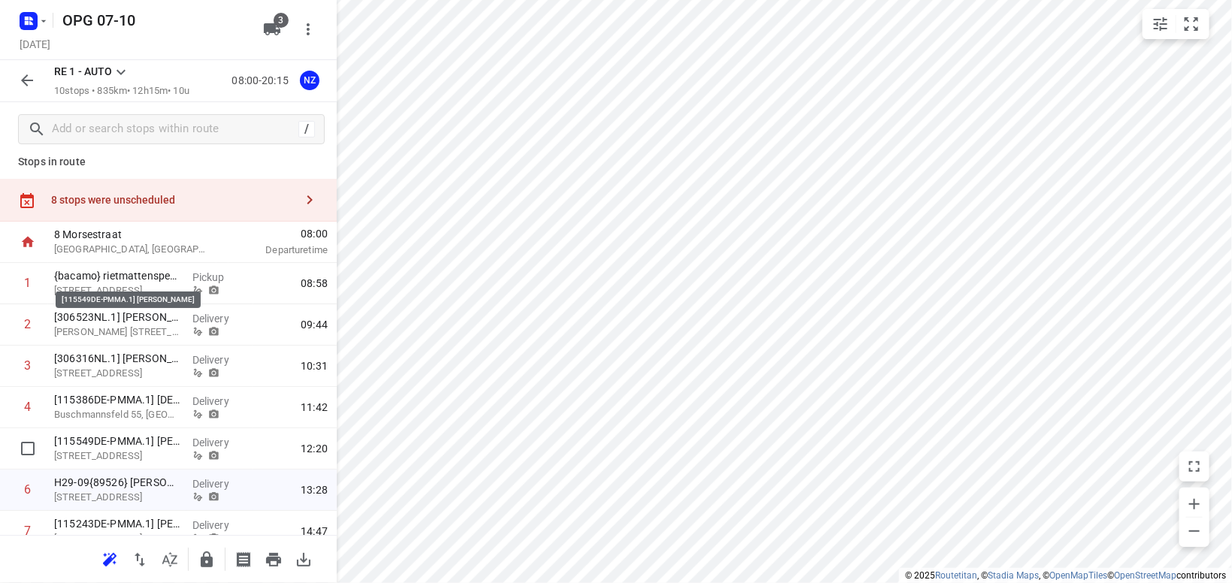
scroll to position [0, 0]
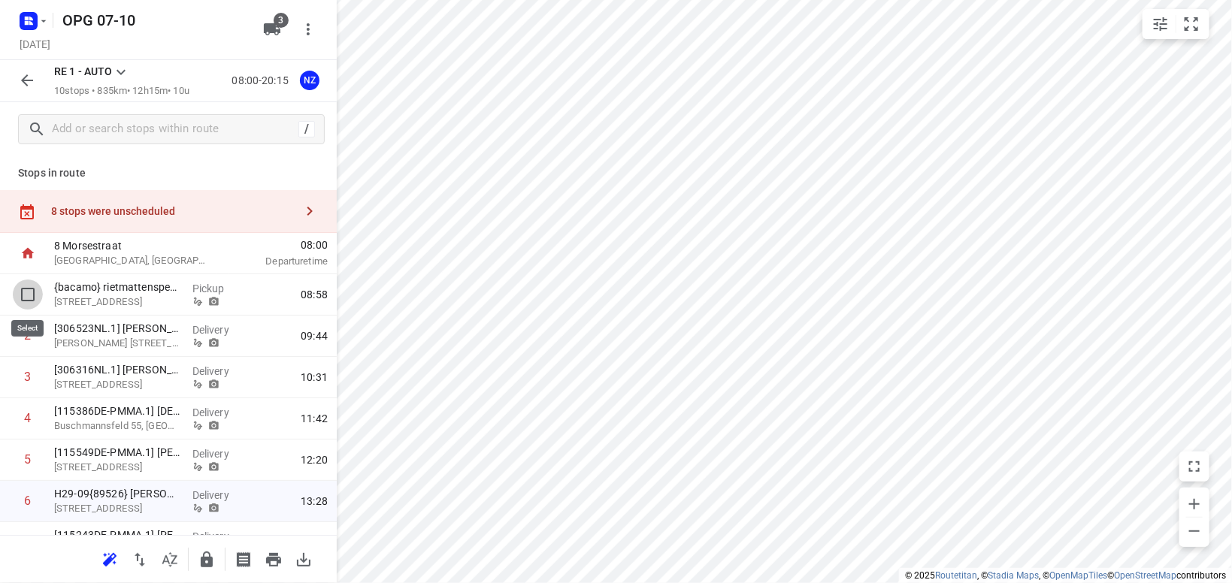
click at [29, 296] on input "checkbox" at bounding box center [28, 295] width 30 height 30
checkbox input "true"
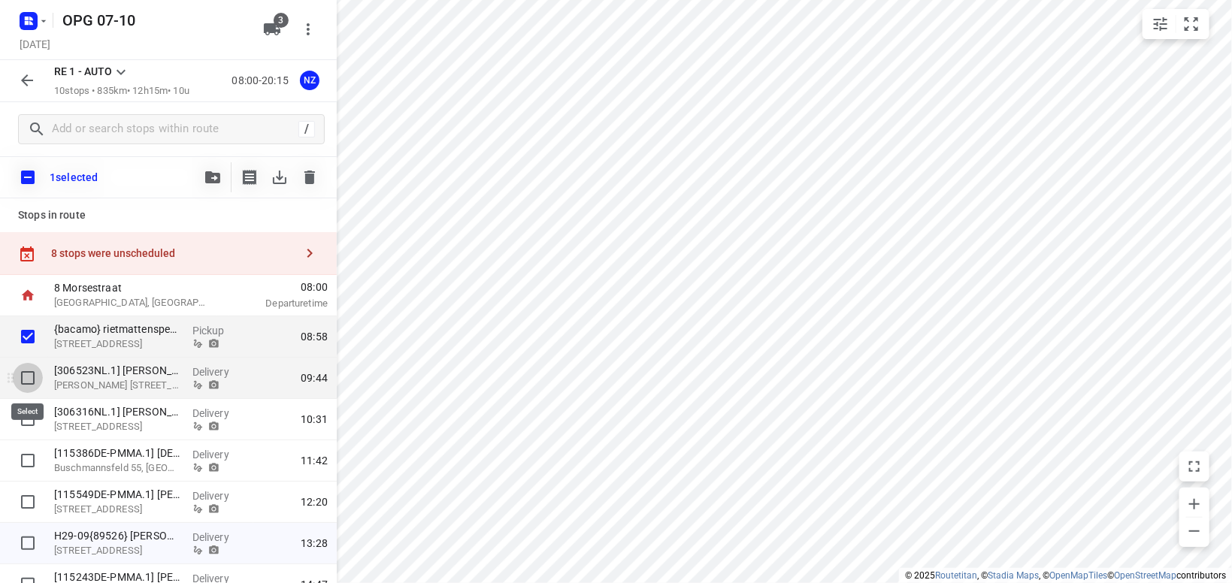
click at [30, 383] on input "checkbox" at bounding box center [28, 378] width 30 height 30
checkbox input "true"
click at [211, 179] on icon "button" at bounding box center [212, 177] width 15 height 12
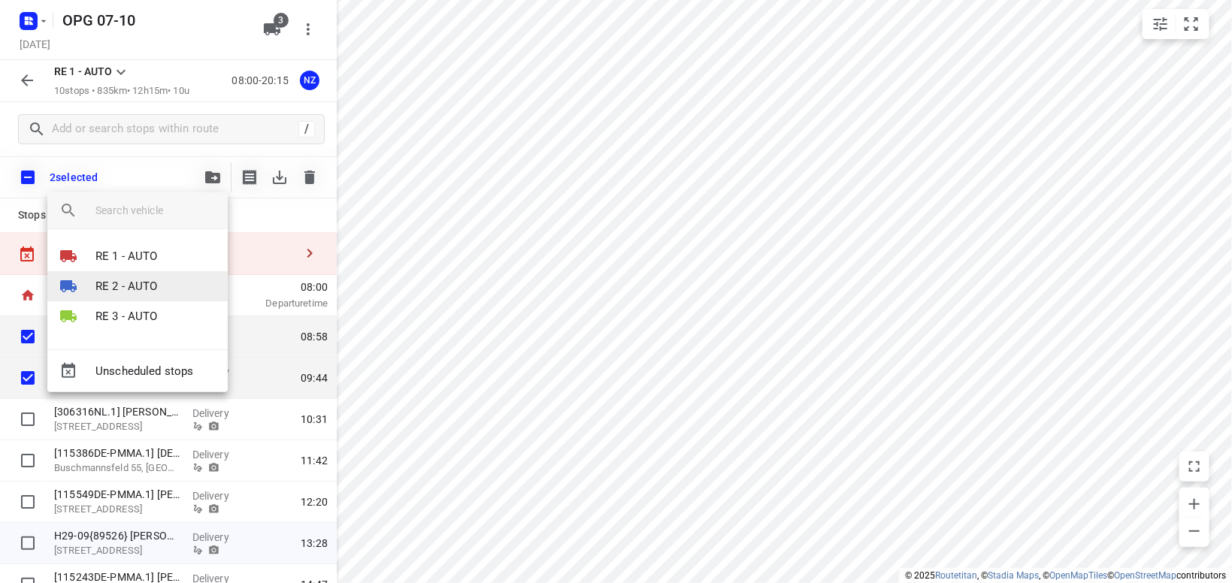
click at [121, 280] on p "RE 2 - AUTO" at bounding box center [126, 286] width 62 height 17
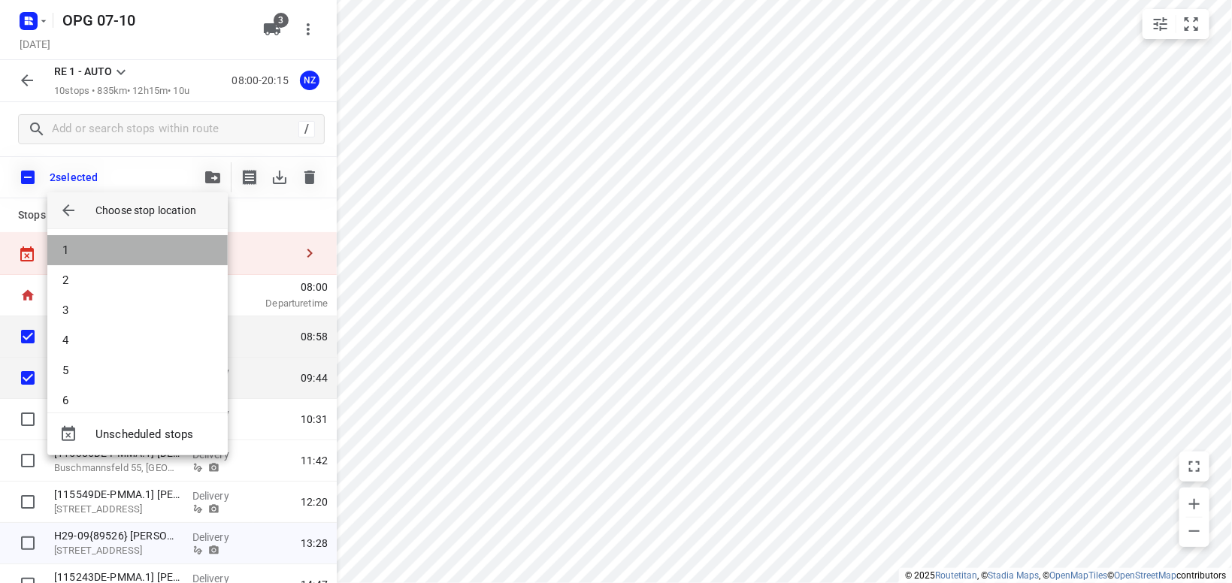
click at [122, 248] on li "1" at bounding box center [137, 250] width 180 height 30
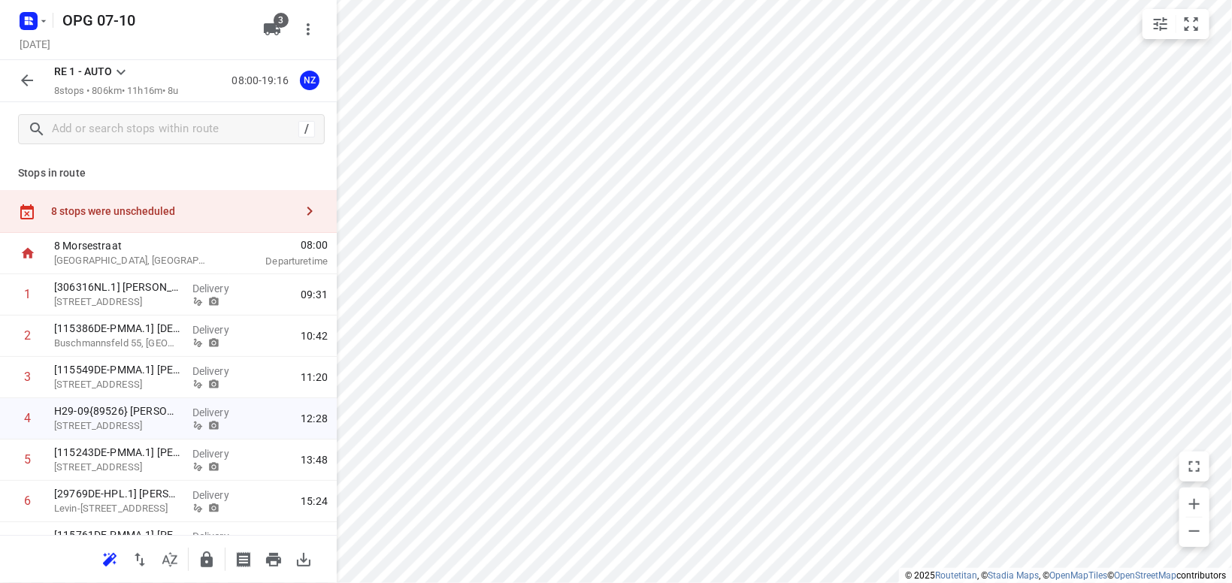
click at [123, 68] on icon at bounding box center [121, 72] width 18 height 18
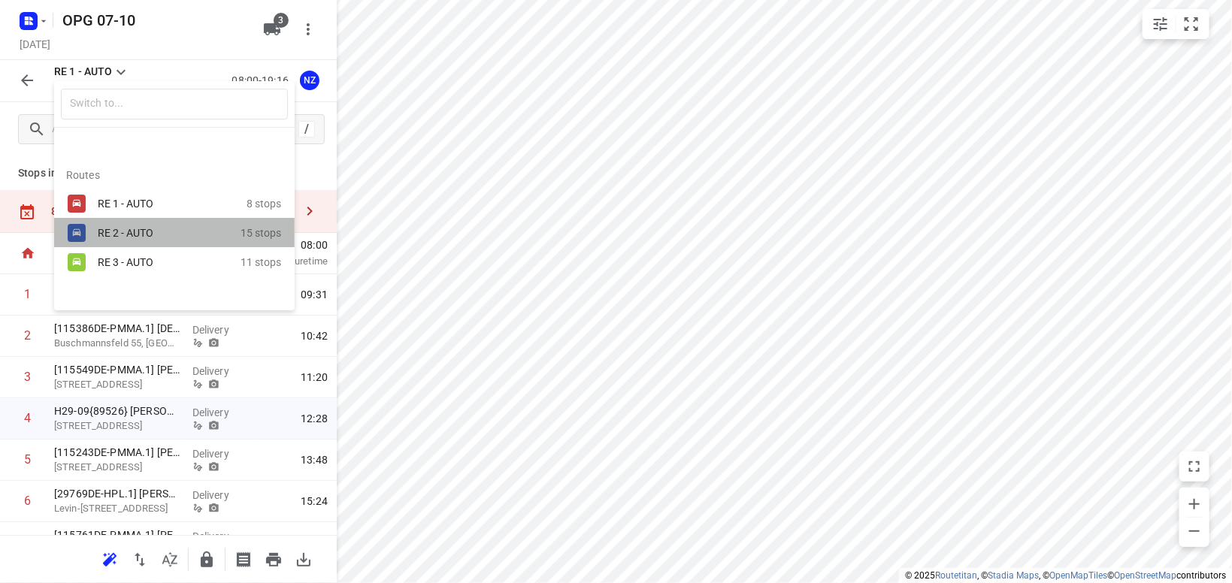
click at [109, 231] on div "RE 2 - AUTO" at bounding box center [162, 233] width 128 height 12
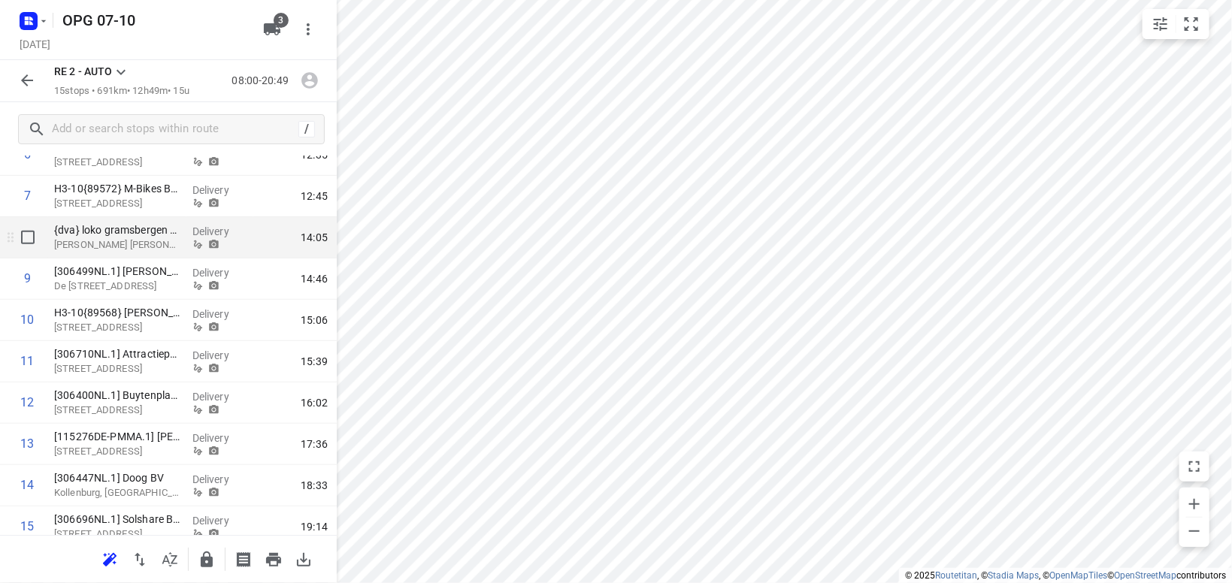
scroll to position [400, 0]
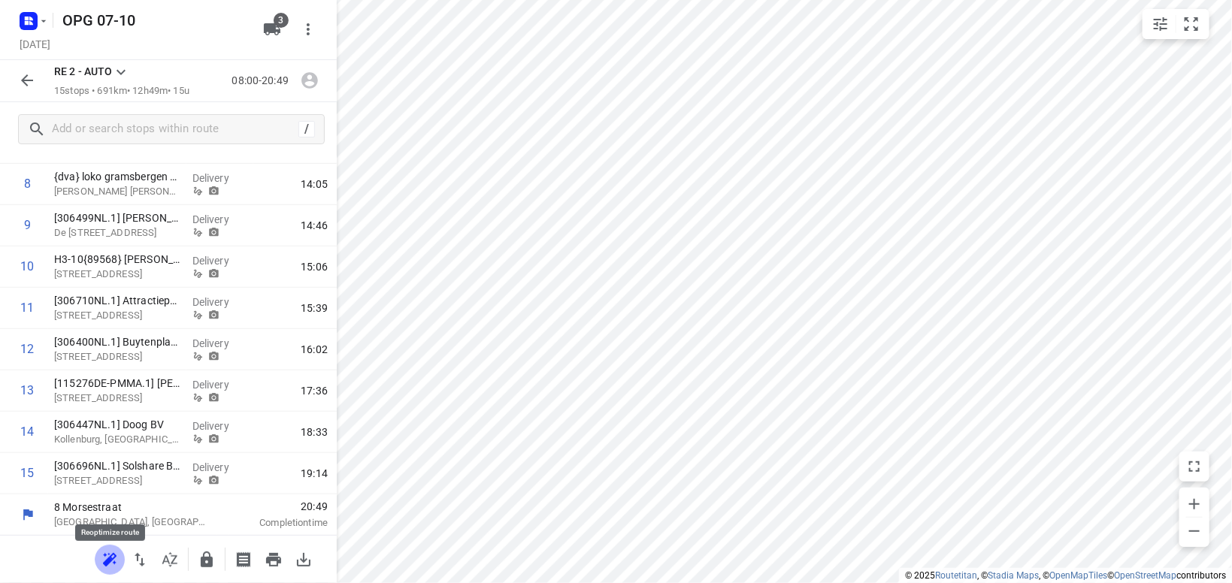
click at [108, 561] on icon "button" at bounding box center [108, 562] width 10 height 10
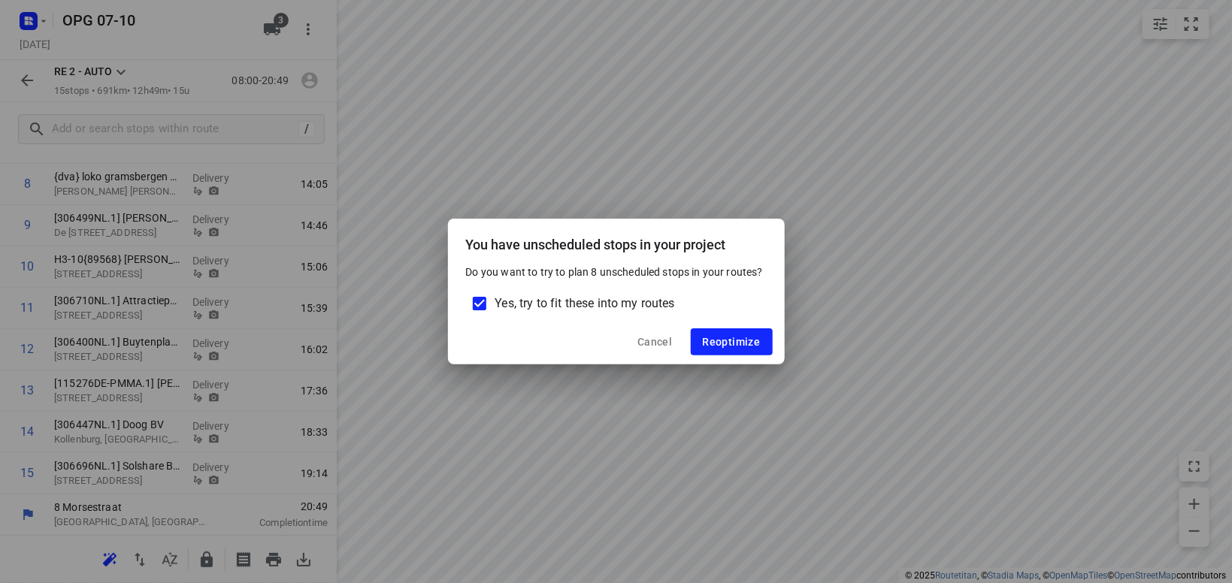
drag, startPoint x: 477, startPoint y: 301, endPoint x: 511, endPoint y: 302, distance: 33.9
click at [477, 300] on input "Yes, try to fit these into my routes" at bounding box center [480, 304] width 32 height 32
checkbox input "false"
click at [738, 350] on button "Reoptimize" at bounding box center [732, 342] width 82 height 27
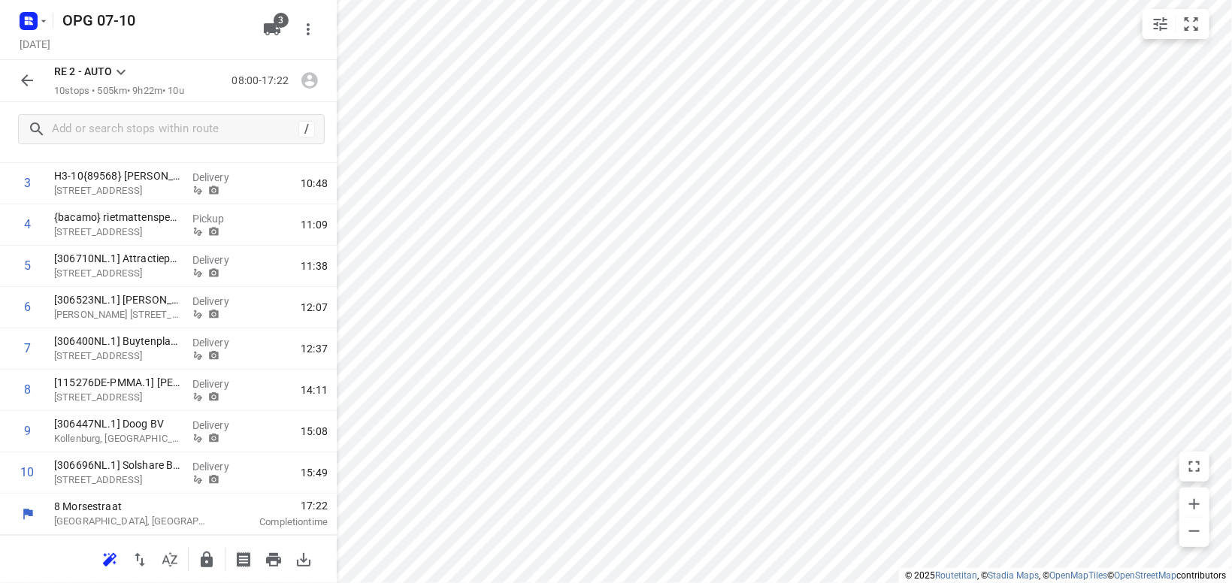
scroll to position [193, 0]
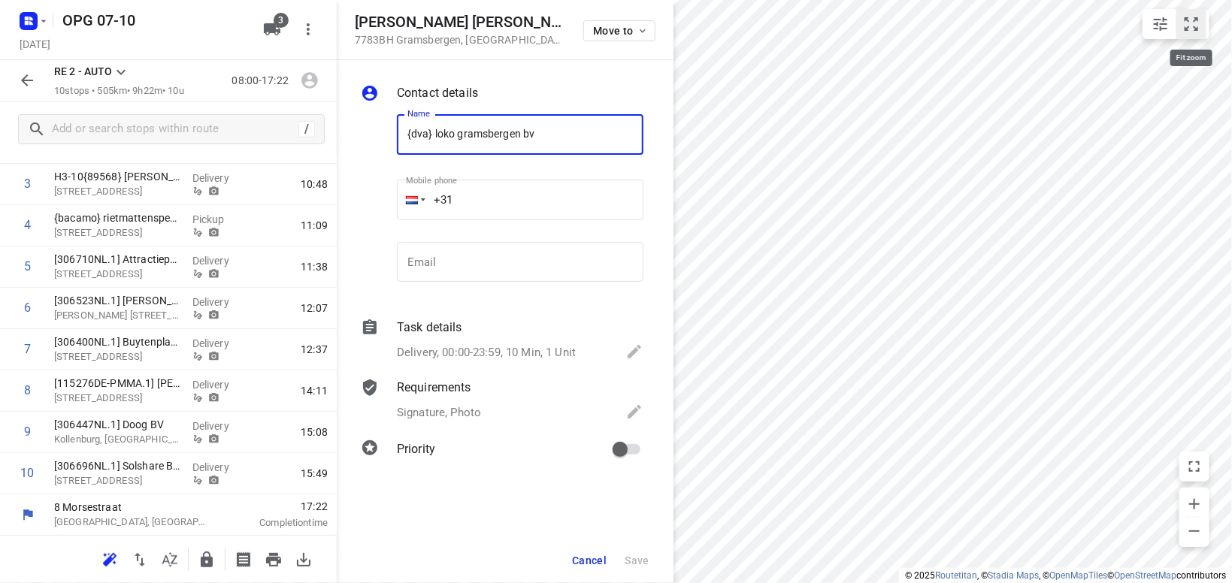
click at [1193, 17] on icon "small contained button group" at bounding box center [1192, 24] width 18 height 18
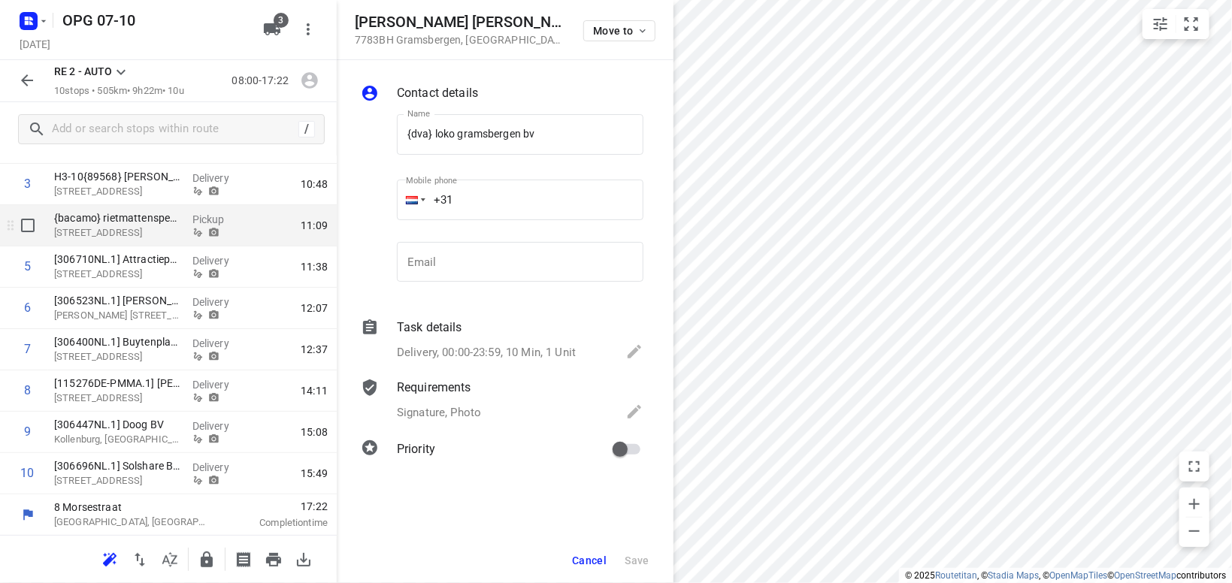
scroll to position [17, 0]
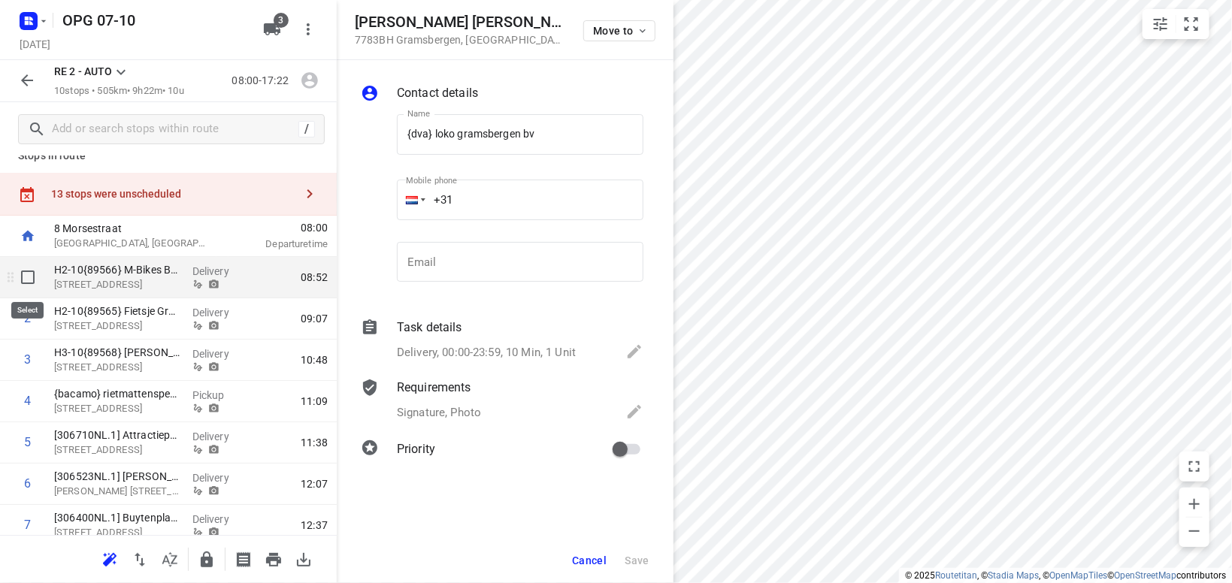
click at [30, 274] on input "checkbox" at bounding box center [28, 277] width 30 height 30
checkbox input "true"
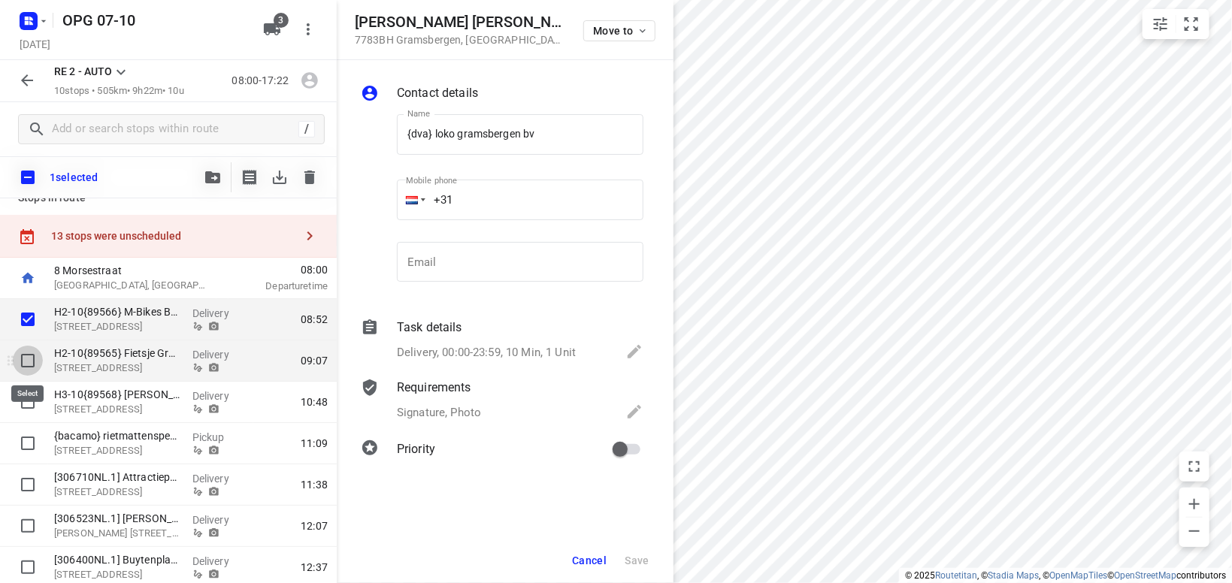
click at [31, 361] on input "checkbox" at bounding box center [28, 361] width 30 height 30
checkbox input "true"
click at [208, 174] on icon "button" at bounding box center [212, 177] width 15 height 12
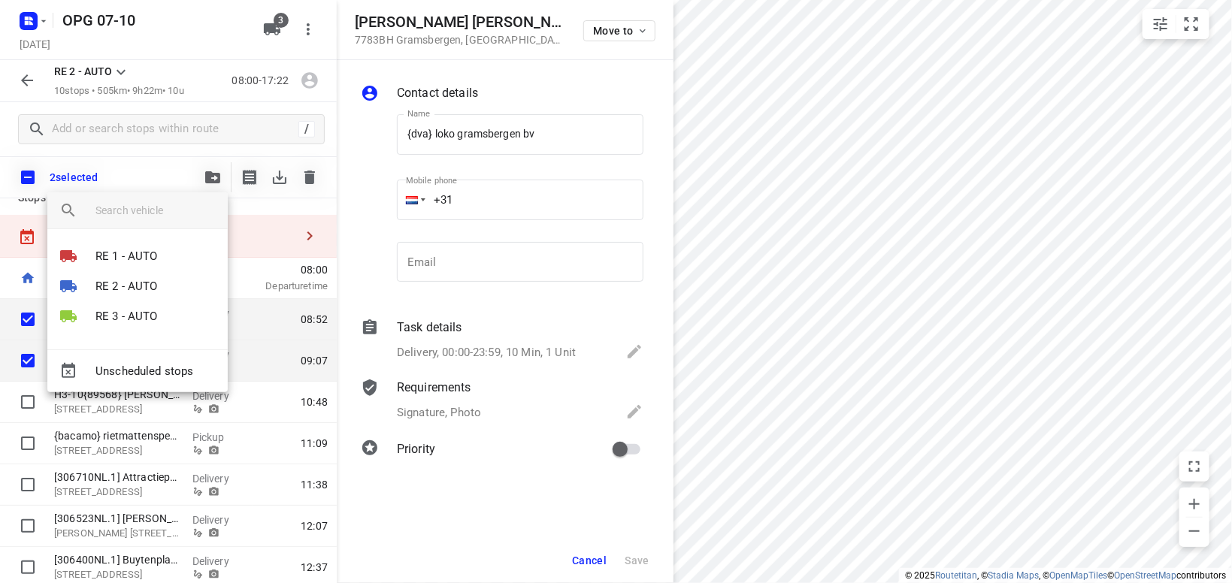
click at [160, 369] on div "Unscheduled stops" at bounding box center [137, 371] width 180 height 43
click at [322, 228] on div at bounding box center [616, 291] width 1232 height 583
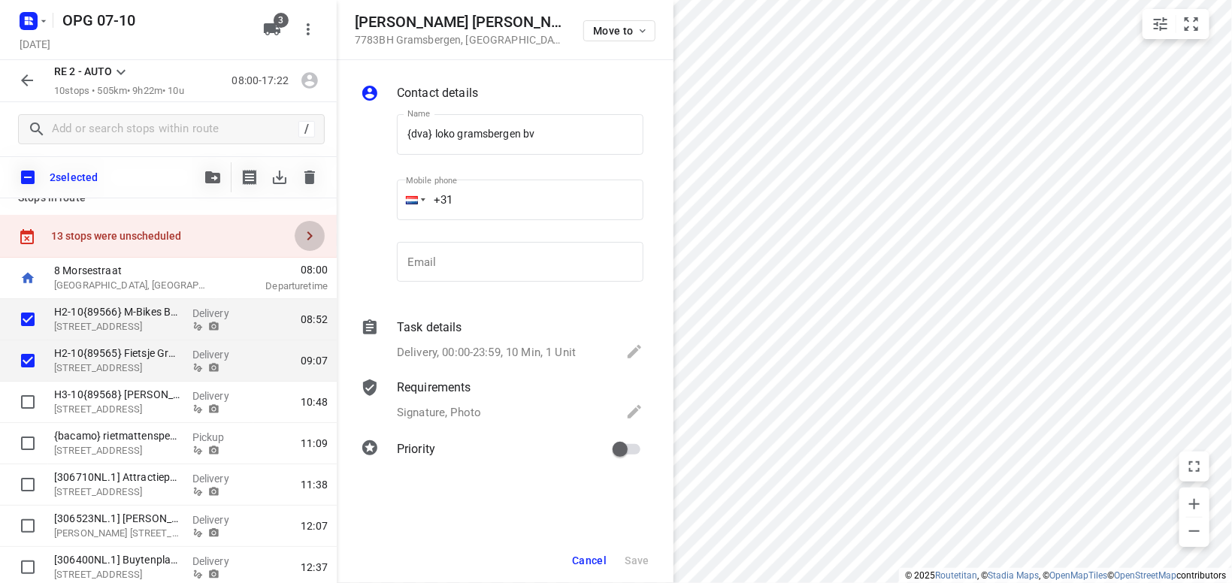
click at [305, 233] on icon "button" at bounding box center [310, 236] width 18 height 18
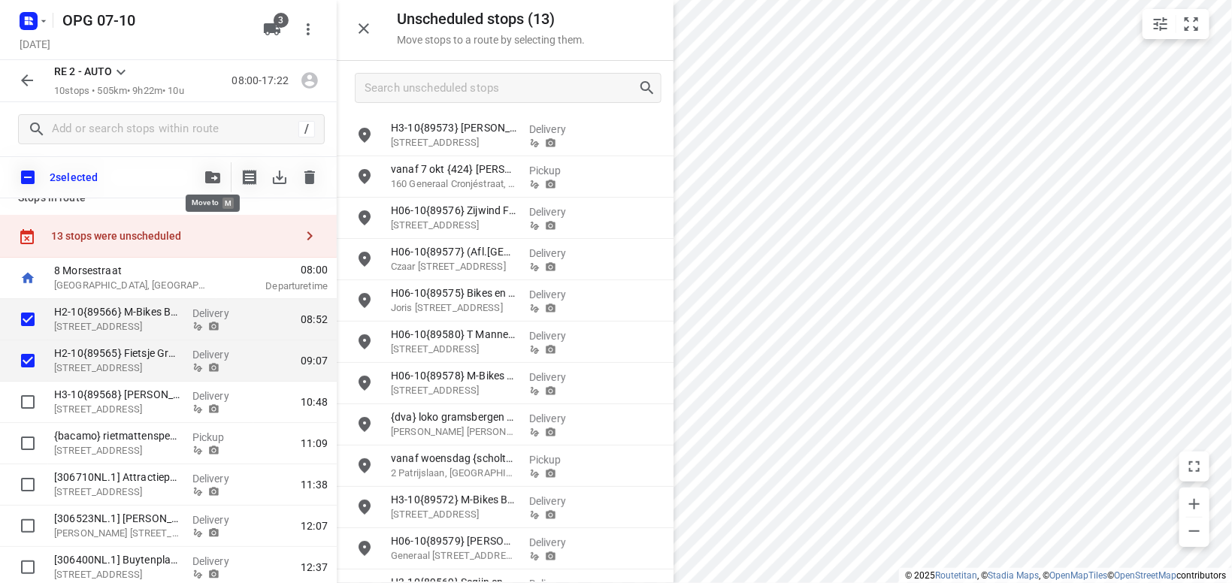
click at [207, 172] on icon "button" at bounding box center [212, 177] width 15 height 12
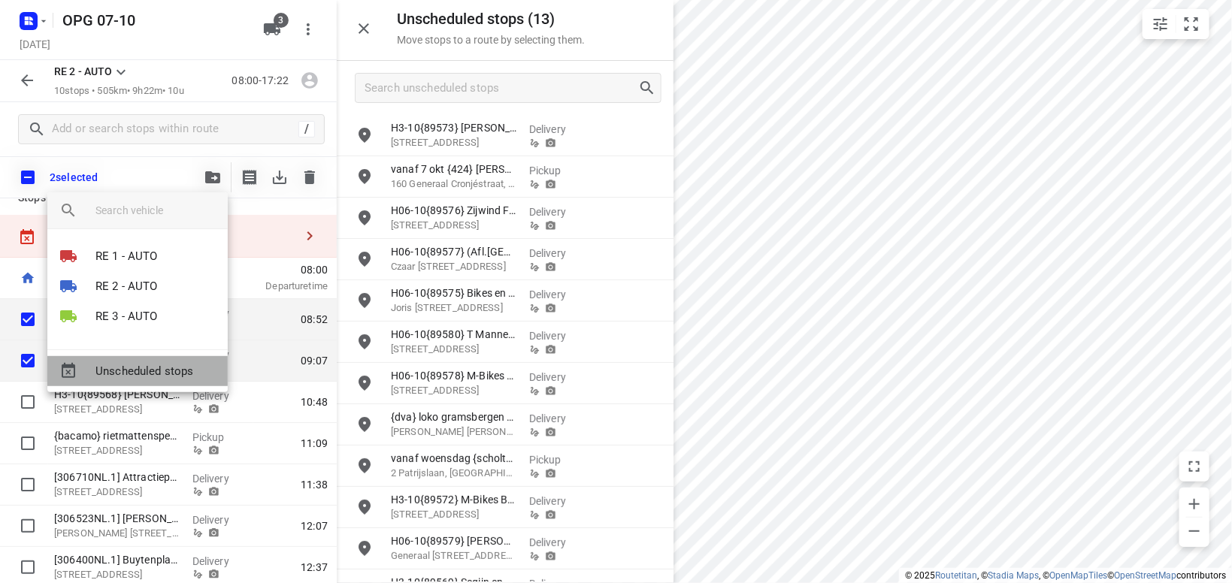
click at [150, 370] on span "Unscheduled stops" at bounding box center [155, 371] width 120 height 17
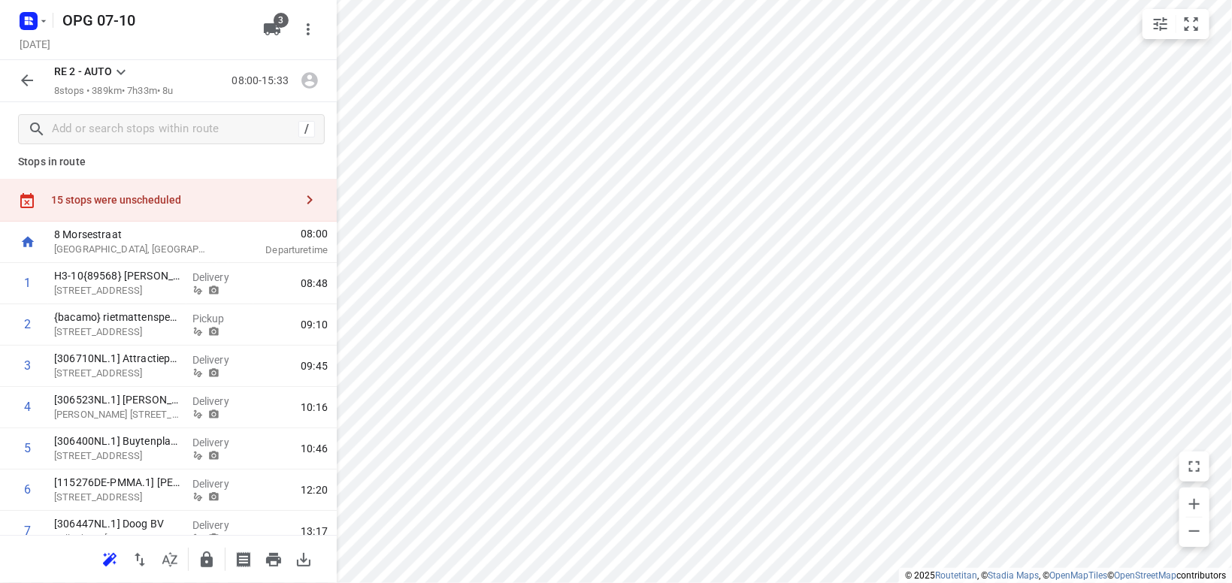
scroll to position [0, 0]
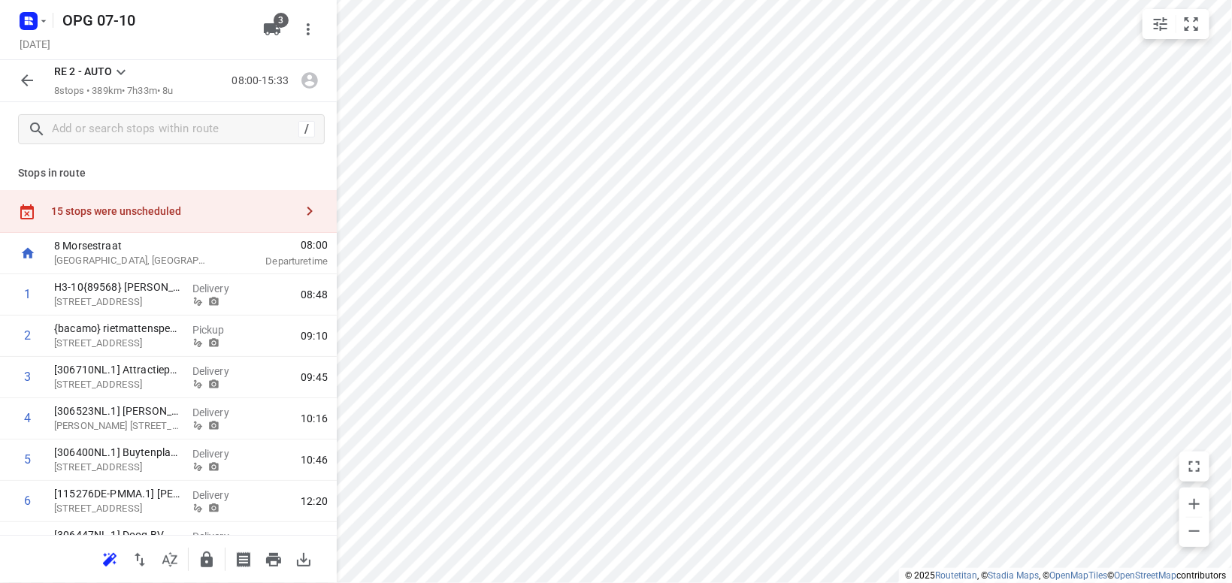
click at [126, 63] on div "RE 2 - AUTO 8 stops • 389km • 7h33m • 8u 08:00-15:33" at bounding box center [168, 81] width 337 height 42
click at [114, 71] on icon at bounding box center [121, 72] width 18 height 18
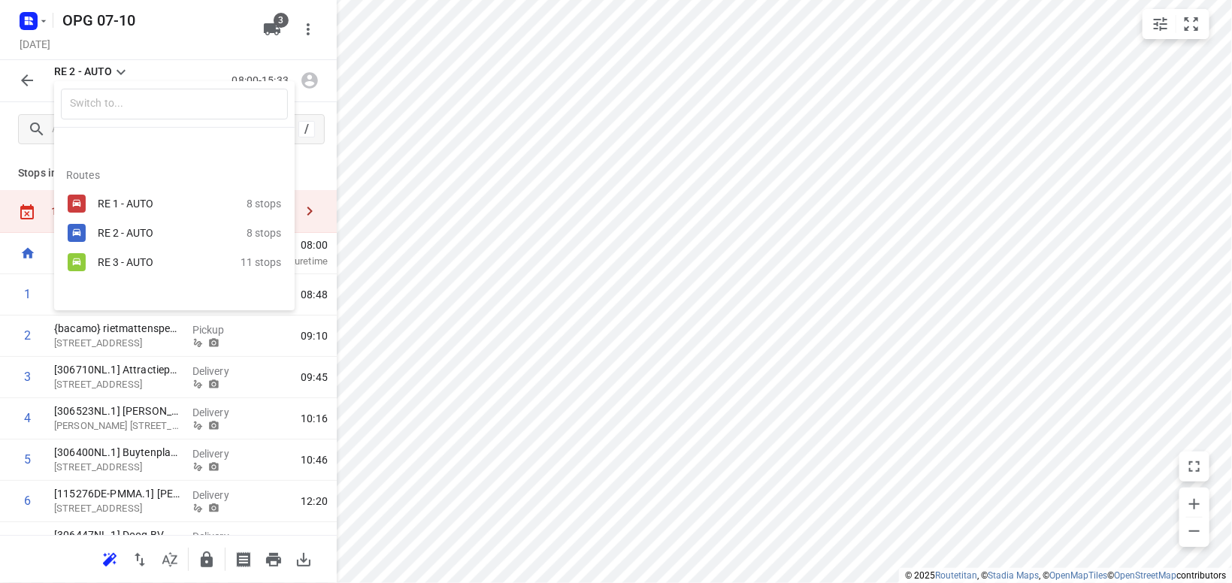
click at [111, 206] on div "RE 1 - AUTO" at bounding box center [162, 204] width 128 height 12
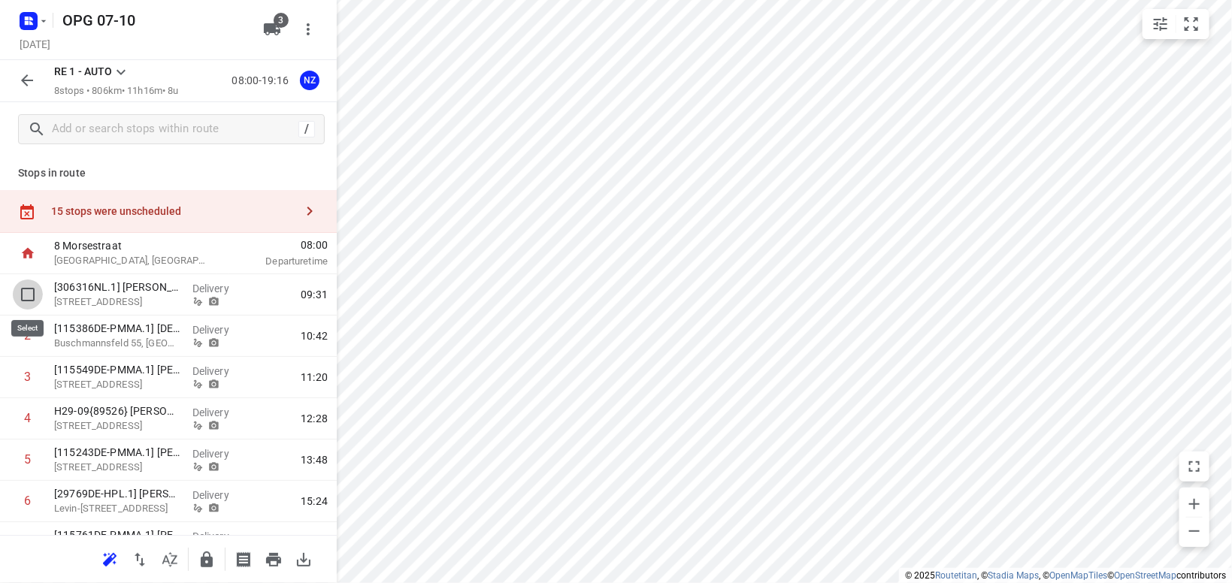
click at [24, 296] on input "checkbox" at bounding box center [28, 295] width 30 height 30
checkbox input "true"
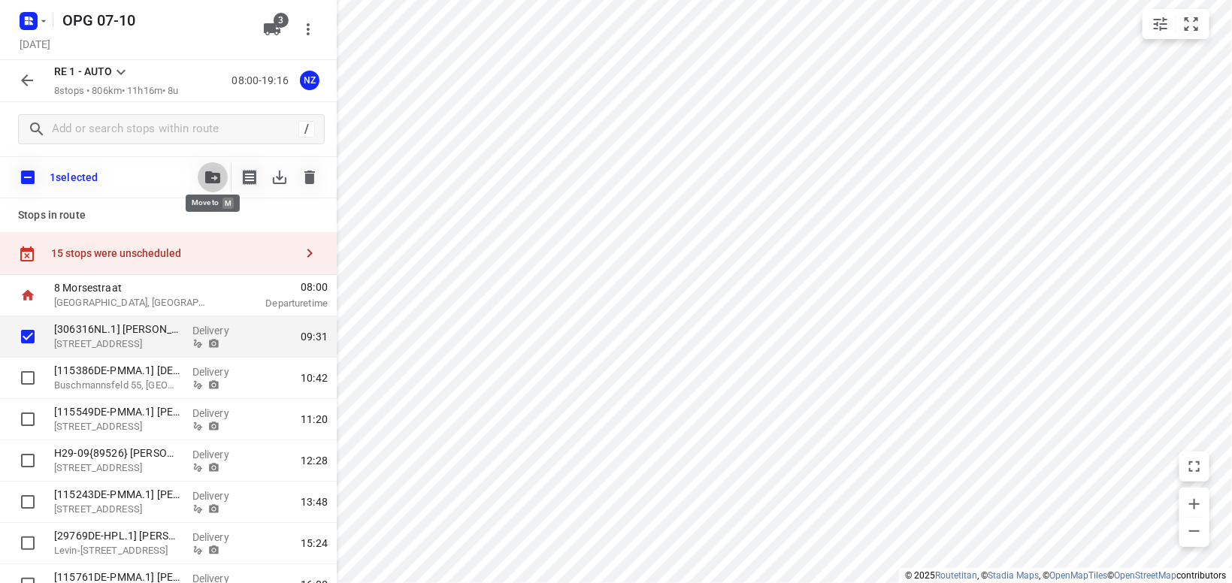
click at [209, 174] on icon "button" at bounding box center [212, 177] width 15 height 12
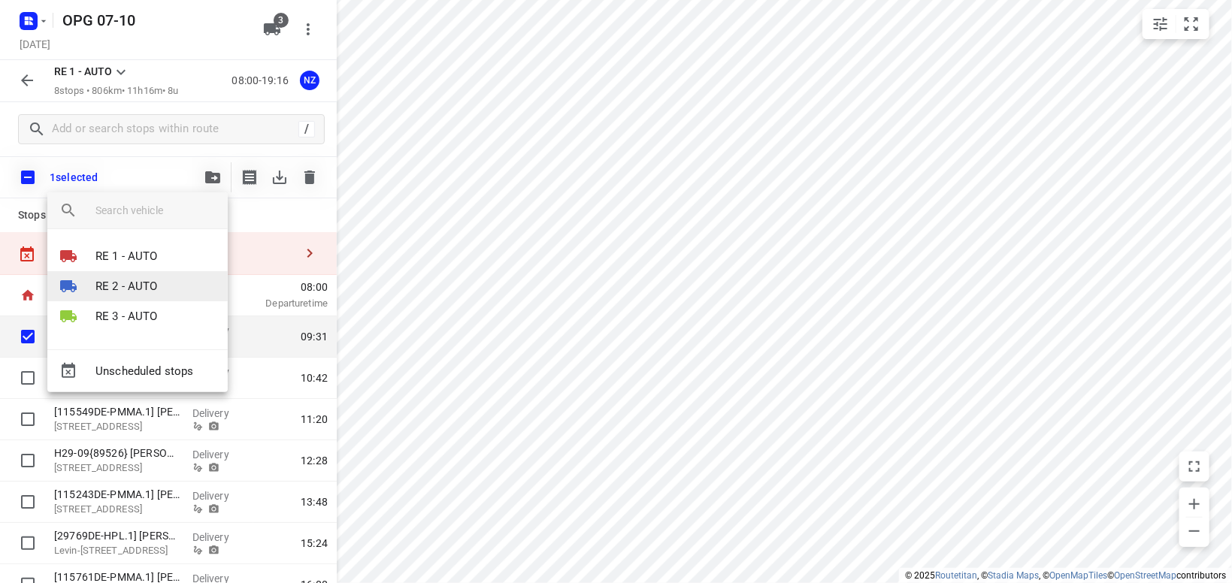
click at [117, 281] on p "RE 2 - AUTO" at bounding box center [126, 286] width 62 height 17
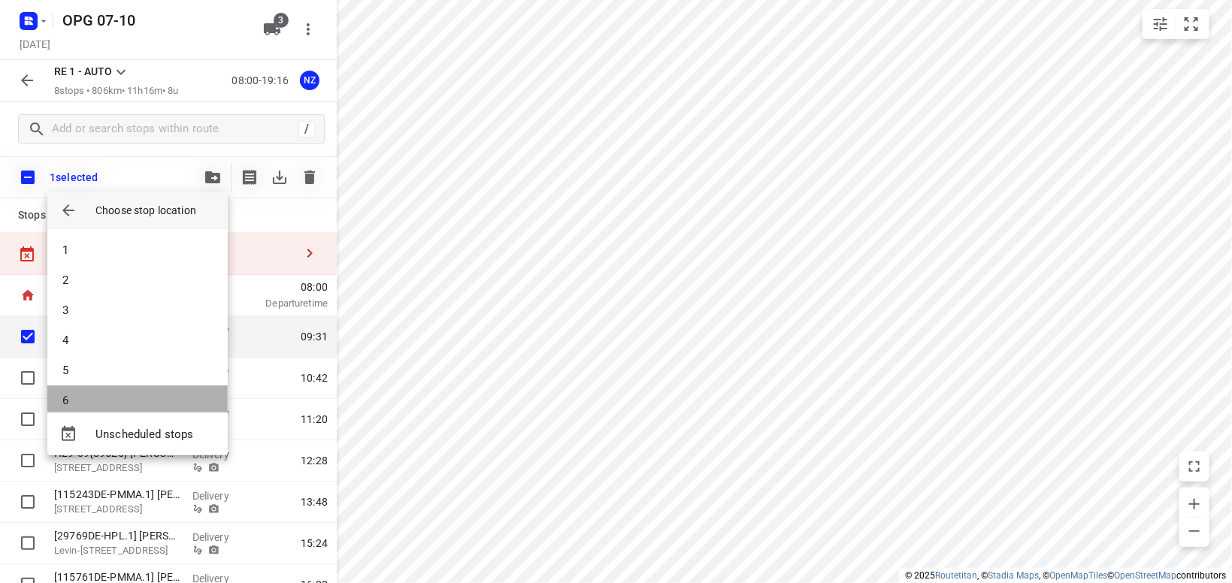
click at [118, 406] on li "6" at bounding box center [137, 401] width 180 height 30
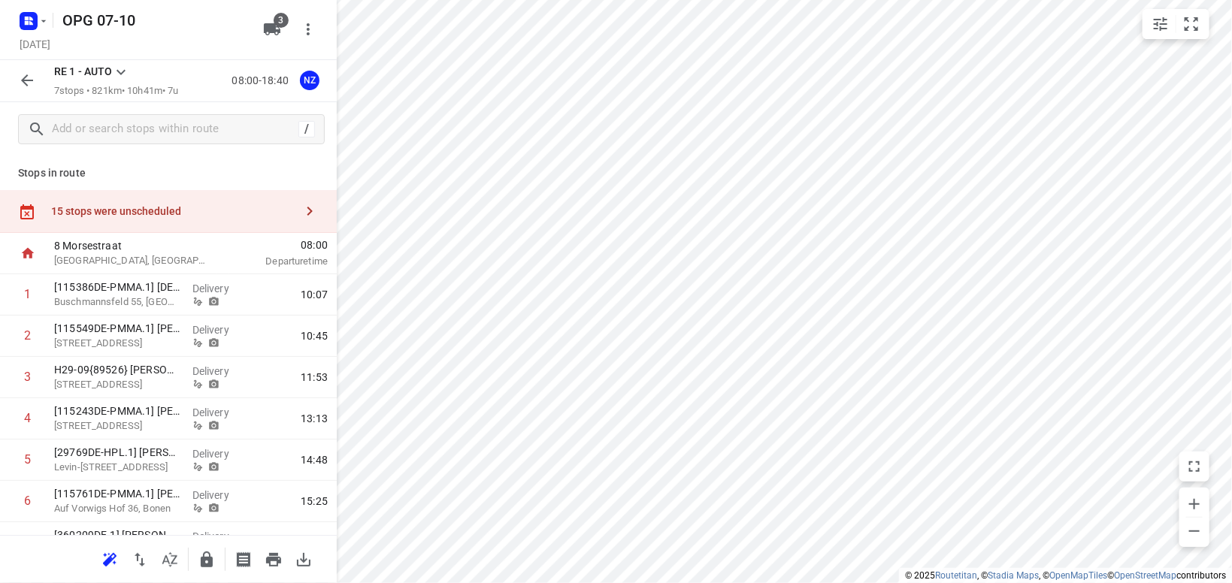
click at [123, 65] on icon at bounding box center [121, 72] width 18 height 18
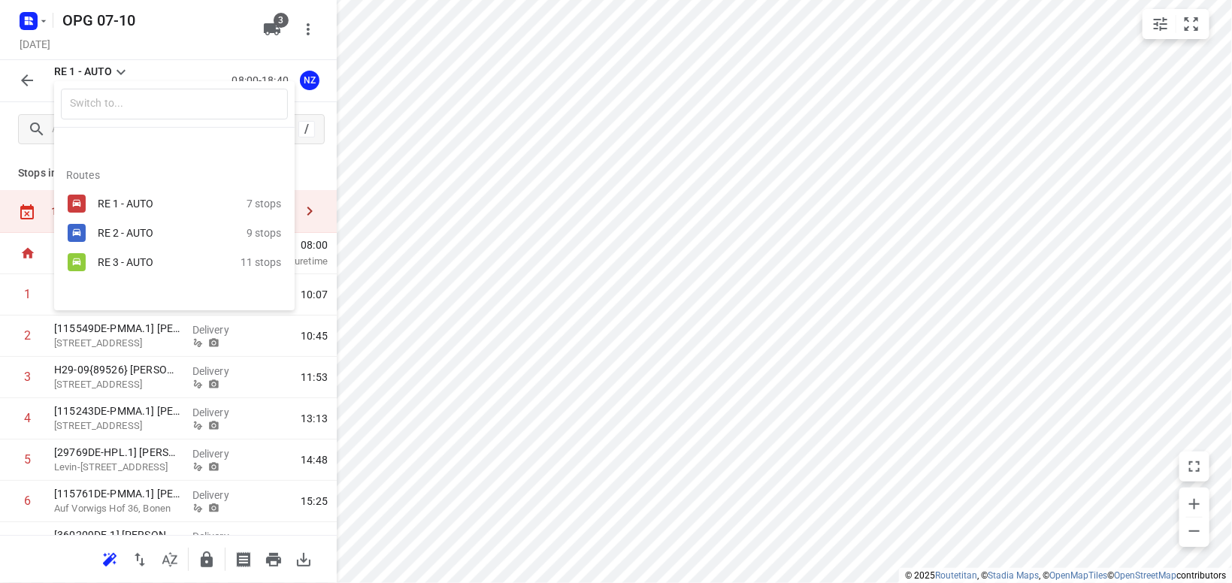
click at [111, 232] on div "RE 2 - AUTO" at bounding box center [162, 233] width 128 height 12
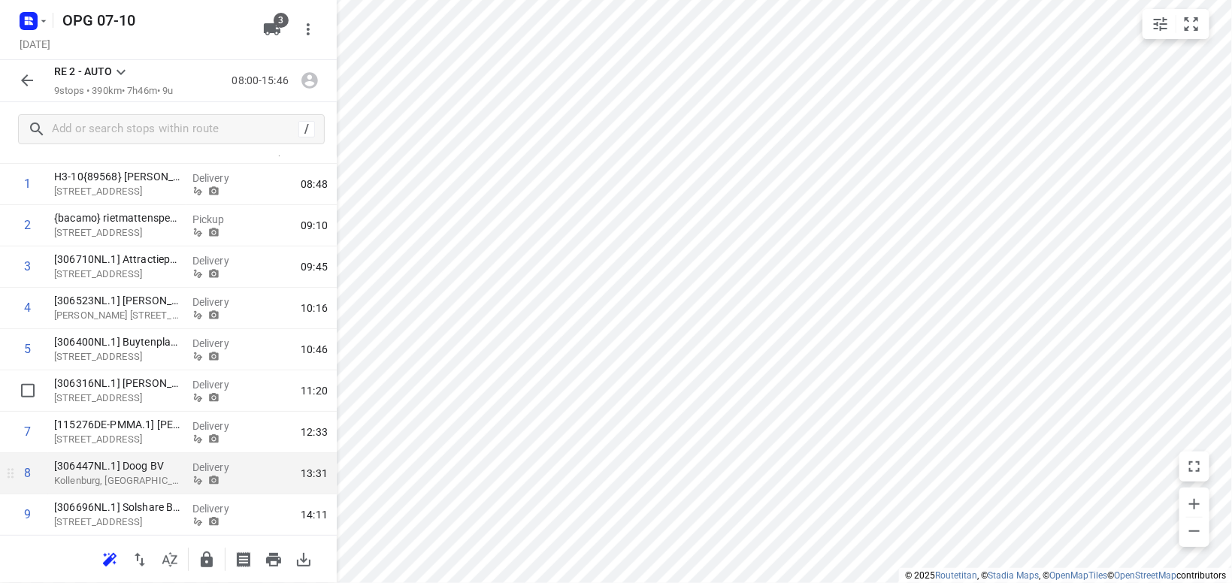
scroll to position [152, 0]
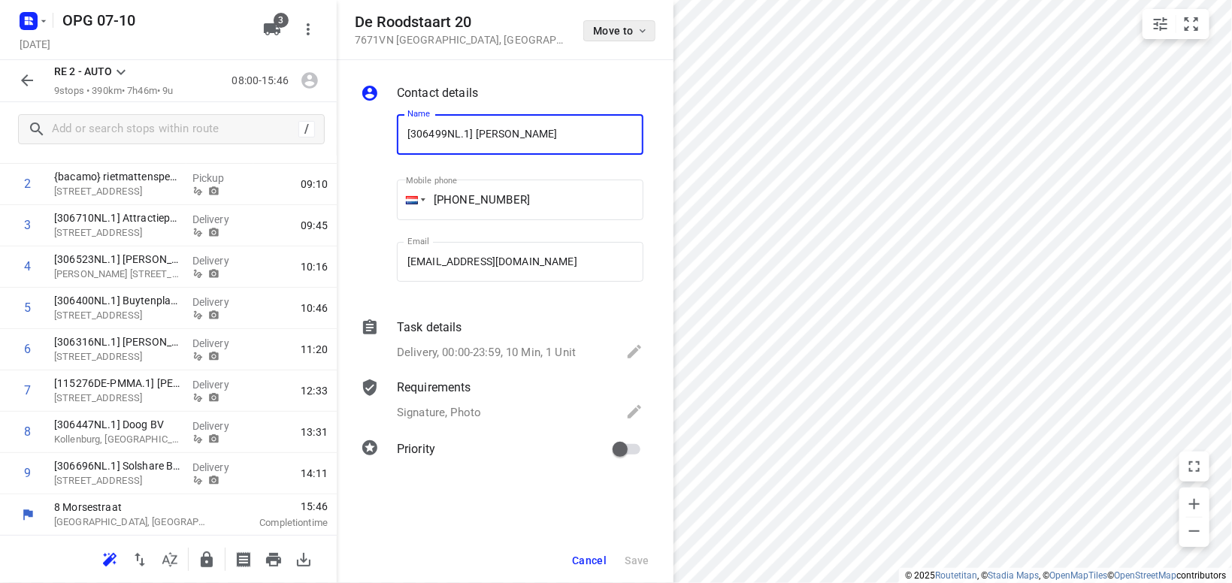
click at [637, 35] on icon "button" at bounding box center [643, 31] width 12 height 12
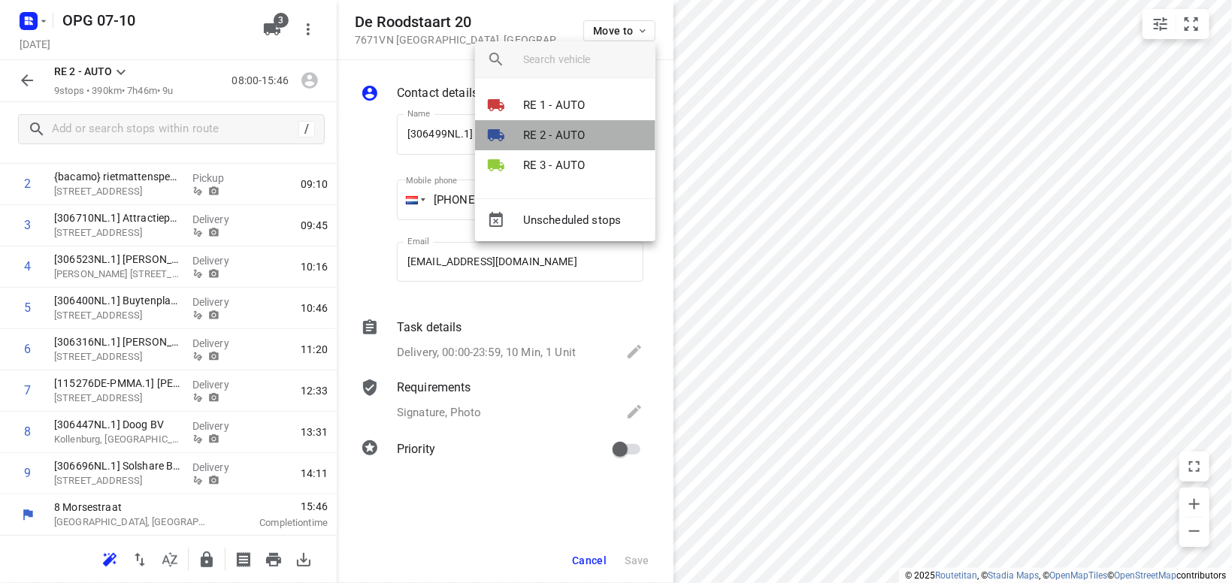
click at [536, 133] on p "RE 2 - AUTO" at bounding box center [554, 135] width 62 height 17
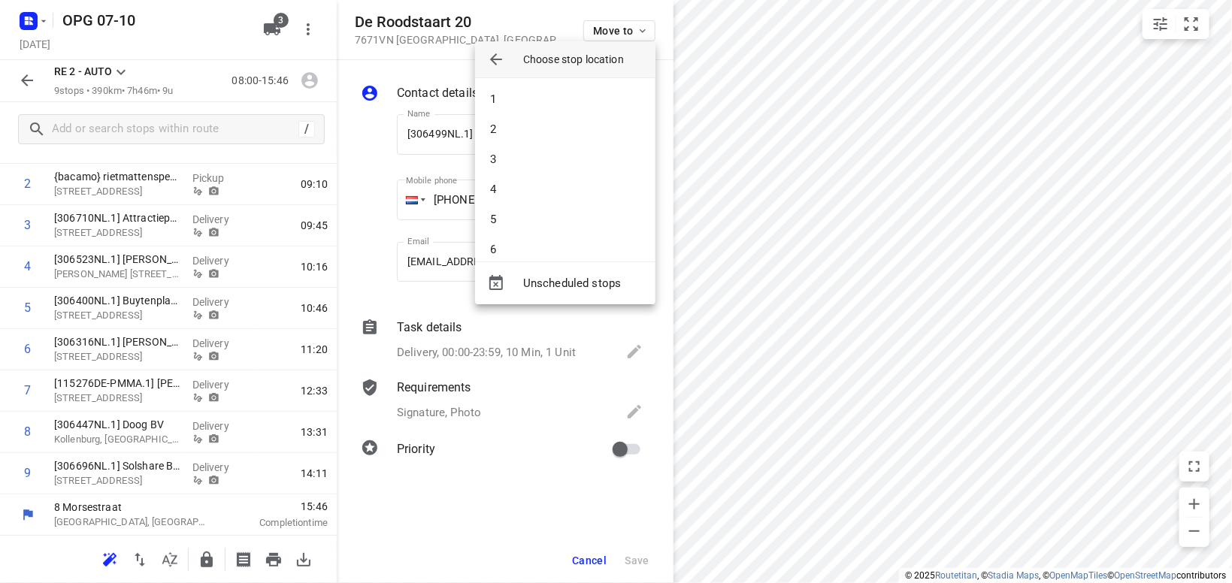
drag, startPoint x: 539, startPoint y: 98, endPoint x: 561, endPoint y: 94, distance: 22.1
click at [541, 96] on li "1" at bounding box center [565, 99] width 180 height 30
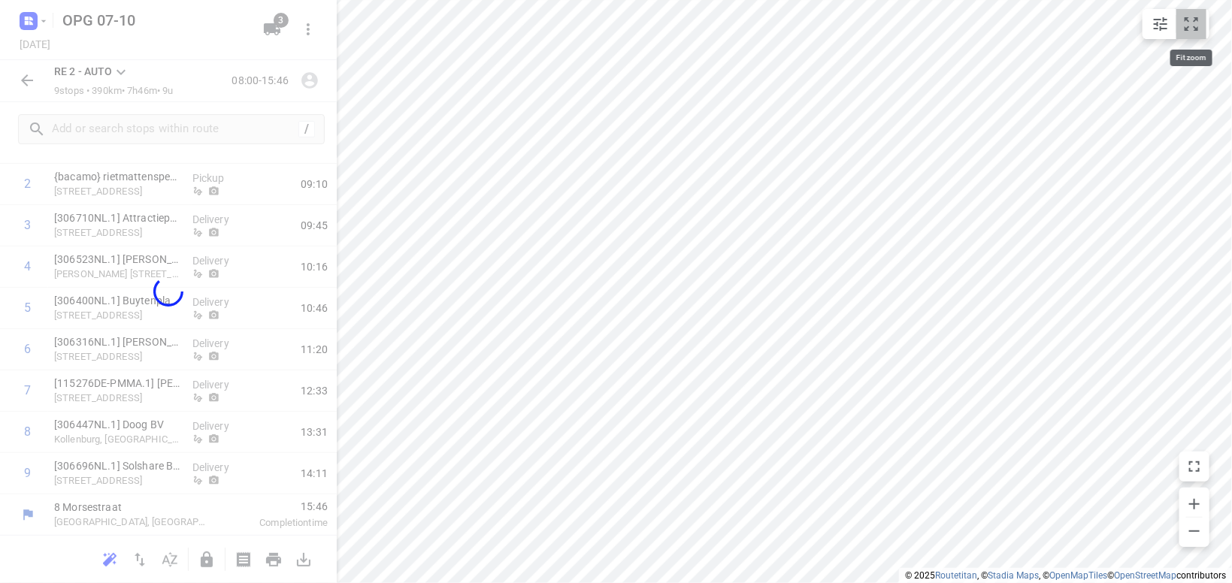
click at [1190, 23] on icon "small contained button group" at bounding box center [1192, 24] width 18 height 18
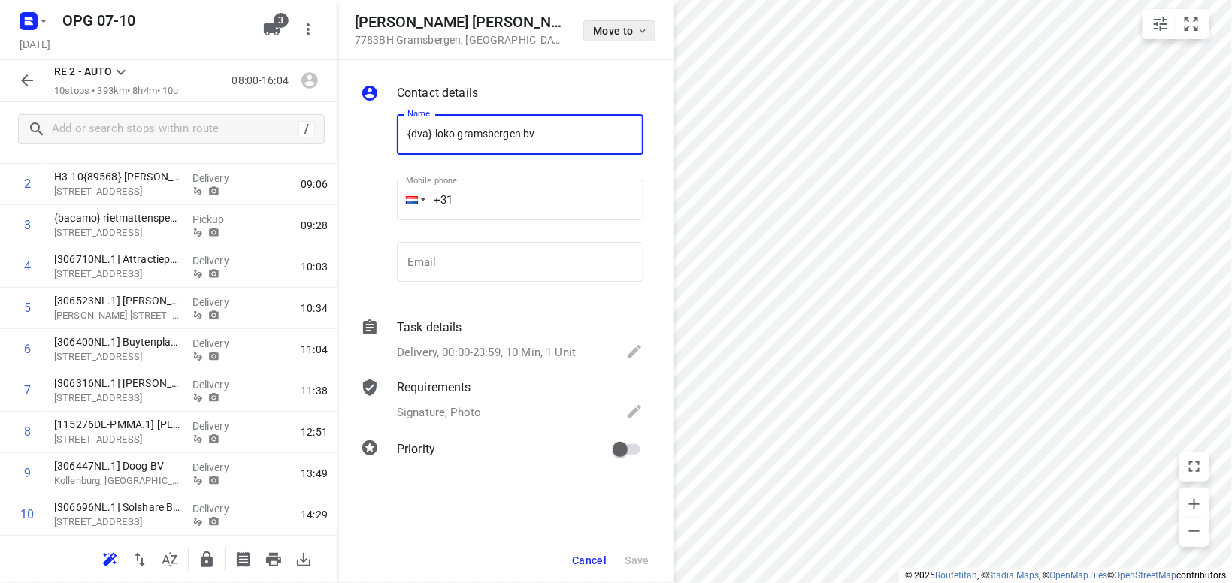
click at [638, 31] on icon "button" at bounding box center [643, 31] width 12 height 12
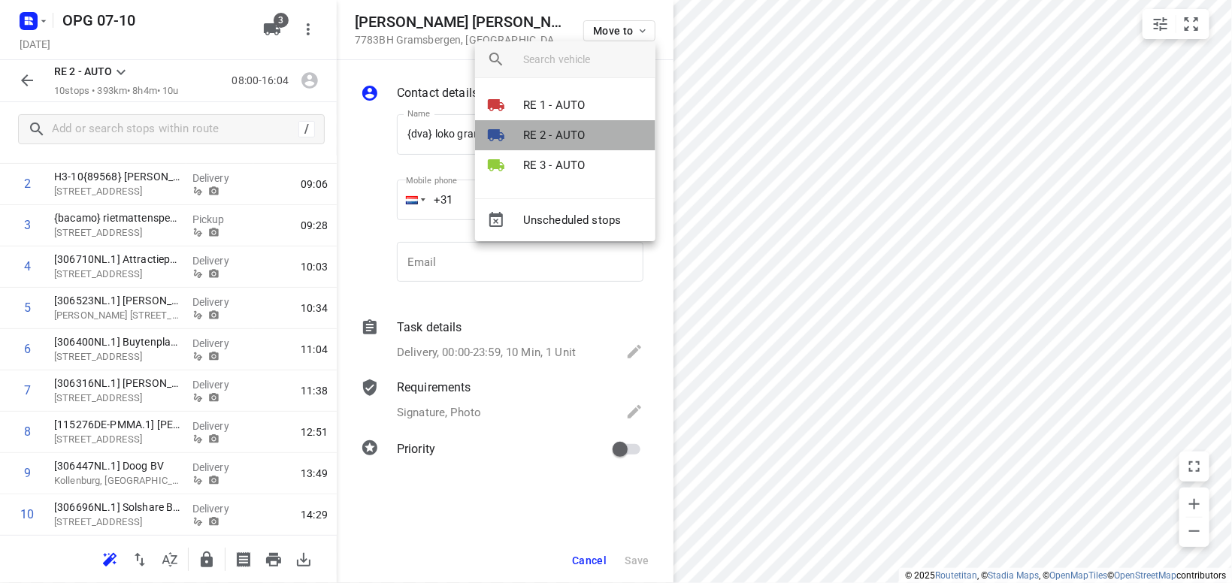
click at [540, 129] on p "RE 2 - AUTO" at bounding box center [554, 135] width 62 height 17
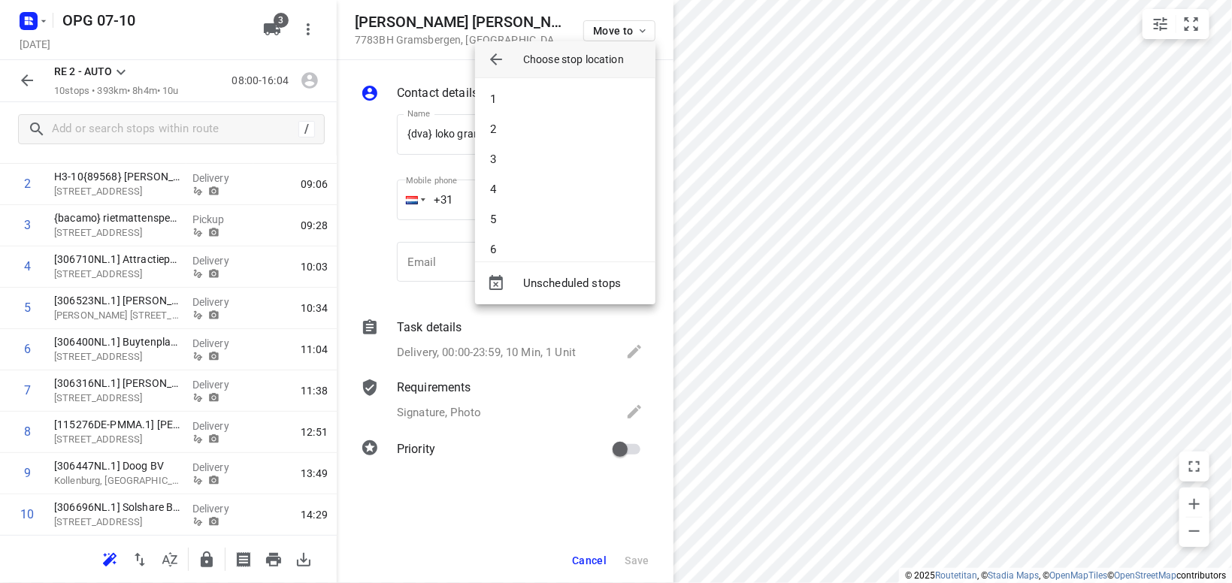
click at [553, 99] on li "1" at bounding box center [565, 99] width 180 height 30
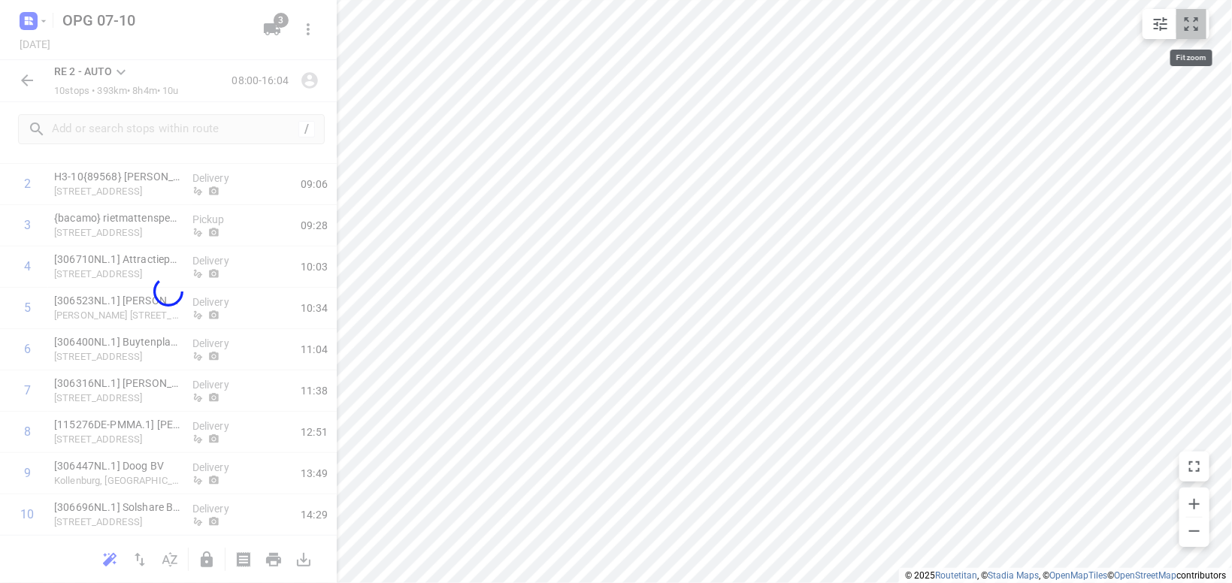
click at [1194, 30] on icon "small contained button group" at bounding box center [1192, 24] width 18 height 18
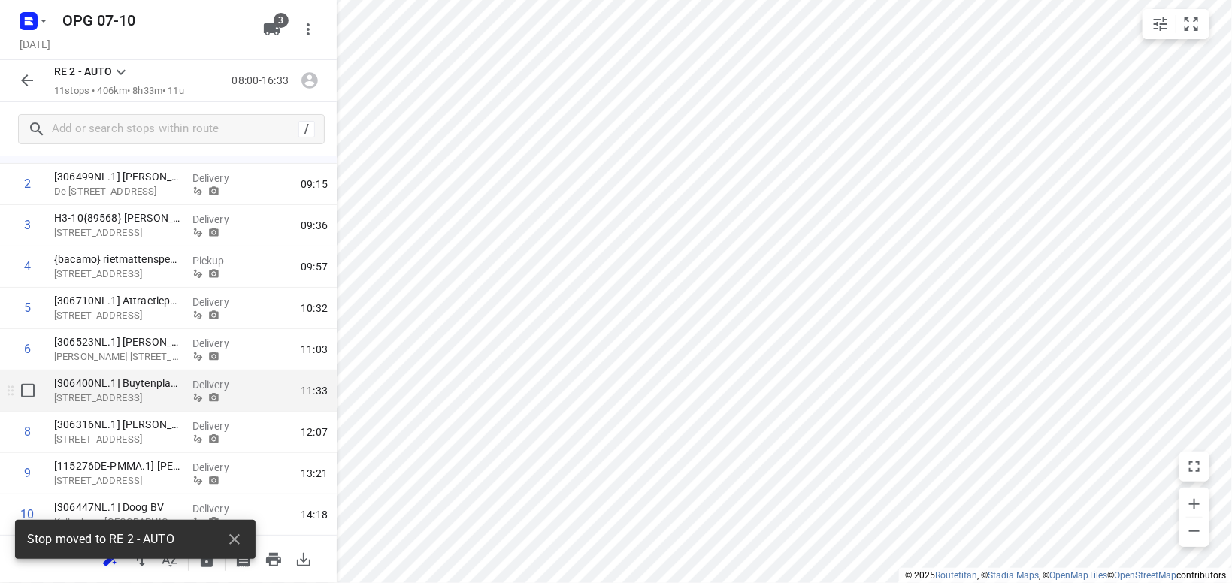
scroll to position [235, 0]
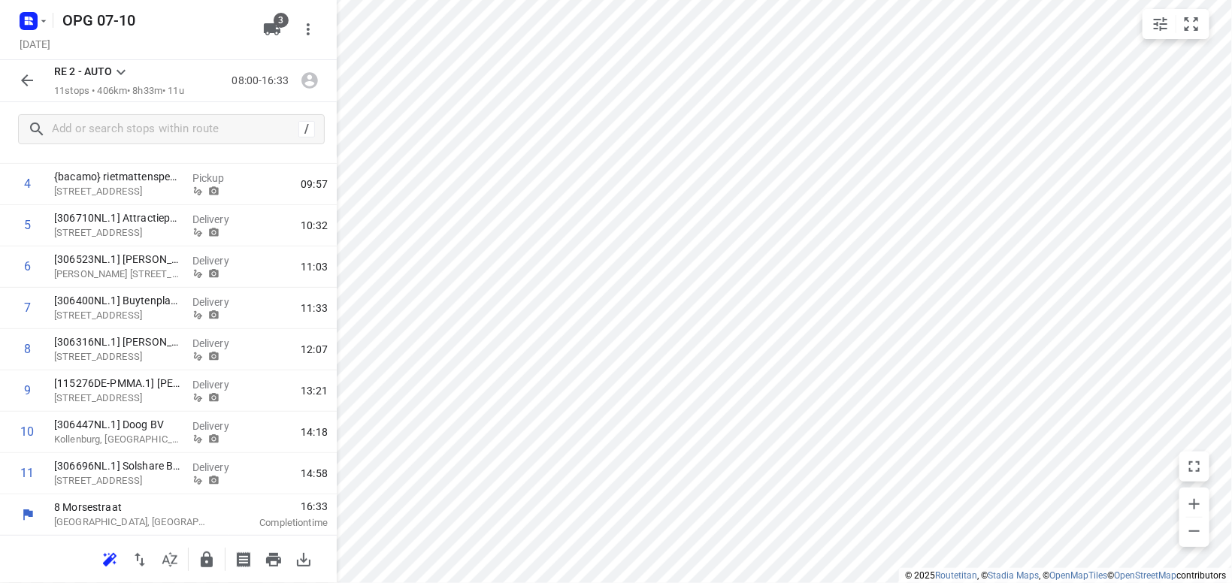
click at [310, 81] on icon "button" at bounding box center [310, 81] width 17 height 17
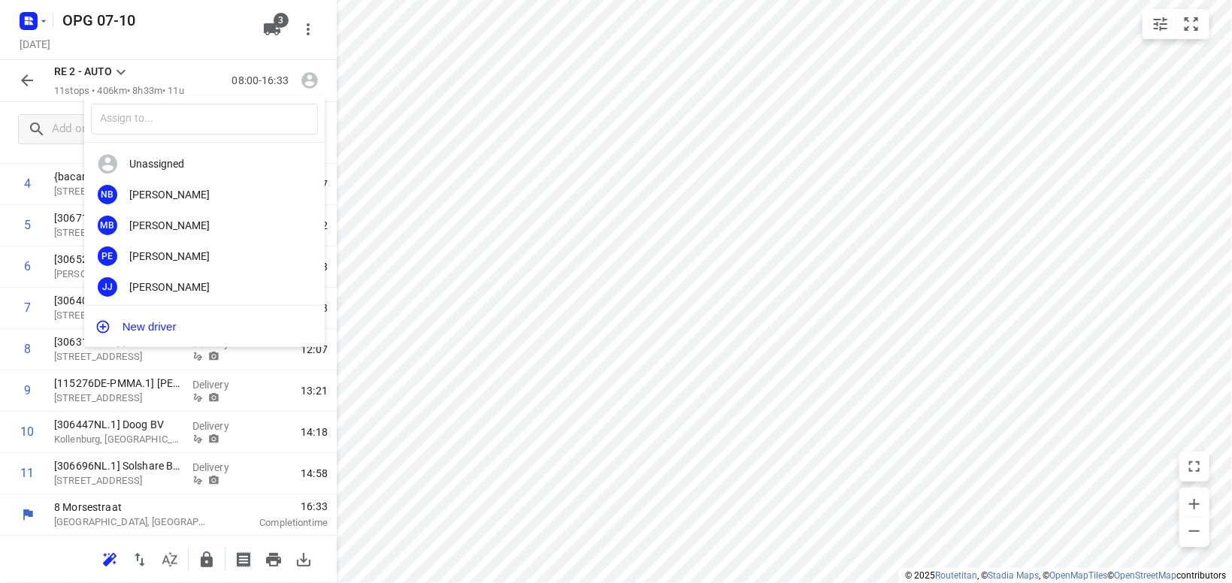
click at [305, 87] on div at bounding box center [616, 291] width 1232 height 583
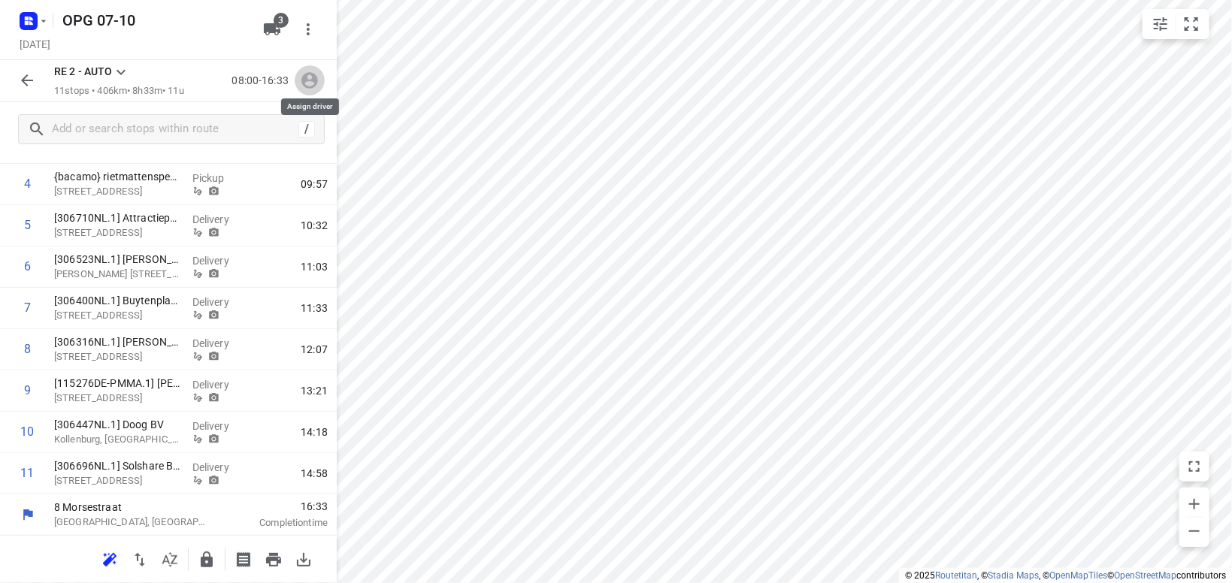
click at [306, 80] on icon "button" at bounding box center [310, 81] width 17 height 17
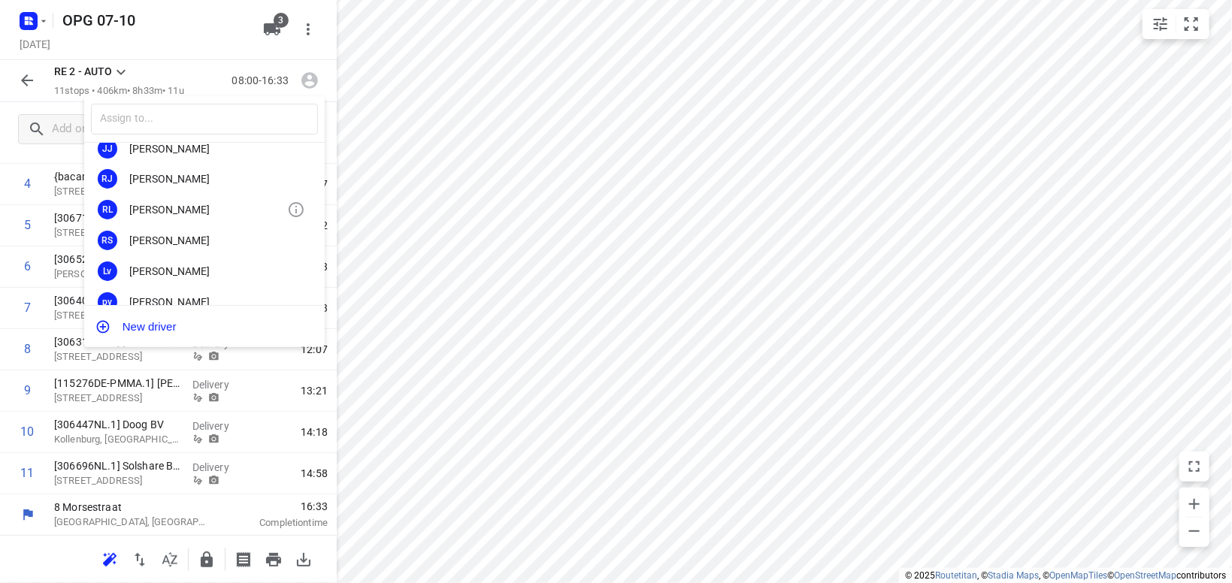
scroll to position [175, 0]
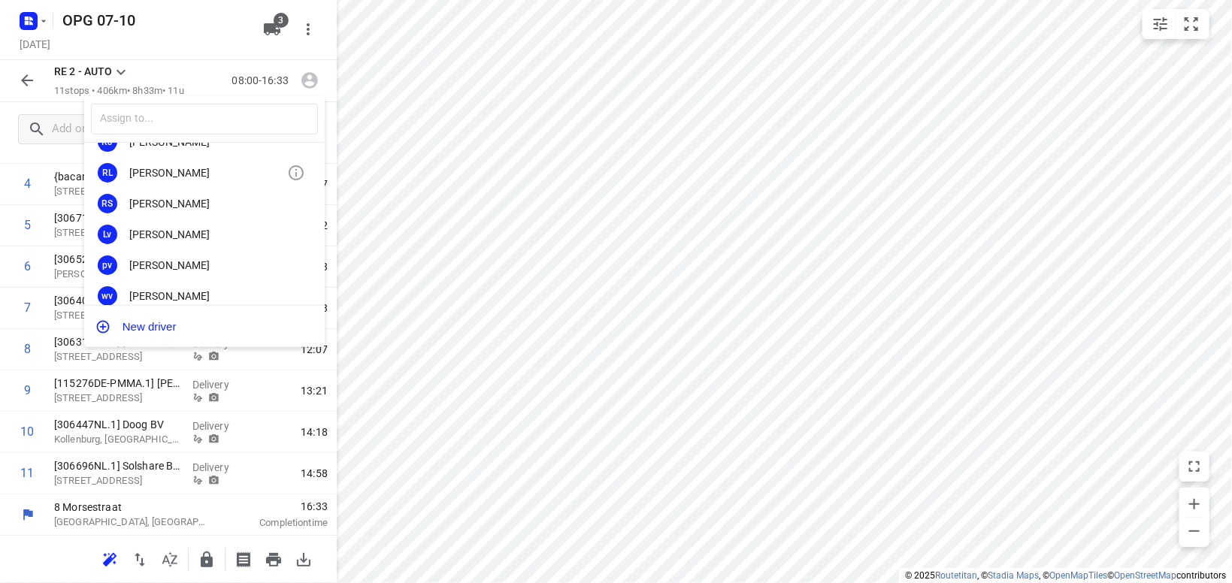
click at [180, 177] on div "[PERSON_NAME]" at bounding box center [208, 173] width 158 height 12
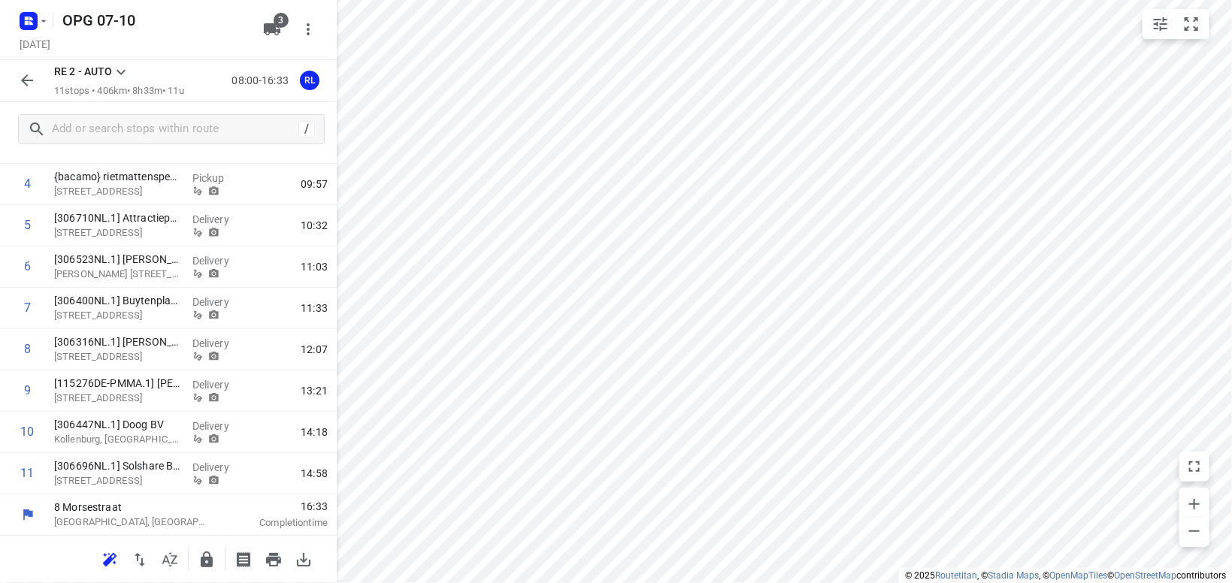
click at [119, 76] on icon at bounding box center [121, 72] width 18 height 18
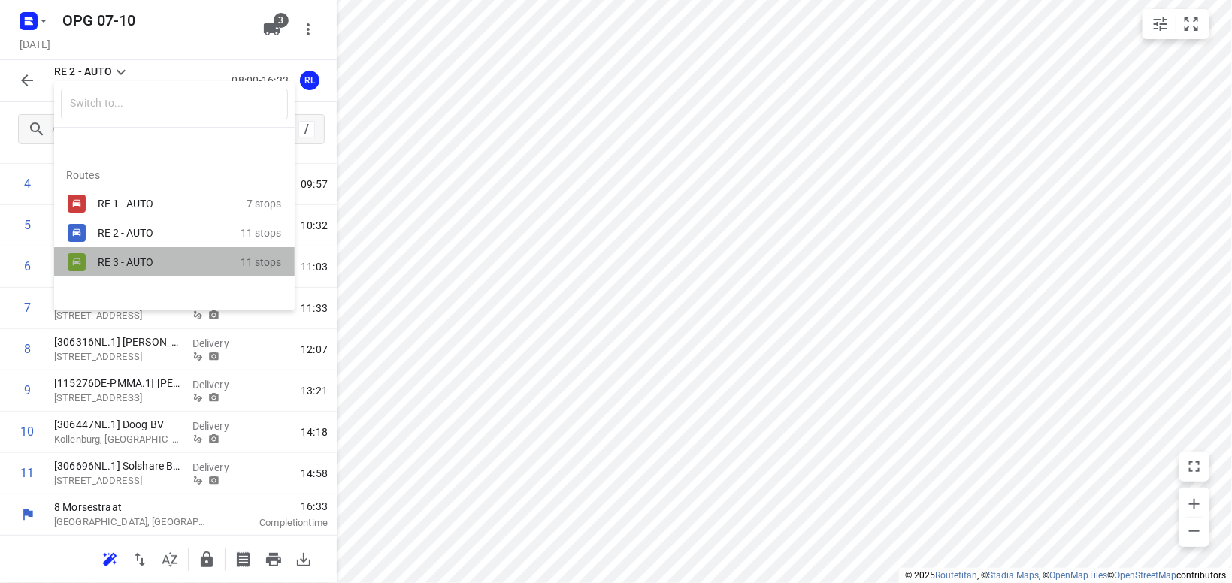
click at [114, 265] on div "RE 3 - AUTO" at bounding box center [162, 262] width 128 height 12
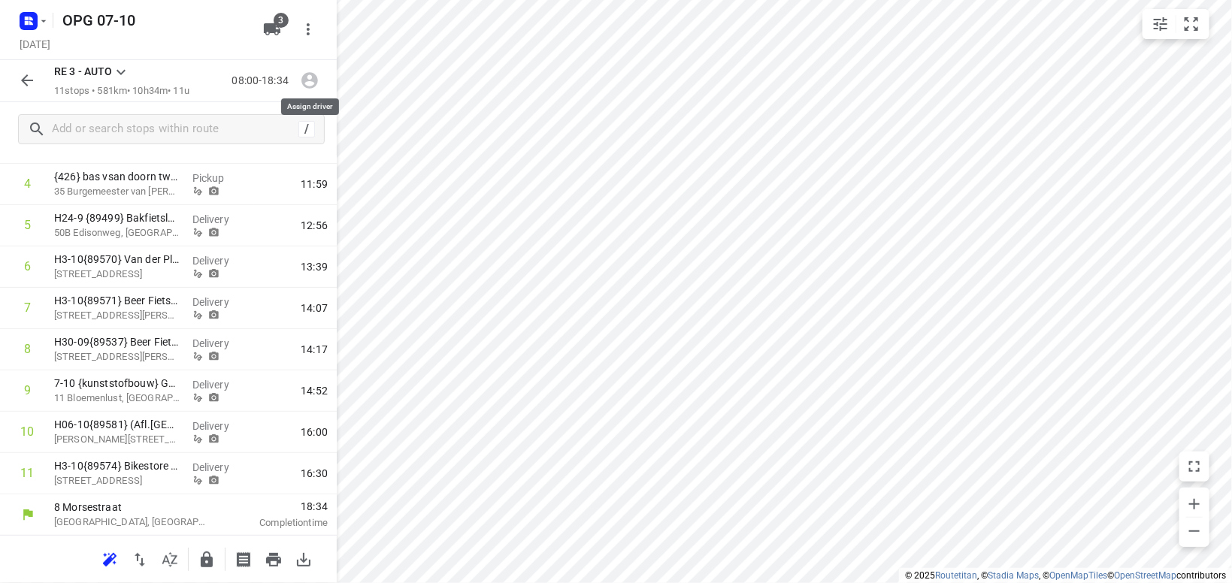
click at [309, 86] on icon "button" at bounding box center [310, 81] width 20 height 20
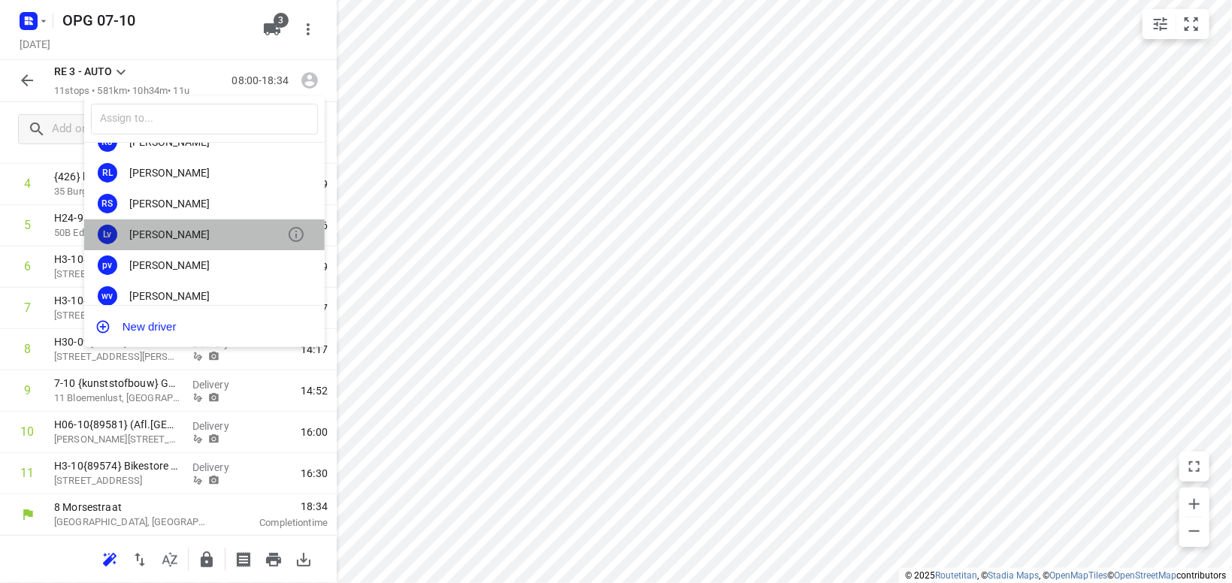
click at [182, 240] on div "[PERSON_NAME]" at bounding box center [208, 235] width 158 height 12
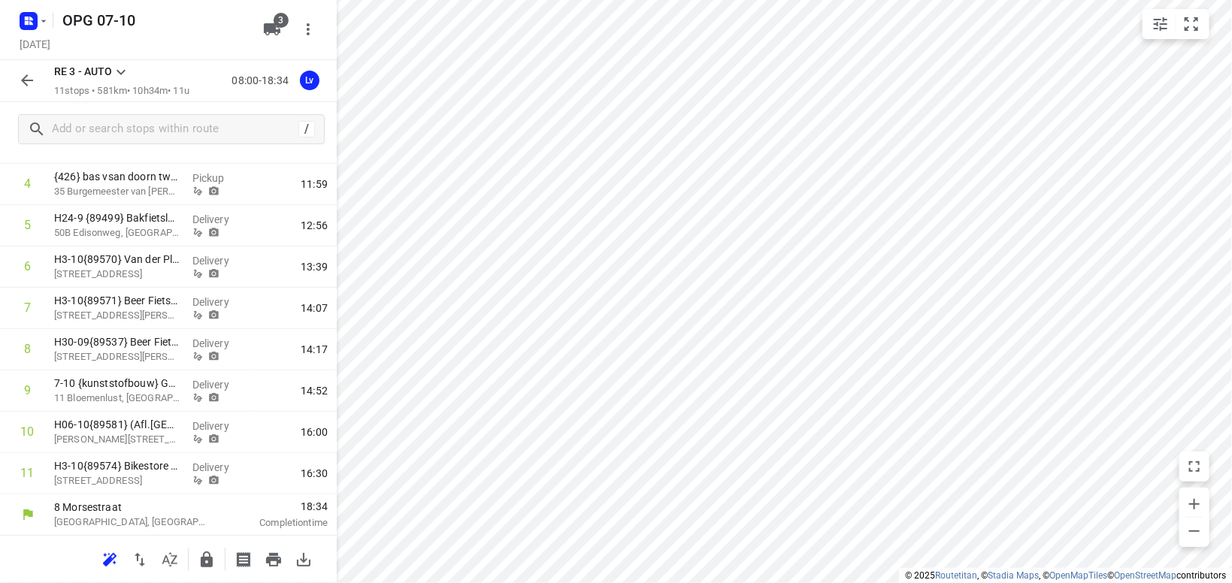
click at [123, 77] on icon at bounding box center [121, 72] width 18 height 18
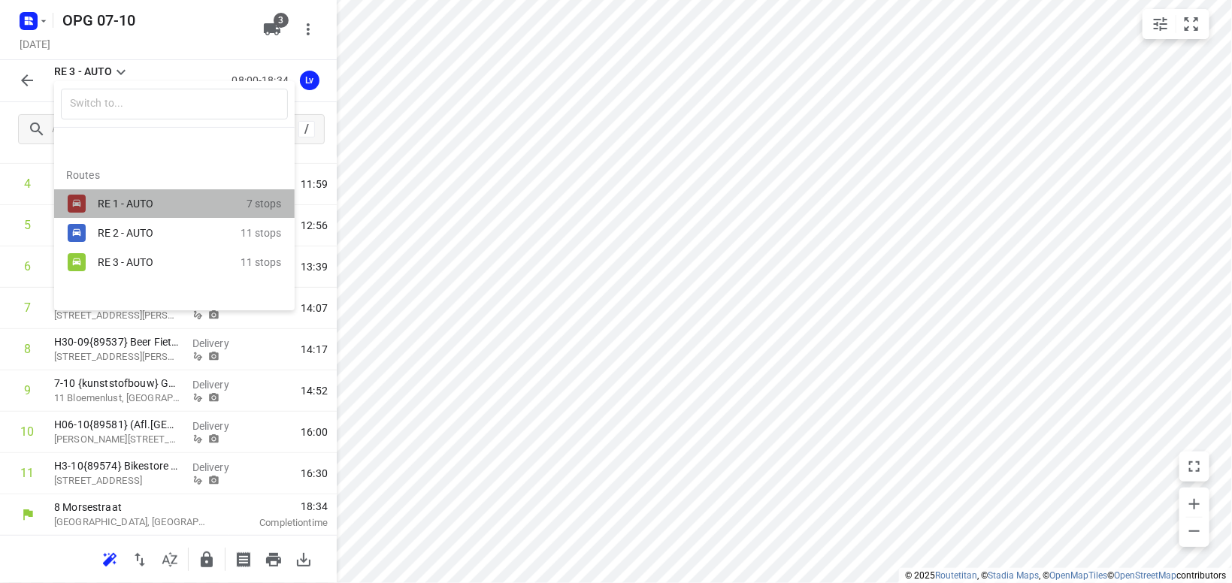
click at [113, 198] on div "RE 1 - AUTO" at bounding box center [162, 204] width 128 height 12
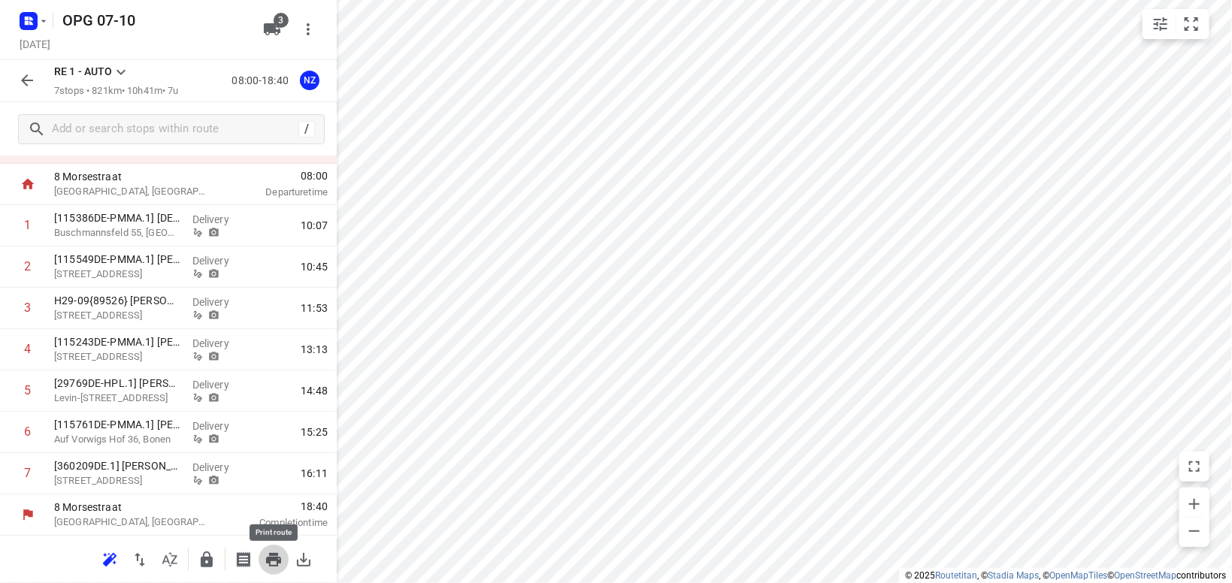
click at [282, 566] on icon "button" at bounding box center [274, 560] width 18 height 18
click at [117, 69] on icon at bounding box center [121, 72] width 18 height 18
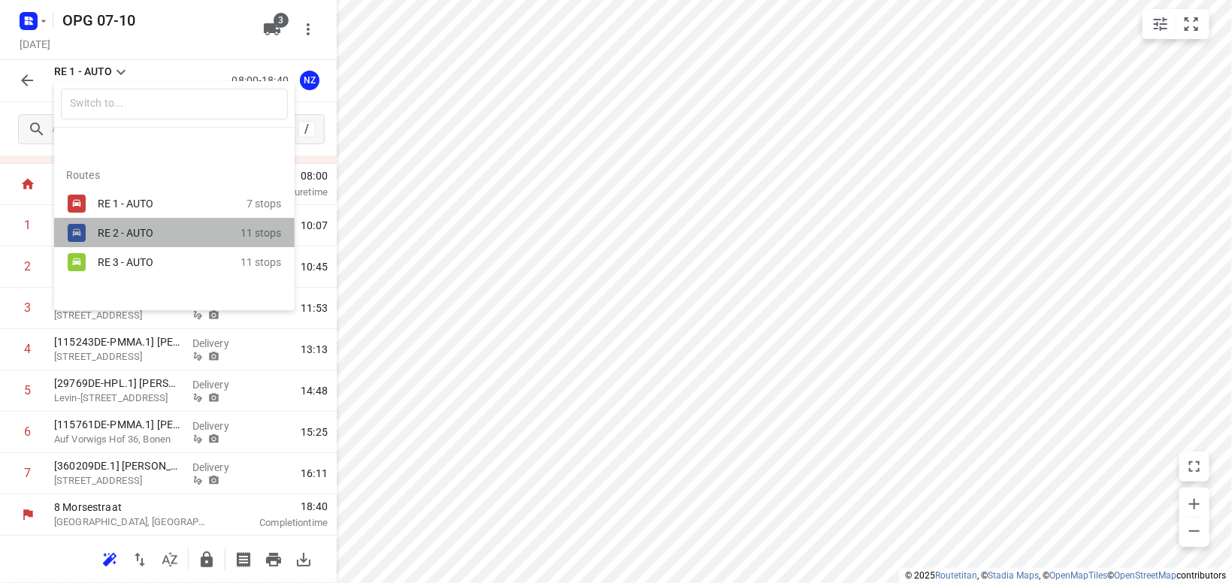
click at [114, 229] on div "RE 2 - AUTO" at bounding box center [162, 233] width 128 height 12
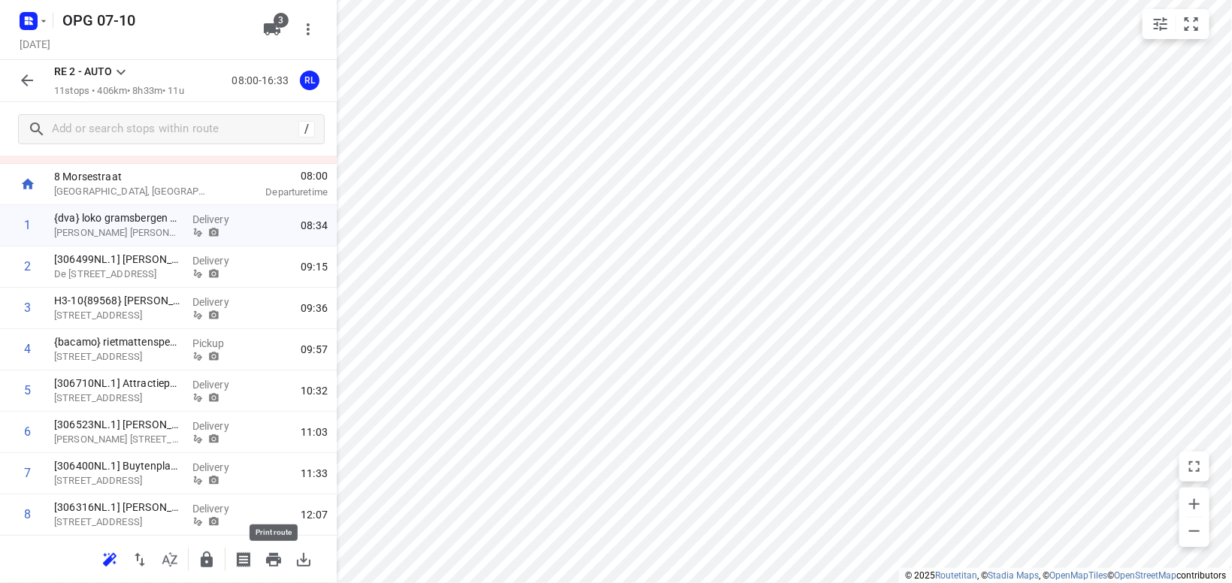
click at [271, 561] on icon "button" at bounding box center [273, 560] width 15 height 14
click at [126, 77] on icon at bounding box center [121, 72] width 18 height 18
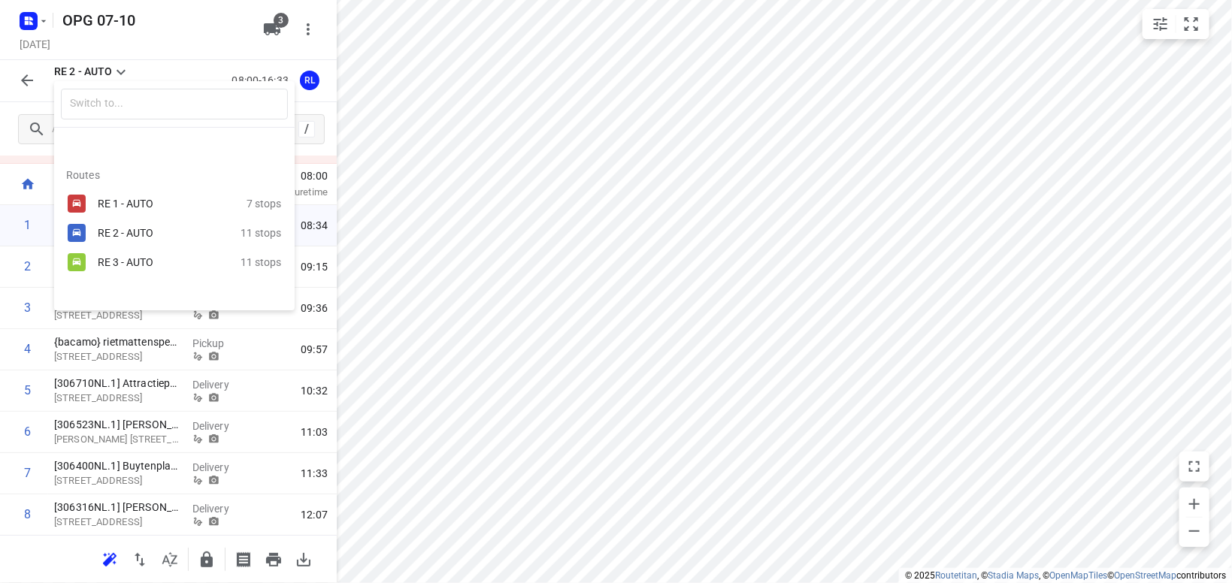
click at [160, 263] on div "RE 3 - AUTO" at bounding box center [162, 262] width 128 height 12
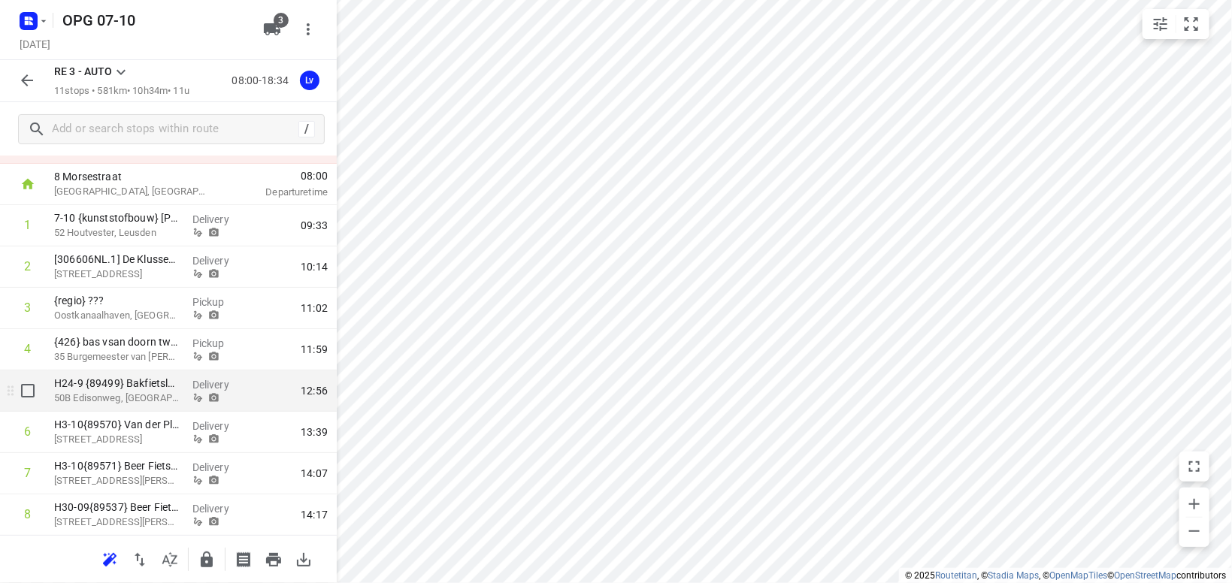
scroll to position [235, 0]
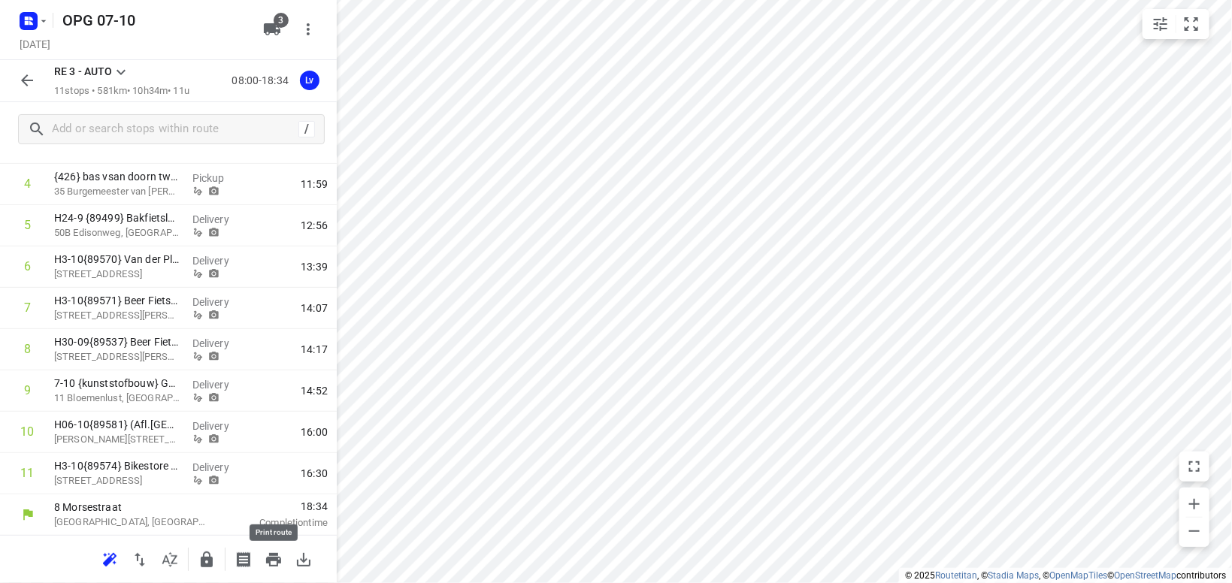
click at [279, 555] on icon "button" at bounding box center [274, 560] width 18 height 18
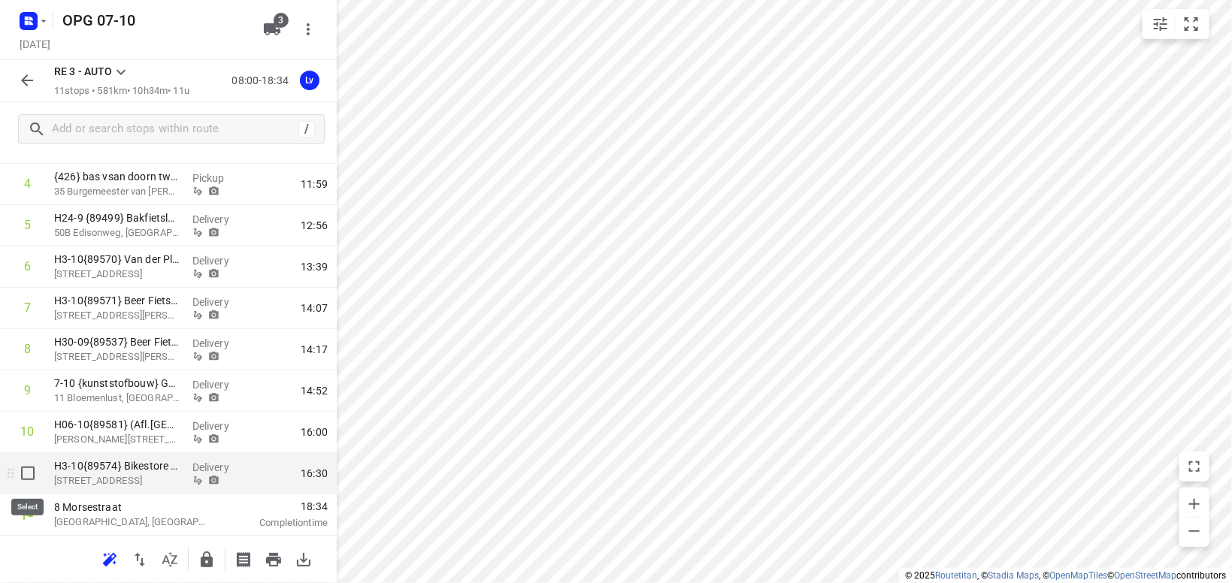
click at [26, 471] on input "checkbox" at bounding box center [28, 474] width 30 height 30
checkbox input "true"
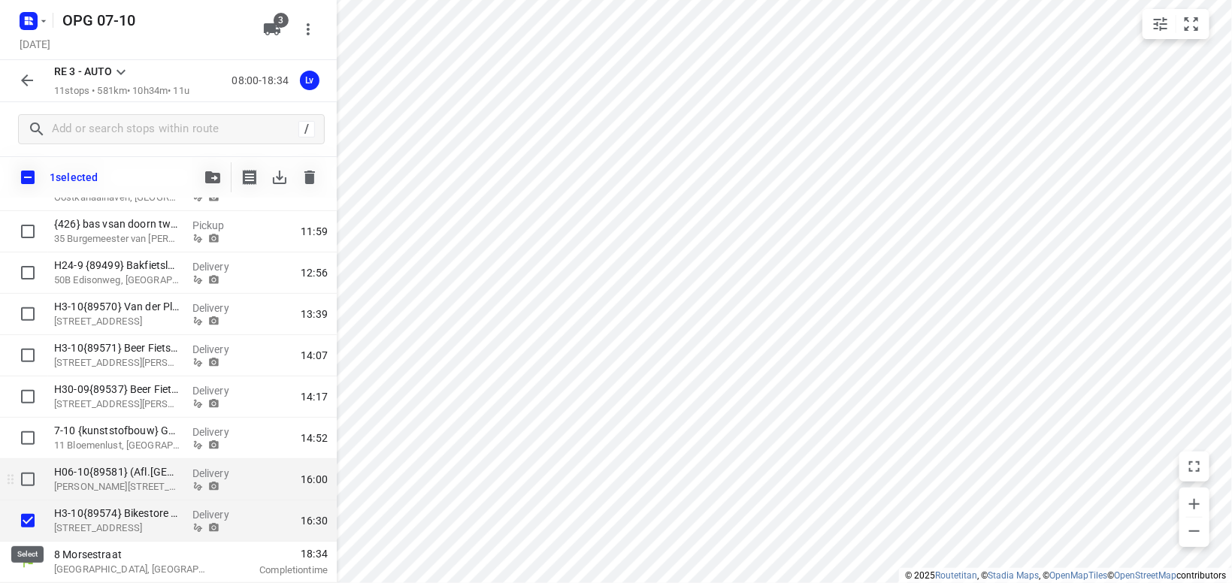
scroll to position [229, 0]
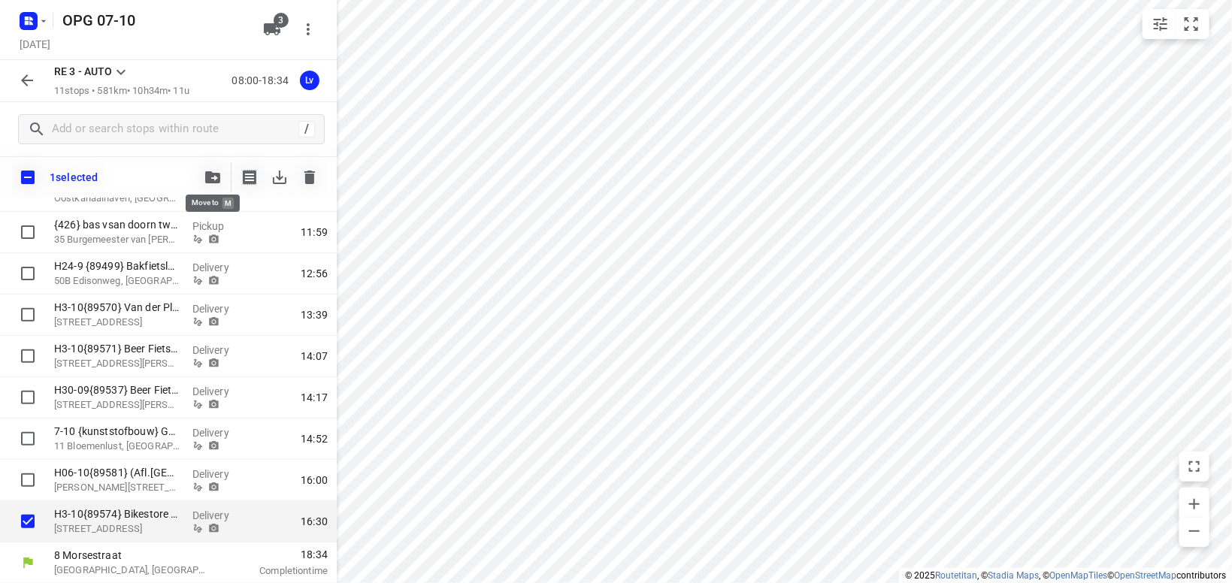
click at [210, 174] on icon "button" at bounding box center [212, 177] width 15 height 12
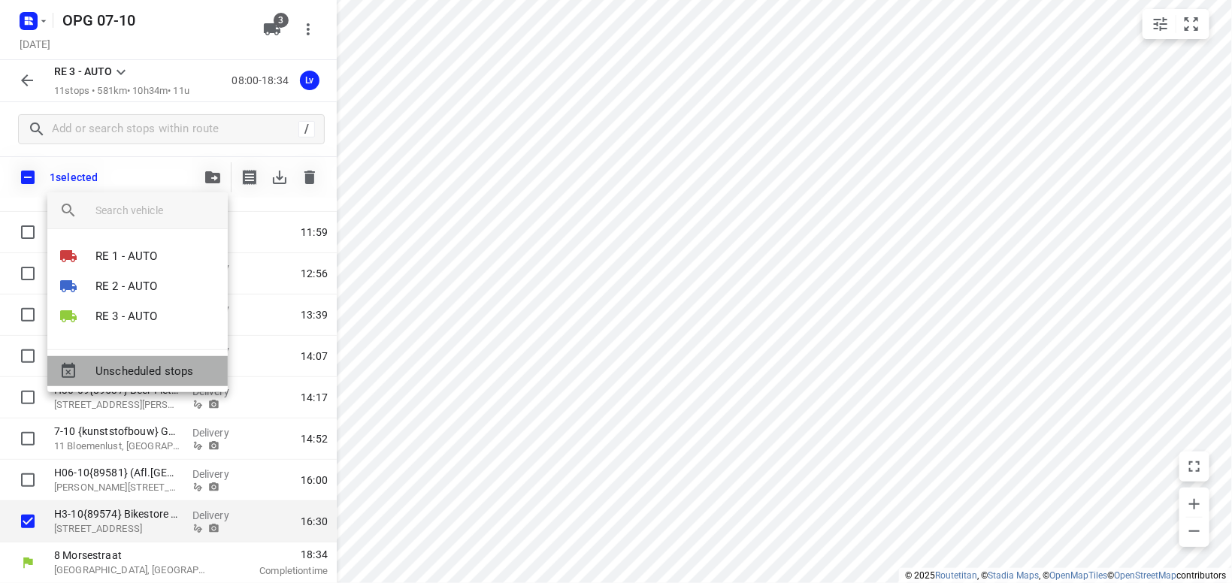
click at [182, 366] on span "Unscheduled stops" at bounding box center [155, 371] width 120 height 17
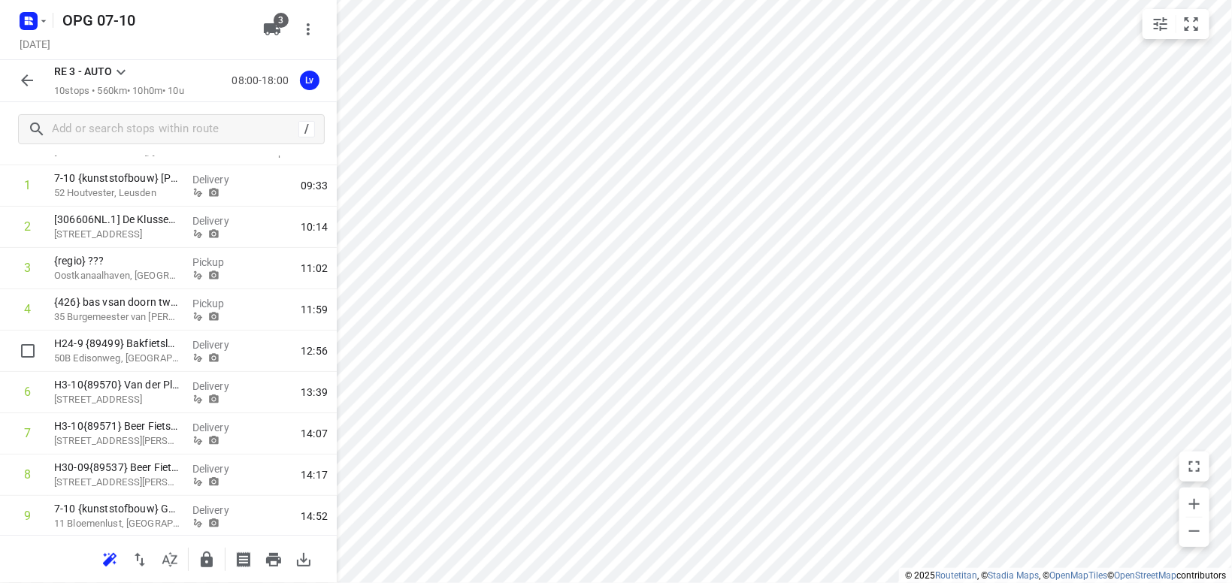
scroll to position [17, 0]
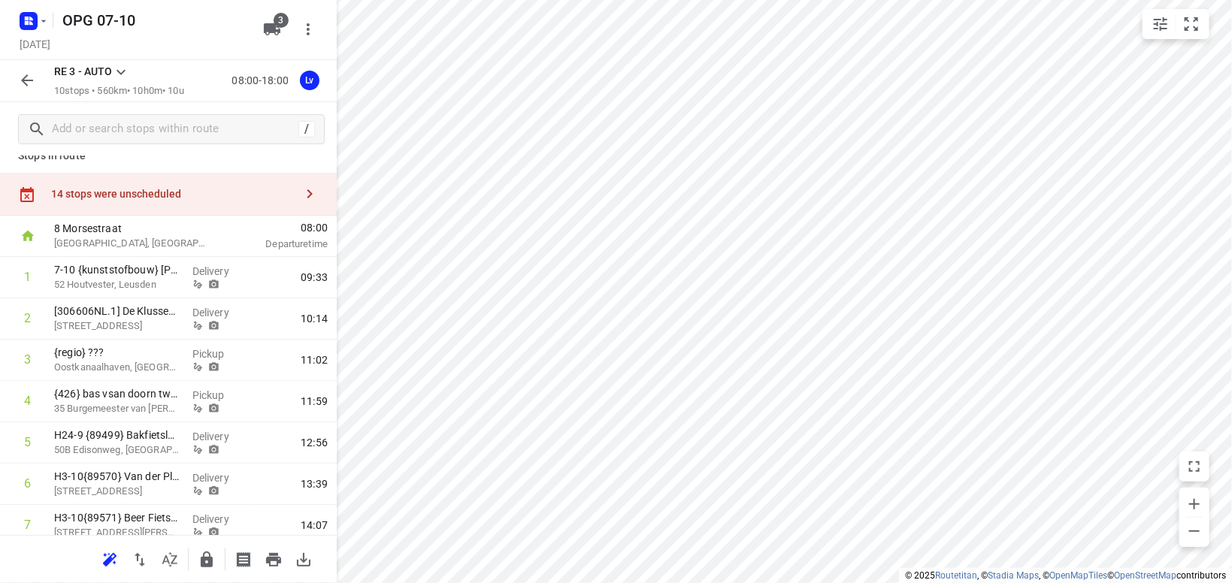
click at [123, 68] on icon at bounding box center [121, 72] width 18 height 18
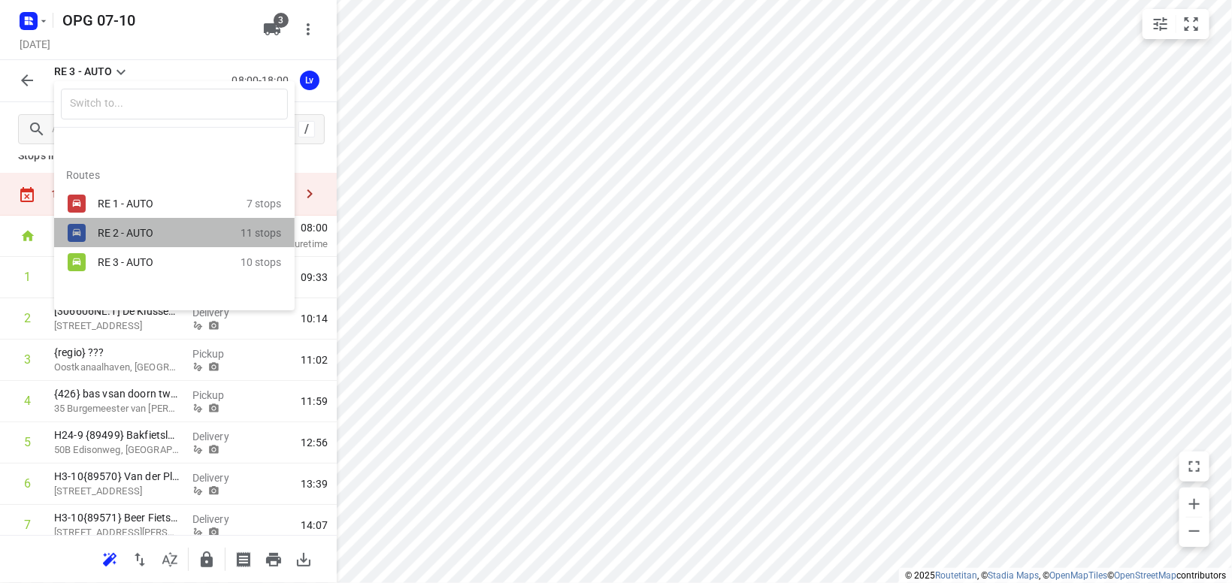
click at [147, 231] on div "RE 2 - AUTO" at bounding box center [162, 233] width 128 height 12
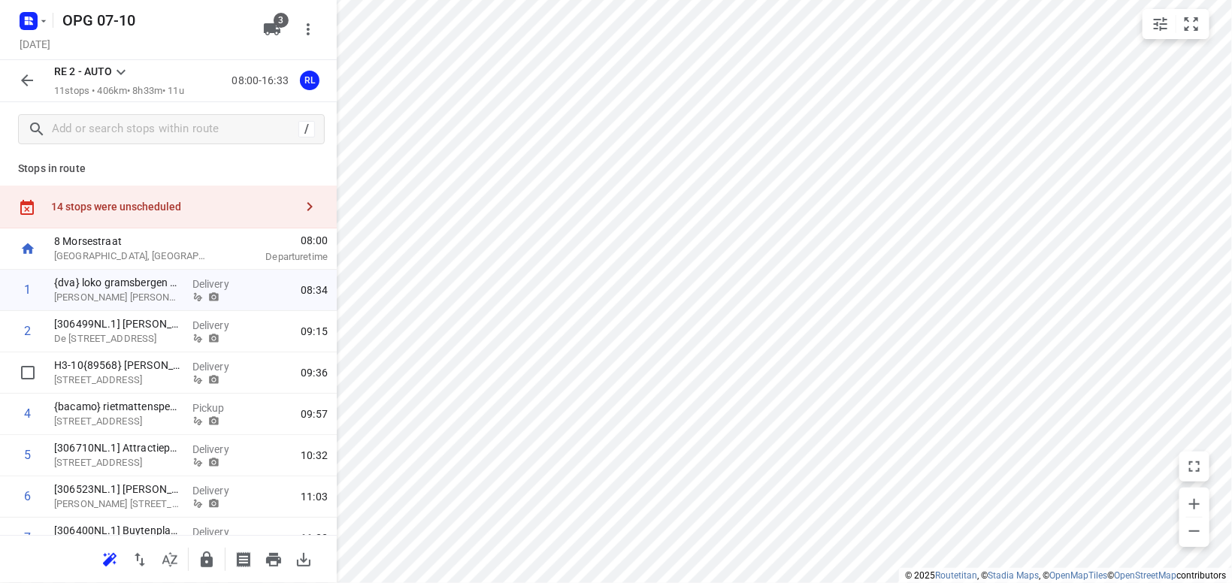
scroll to position [0, 0]
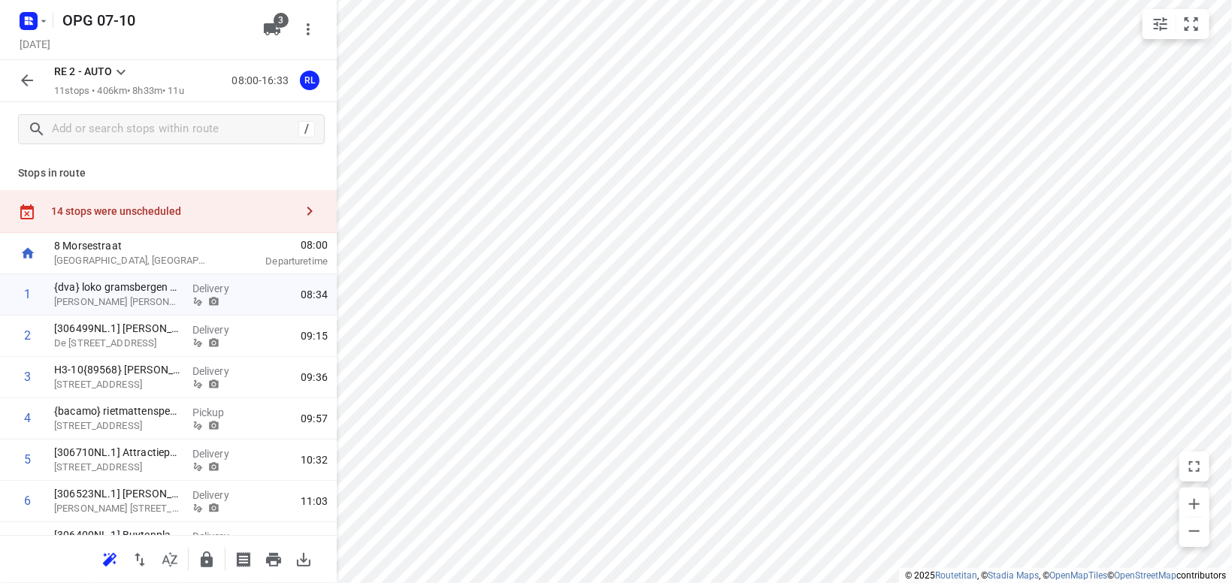
click at [117, 68] on icon at bounding box center [121, 72] width 18 height 18
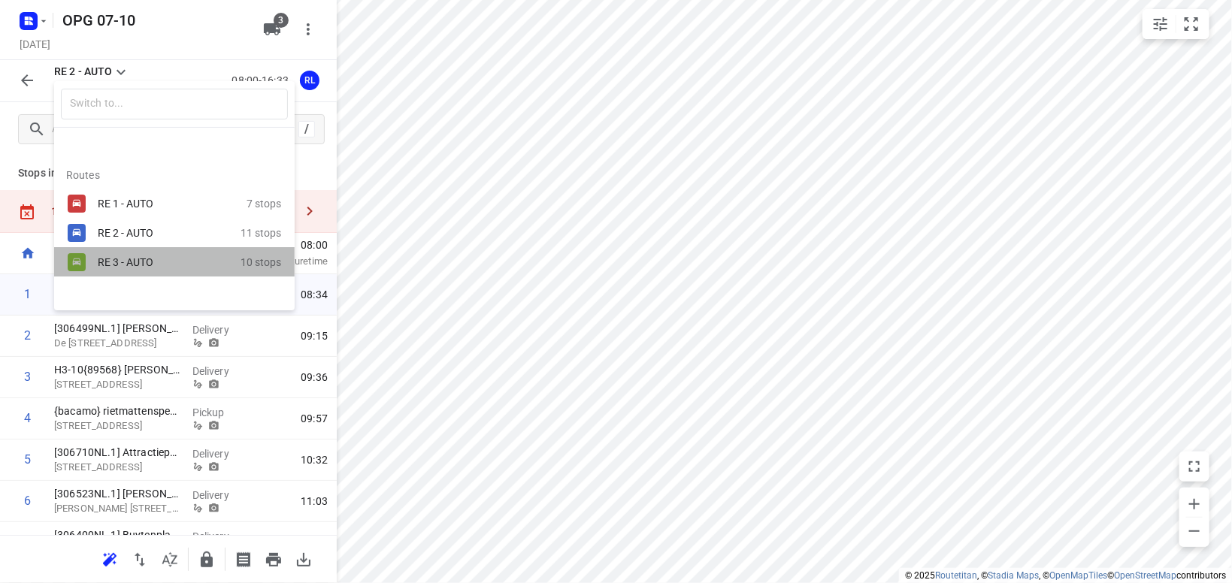
click at [105, 271] on div "RE 3 - AUTO" at bounding box center [169, 262] width 143 height 18
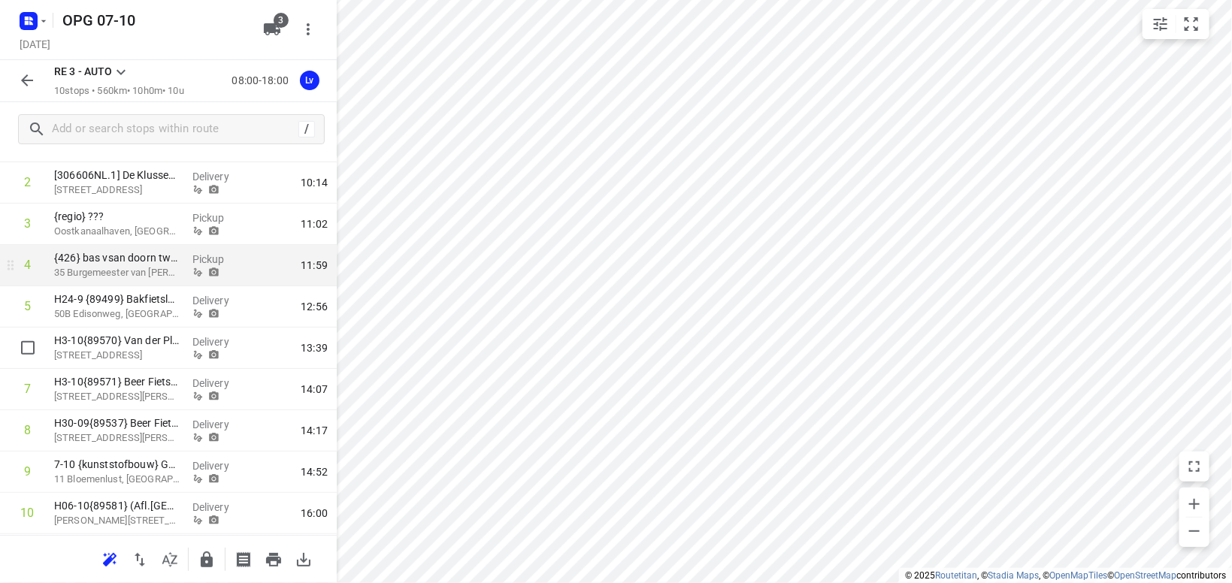
scroll to position [193, 0]
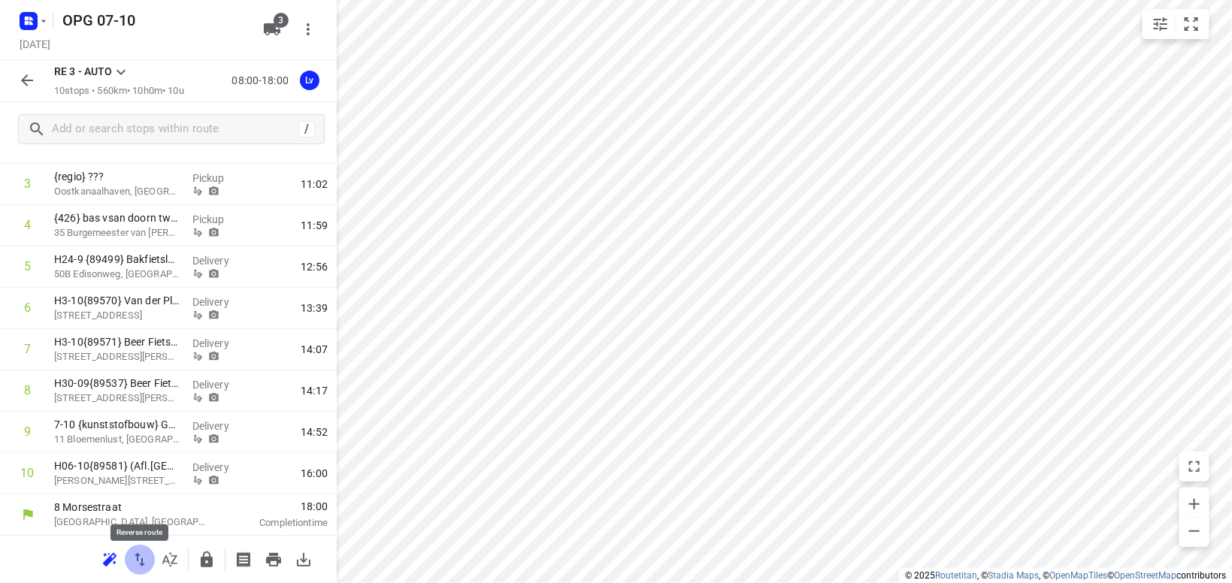
click at [140, 555] on icon "button" at bounding box center [140, 560] width 18 height 18
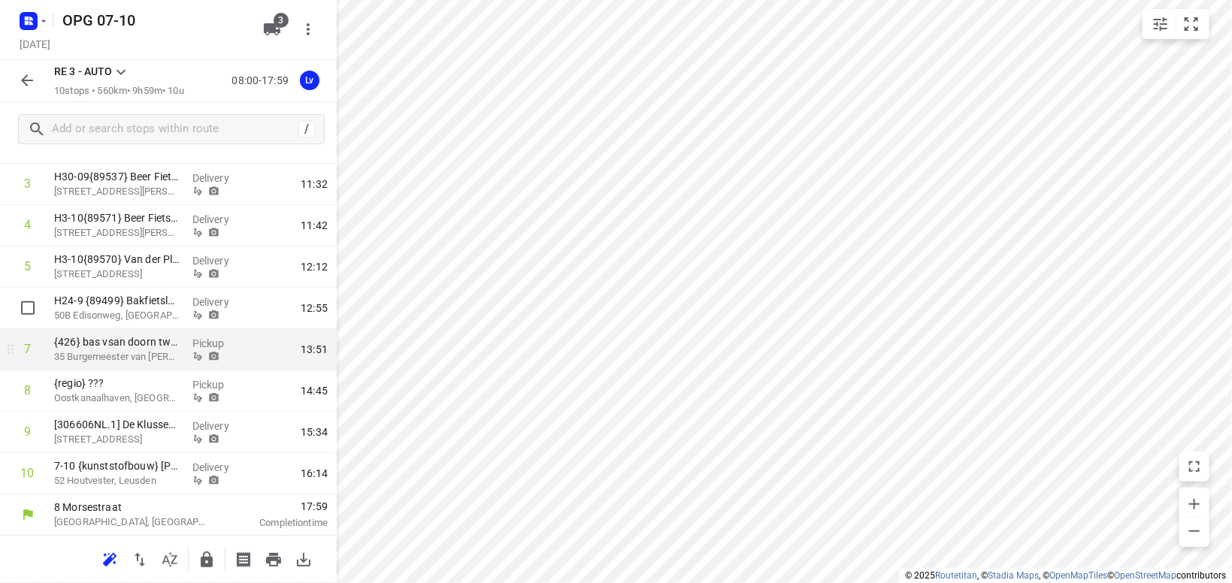
scroll to position [0, 0]
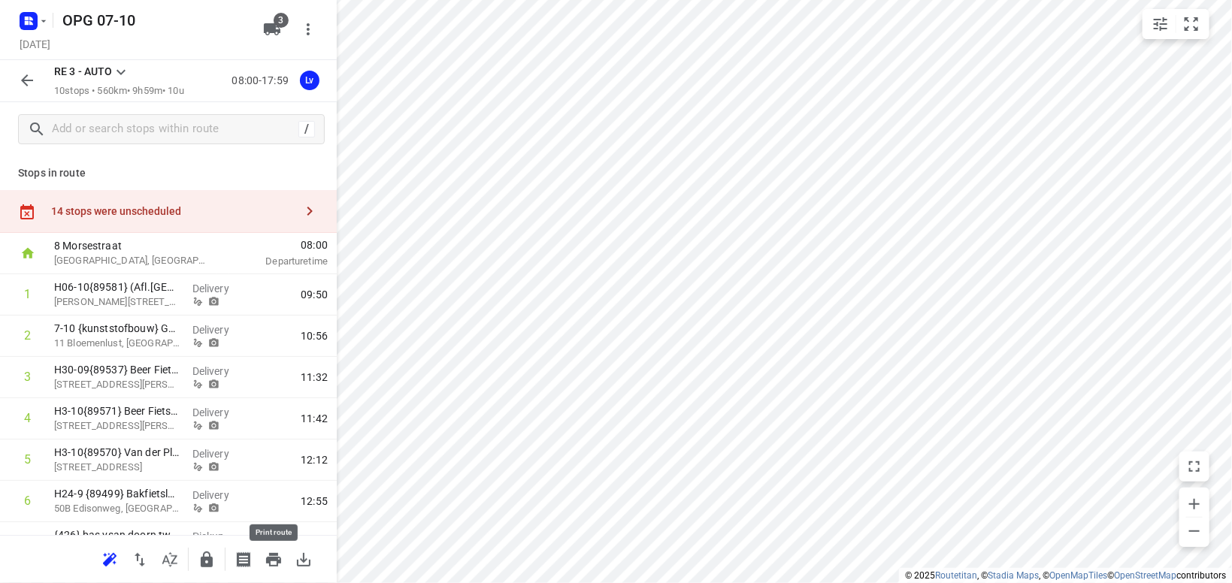
click at [274, 561] on icon "button" at bounding box center [273, 560] width 15 height 14
click at [27, 71] on button "button" at bounding box center [27, 80] width 30 height 30
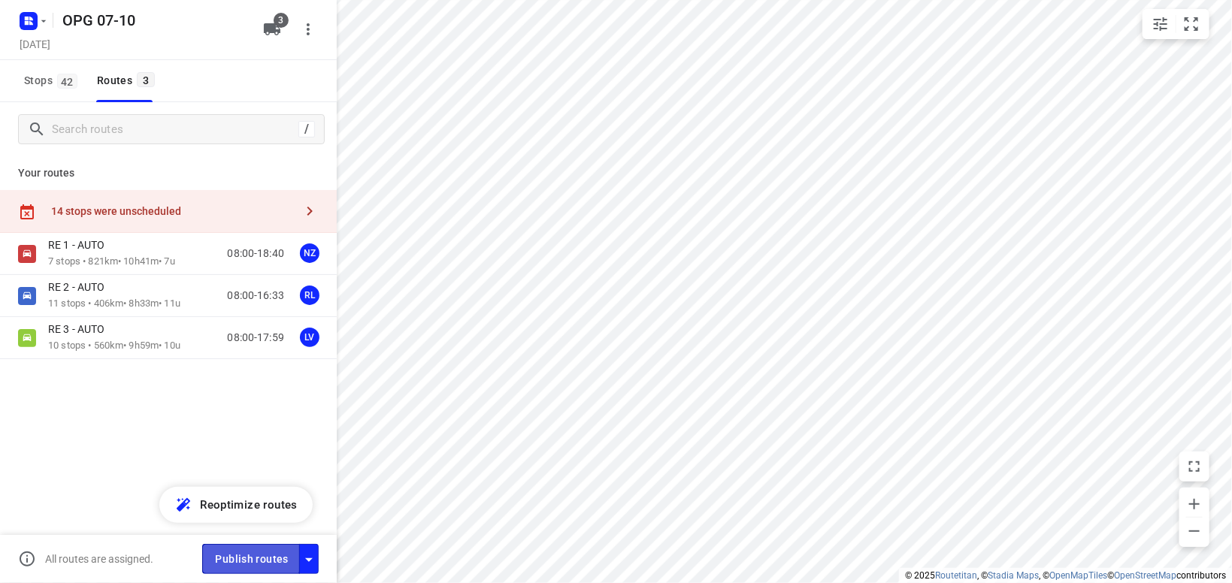
click at [244, 550] on button "Publish routes" at bounding box center [251, 558] width 98 height 29
